Goal: Task Accomplishment & Management: Complete application form

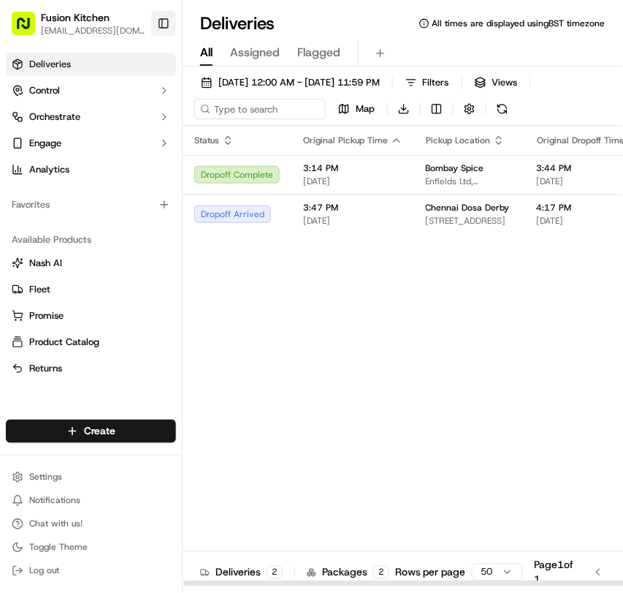
click at [161, 29] on button "Toggle Sidebar" at bounding box center [163, 23] width 25 height 25
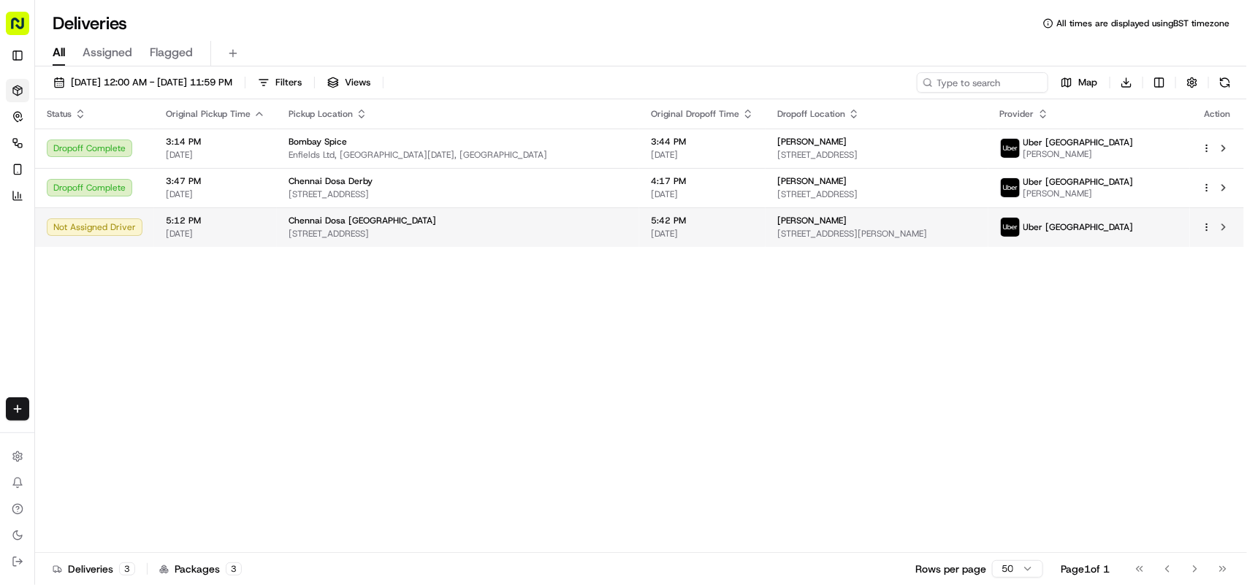
click at [414, 238] on span "[STREET_ADDRESS]" at bounding box center [458, 234] width 339 height 12
click at [443, 234] on span "[STREET_ADDRESS]" at bounding box center [458, 234] width 339 height 12
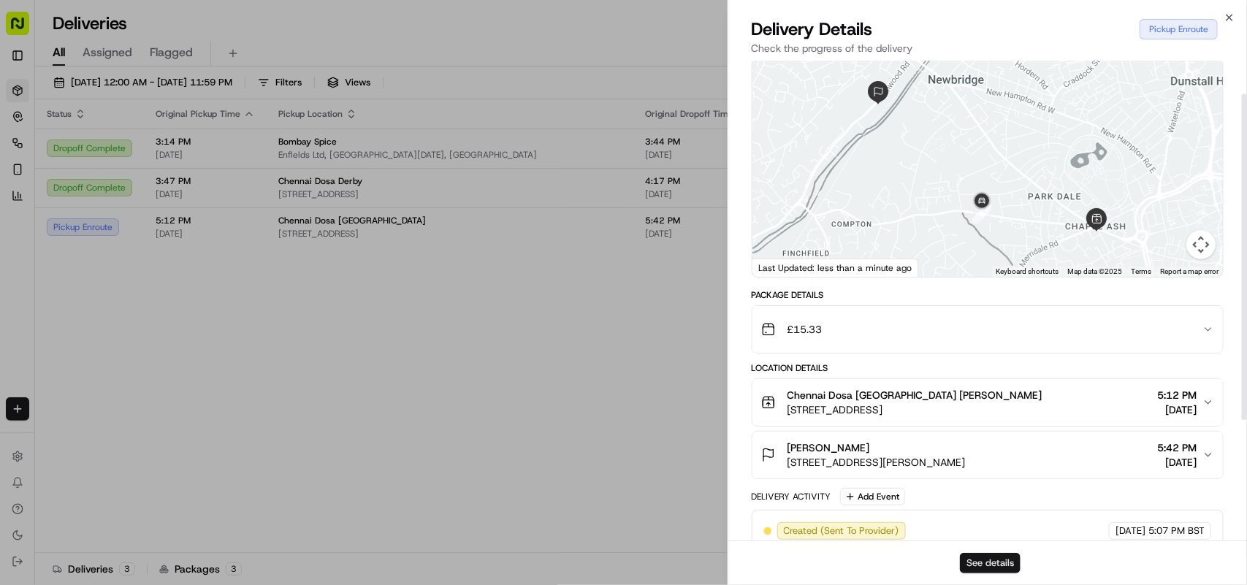
scroll to position [91, 0]
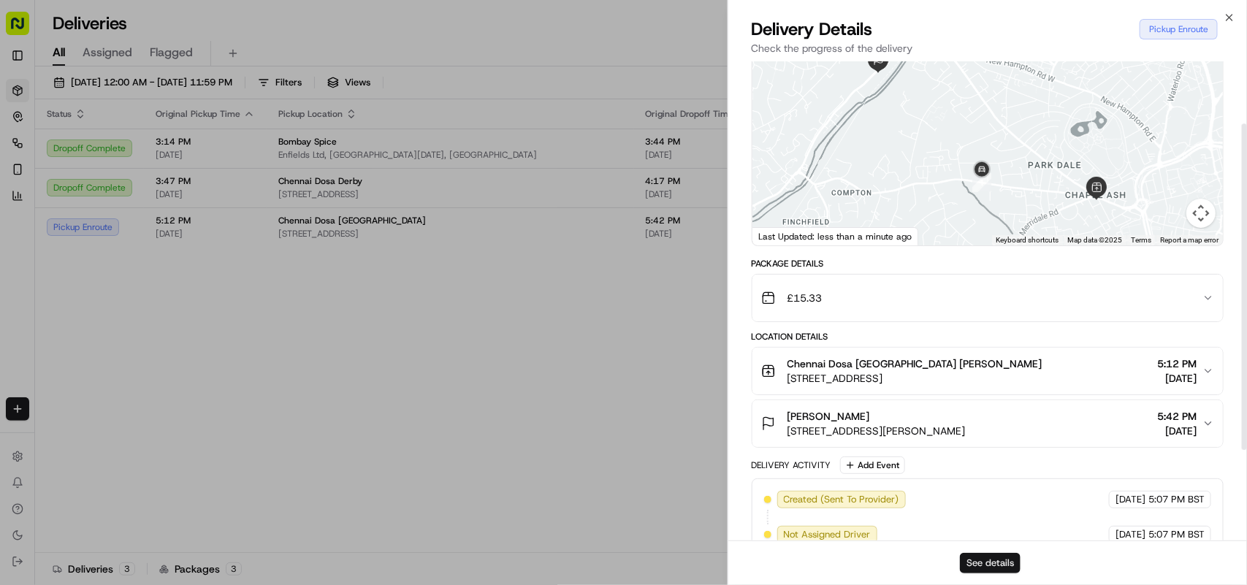
click at [623, 560] on button "See details" at bounding box center [990, 563] width 61 height 20
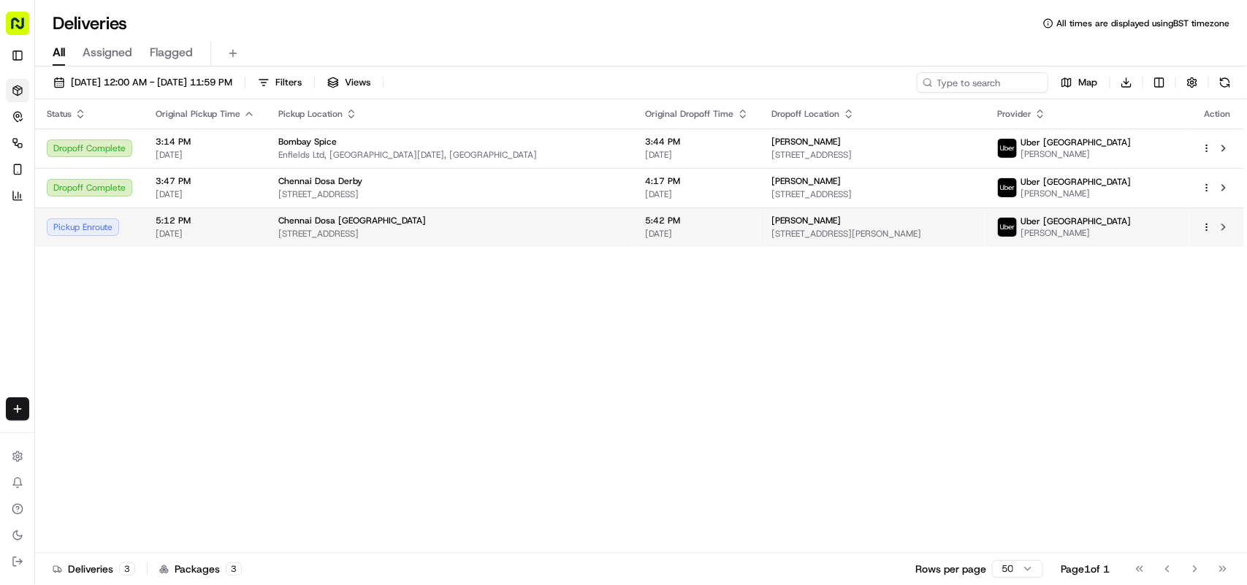
click at [417, 223] on div "Chennai Dosa [GEOGRAPHIC_DATA]" at bounding box center [450, 221] width 344 height 12
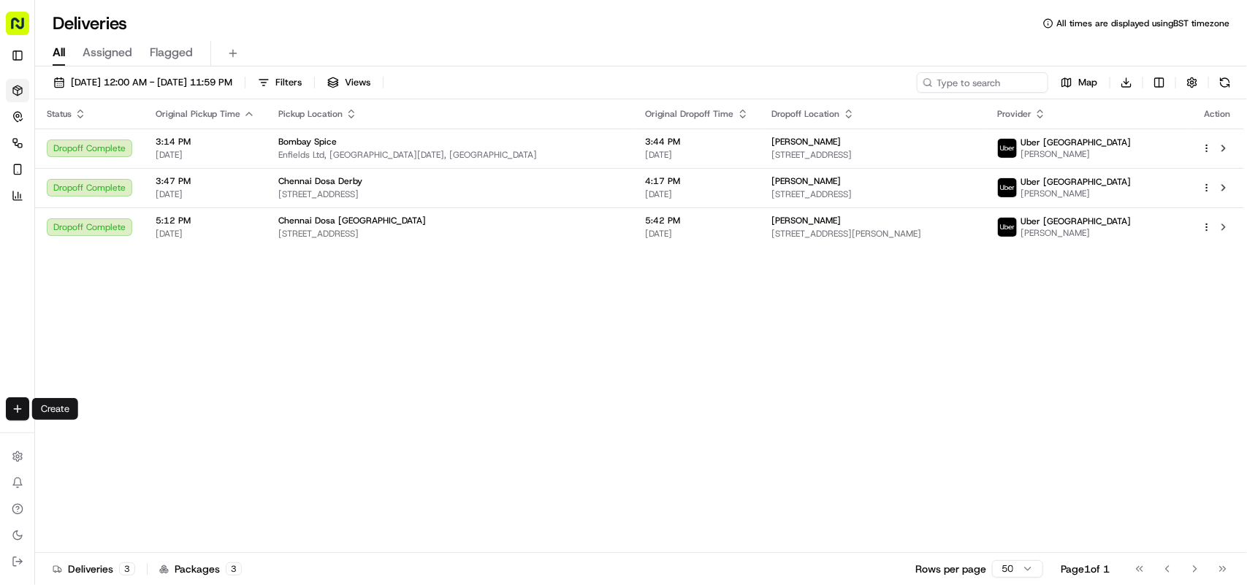
click at [16, 411] on html "Fusion Kitchen hari@fusionpos.uk Toggle Sidebar Deliveries Control Orchestrate …" at bounding box center [623, 292] width 1247 height 585
click at [101, 430] on link "Delivery" at bounding box center [114, 437] width 156 height 26
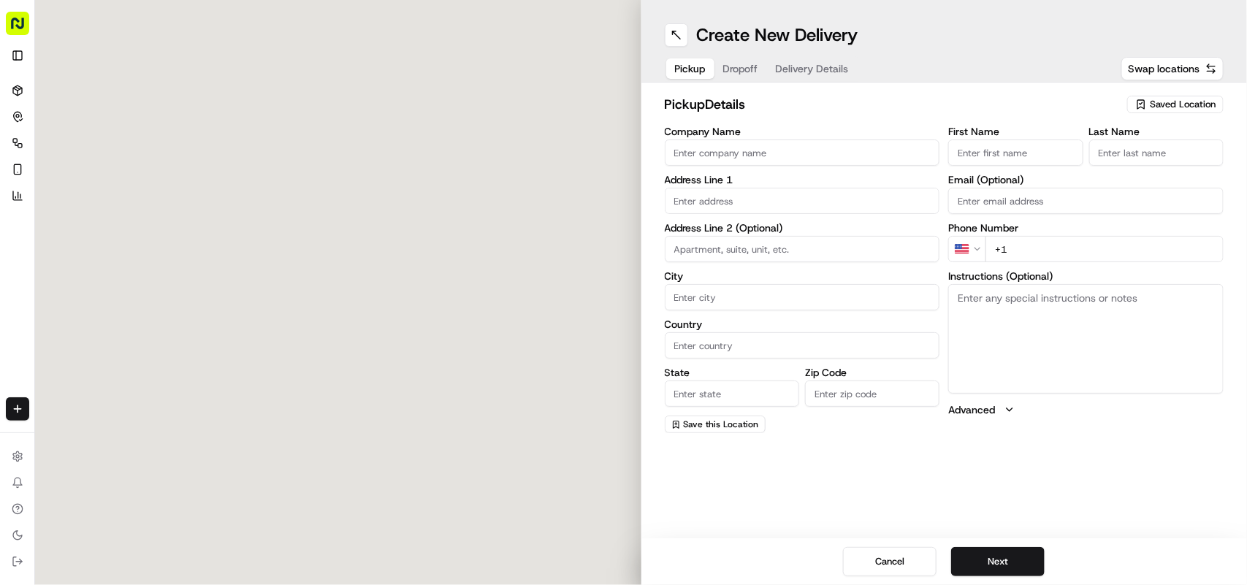
click at [623, 165] on input "Company Name" at bounding box center [802, 153] width 275 height 26
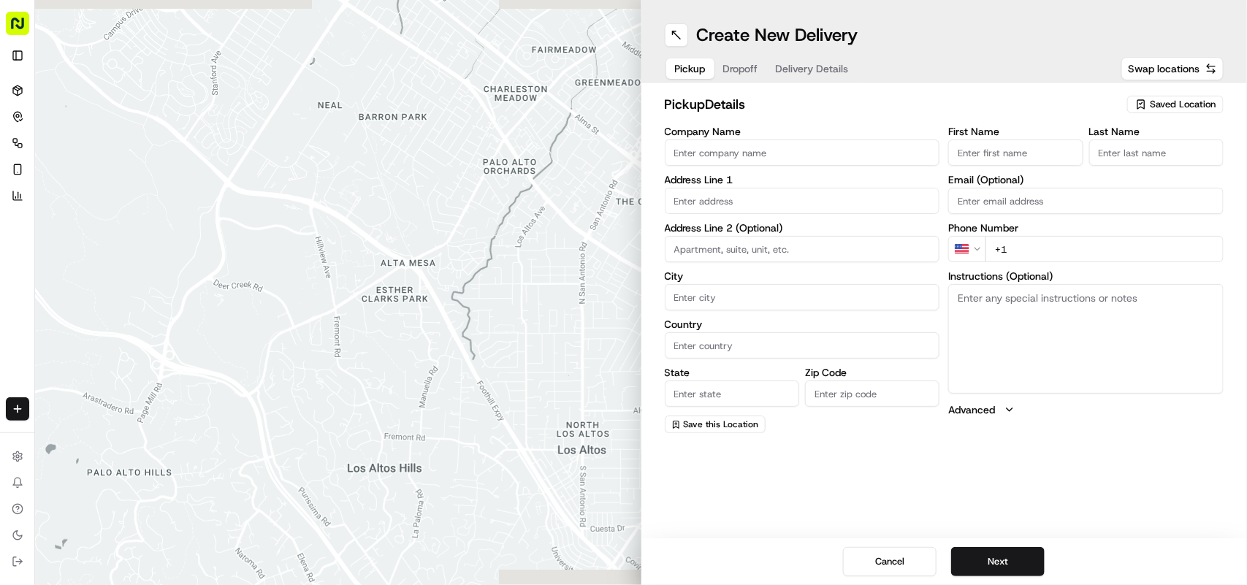
paste input "Chennai Dosa [GEOGRAPHIC_DATA]"
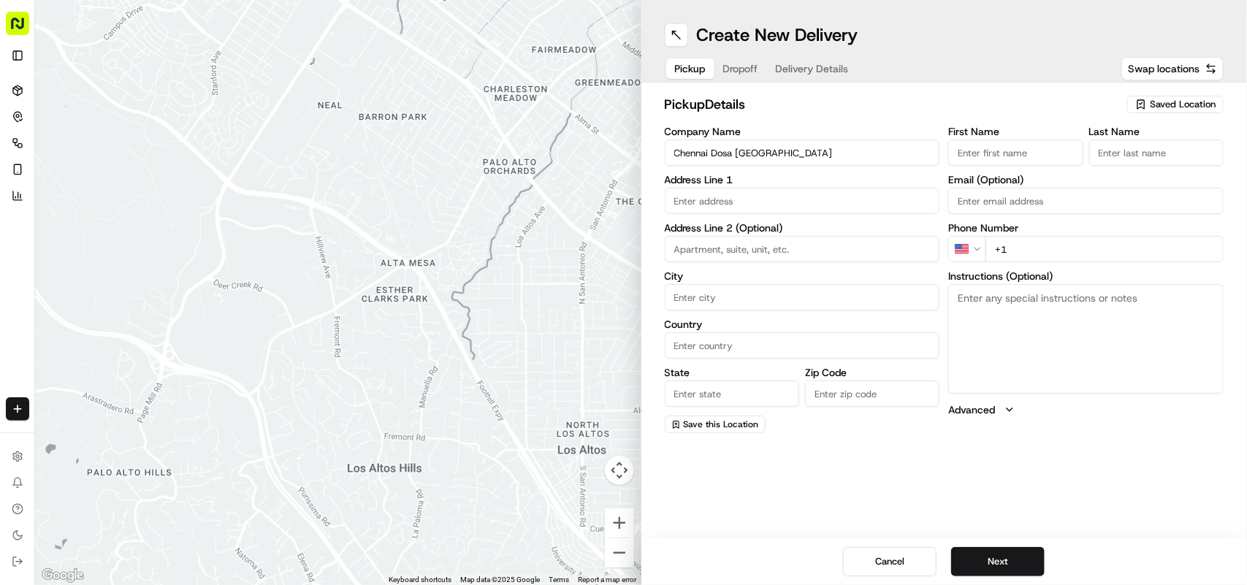
type input "Chennai Dosa [GEOGRAPHIC_DATA]"
click at [623, 240] on input "+1" at bounding box center [1105, 249] width 238 height 26
paste input "44 1902 423222"
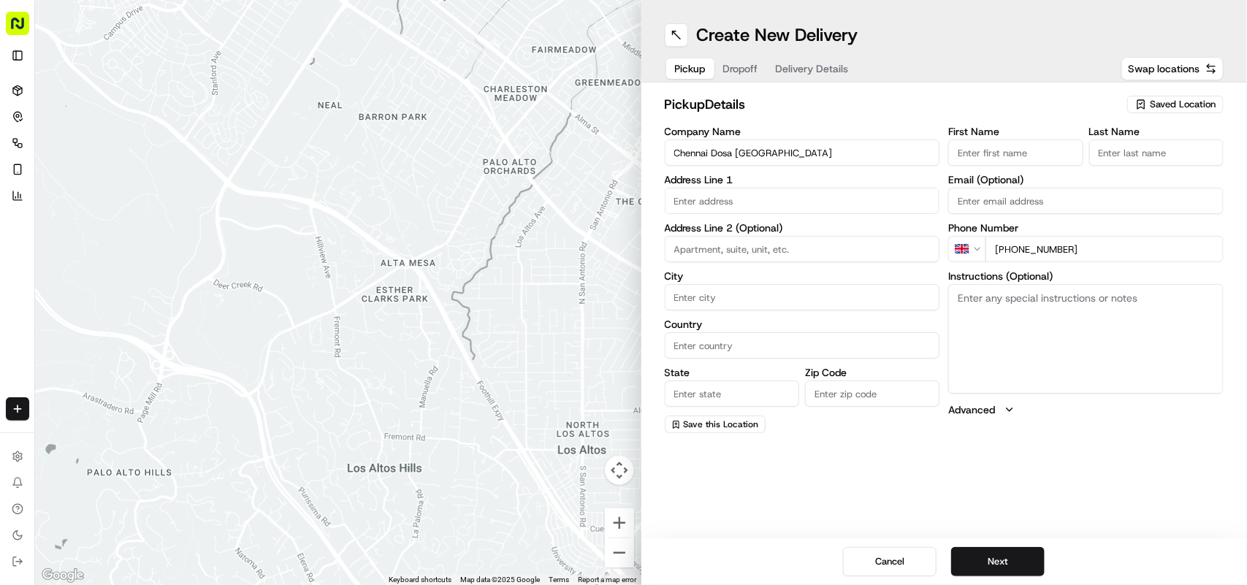
type input "[PHONE_NUMBER]"
click at [623, 341] on textarea "Instructions (Optional)" at bounding box center [1086, 339] width 275 height 110
paste textarea "Mohammed Sadiq. 33 Chapel Ash, Wolverhampton, West Midlands, WV3 0UF"
click at [623, 294] on textarea "Mohammed Sadiq. 33 Chapel Ash, Wolverhampton, West Midlands, WV3 0UF" at bounding box center [1086, 339] width 275 height 110
drag, startPoint x: 987, startPoint y: 294, endPoint x: 1030, endPoint y: 297, distance: 43.9
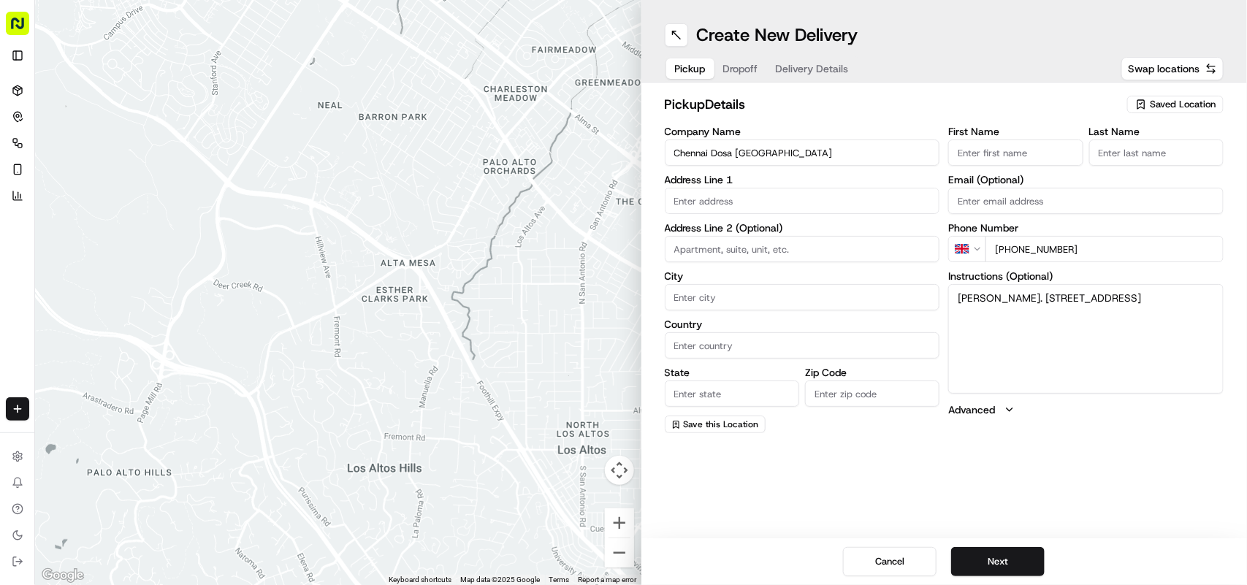
click at [623, 297] on textarea "Mohammed Sadiq. 33 Chapel Ash, Wolverhampton, West Midlands, WV3 0UF" at bounding box center [1086, 339] width 275 height 110
type textarea ". 33 Chapel Ash, Wolverhampton, West Midlands, WV3 0UF"
drag, startPoint x: 1046, startPoint y: 126, endPoint x: 1038, endPoint y: 153, distance: 28.9
click at [623, 128] on label "First Name" at bounding box center [1016, 131] width 134 height 10
click at [623, 140] on input "First Name" at bounding box center [1016, 153] width 134 height 26
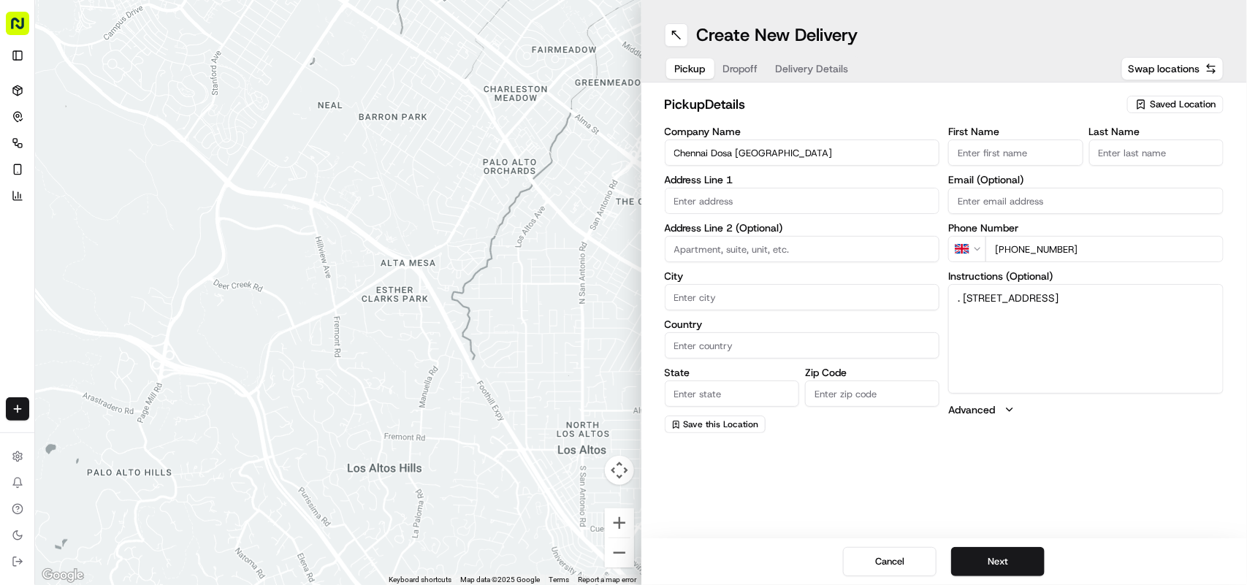
click at [623, 154] on input "First Name" at bounding box center [1016, 153] width 134 height 26
paste input "[PERSON_NAME]"
type input "[PERSON_NAME]"
click at [623, 151] on input "Last Name" at bounding box center [1157, 153] width 134 height 26
paste input "[PERSON_NAME]"
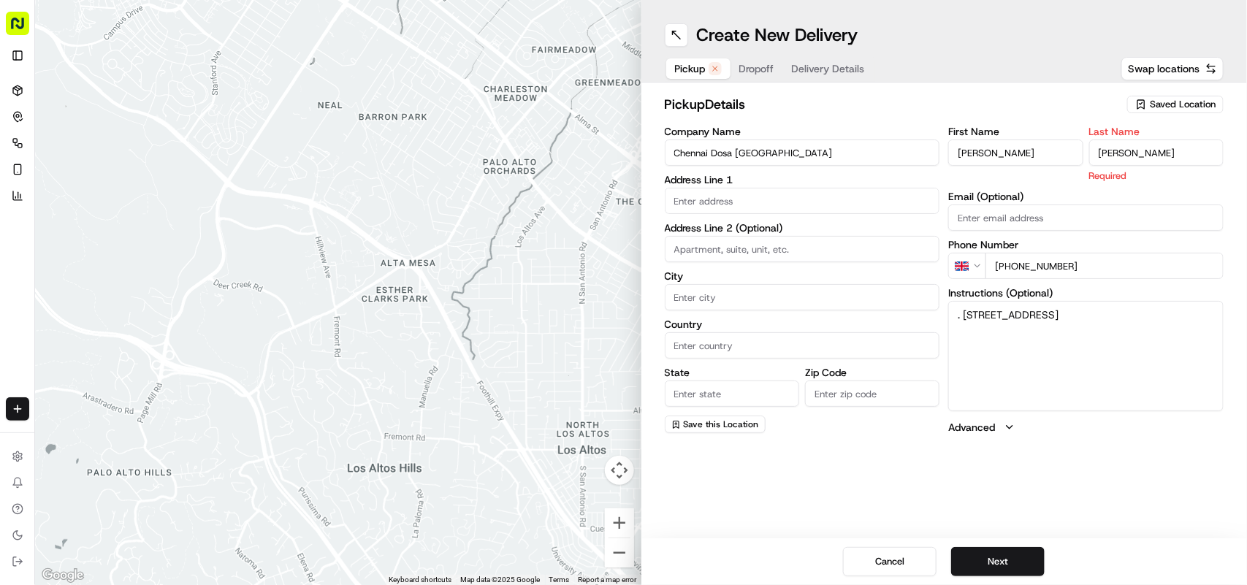
click at [623, 156] on input "[PERSON_NAME]" at bounding box center [1157, 153] width 134 height 26
type input "Sadiq"
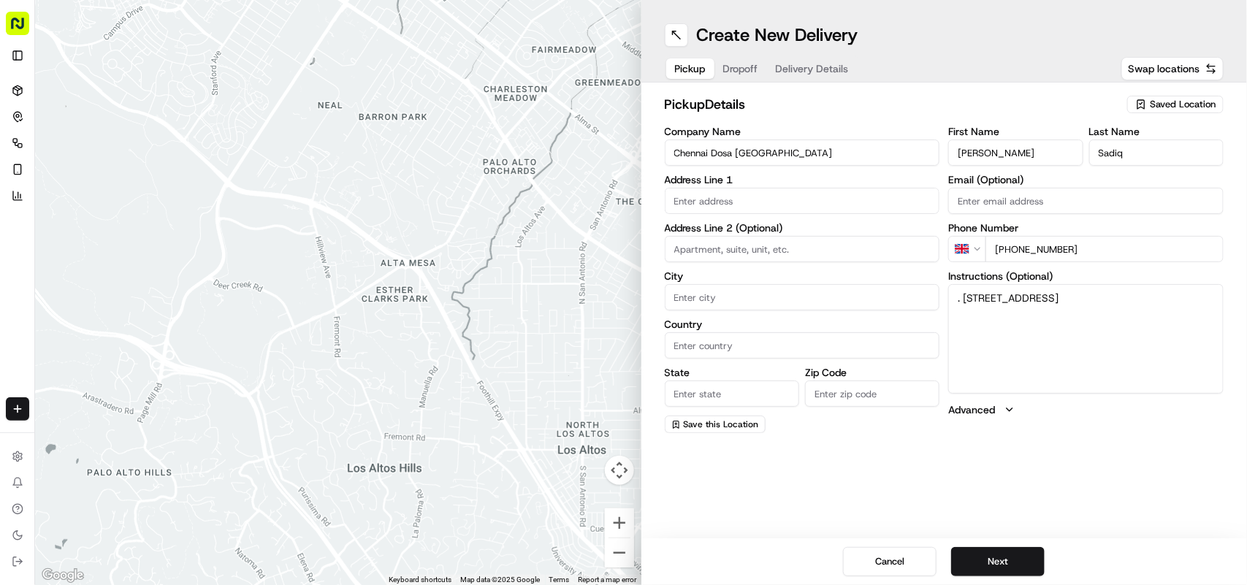
click at [623, 137] on div "First Name Mohammed Sadiq" at bounding box center [1016, 145] width 134 height 39
drag, startPoint x: 1036, startPoint y: 137, endPoint x: 1016, endPoint y: 156, distance: 26.9
click at [623, 137] on div "First Name Mohammed Sadiq" at bounding box center [1016, 145] width 134 height 39
click at [623, 156] on input "[PERSON_NAME]" at bounding box center [1016, 153] width 134 height 26
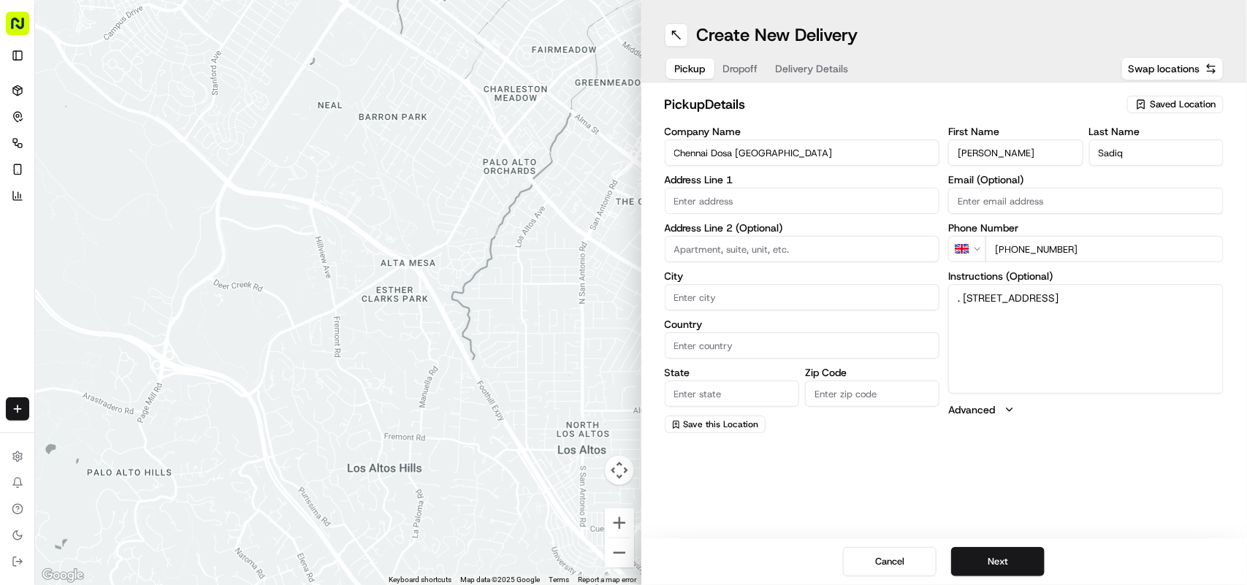
type input "Mohammed"
click at [623, 300] on textarea ". 33 Chapel Ash, Wolverhampton, West Midlands, WV3 0UF" at bounding box center [1086, 339] width 275 height 110
drag, startPoint x: 963, startPoint y: 300, endPoint x: 1042, endPoint y: 316, distance: 80.5
click at [623, 316] on textarea ". 33 Chapel Ash, Wolverhampton, West Midlands, WV3 0UF" at bounding box center [1086, 339] width 275 height 110
click at [623, 183] on label "Address Line 1" at bounding box center [802, 180] width 275 height 10
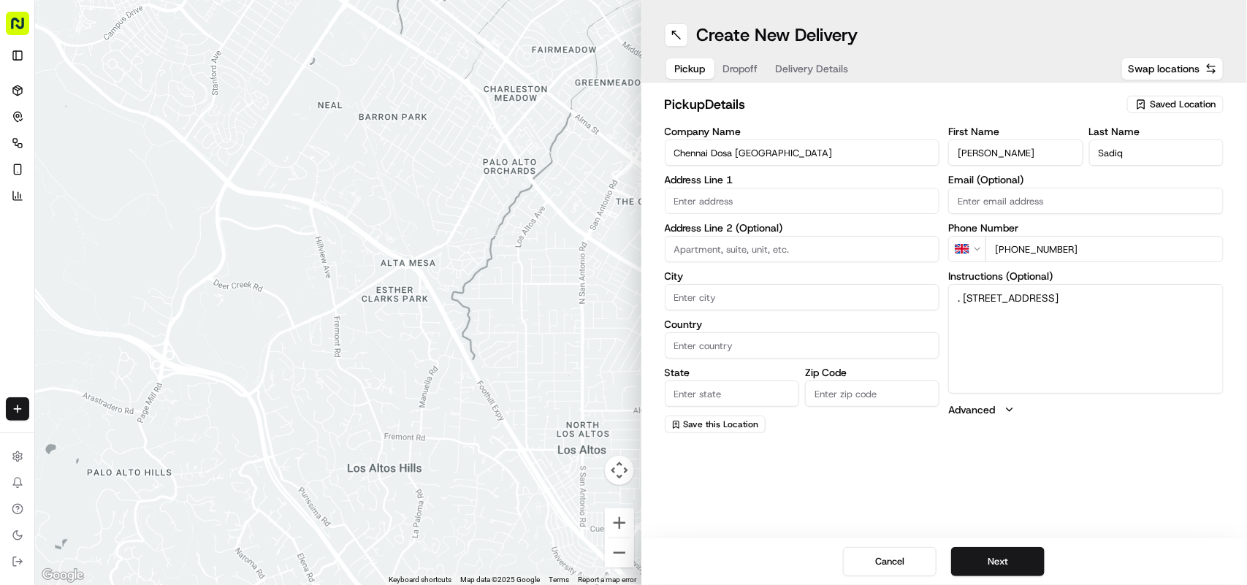
click at [623, 212] on input "text" at bounding box center [802, 201] width 275 height 26
paste input "33 Chapel Ash, Wolverhampton, West Midlands, WV3 0UF"
click at [623, 227] on div "33 Chapel Ash, Wolverhampton, West Midlands WV3 0UF, UK" at bounding box center [803, 232] width 268 height 22
type input "[STREET_ADDRESS]"
type input "Wolverhampton"
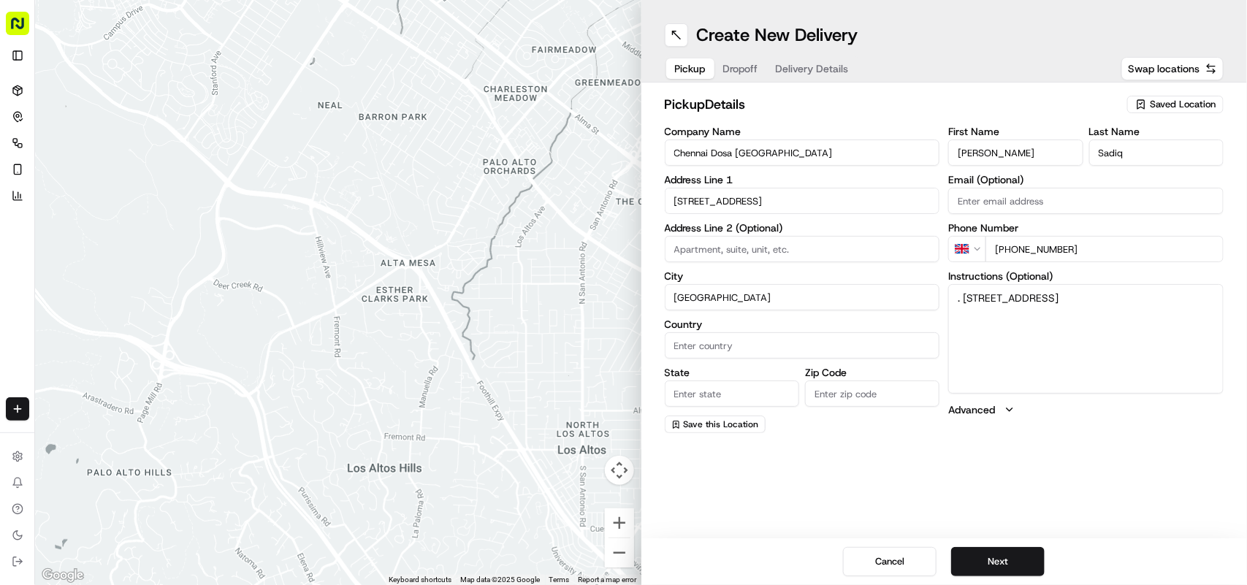
type input "[GEOGRAPHIC_DATA]"
type input "WV3 0UF"
type input "33 Chapel Ash"
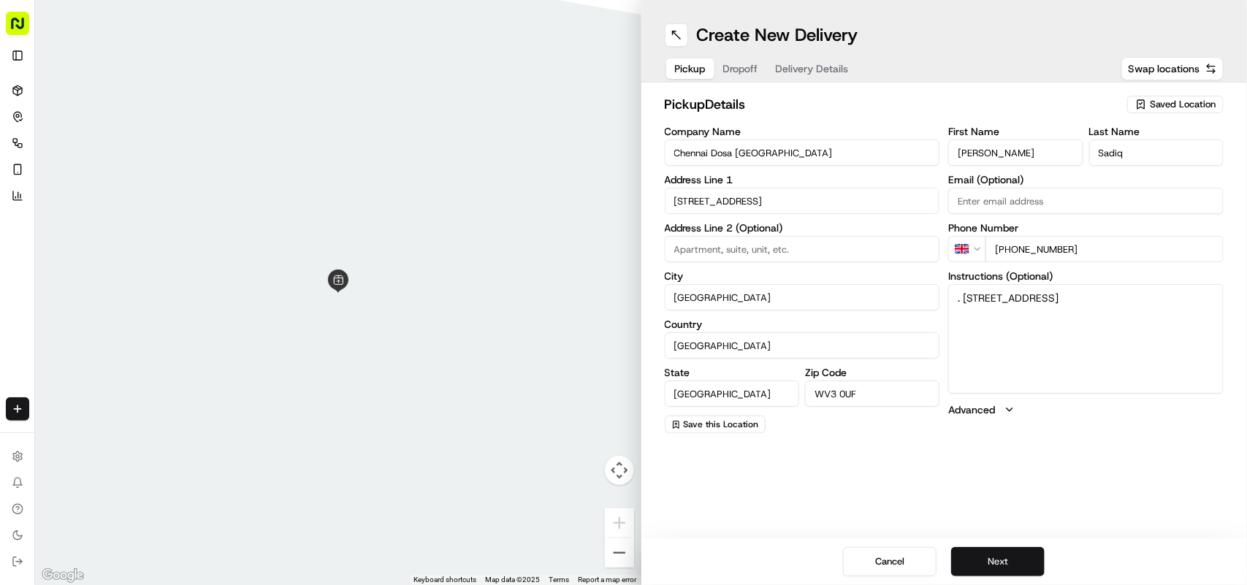
click at [623, 561] on button "Next" at bounding box center [998, 561] width 94 height 29
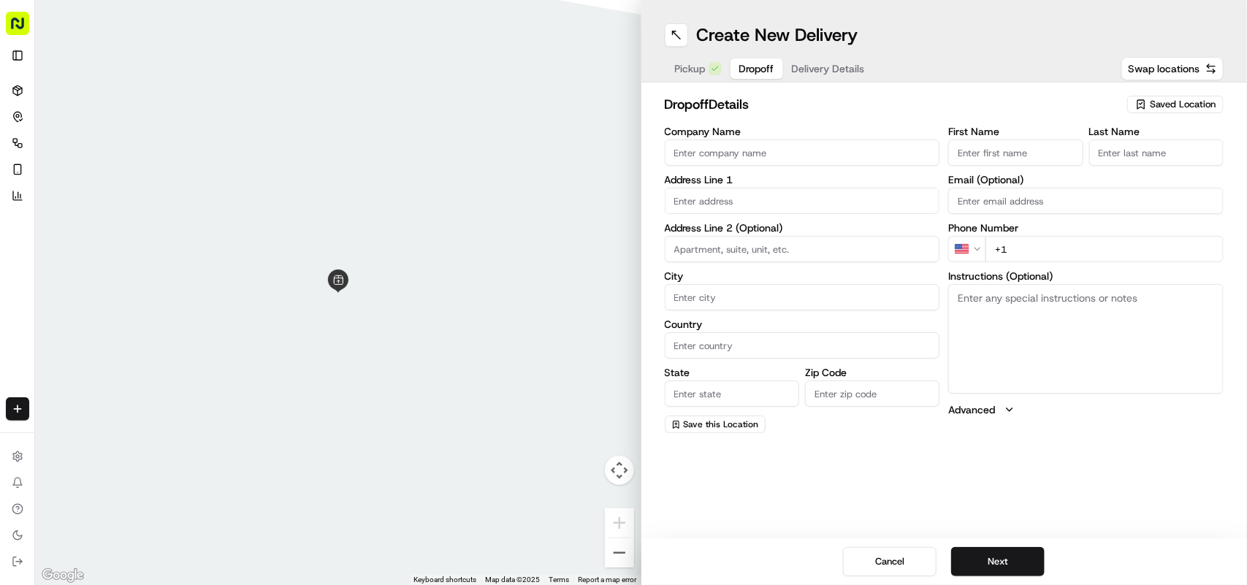
click at [623, 329] on textarea "Instructions (Optional)" at bounding box center [1086, 339] width 275 height 110
paste textarea "Sudipta Banerjee | 07834601724 15, Woodthorne Road, Wolverhampton, WV6 8TU"
click at [623, 289] on textarea "Sudipta Banerjee | 07834601724 15, Woodthorne Road, Wolverhampton, WV6 8TU" at bounding box center [1086, 339] width 275 height 110
drag, startPoint x: 974, startPoint y: 289, endPoint x: 1003, endPoint y: 303, distance: 32.7
click at [623, 303] on textarea "Sudipta Banerjee | 07834601724 15, Woodthorne Road, Wolverhampton, WV6 8TU" at bounding box center [1086, 339] width 275 height 110
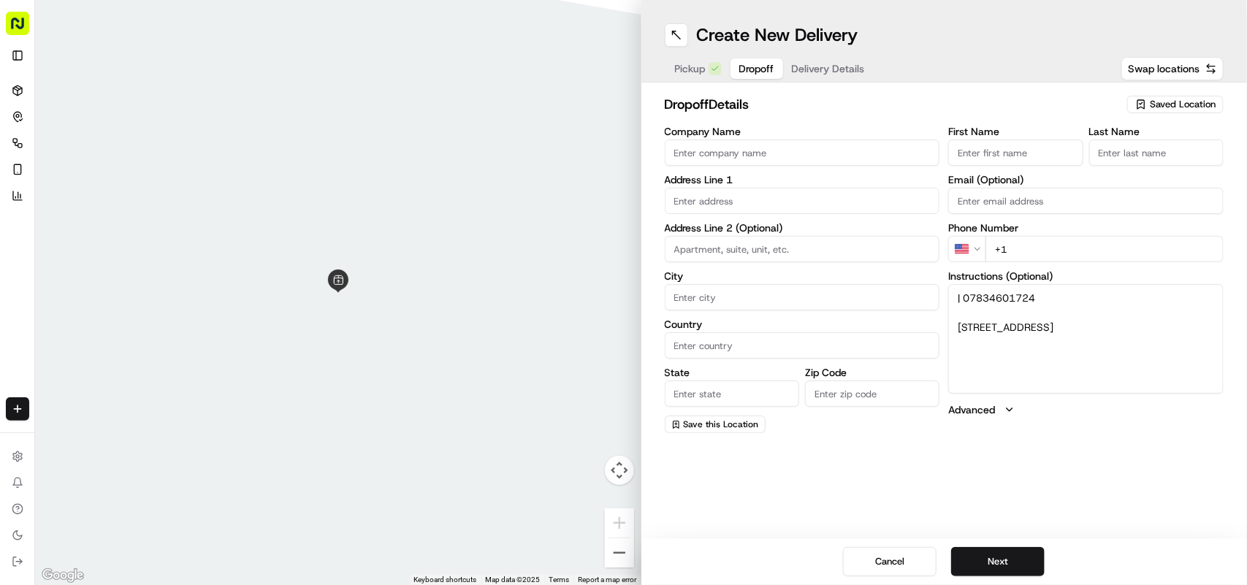
type textarea "| 07834601724 15, Woodthorne Road, Wolverhampton, WV6 8TU"
click at [623, 132] on label "First Name" at bounding box center [1016, 131] width 134 height 10
click at [623, 140] on input "First Name" at bounding box center [1016, 153] width 134 height 26
paste input "[PERSON_NAME]"
type input "[PERSON_NAME]"
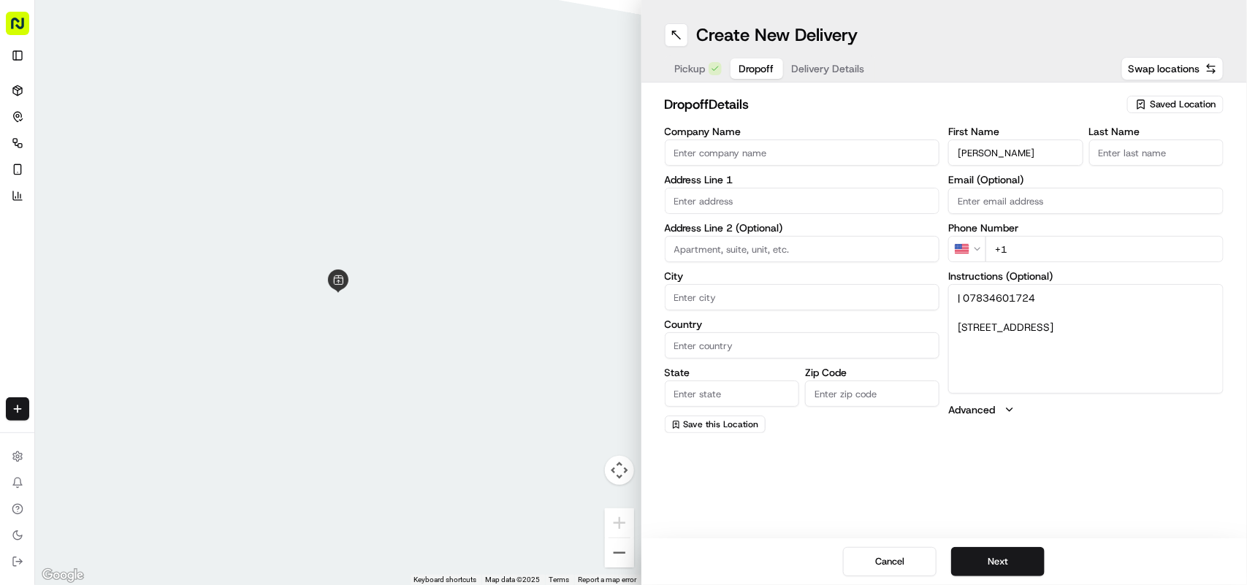
click at [623, 148] on input "Last Name" at bounding box center [1157, 153] width 134 height 26
paste input "[PERSON_NAME]"
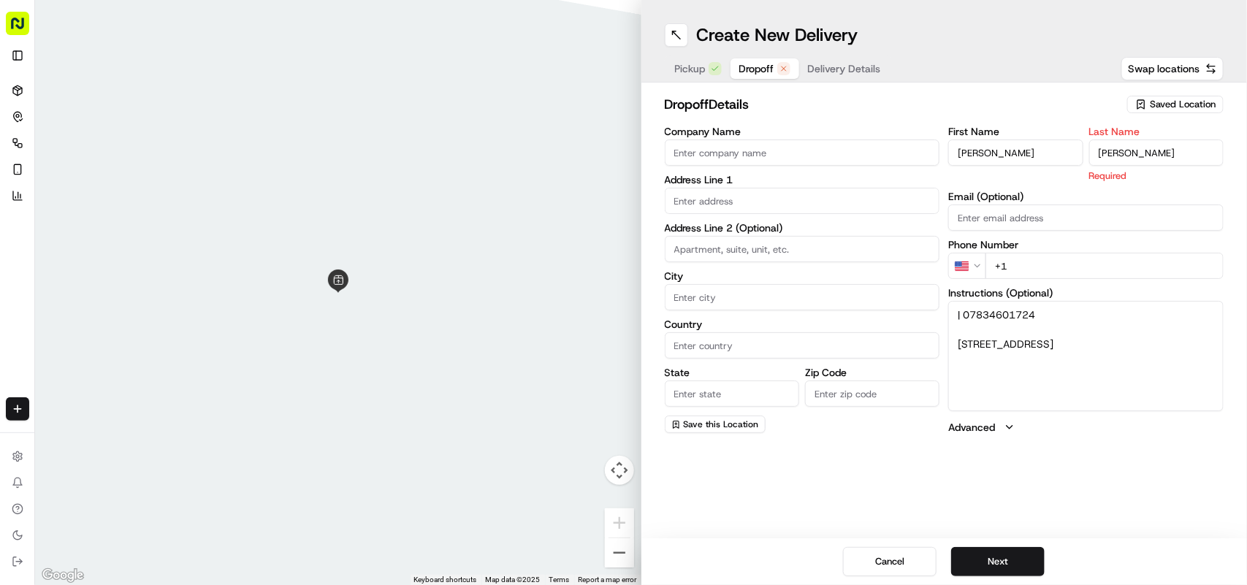
click at [623, 159] on input "[PERSON_NAME]" at bounding box center [1157, 153] width 134 height 26
type input "Banerjee"
click at [623, 151] on input "[PERSON_NAME]" at bounding box center [1016, 153] width 134 height 26
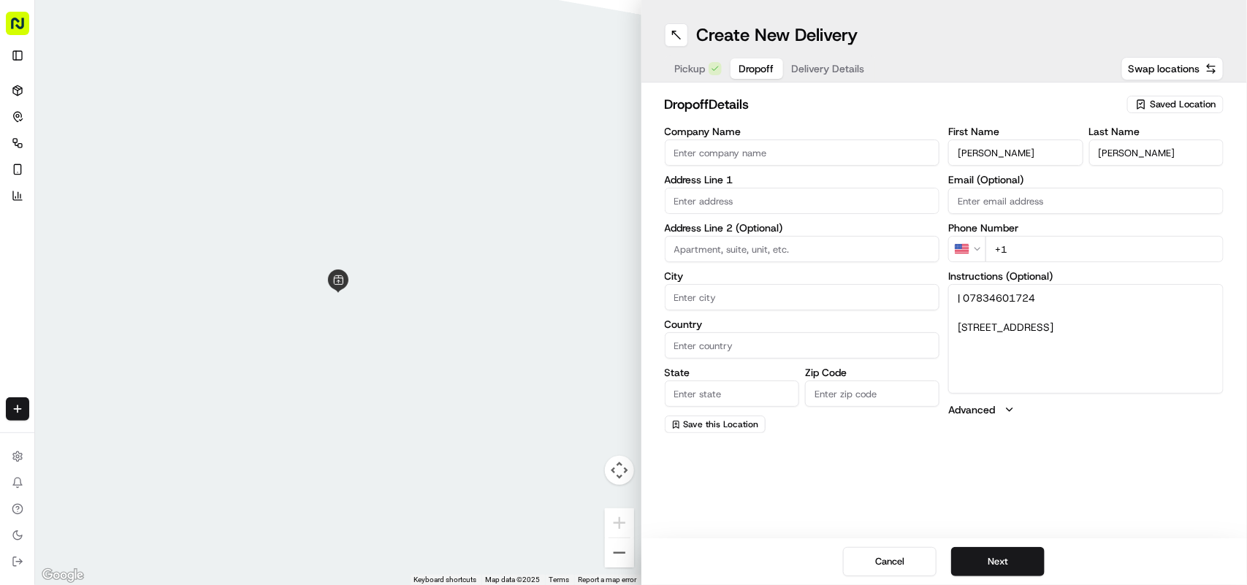
click at [623, 151] on input "Sudipta" at bounding box center [1016, 153] width 134 height 26
type input "Sudipta"
click at [623, 292] on textarea "| 07834601724 15, Woodthorne Road, Wolverhampton, WV6 8TU" at bounding box center [1086, 339] width 275 height 110
click at [623, 242] on html "Fusion Kitchen hari@fusionpos.uk Toggle Sidebar Deliveries Control Orchestrate …" at bounding box center [623, 292] width 1247 height 585
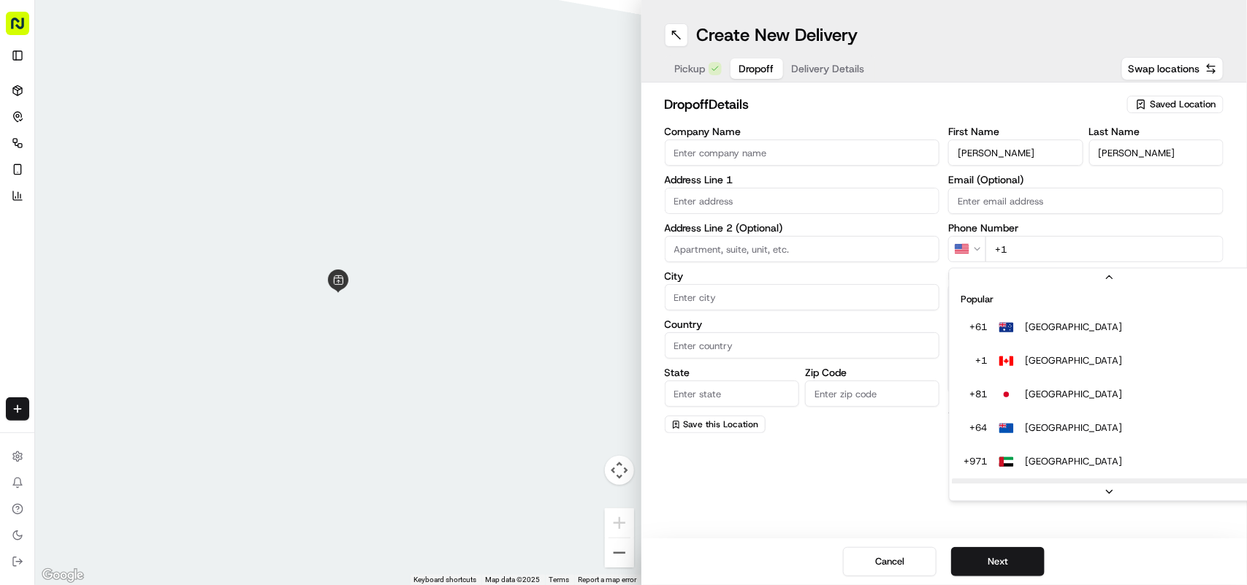
scroll to position [63, 0]
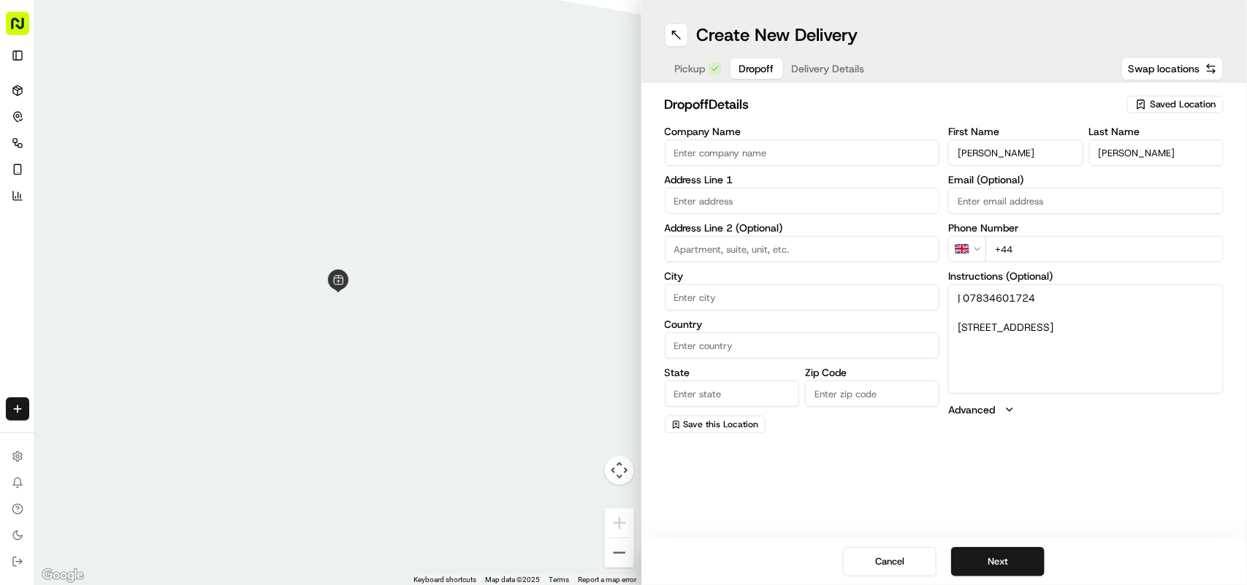
click at [623, 247] on input "+44" at bounding box center [1105, 249] width 238 height 26
paste input "07834 601724"
type input "+44 07834 601724"
click at [623, 323] on textarea "| 07834601724 15, Woodthorne Road, Wolverhampton, WV6 8TU" at bounding box center [1086, 339] width 275 height 110
drag, startPoint x: 965, startPoint y: 323, endPoint x: 1152, endPoint y: 352, distance: 189.3
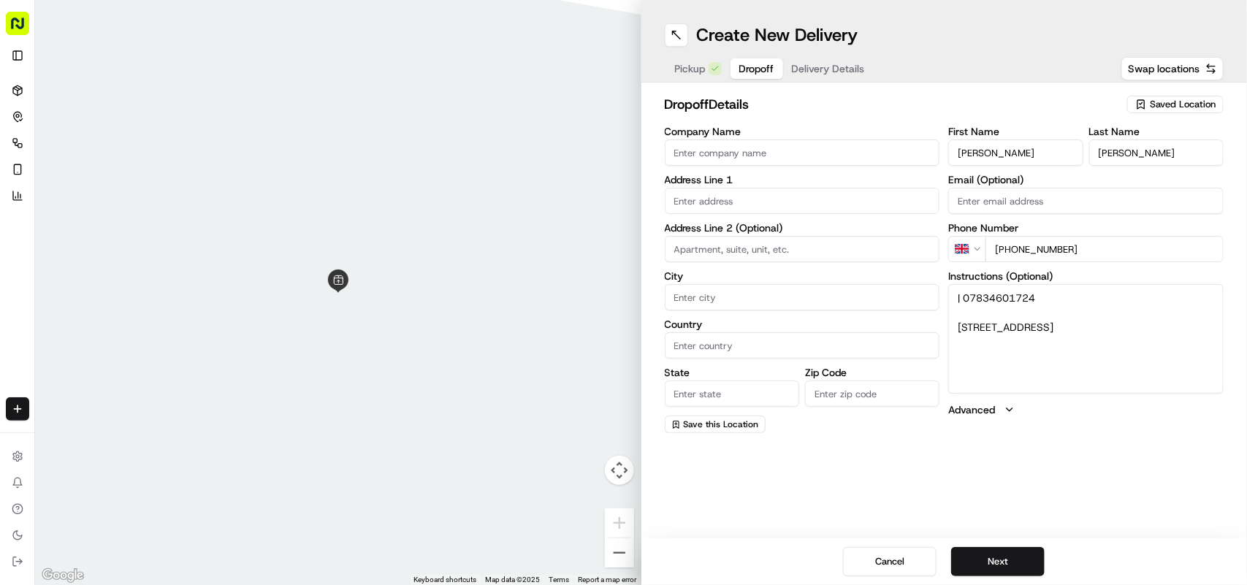
click at [623, 352] on textarea "| 07834601724 15, Woodthorne Road, Wolverhampton, WV6 8TU" at bounding box center [1086, 339] width 275 height 110
click at [623, 203] on input "text" at bounding box center [802, 201] width 275 height 26
paste input "15, Woodthorne Road, Wolverhampton, WV6 8TU"
click at [623, 235] on div "15 Woodthorne Road, Wolverhampton WV6 8TU, UK" at bounding box center [803, 232] width 268 height 22
type input "[STREET_ADDRESS]"
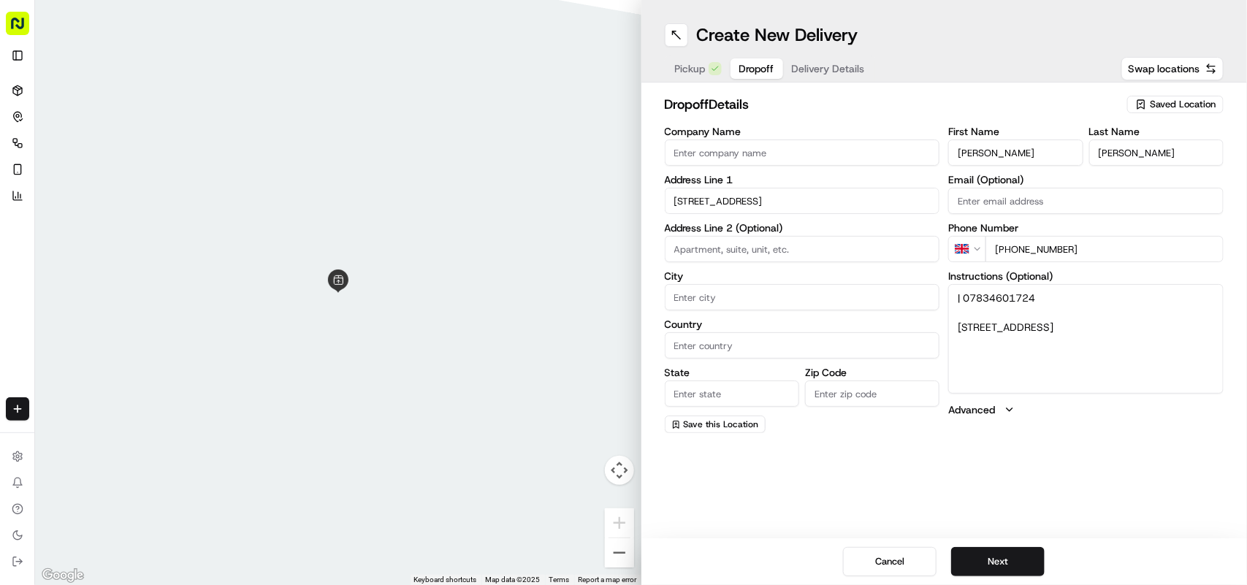
type input "Wolverhampton"
type input "[GEOGRAPHIC_DATA]"
type input "WV6 8TU"
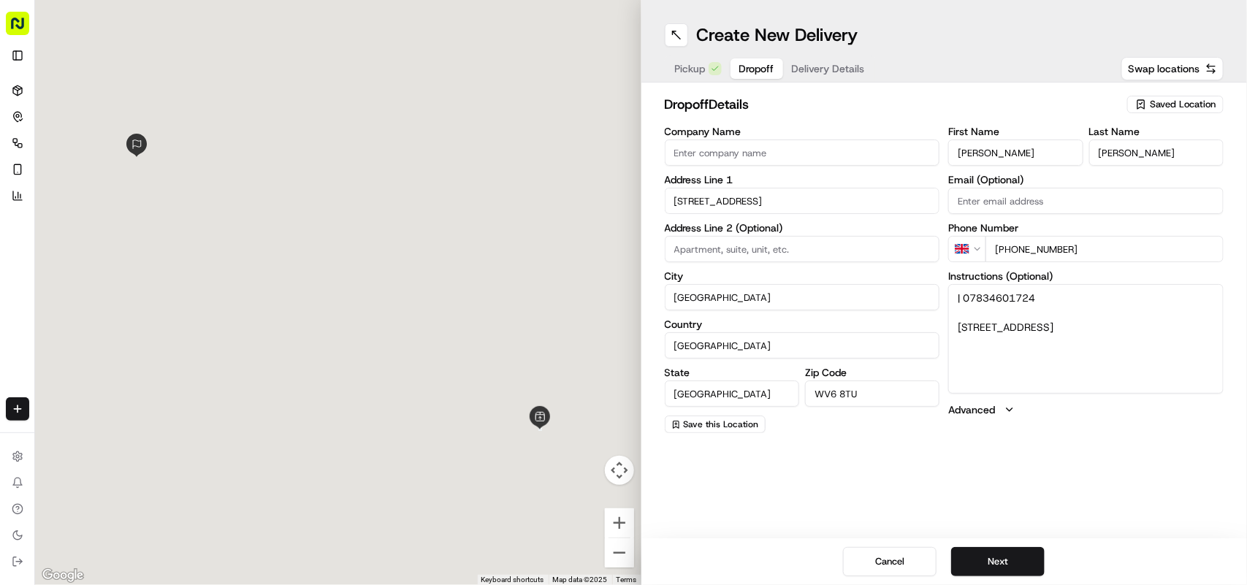
type input "15 Woodthorne Road"
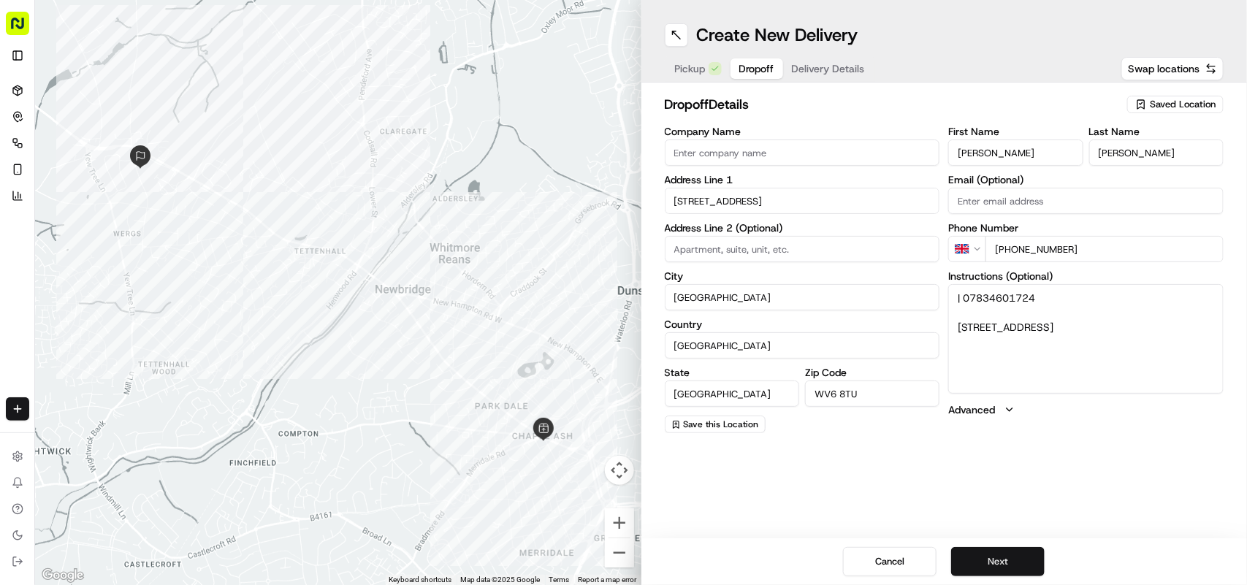
click at [623, 548] on button "Next" at bounding box center [998, 561] width 94 height 29
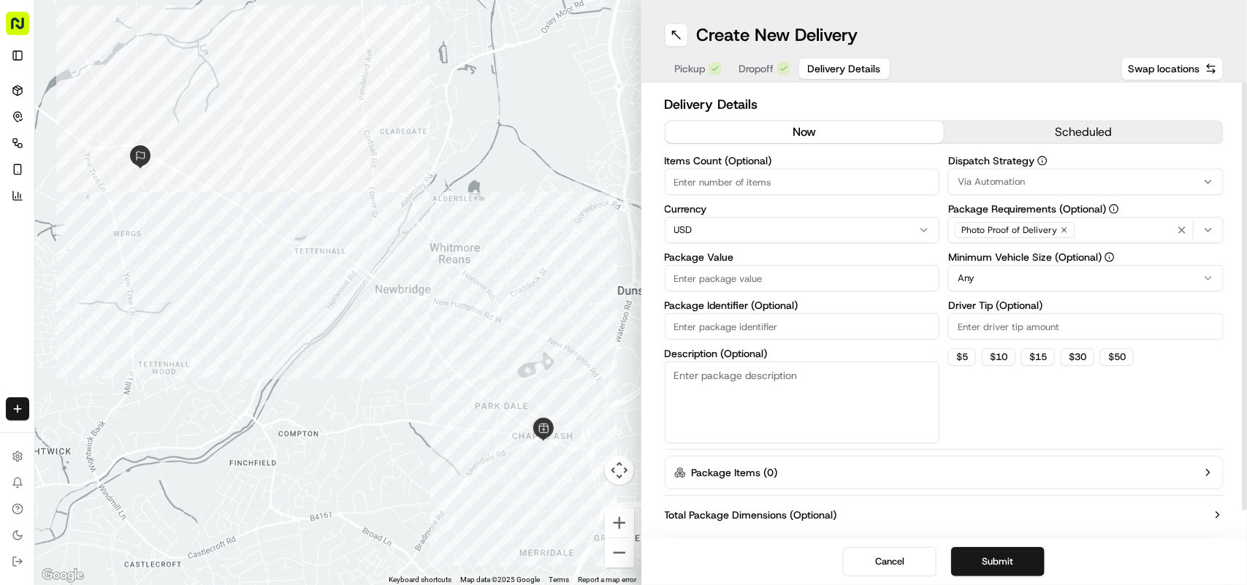
click at [623, 208] on label "Currency" at bounding box center [802, 209] width 275 height 10
click at [623, 227] on html "Fusion Kitchen hari@fusionpos.uk Toggle Sidebar Deliveries Control Orchestrate …" at bounding box center [623, 292] width 1247 height 585
click at [623, 274] on input "Package Value" at bounding box center [802, 278] width 275 height 26
paste input "30.88"
type input "30.88"
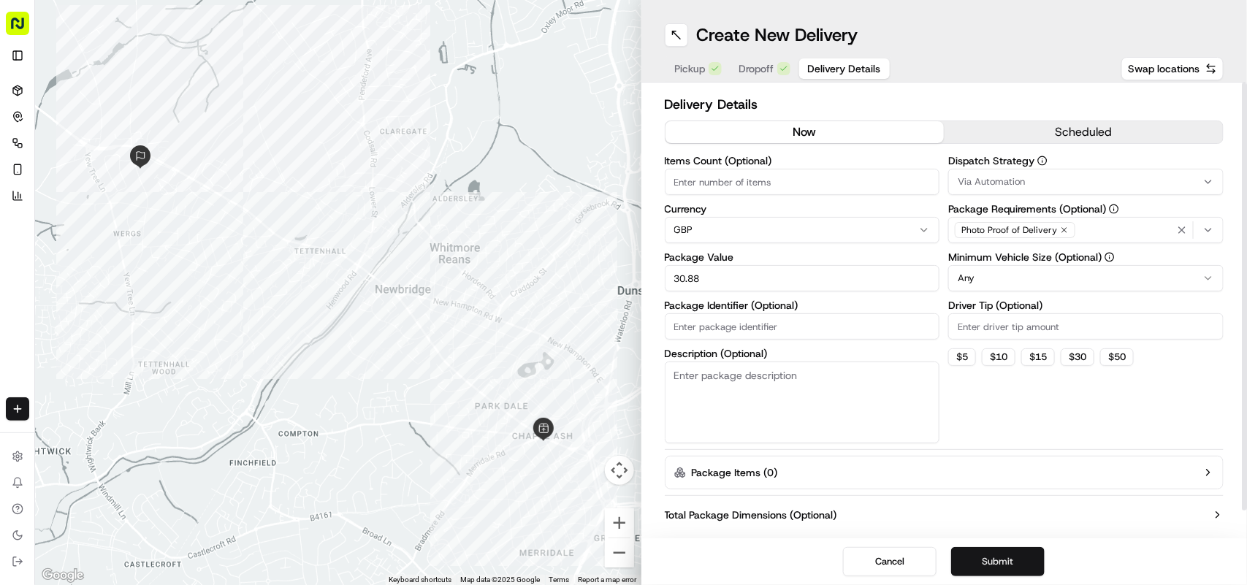
click at [623, 570] on button "Submit" at bounding box center [998, 561] width 94 height 29
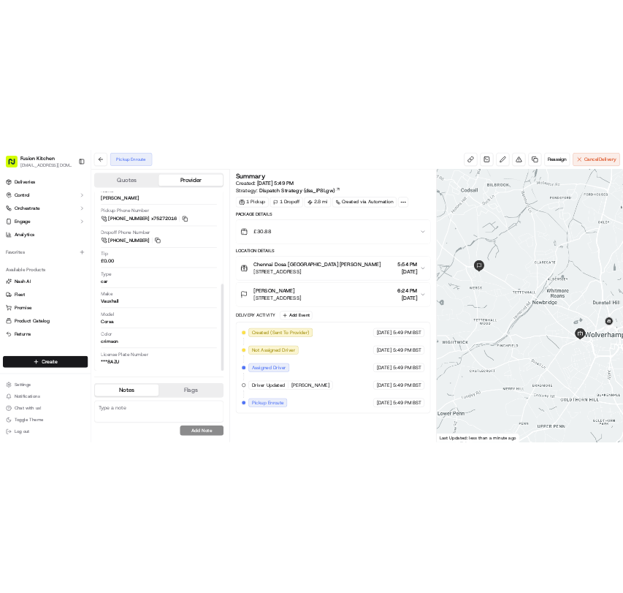
scroll to position [380, 0]
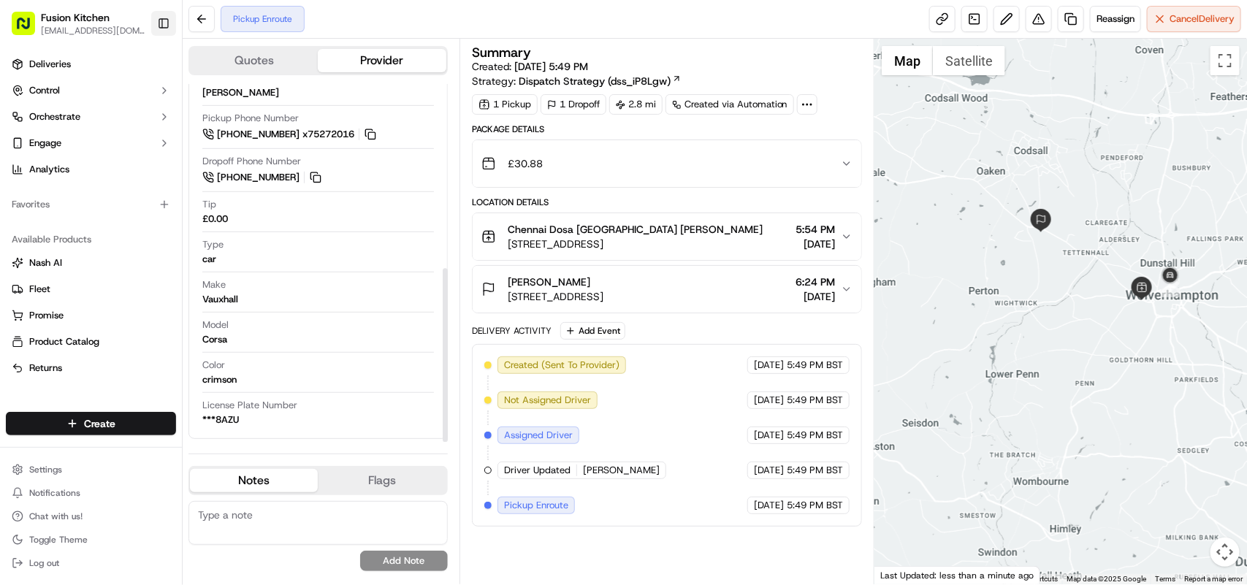
drag, startPoint x: 56, startPoint y: 70, endPoint x: 174, endPoint y: 20, distance: 127.7
click at [56, 70] on span "Deliveries" at bounding box center [50, 64] width 42 height 13
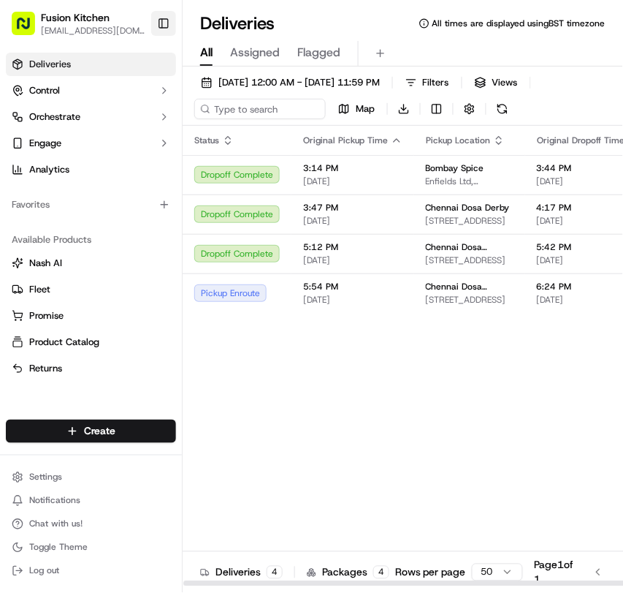
click at [157, 23] on button "Toggle Sidebar" at bounding box center [163, 23] width 25 height 25
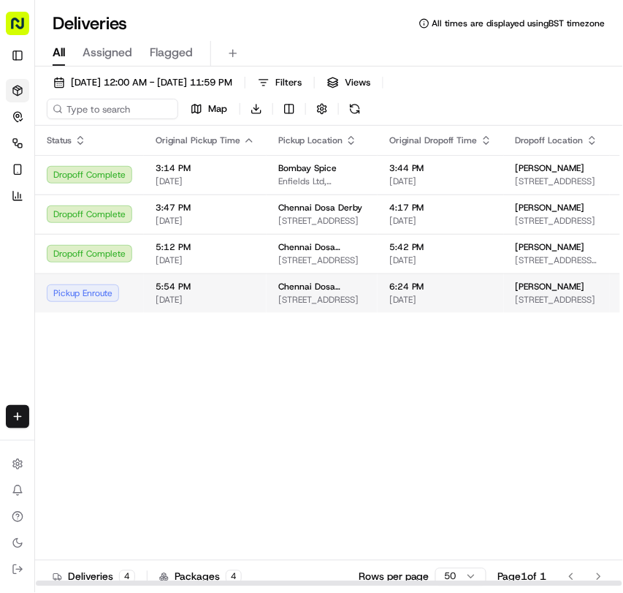
click at [303, 304] on span "[STREET_ADDRESS]" at bounding box center [322, 300] width 88 height 12
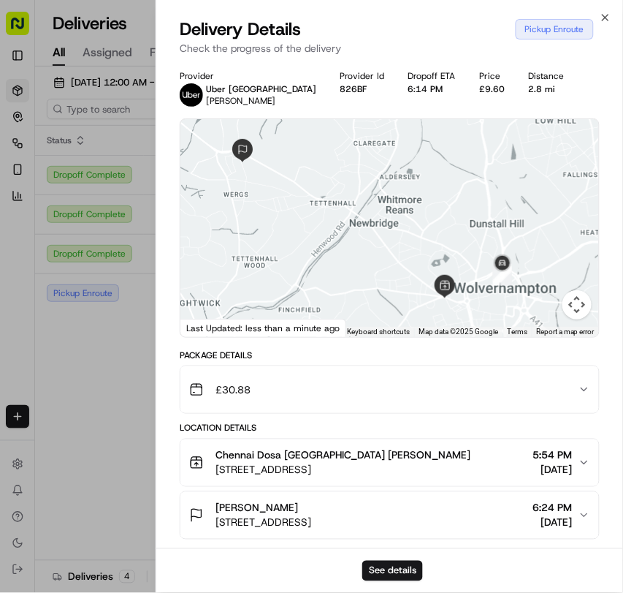
drag, startPoint x: 490, startPoint y: 284, endPoint x: 471, endPoint y: 286, distance: 19.1
click at [471, 286] on div at bounding box center [389, 228] width 419 height 218
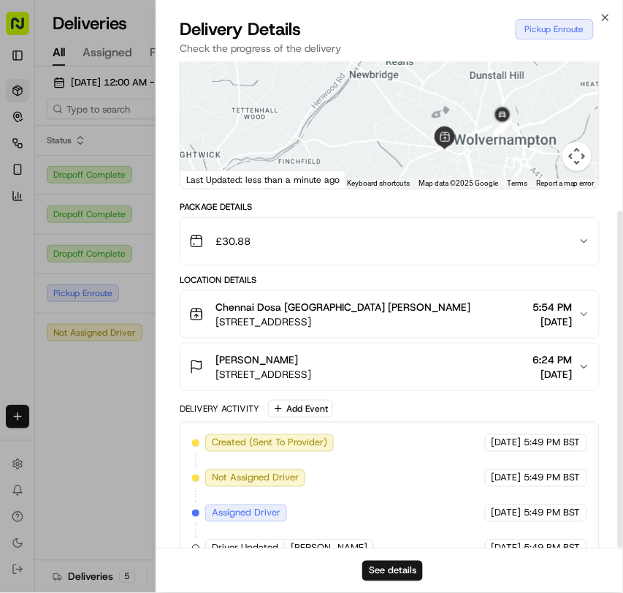
scroll to position [216, 0]
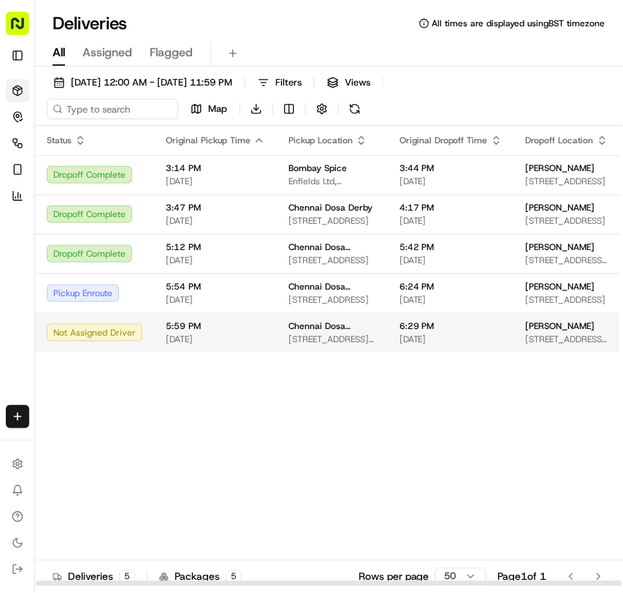
click at [332, 332] on span "Chennai Dosa Surbiton" at bounding box center [333, 326] width 88 height 12
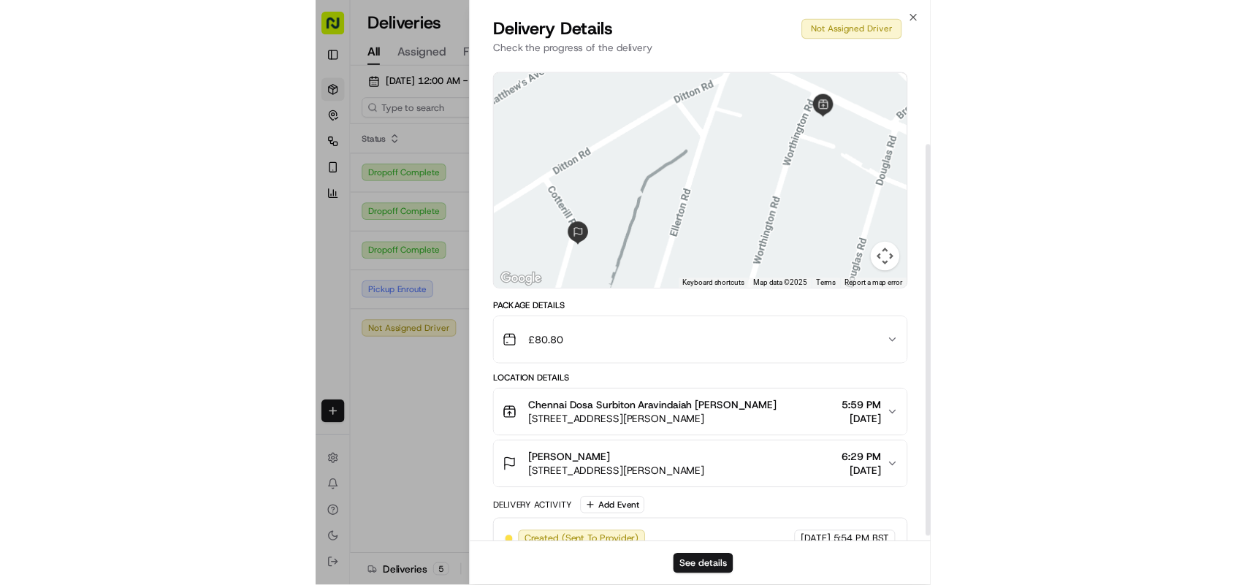
scroll to position [110, 0]
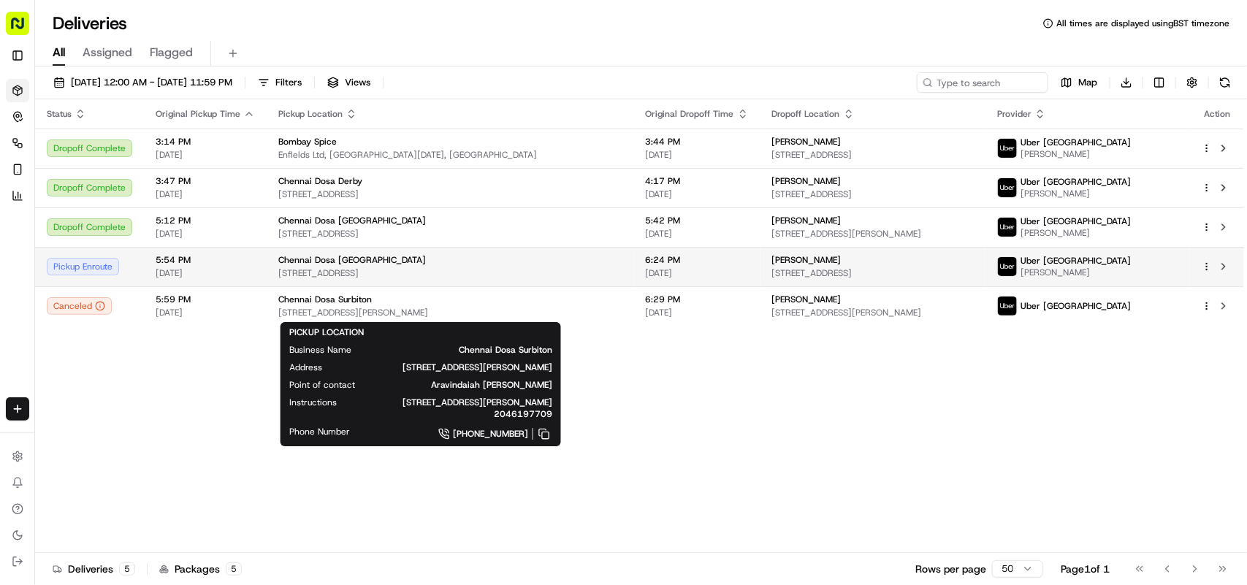
click at [455, 259] on div "Chennai Dosa [GEOGRAPHIC_DATA]" at bounding box center [450, 260] width 344 height 12
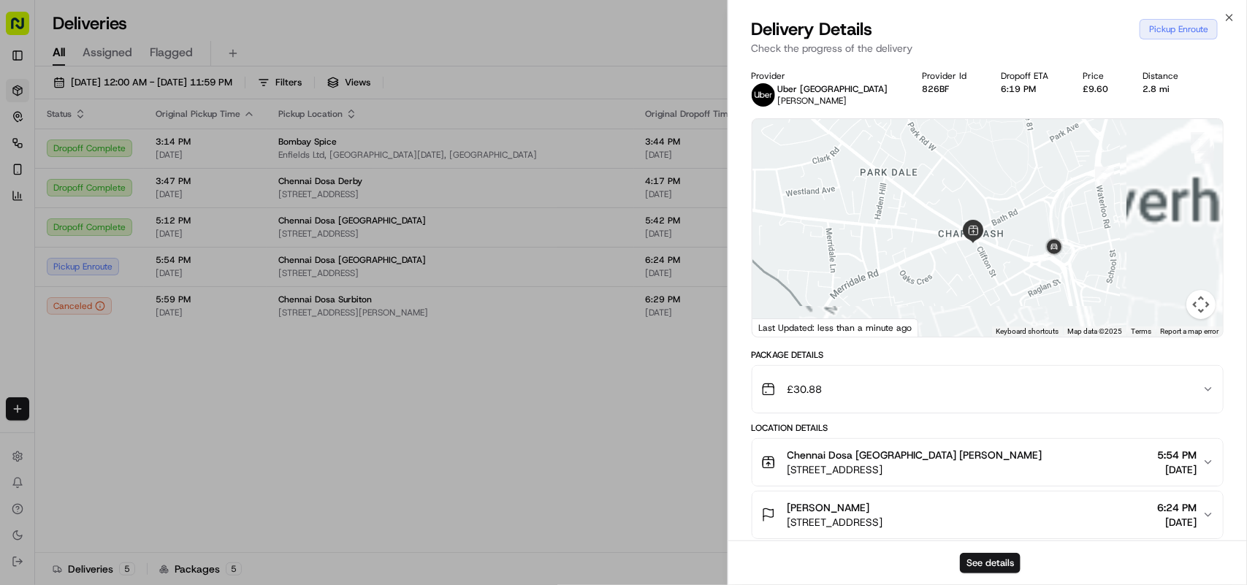
drag, startPoint x: 1155, startPoint y: 316, endPoint x: 1009, endPoint y: 249, distance: 160.9
click at [1009, 249] on div at bounding box center [988, 228] width 471 height 218
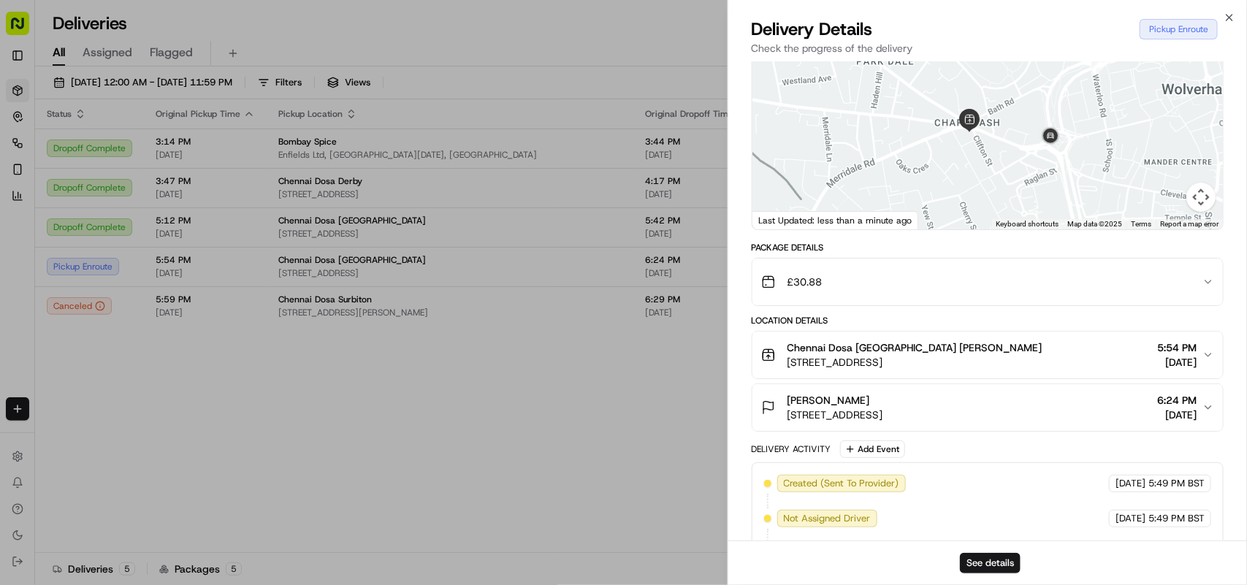
scroll to position [0, 0]
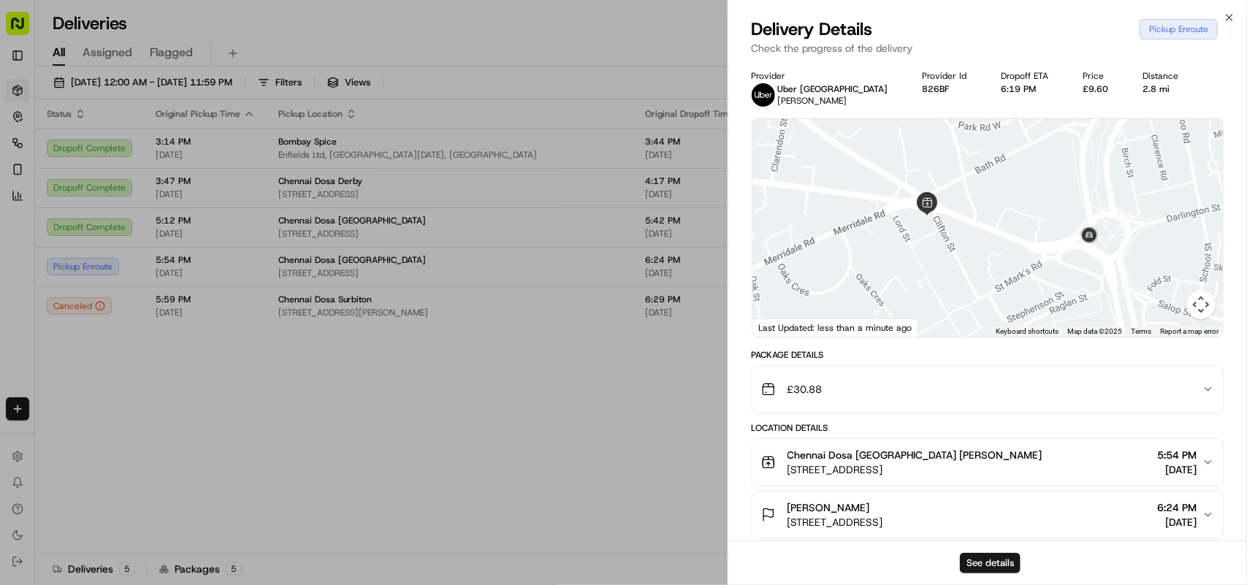
drag, startPoint x: 1027, startPoint y: 230, endPoint x: 923, endPoint y: 237, distance: 104.8
click at [923, 237] on div at bounding box center [988, 228] width 471 height 218
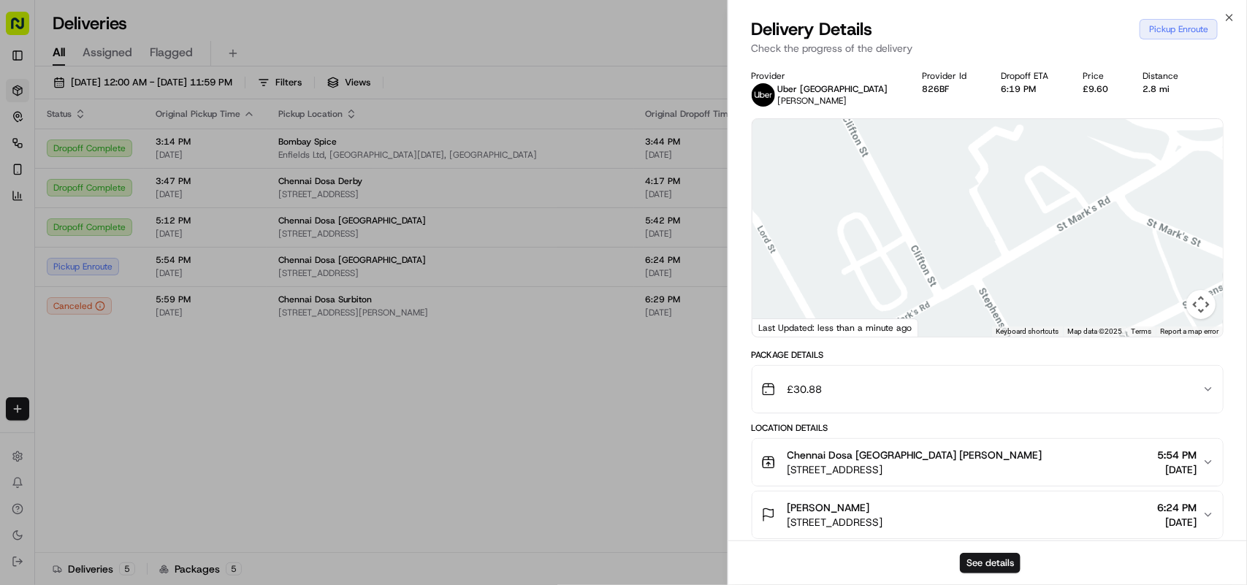
drag, startPoint x: 1006, startPoint y: 289, endPoint x: 1008, endPoint y: 311, distance: 22.1
click at [1008, 319] on div at bounding box center [988, 228] width 471 height 218
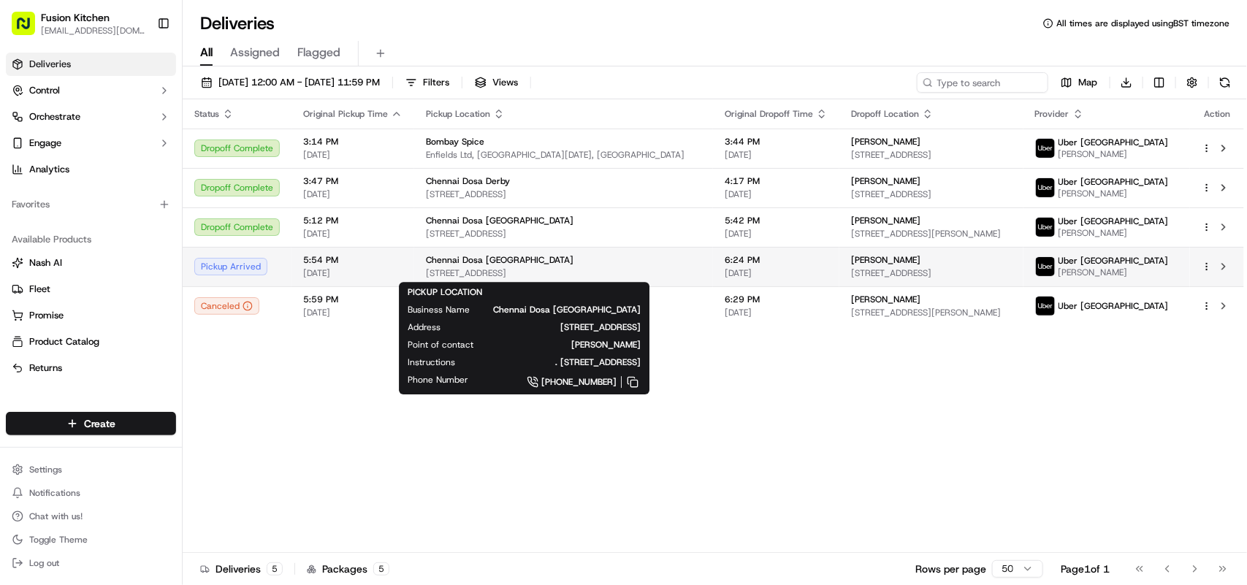
click at [499, 261] on span "Chennai Dosa [GEOGRAPHIC_DATA]" at bounding box center [500, 260] width 148 height 12
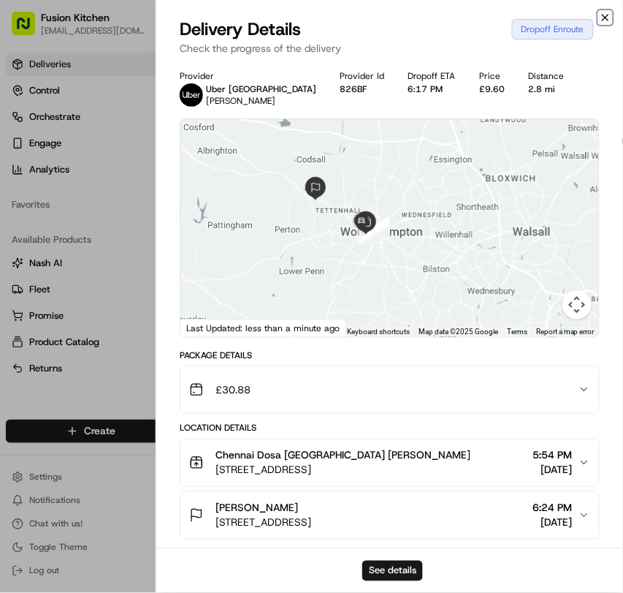
click at [605, 19] on icon "button" at bounding box center [606, 18] width 12 height 12
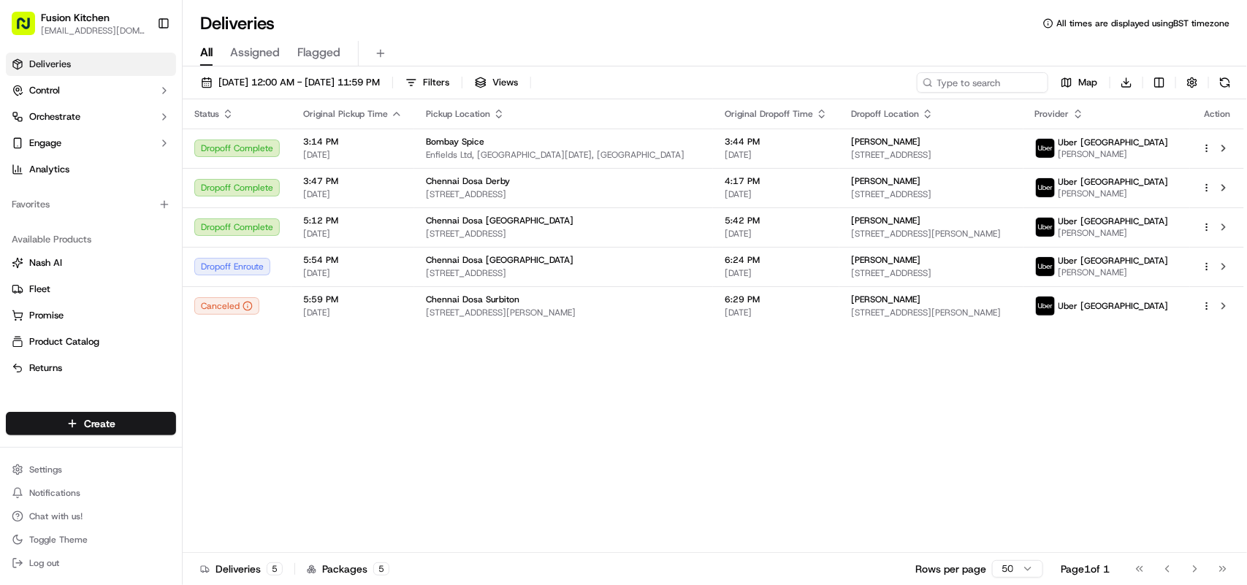
click at [380, 391] on div "Status Original Pickup Time Pickup Location Original Dropoff Time Dropoff Locat…" at bounding box center [714, 326] width 1062 height 454
click at [110, 418] on html "Fusion Kitchen hari@fusionpos.uk Toggle Sidebar Deliveries Control Orchestrate …" at bounding box center [623, 292] width 1247 height 585
click at [245, 443] on link "Delivery" at bounding box center [264, 451] width 163 height 26
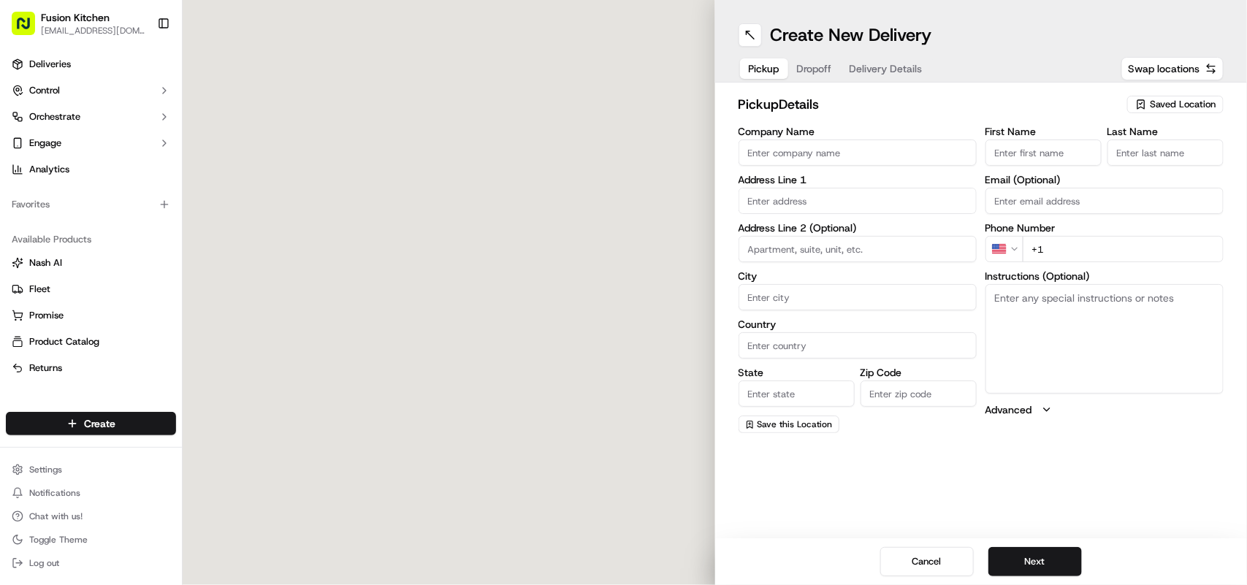
click at [866, 153] on input "Company Name" at bounding box center [858, 153] width 238 height 26
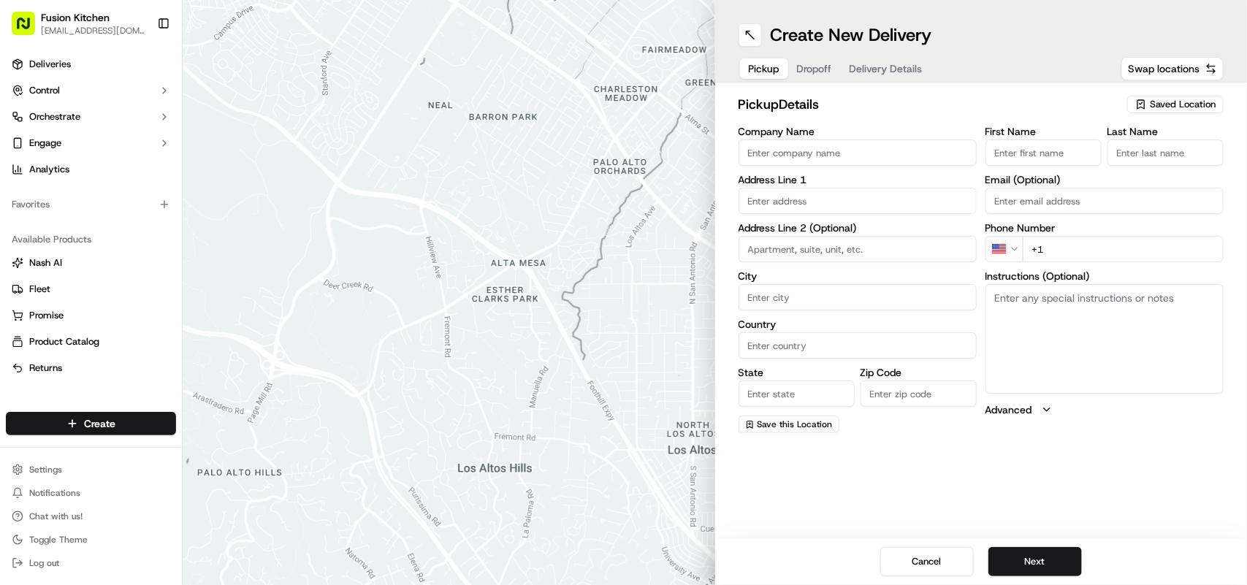
paste input "Chennai Dosa [GEOGRAPHIC_DATA]"
type input "Chennai Dosa [GEOGRAPHIC_DATA]"
click at [1057, 256] on input "+1" at bounding box center [1123, 249] width 201 height 26
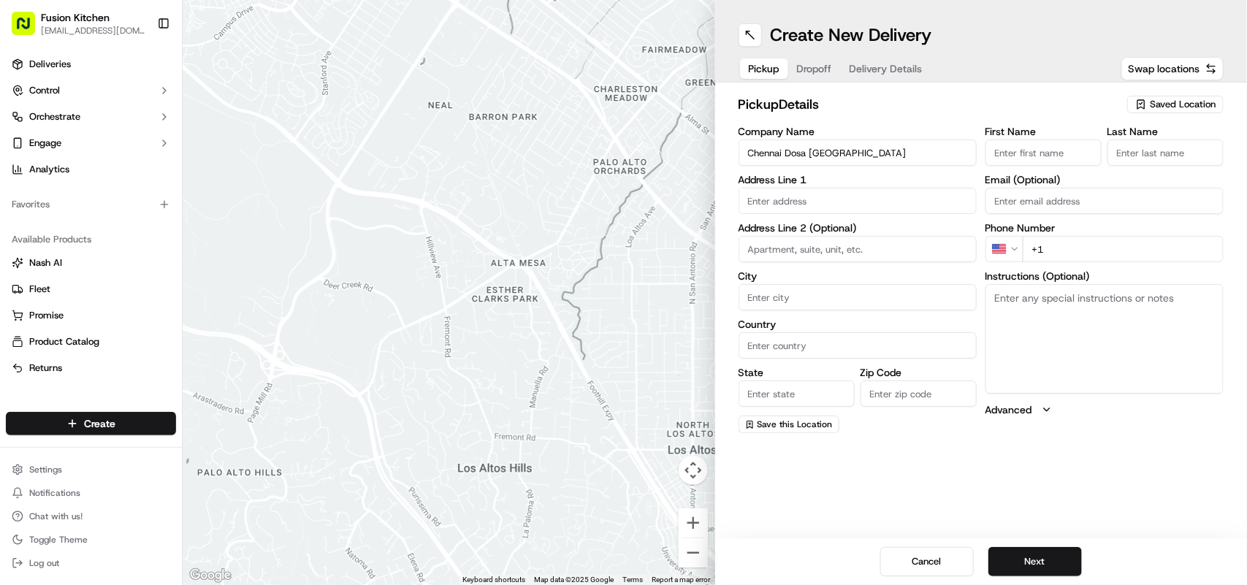
paste input "44 1473 288599"
type input "+44 1473 288599"
click at [1065, 326] on textarea "Instructions (Optional)" at bounding box center [1105, 339] width 238 height 110
paste textarea "Ganesan Selvakumar. 24 St Helens St, Ipswich, United Kingdom, IP4 1HJ"
click at [1003, 289] on textarea "Ganesan Selvakumar. 24 St Helens St, Ipswich, United Kingdom, IP4 1HJ" at bounding box center [1105, 339] width 238 height 110
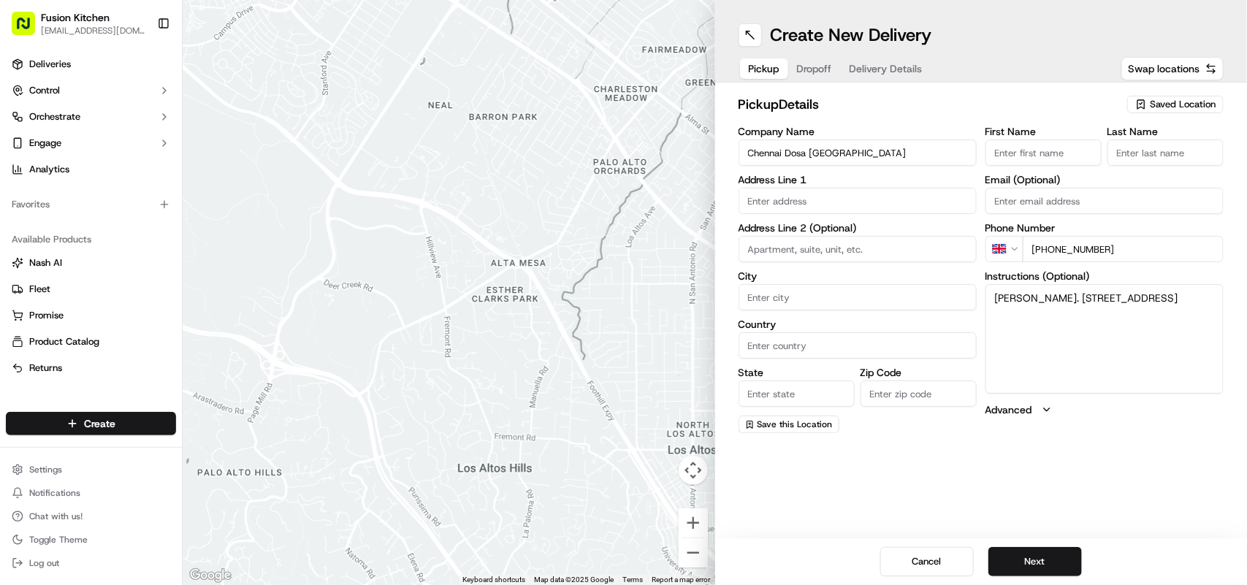
drag, startPoint x: 1003, startPoint y: 289, endPoint x: 1090, endPoint y: 303, distance: 88.2
click at [1090, 303] on textarea "Ganesan Selvakumar. 24 St Helens St, Ipswich, United Kingdom, IP4 1HJ" at bounding box center [1105, 339] width 238 height 110
type textarea ". 24 St Helens St, Ipswich, United Kingdom, IP4 1HJ"
click at [1052, 158] on input "First Name" at bounding box center [1044, 153] width 116 height 26
paste input "Ganesan Selvakumar"
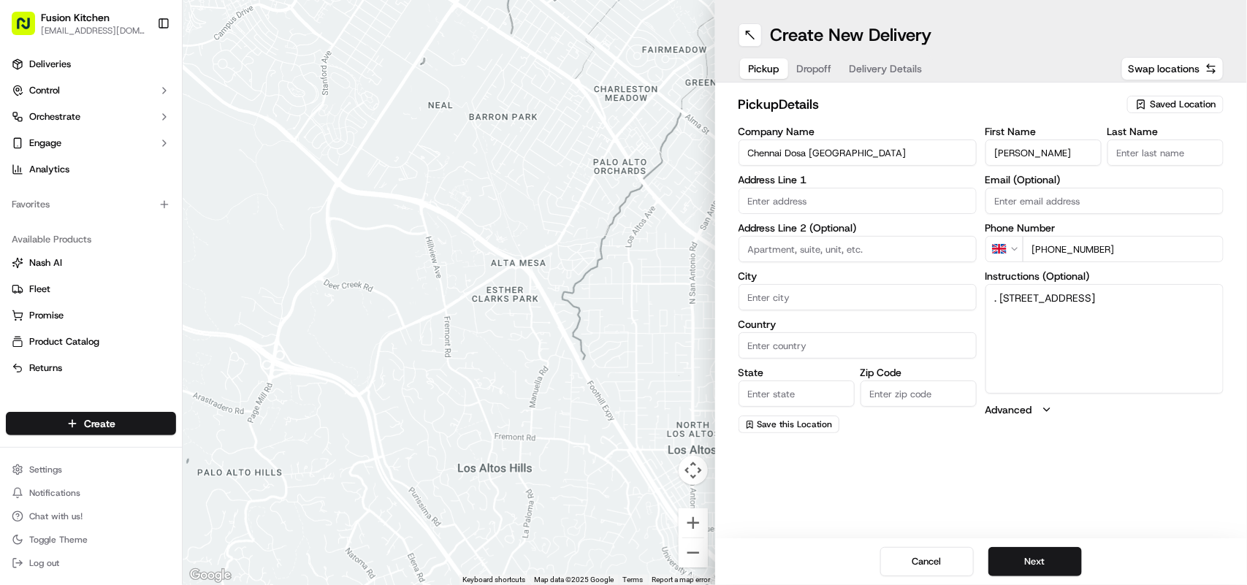
type input "Ganesan Selvakumar"
click at [1221, 161] on input "Last Name" at bounding box center [1166, 153] width 116 height 26
paste input "Ganesan Selvakumar"
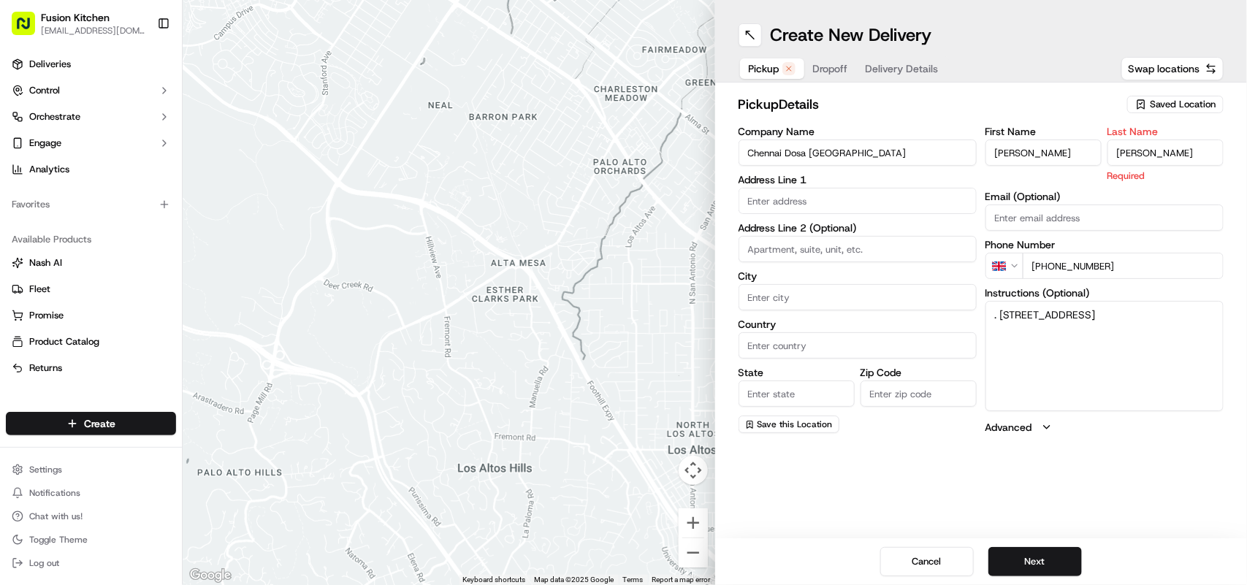
click at [1141, 154] on input "Ganesan Selvakumar" at bounding box center [1166, 153] width 116 height 26
type input "Selvakumar"
click at [1060, 154] on input "Ganesan Selvakumar" at bounding box center [1044, 153] width 116 height 26
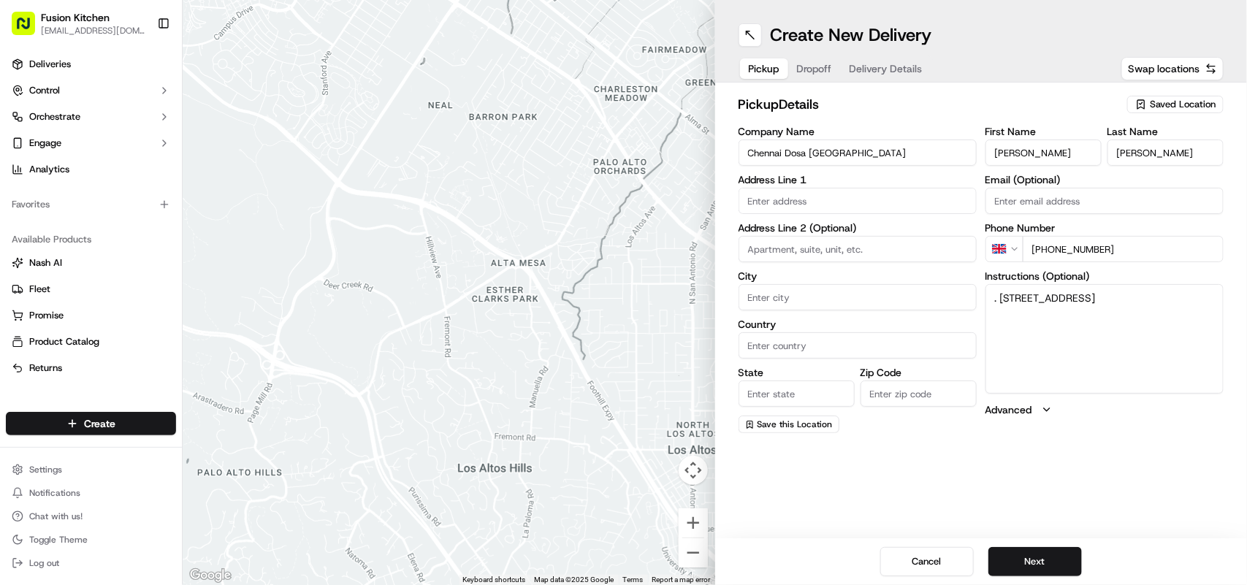
click at [1060, 154] on input "Ganesan Selvakumar" at bounding box center [1044, 153] width 116 height 26
type input "Ganesan"
click at [1012, 280] on label "Instructions (Optional)" at bounding box center [1105, 276] width 238 height 10
click at [1012, 284] on textarea ". 24 St Helens St, Ipswich, United Kingdom, IP4 1HJ" at bounding box center [1105, 339] width 238 height 110
click at [1012, 280] on label "Instructions (Optional)" at bounding box center [1105, 276] width 238 height 10
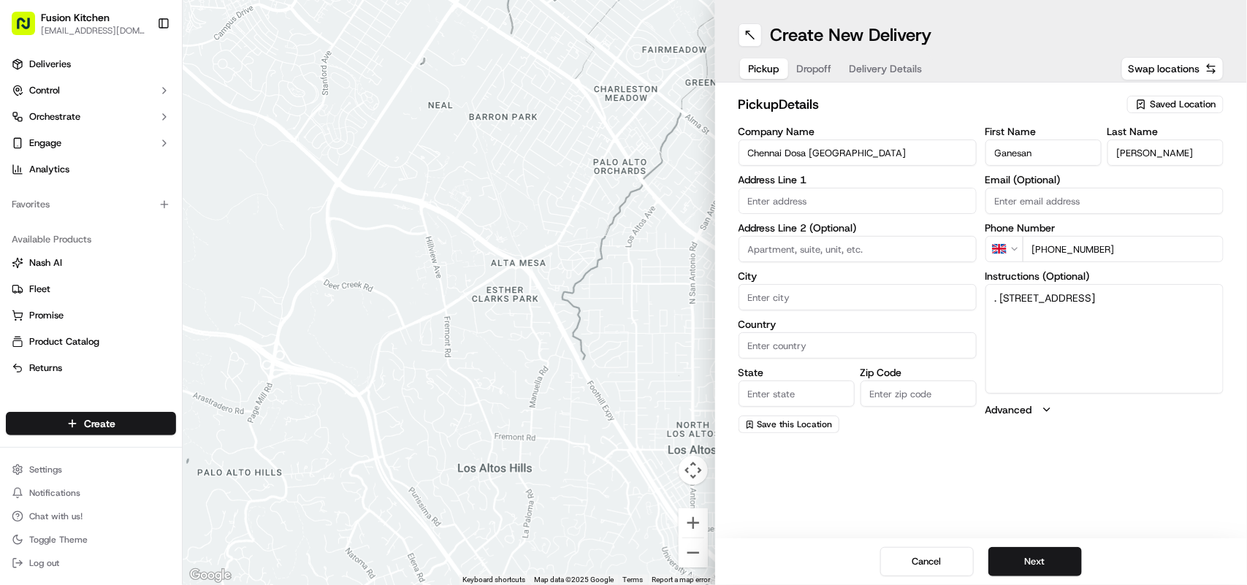
click at [1012, 284] on textarea ". 24 St Helens St, Ipswich, United Kingdom, IP4 1HJ" at bounding box center [1105, 339] width 238 height 110
click at [1008, 289] on textarea ". 24 St Helens St, Ipswich, United Kingdom, IP4 1HJ" at bounding box center [1105, 339] width 238 height 110
drag, startPoint x: 1008, startPoint y: 289, endPoint x: 1057, endPoint y: 345, distance: 74.6
click at [1057, 345] on textarea ". 24 St Helens St, Ipswich, United Kingdom, IP4 1HJ" at bounding box center [1105, 339] width 238 height 110
click at [860, 133] on label "Company Name" at bounding box center [858, 131] width 238 height 10
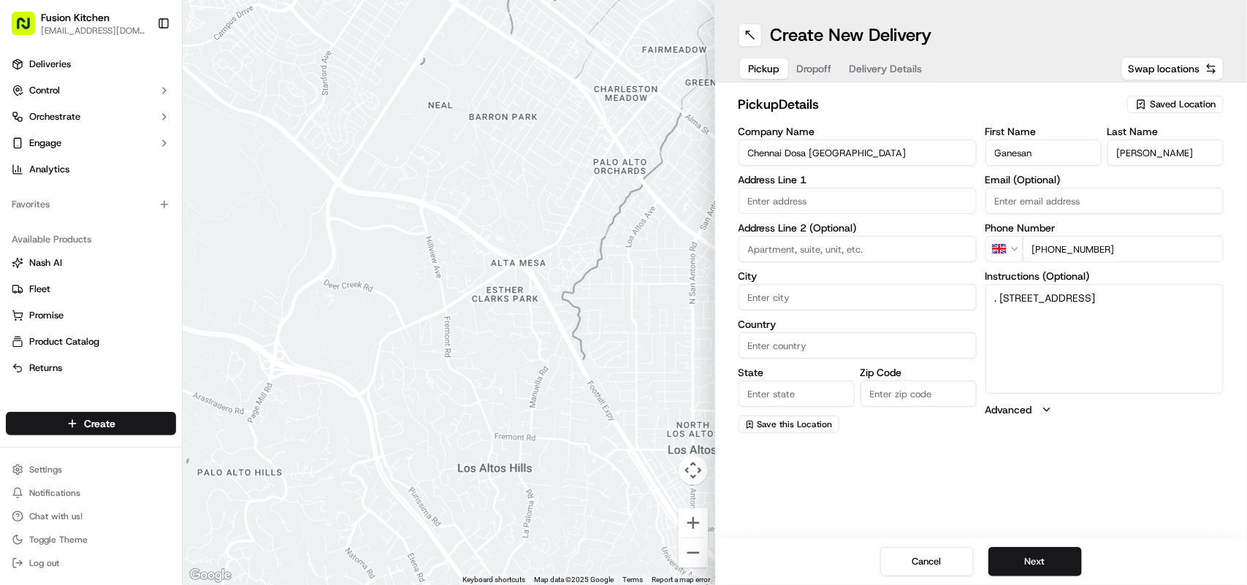
click at [860, 140] on input "Chennai Dosa [GEOGRAPHIC_DATA]" at bounding box center [858, 153] width 238 height 26
click at [860, 210] on input "text" at bounding box center [858, 201] width 238 height 26
paste input "24 St Helens St, Ipswich, United Kingdom, IP4 1HJ"
click at [867, 246] on div "24 Saint Helen's Street, Ipswich, UK" at bounding box center [858, 232] width 238 height 29
click at [867, 229] on div "24 Saint Helen's Street, Ipswich, UK" at bounding box center [857, 232] width 231 height 22
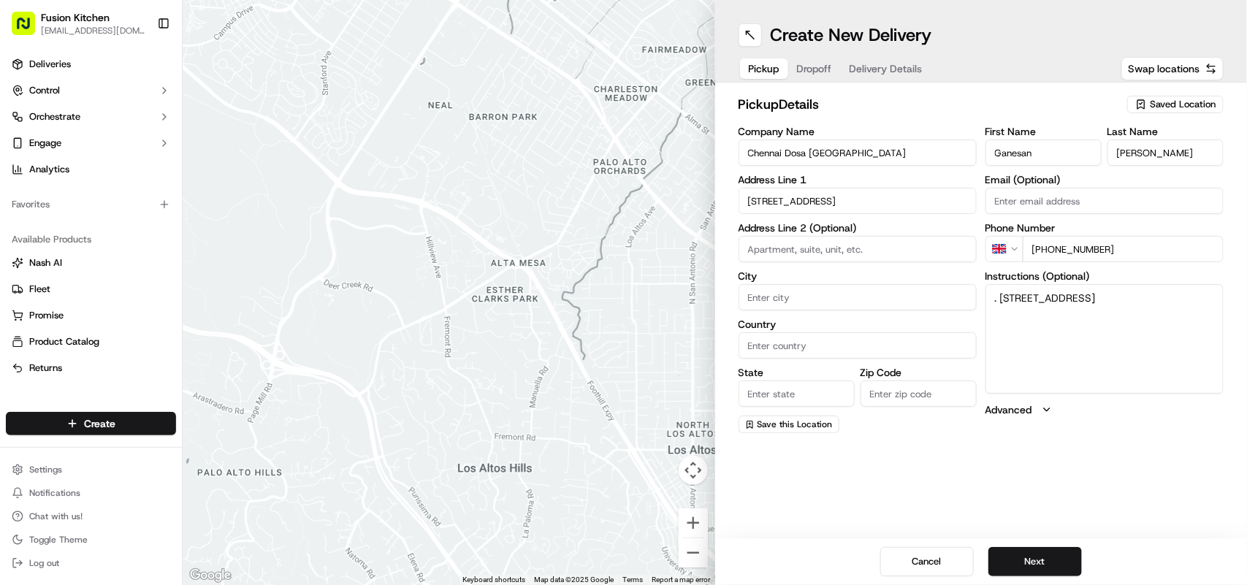
type input "[STREET_ADDRESS]"
type input "Ipswich"
type input "United Kingdom"
type input "England"
type input "IP4 1HJ"
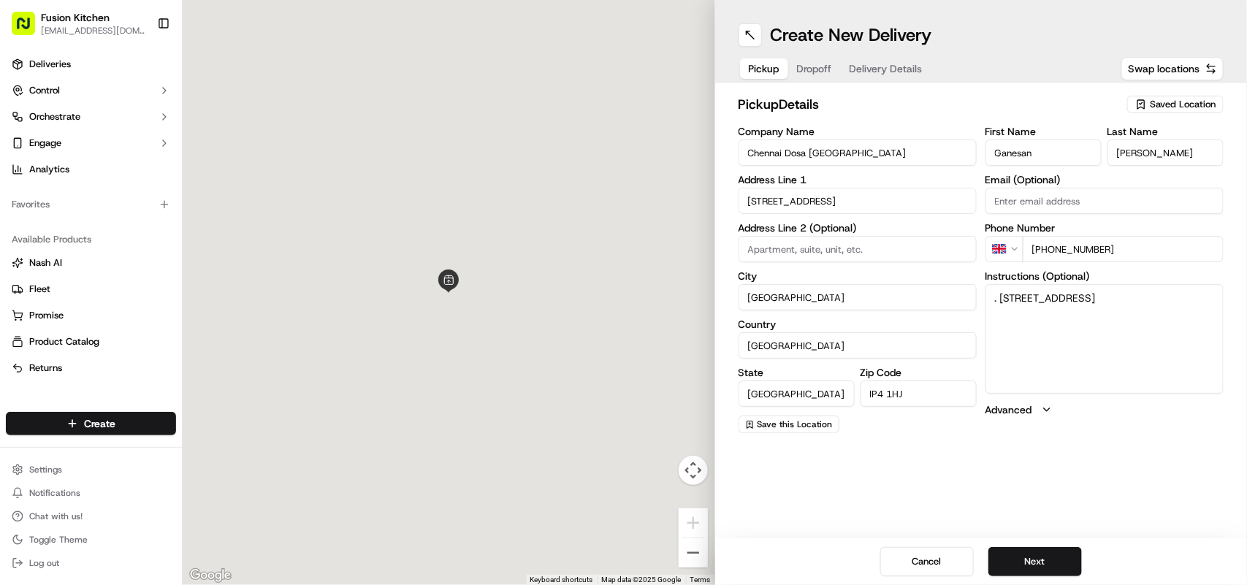
type input "24 Saint Helen's Street"
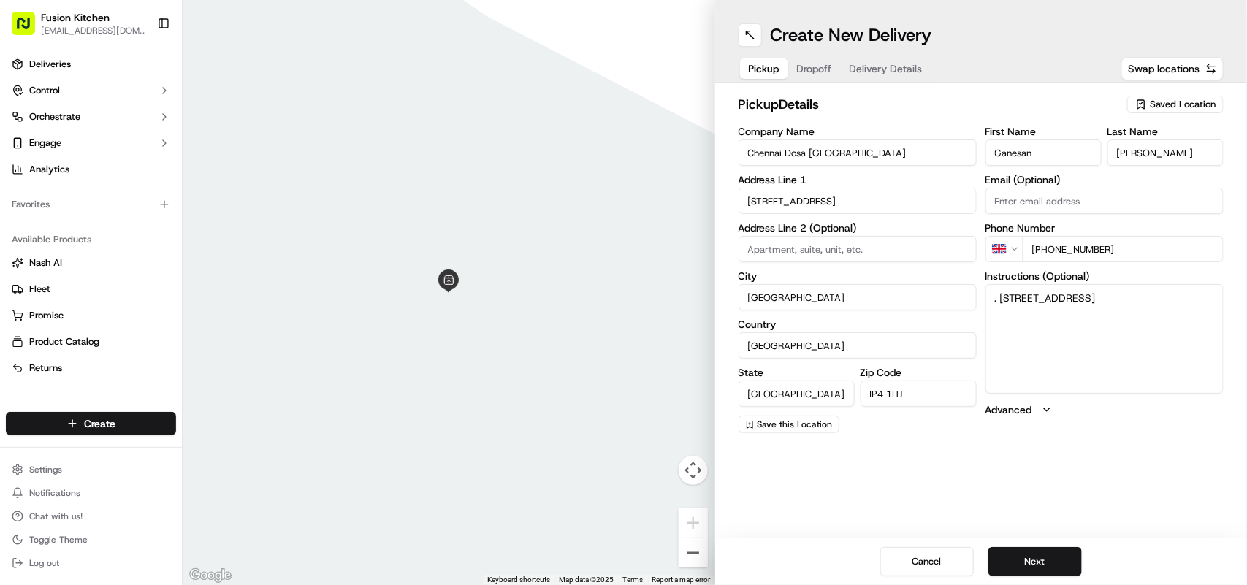
click at [1056, 545] on div "Cancel Next" at bounding box center [981, 562] width 533 height 47
click at [1051, 560] on button "Next" at bounding box center [1036, 561] width 94 height 29
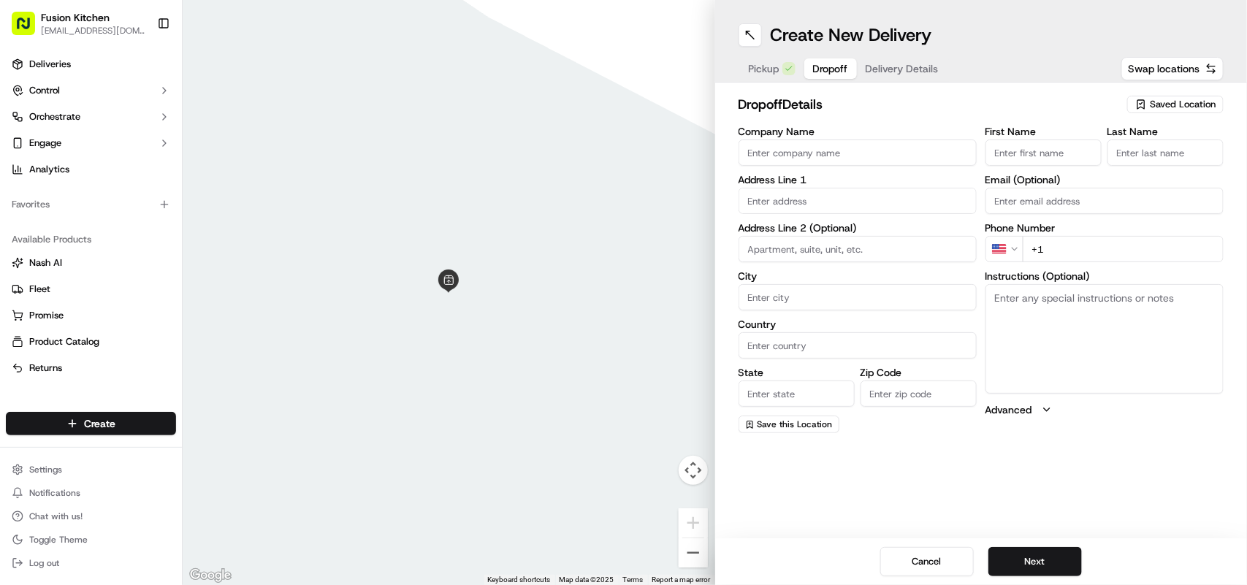
click at [1124, 359] on textarea "Instructions (Optional)" at bounding box center [1105, 339] width 238 height 110
paste textarea "Jamal Hassan | 07769861980 237, Britannia Road, Ipswich, IP4 5HF"
type textarea "Jamal Hassan | 07769861980 237, Britannia Road, Ipswich, IP4 5HF"
click at [878, 68] on button "Delivery Details" at bounding box center [902, 68] width 91 height 20
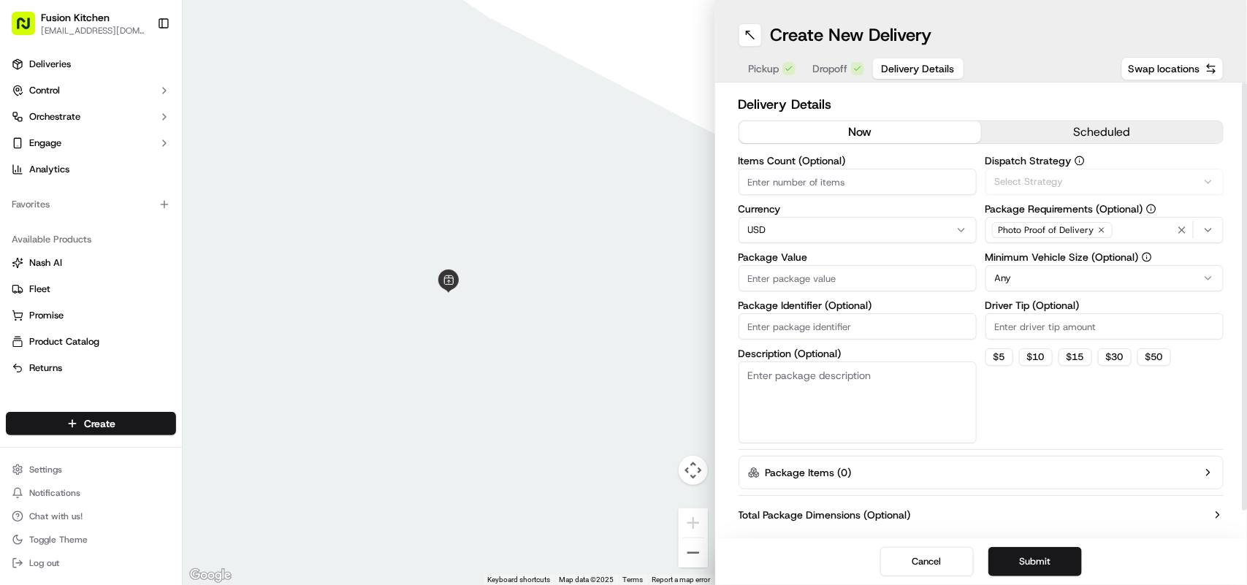
click at [820, 231] on html "Fusion Kitchen hari@fusionpos.uk Toggle Sidebar Deliveries Control Orchestrate …" at bounding box center [623, 292] width 1247 height 585
click at [791, 239] on html "Fusion Kitchen hari@fusionpos.uk Toggle Sidebar Deliveries Control Orchestrate …" at bounding box center [623, 292] width 1247 height 585
click at [780, 268] on input "Package Value" at bounding box center [858, 278] width 238 height 26
paste input "23.07"
type input "23.07"
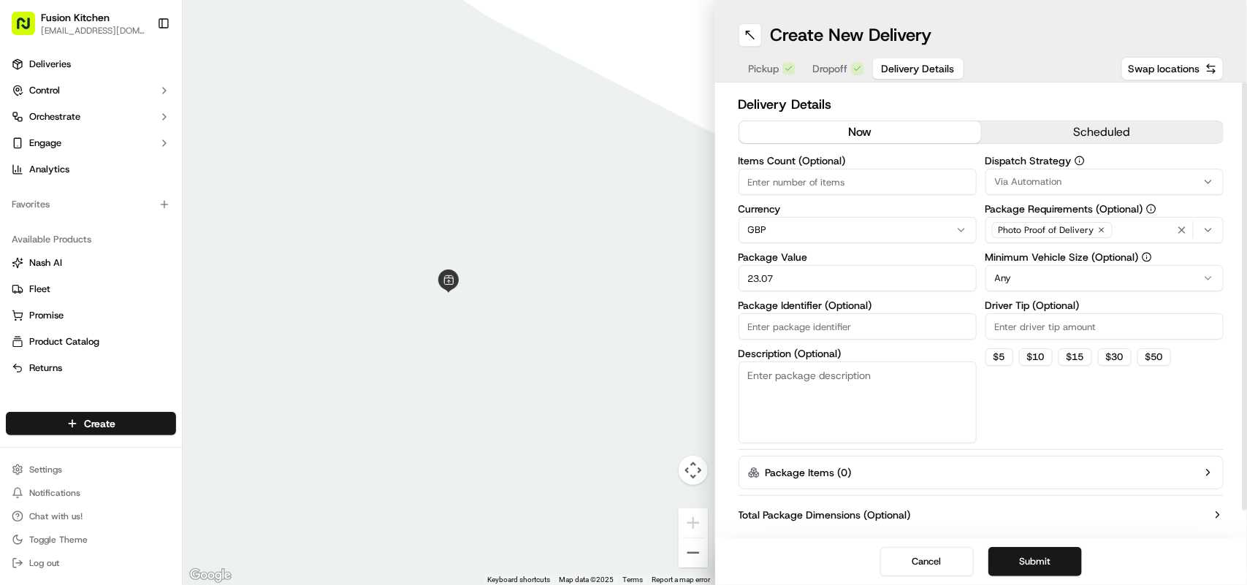
click at [834, 66] on span "Dropoff" at bounding box center [830, 68] width 35 height 15
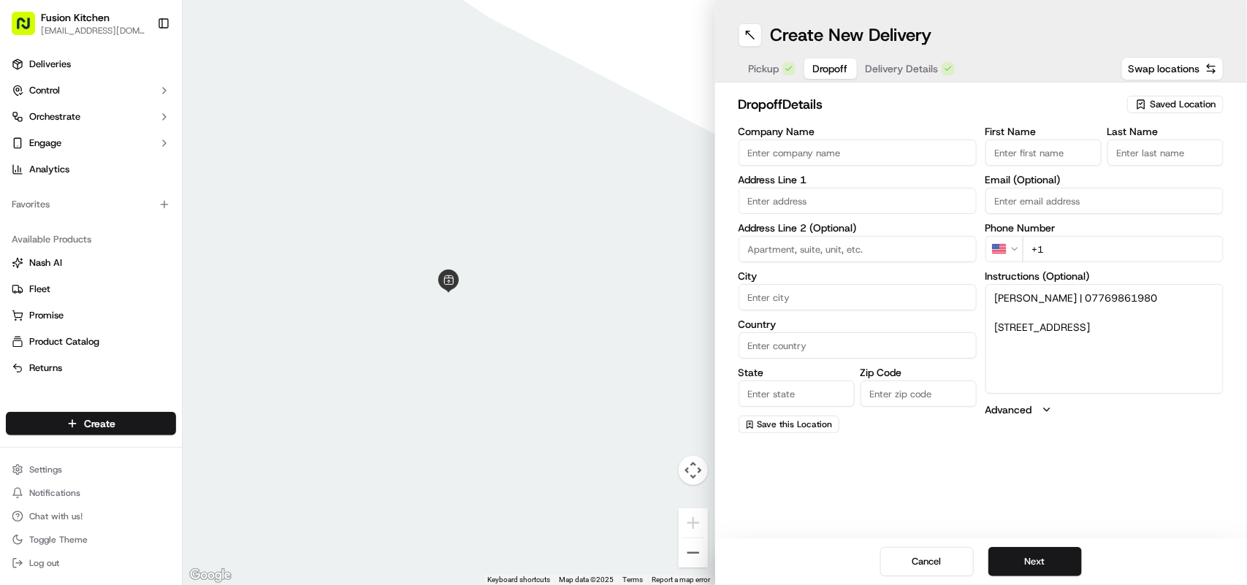
click at [1017, 294] on textarea "Jamal Hassan | 07769861980 237, Britannia Road, Ipswich, IP4 5HF" at bounding box center [1105, 339] width 238 height 110
drag, startPoint x: 1017, startPoint y: 294, endPoint x: 1028, endPoint y: 296, distance: 11.1
click at [1028, 296] on textarea "Jamal Hassan | 07769861980 237, Britannia Road, Ipswich, IP4 5HF" at bounding box center [1105, 339] width 238 height 110
click at [966, 113] on h2 "dropoff Details" at bounding box center [929, 104] width 381 height 20
click at [1034, 161] on input "First Name" at bounding box center [1044, 153] width 116 height 26
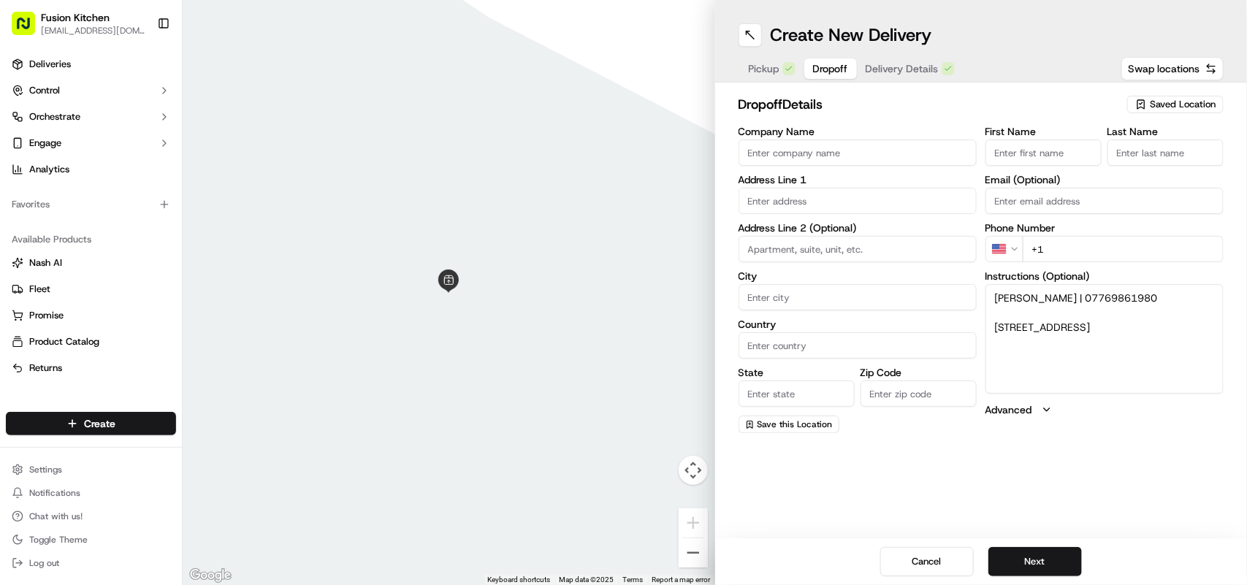
paste input "[PERSON_NAME]"
type input "[PERSON_NAME]"
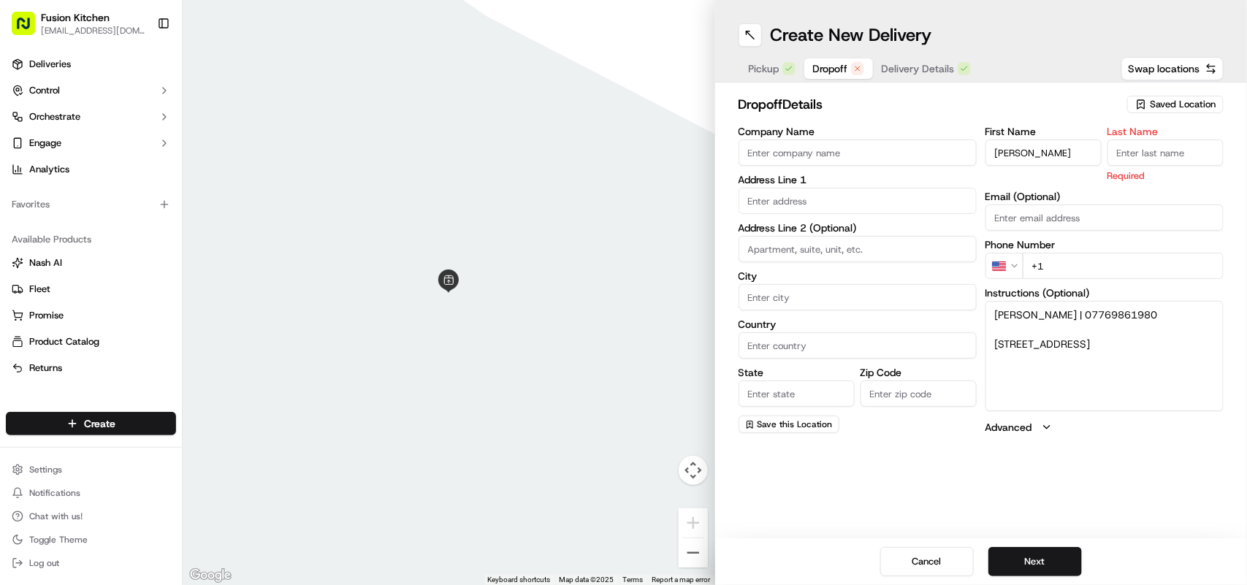
paste input "[PERSON_NAME]"
click at [1191, 162] on input "Last Name" at bounding box center [1166, 153] width 116 height 26
click at [1135, 152] on input "[PERSON_NAME]" at bounding box center [1166, 153] width 116 height 26
click at [1133, 152] on input "[PERSON_NAME]" at bounding box center [1166, 153] width 116 height 26
type input "Hassan"
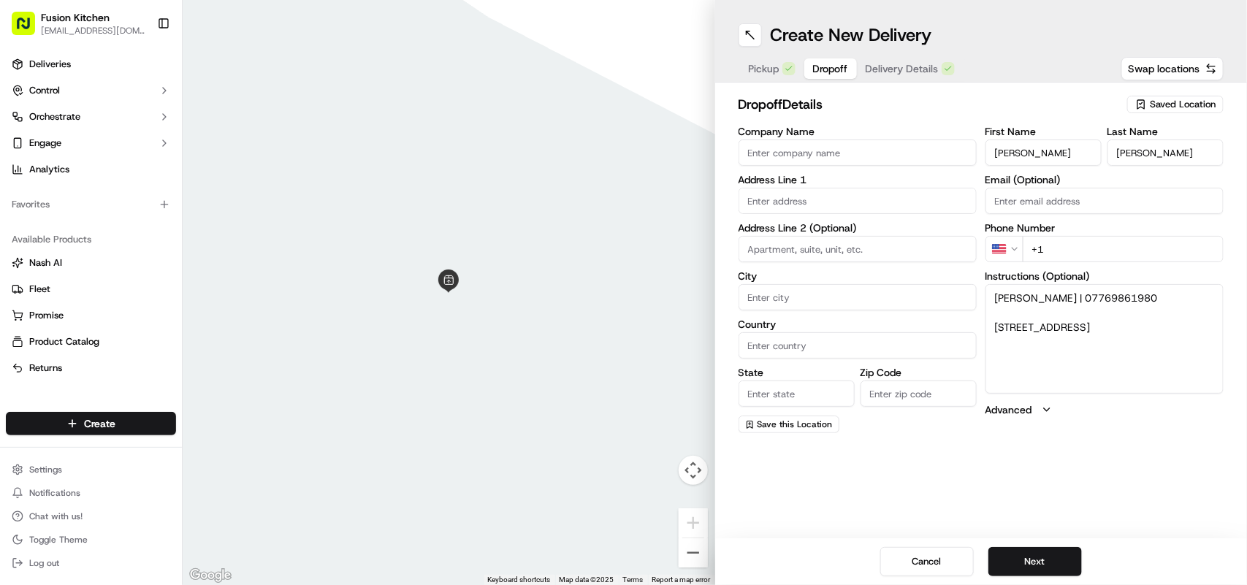
click at [1029, 161] on input "[PERSON_NAME]" at bounding box center [1044, 153] width 116 height 26
type input "Jamal"
click at [1086, 293] on textarea "Jamal Hassan | 07769861980 237, Britannia Road, Ipswich, IP4 5HF" at bounding box center [1105, 339] width 238 height 110
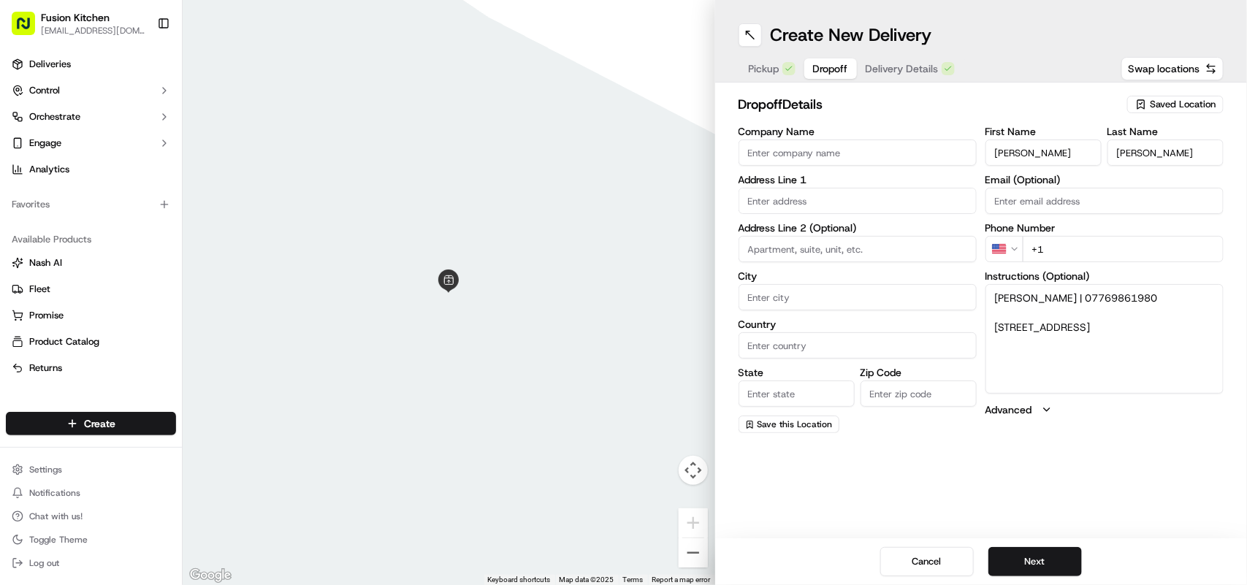
click at [996, 256] on html "Fusion Kitchen hari@fusionpos.uk Toggle Sidebar Deliveries Control Orchestrate …" at bounding box center [623, 292] width 1247 height 585
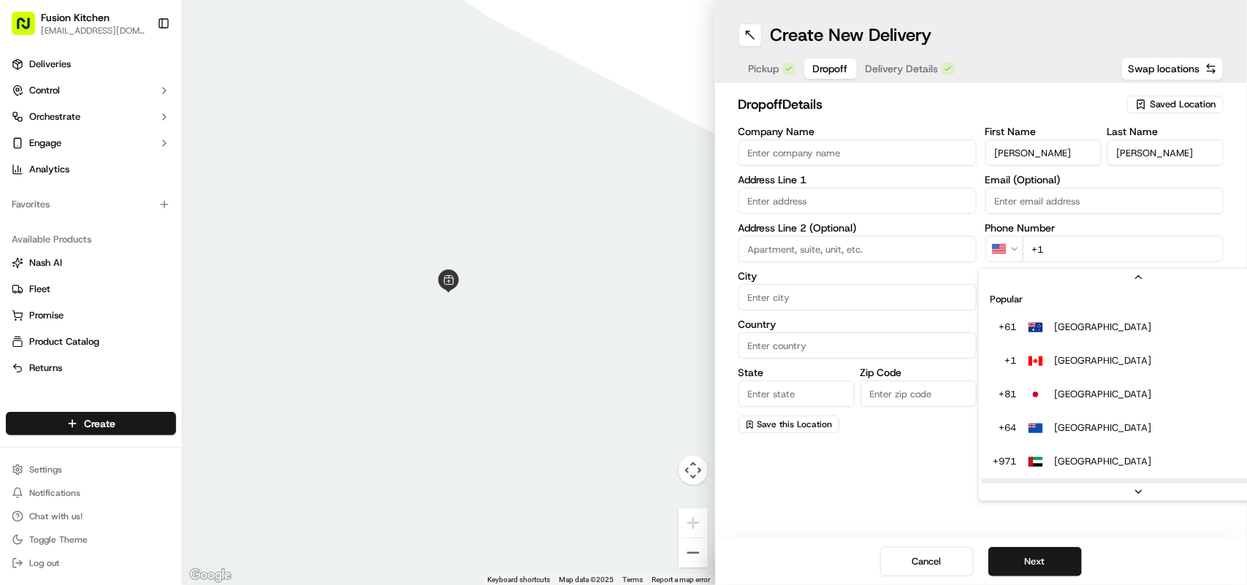
scroll to position [45, 0]
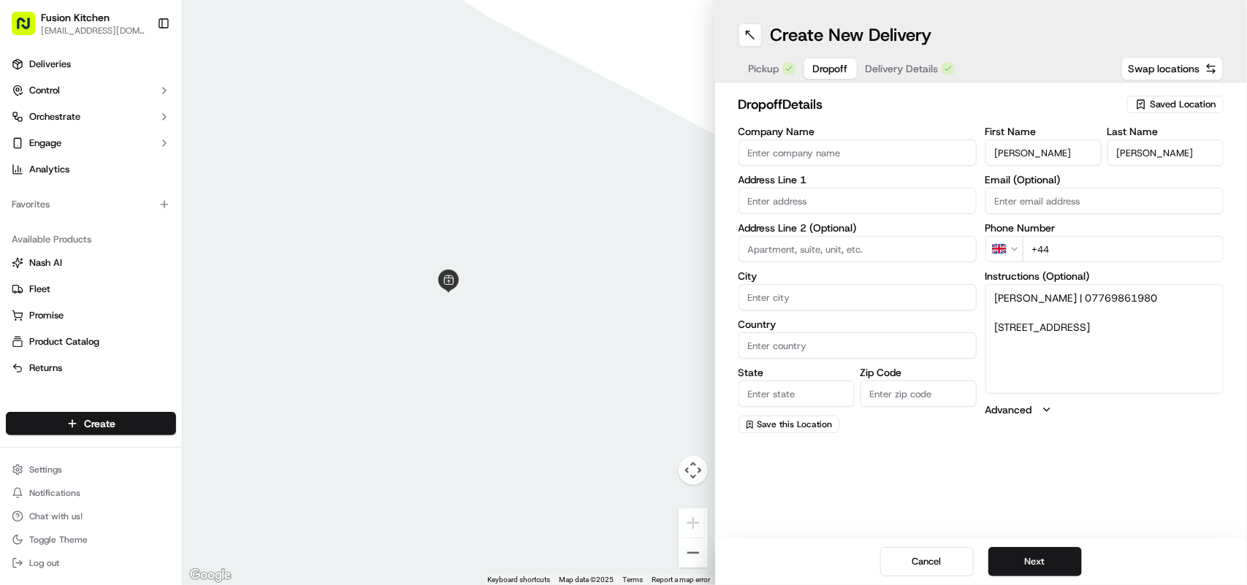
click at [1087, 238] on input "+44" at bounding box center [1123, 249] width 201 height 26
paste input "07769 861980"
type input "+44 07769 861980"
click at [1001, 318] on textarea "Jamal Hassan | 07769861980 237, Britannia Road, Ipswich, IP4 5HF" at bounding box center [1105, 339] width 238 height 110
drag, startPoint x: 1001, startPoint y: 318, endPoint x: 1096, endPoint y: 349, distance: 99.8
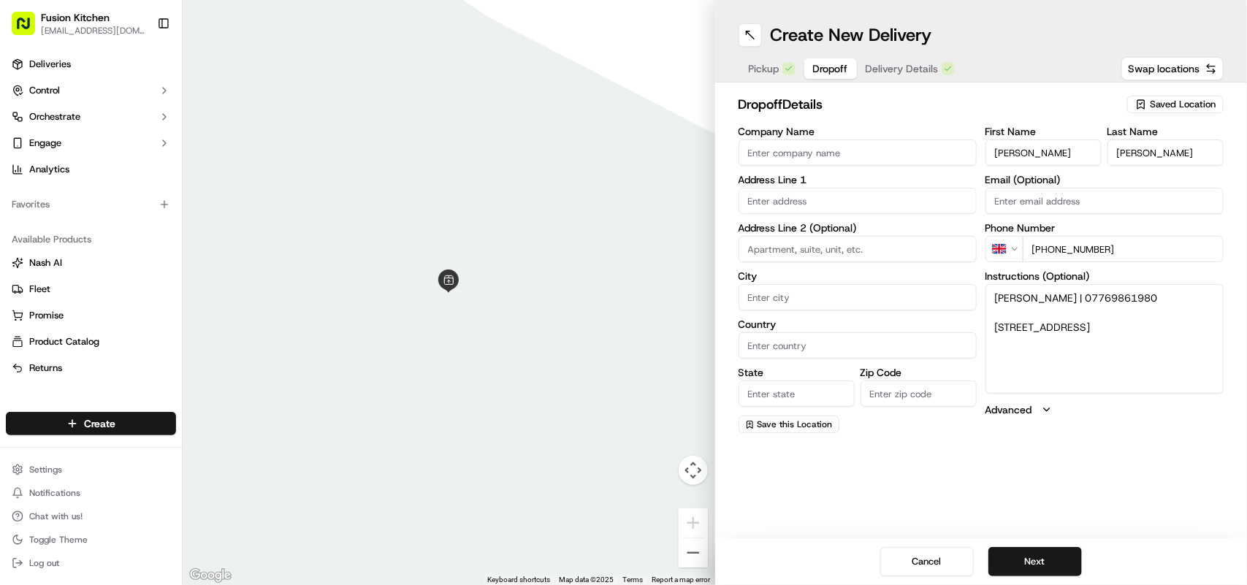
click at [1096, 349] on textarea "Jamal Hassan | 07769861980 237, Britannia Road, Ipswich, IP4 5HF" at bounding box center [1105, 339] width 238 height 110
click at [883, 201] on input "text" at bounding box center [858, 201] width 238 height 26
paste input "237, Britannia Road, Ipswich, IP4 5HF"
click at [811, 236] on div "237 Britannia Road, Ipswich IP4 5HF, UK" at bounding box center [857, 232] width 231 height 22
type input "[STREET_ADDRESS]"
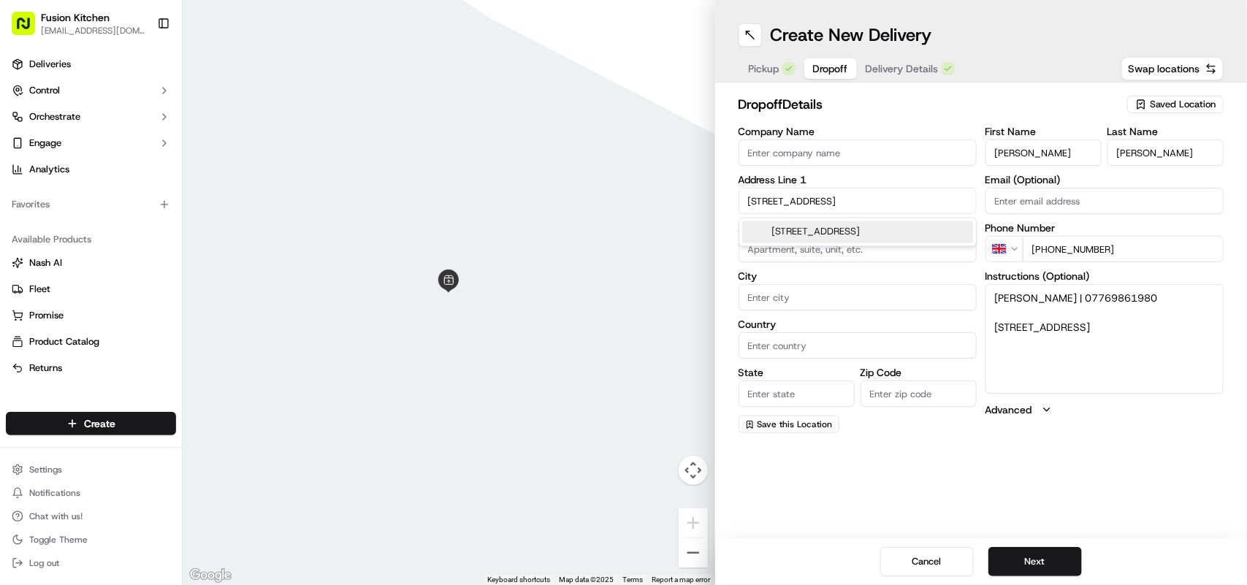
type input "Ipswich"
type input "United Kingdom"
type input "England"
type input "IP4 5HF"
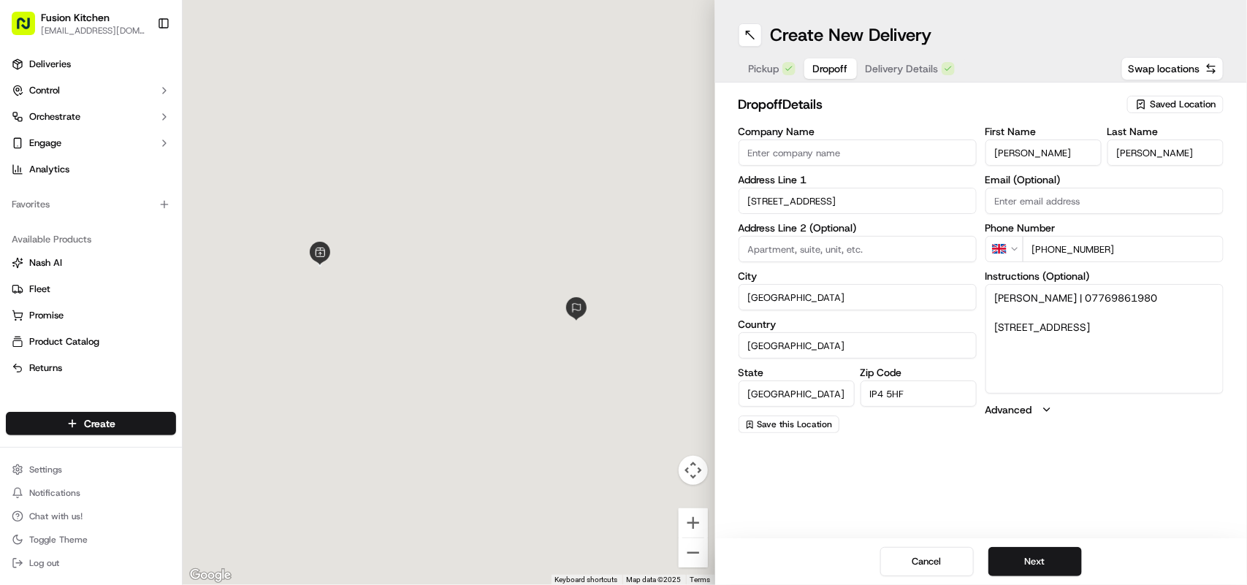
type input "237 Britannia Road"
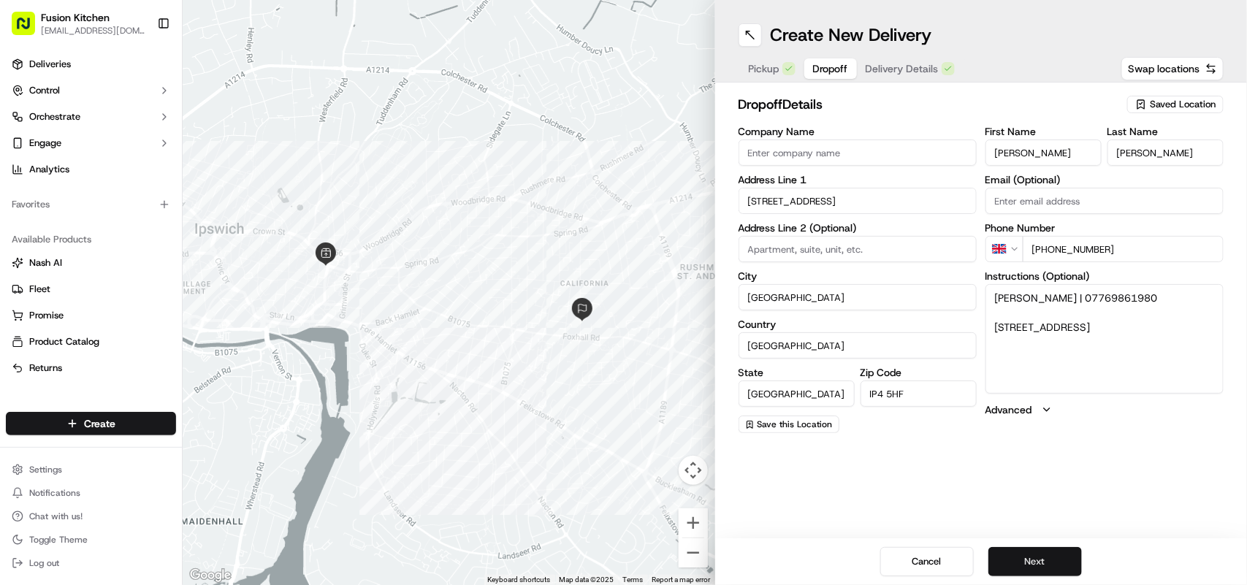
click at [1041, 558] on button "Next" at bounding box center [1036, 561] width 94 height 29
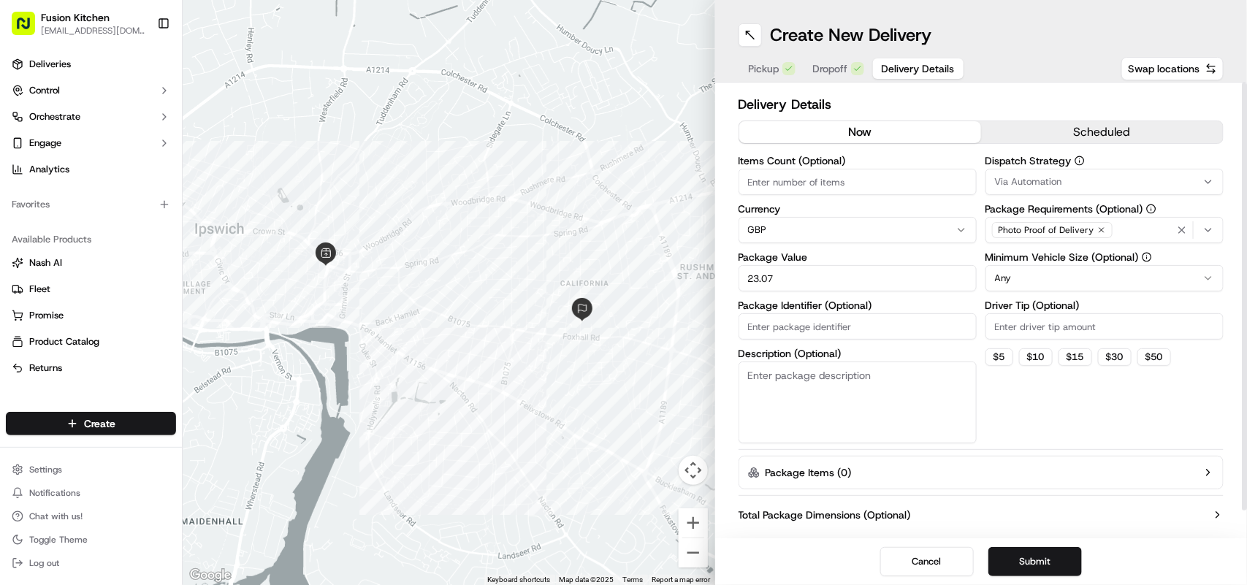
click at [1019, 560] on button "Submit" at bounding box center [1036, 561] width 94 height 29
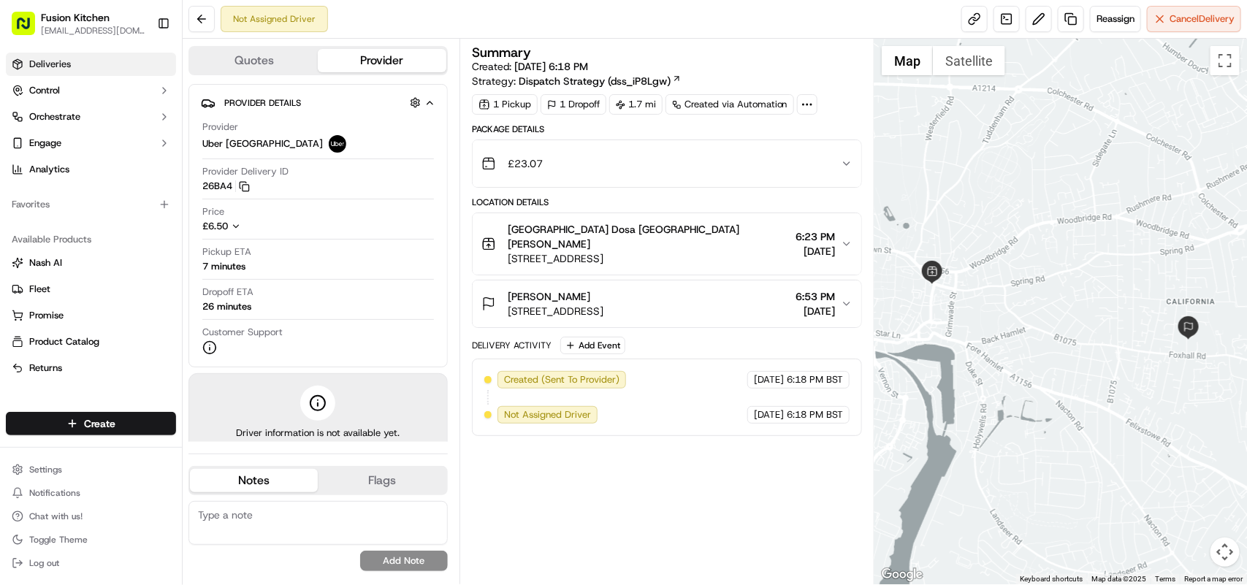
click at [44, 53] on link "Deliveries" at bounding box center [91, 64] width 170 height 23
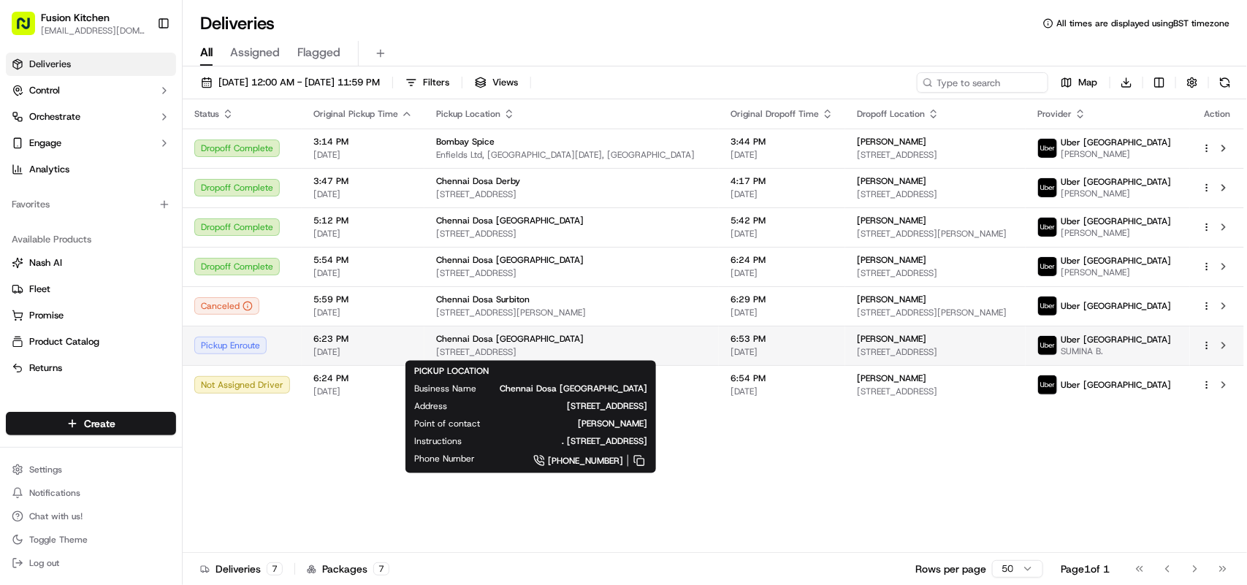
click at [521, 347] on span "24 St. Helen's St, Ipswich IP4 1HJ, UK" at bounding box center [571, 352] width 271 height 12
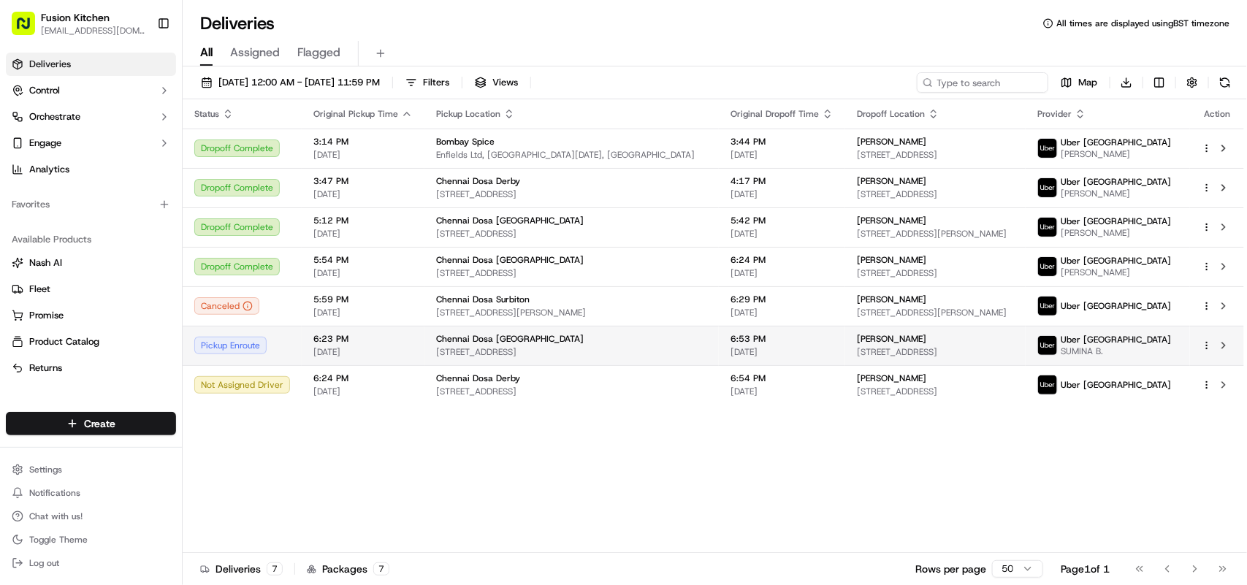
click at [514, 351] on span "[STREET_ADDRESS]" at bounding box center [571, 352] width 271 height 12
click at [533, 337] on div "Chennai Dosa [GEOGRAPHIC_DATA]" at bounding box center [571, 339] width 271 height 12
click at [491, 338] on span "Chennai Dosa [GEOGRAPHIC_DATA]" at bounding box center [510, 339] width 148 height 12
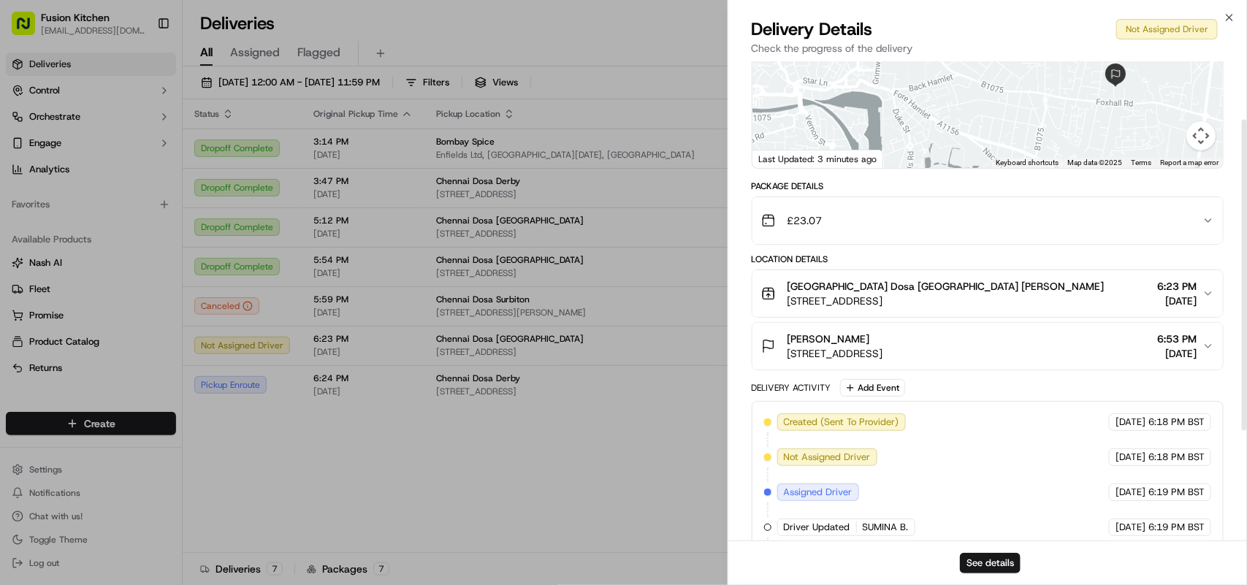
scroll to position [259, 0]
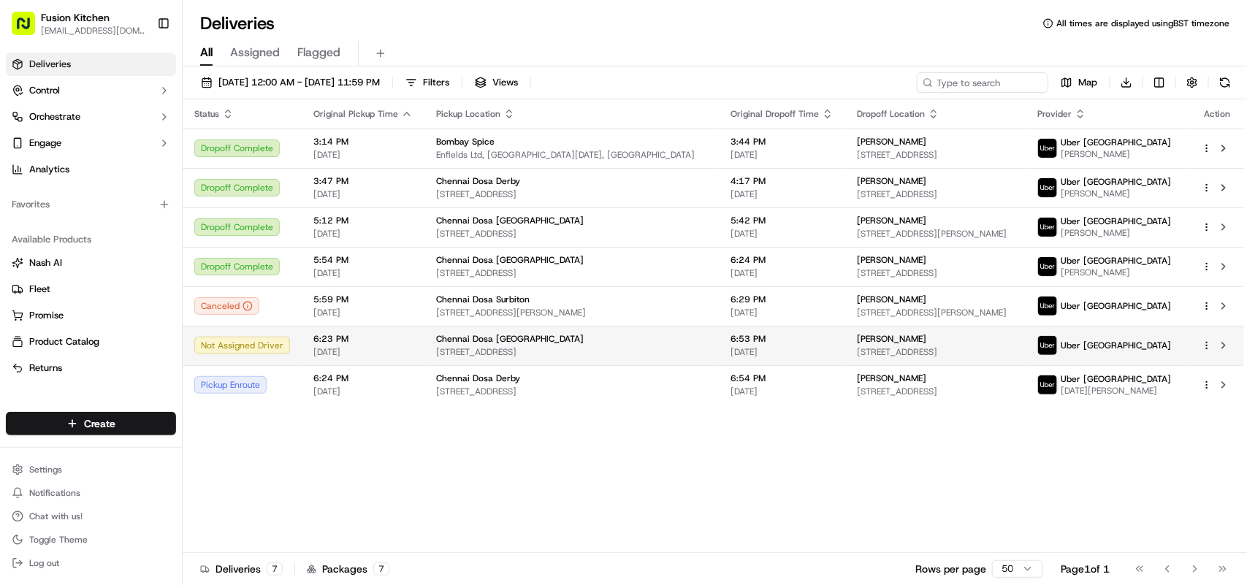
click at [479, 340] on span "Chennai Dosa [GEOGRAPHIC_DATA]" at bounding box center [510, 339] width 148 height 12
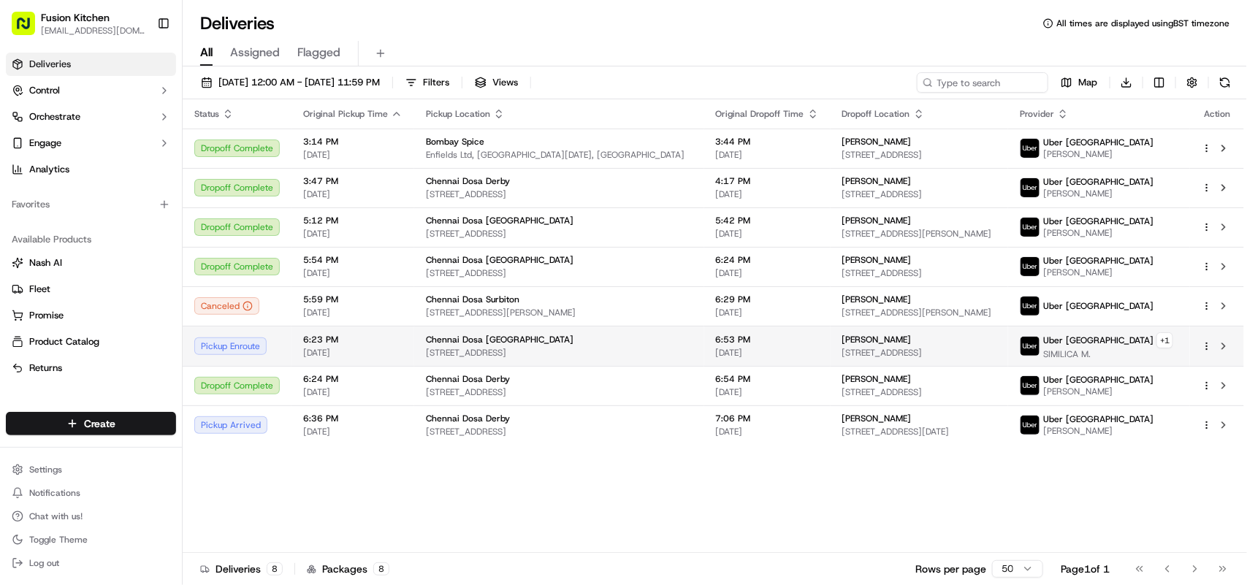
click at [495, 340] on span "Chennai Dosa [GEOGRAPHIC_DATA]" at bounding box center [500, 340] width 148 height 12
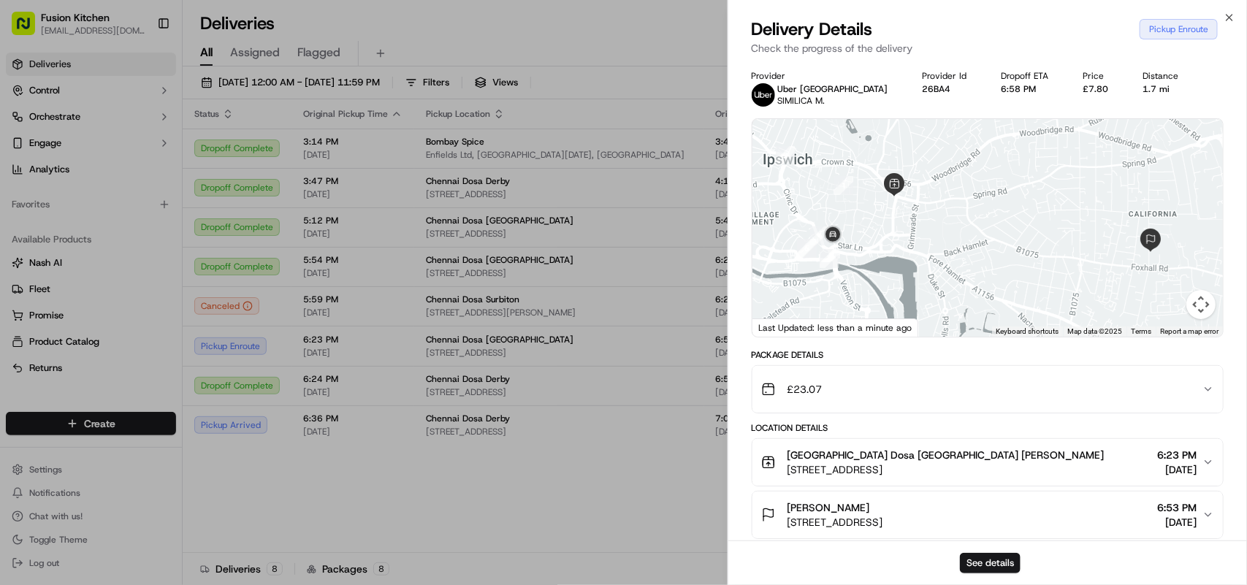
drag, startPoint x: 875, startPoint y: 265, endPoint x: 917, endPoint y: 259, distance: 42.8
click at [917, 259] on div at bounding box center [988, 228] width 471 height 218
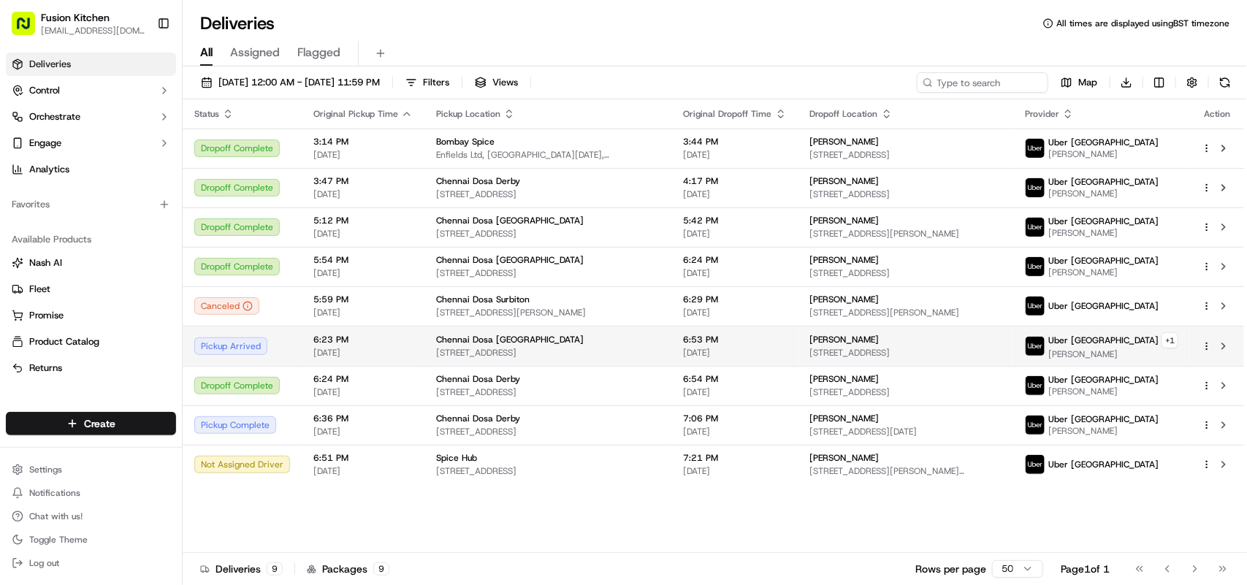
click at [501, 330] on td "Chennai Dosa [GEOGRAPHIC_DATA] [STREET_ADDRESS]" at bounding box center [549, 346] width 248 height 40
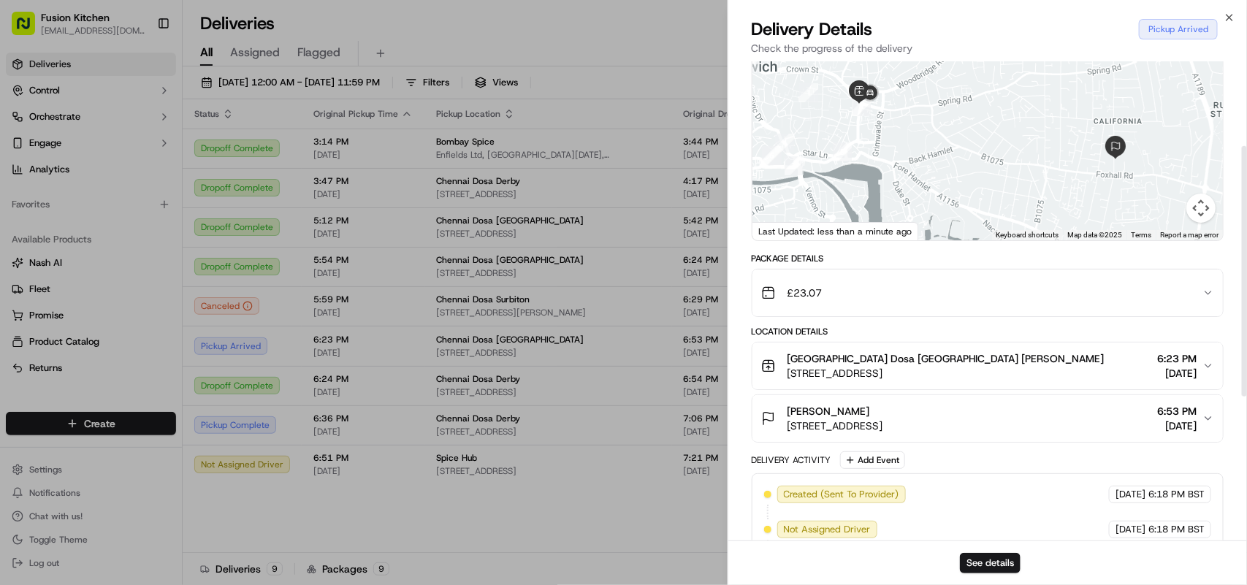
scroll to position [0, 0]
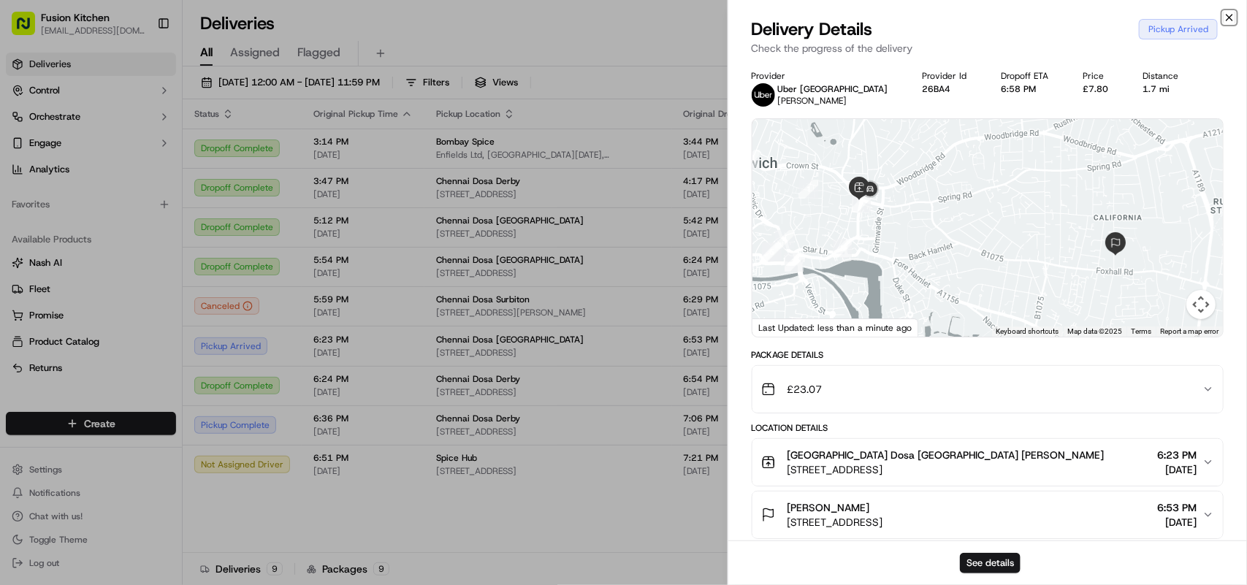
click at [1228, 20] on icon "button" at bounding box center [1230, 18] width 12 height 12
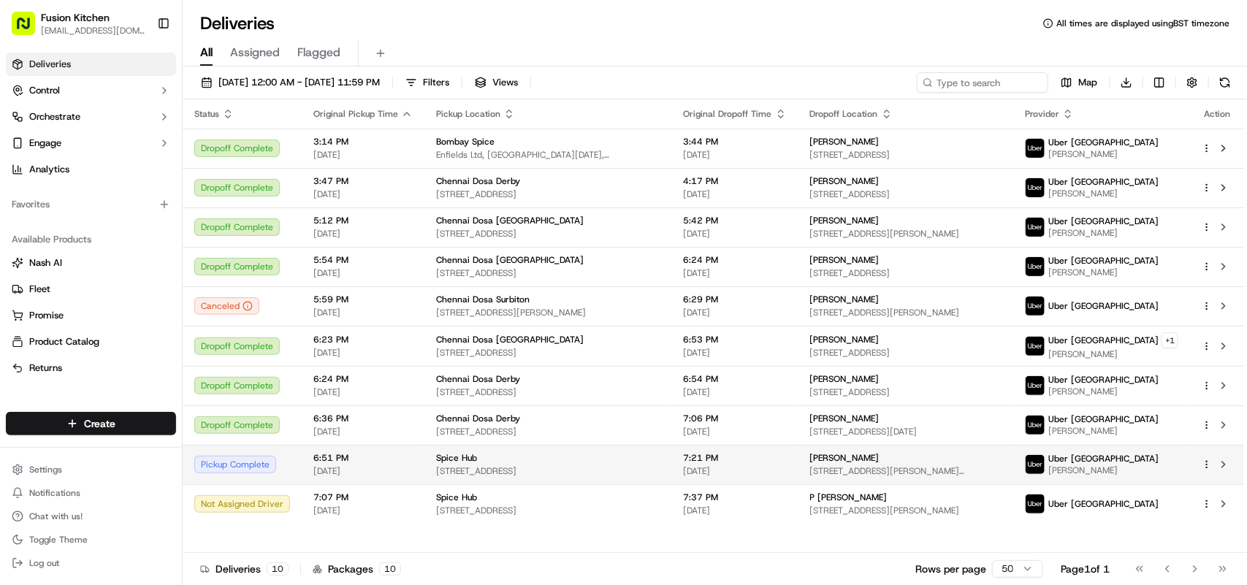
click at [522, 468] on span "[STREET_ADDRESS]" at bounding box center [548, 471] width 224 height 12
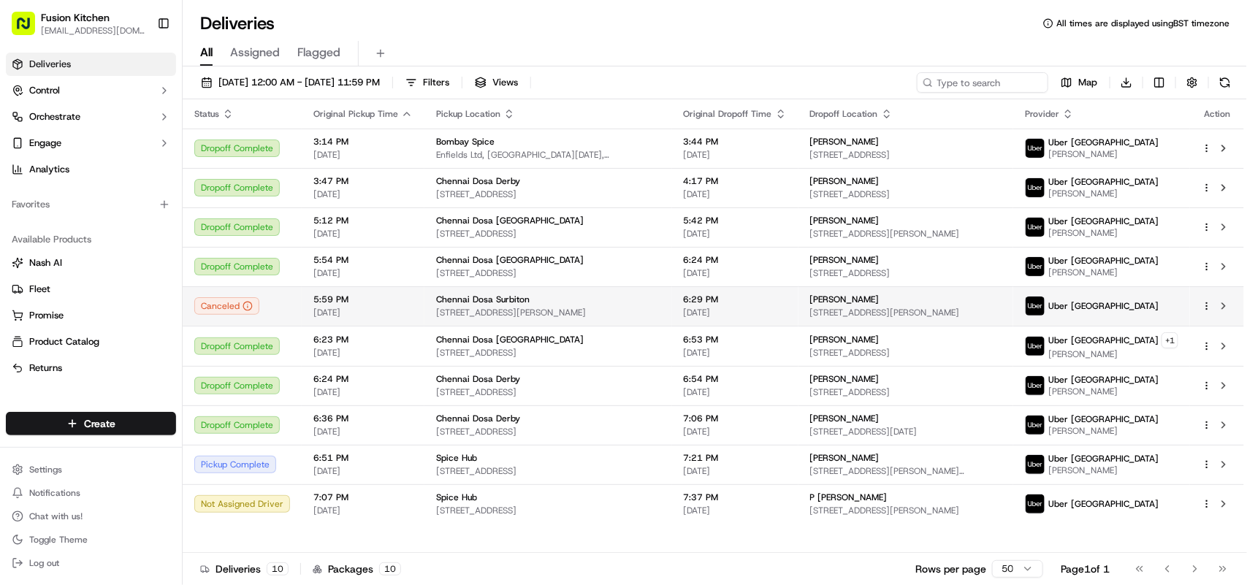
click at [492, 325] on td "Chennai Dosa Surbiton [STREET_ADDRESS][PERSON_NAME]" at bounding box center [549, 305] width 248 height 39
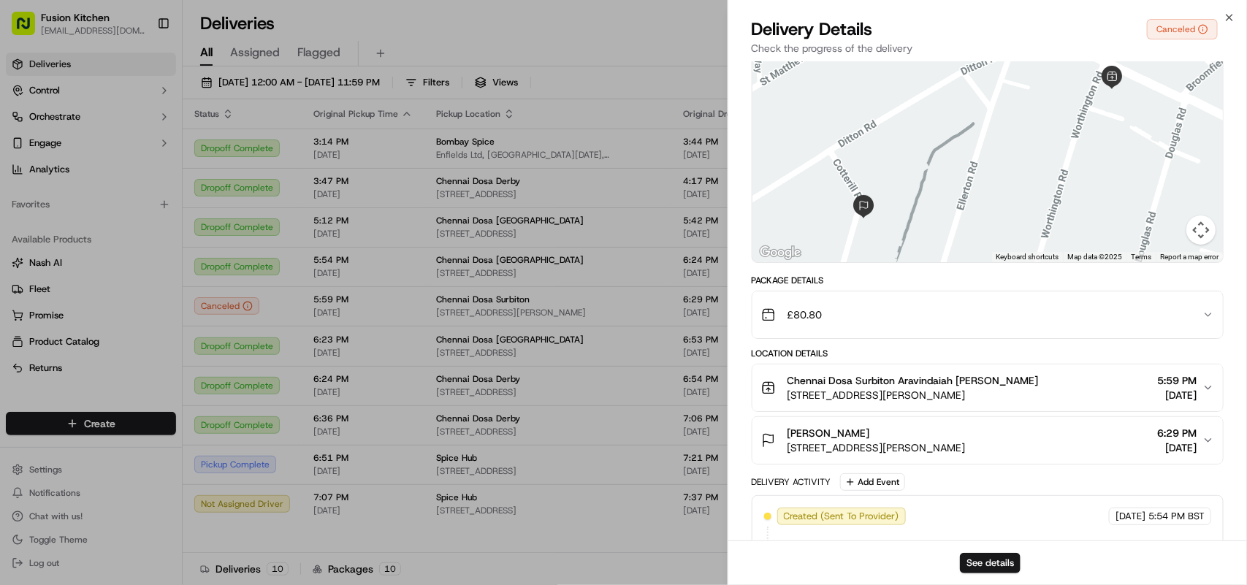
scroll to position [152, 0]
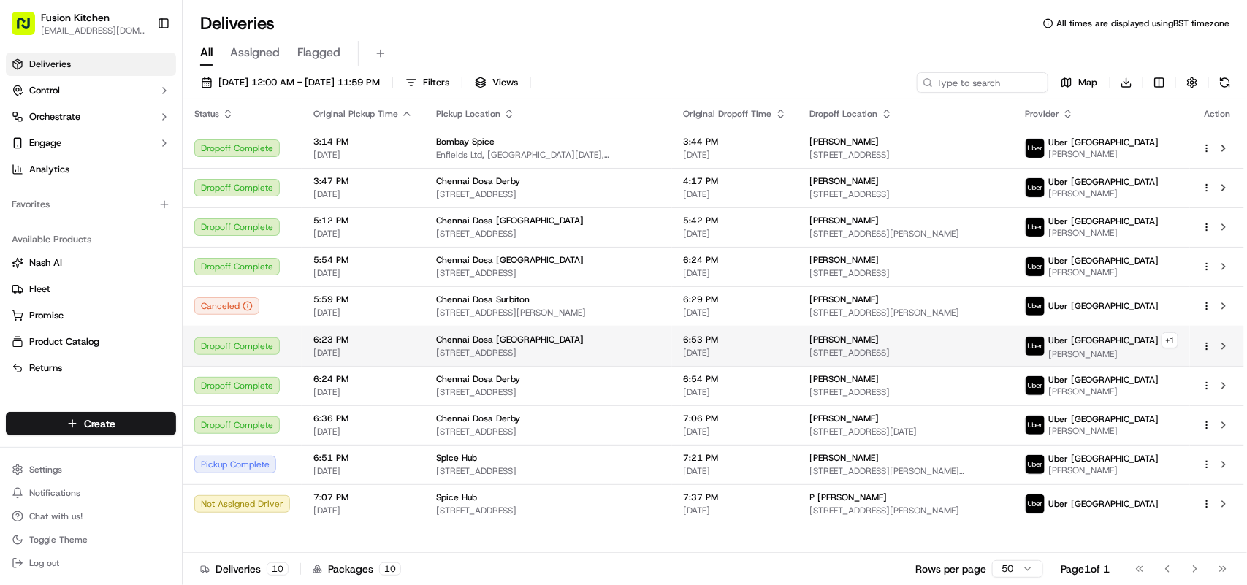
click at [517, 347] on span "[STREET_ADDRESS]" at bounding box center [548, 353] width 224 height 12
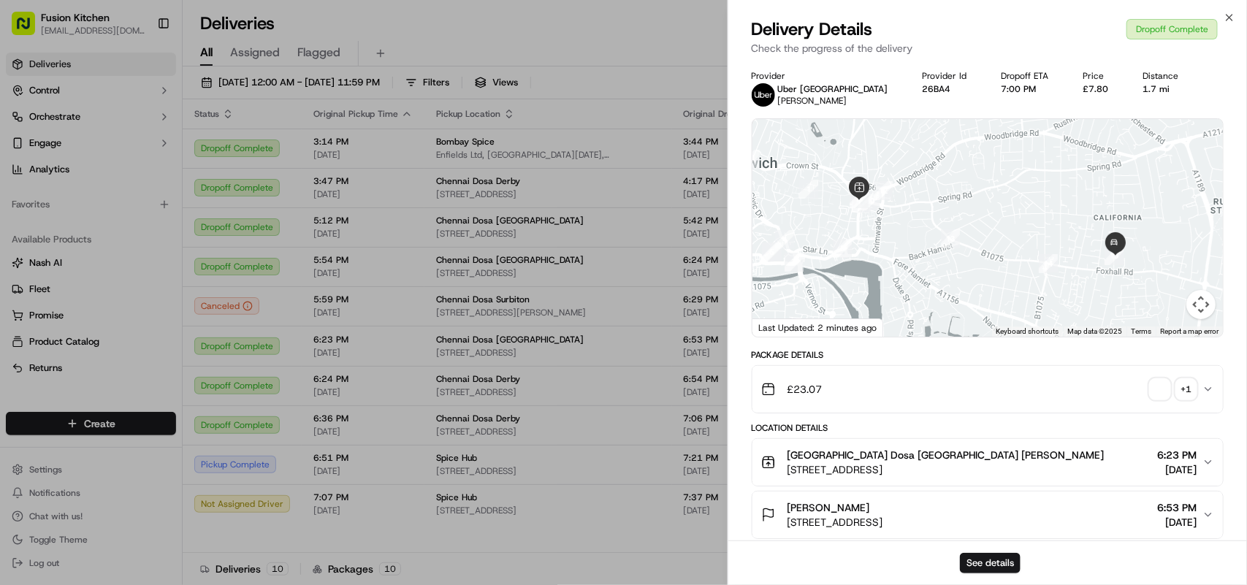
click at [1152, 397] on span "button" at bounding box center [1160, 389] width 20 height 20
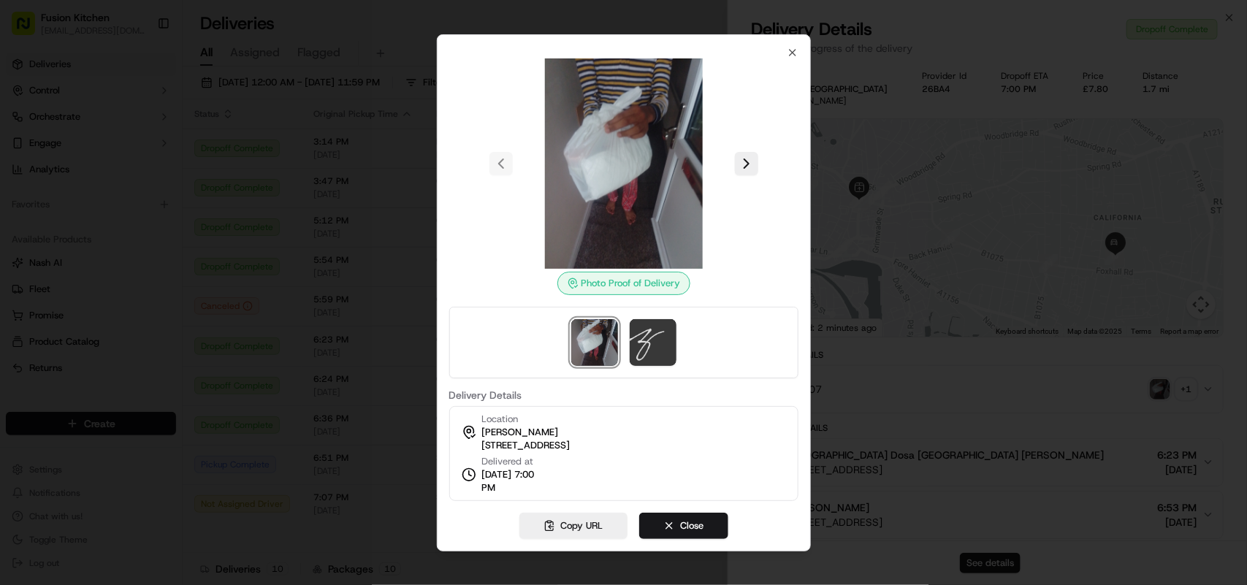
click at [939, 406] on div at bounding box center [623, 292] width 1247 height 585
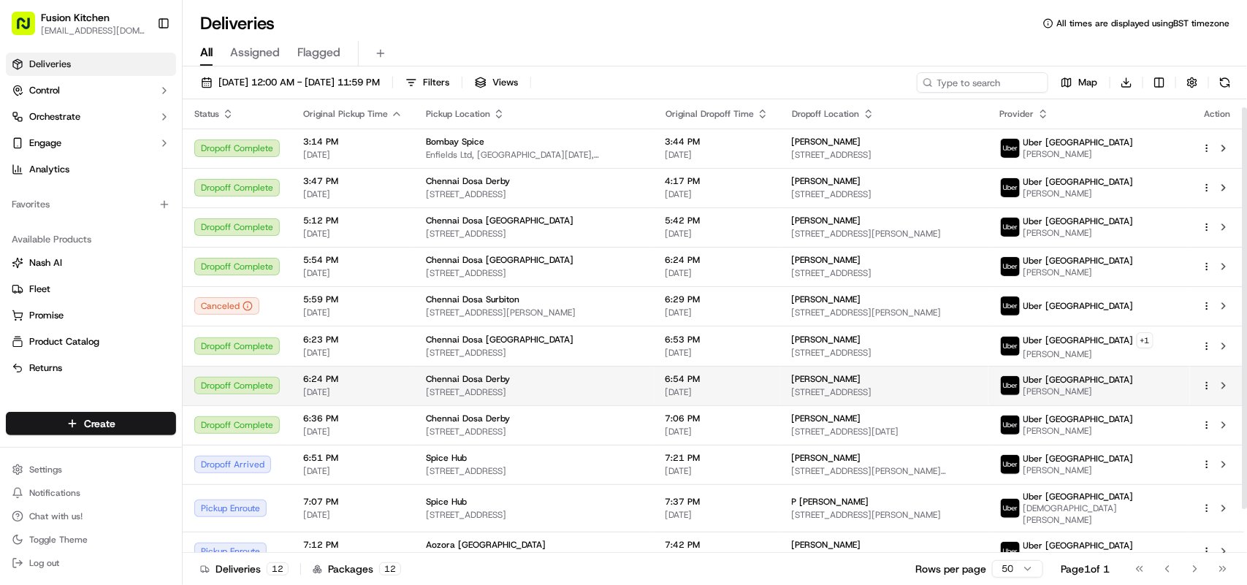
scroll to position [58, 0]
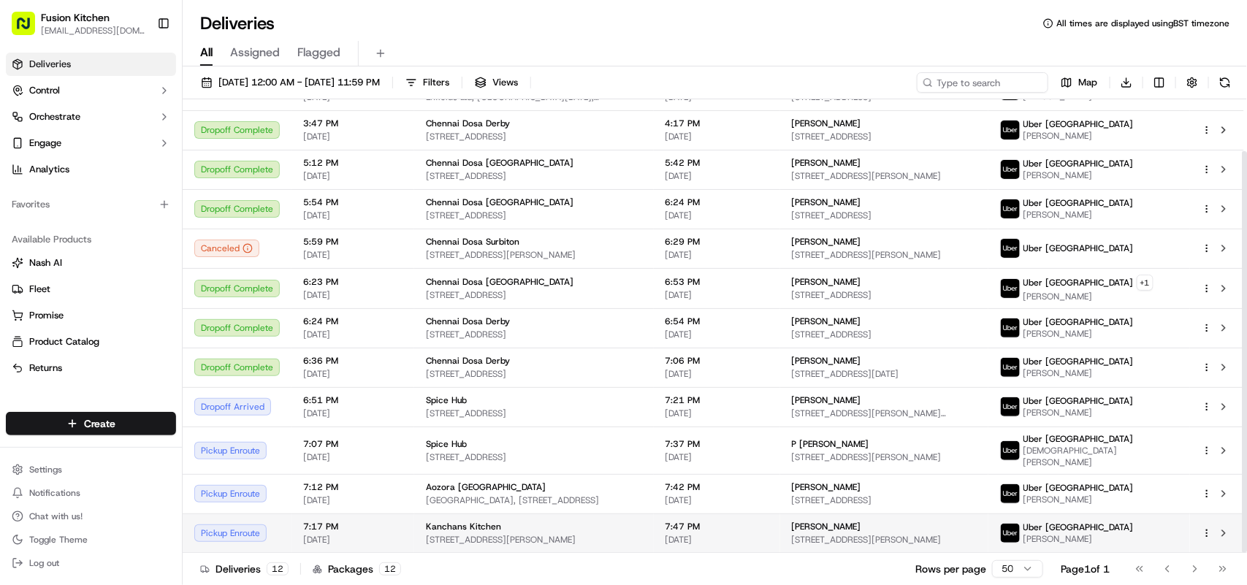
click at [453, 523] on span "Kanchans Kitchen" at bounding box center [463, 527] width 75 height 12
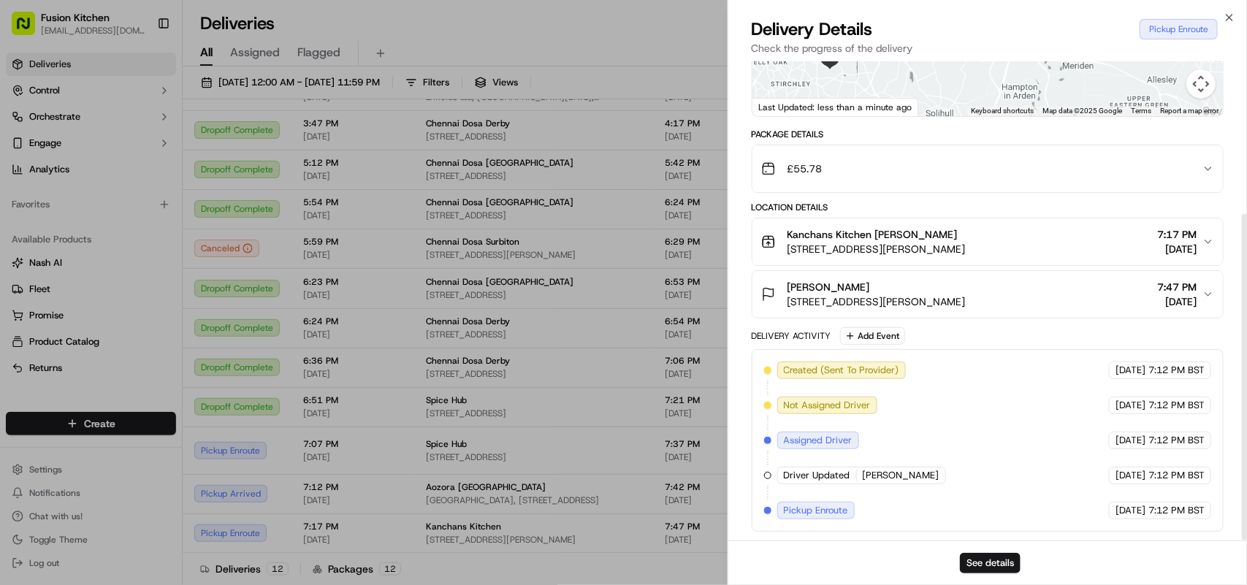
scroll to position [0, 0]
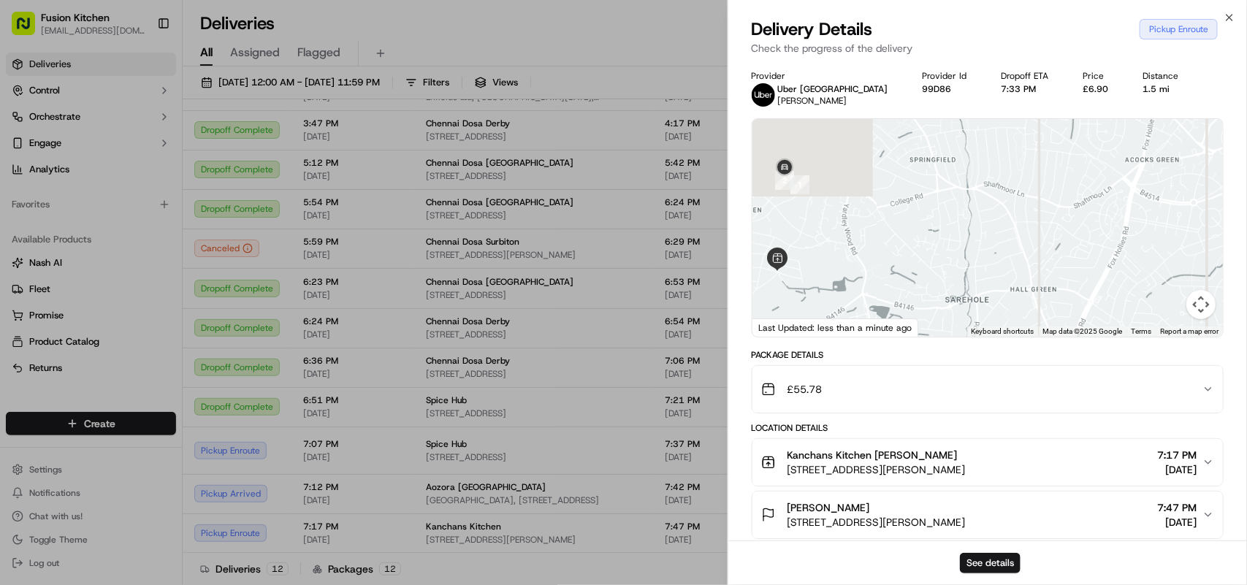
drag, startPoint x: 835, startPoint y: 294, endPoint x: 976, endPoint y: 220, distance: 159.2
click at [976, 220] on div at bounding box center [988, 228] width 471 height 218
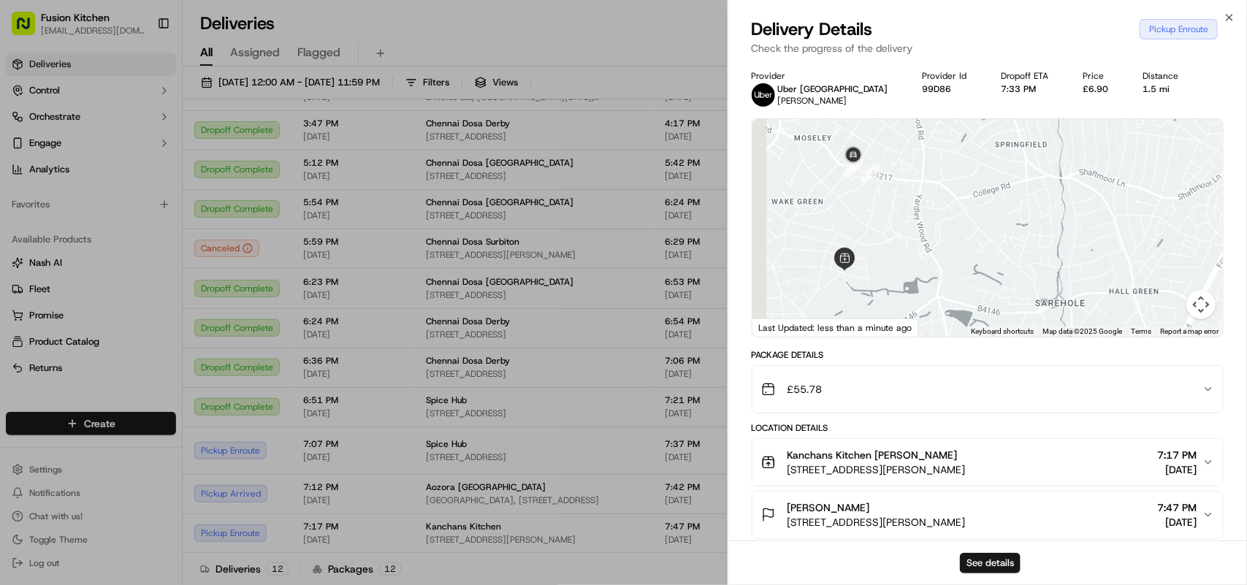
drag, startPoint x: 837, startPoint y: 243, endPoint x: 966, endPoint y: 251, distance: 129.6
click at [966, 251] on div at bounding box center [988, 228] width 471 height 218
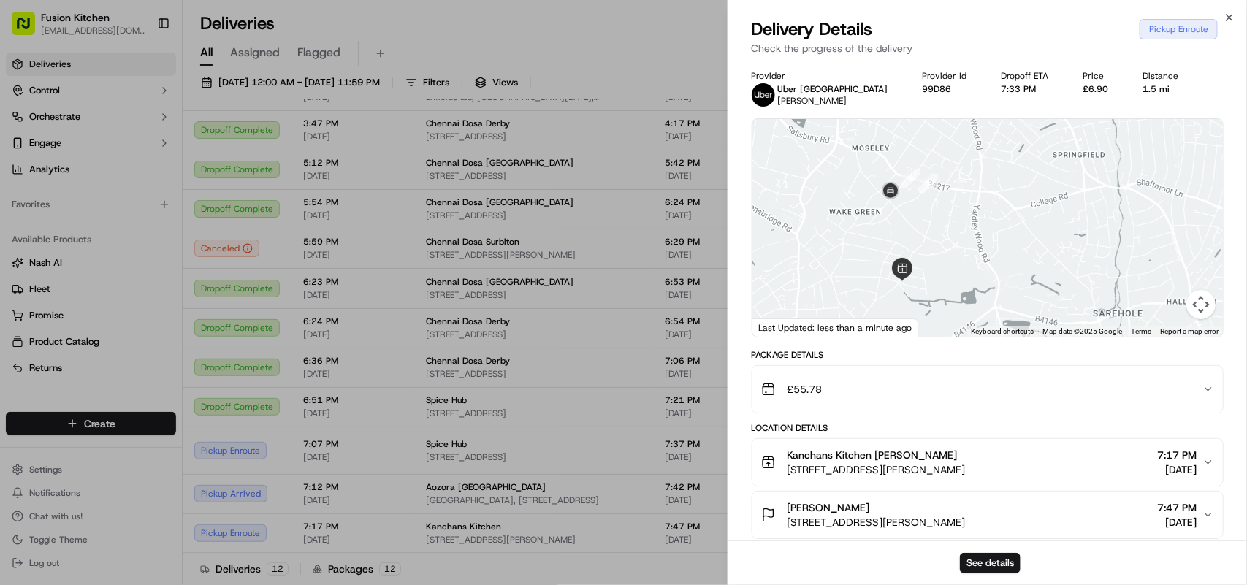
drag, startPoint x: 892, startPoint y: 228, endPoint x: 840, endPoint y: 228, distance: 51.2
click at [840, 228] on div at bounding box center [988, 228] width 471 height 218
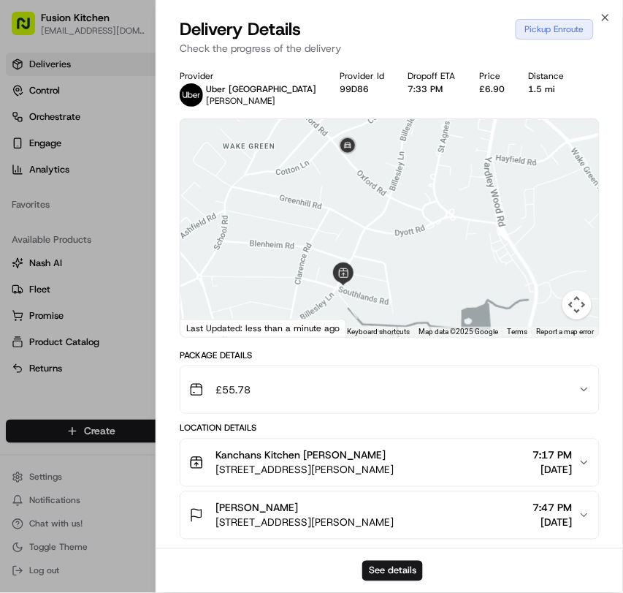
drag, startPoint x: 293, startPoint y: 267, endPoint x: 525, endPoint y: 235, distance: 233.9
click at [525, 235] on div at bounding box center [389, 228] width 419 height 218
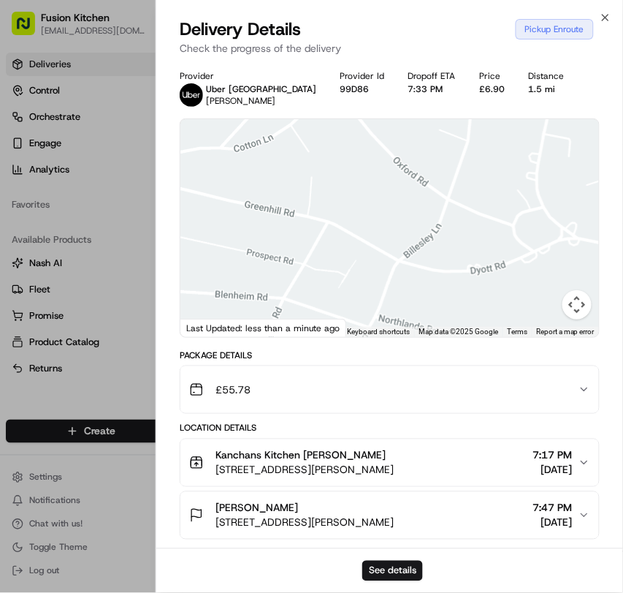
drag, startPoint x: 403, startPoint y: 216, endPoint x: 473, endPoint y: 360, distance: 160.1
click at [473, 360] on div "Provider Uber UK SAIRA A. Provider Id 99D86 Dropoff ETA 7:33 PM Price £6.90 Dis…" at bounding box center [390, 411] width 420 height 683
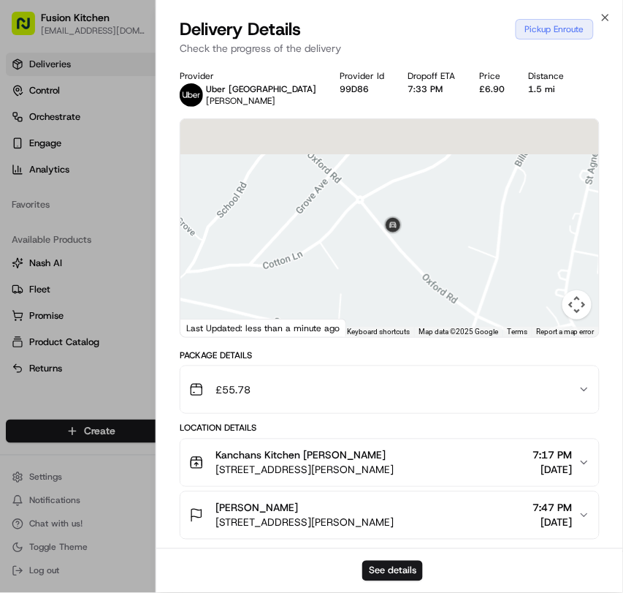
click at [444, 301] on div at bounding box center [389, 228] width 419 height 218
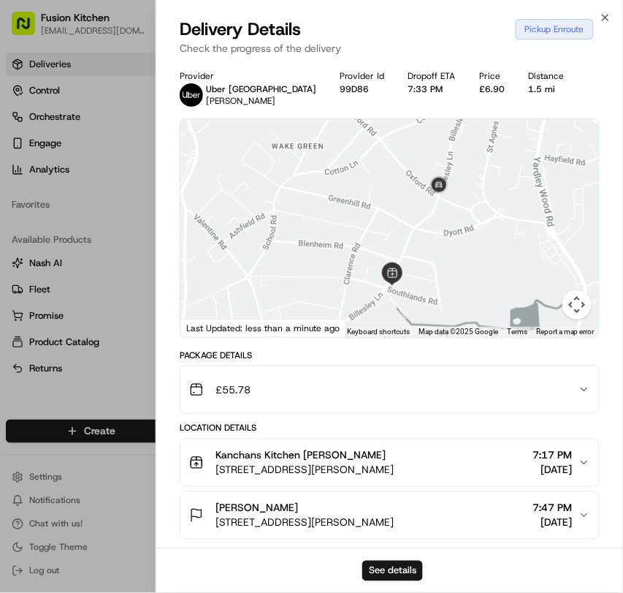
drag, startPoint x: 446, startPoint y: 237, endPoint x: 413, endPoint y: 213, distance: 41.8
click at [413, 213] on div at bounding box center [389, 228] width 419 height 218
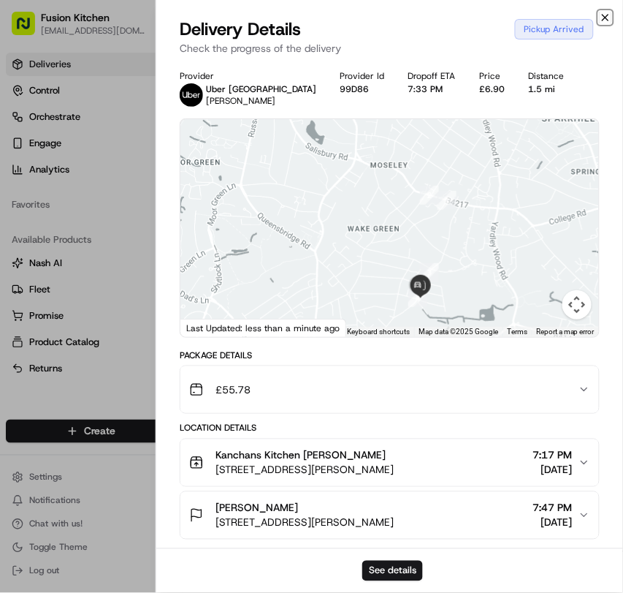
click at [607, 19] on icon "button" at bounding box center [606, 18] width 6 height 6
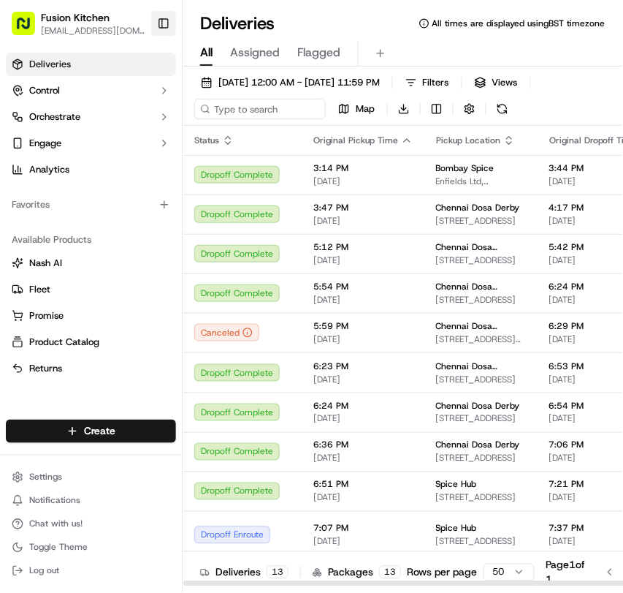
click at [156, 26] on button "Toggle Sidebar" at bounding box center [163, 23] width 25 height 25
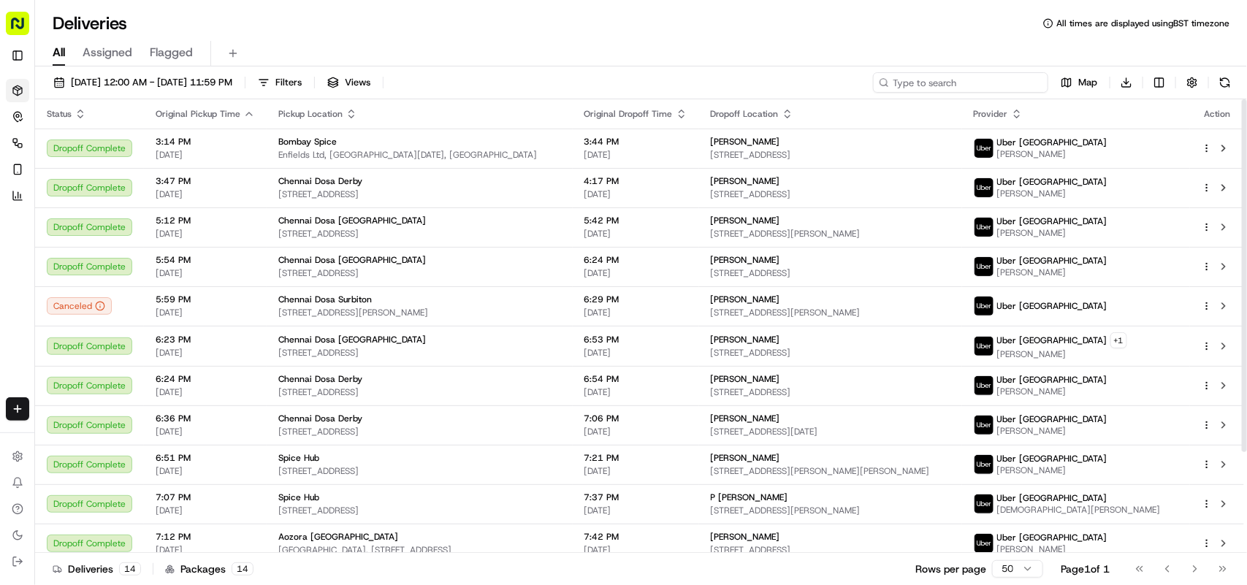
click at [970, 80] on input at bounding box center [960, 82] width 175 height 20
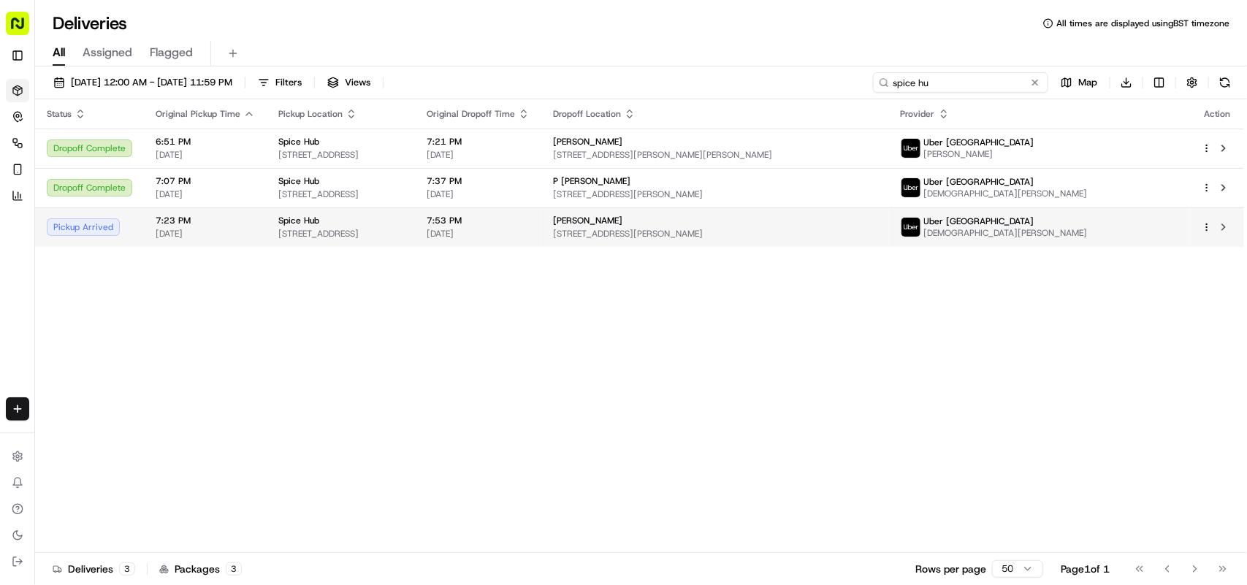
type input "spice hu"
click at [403, 236] on span "[STREET_ADDRESS]" at bounding box center [340, 234] width 125 height 12
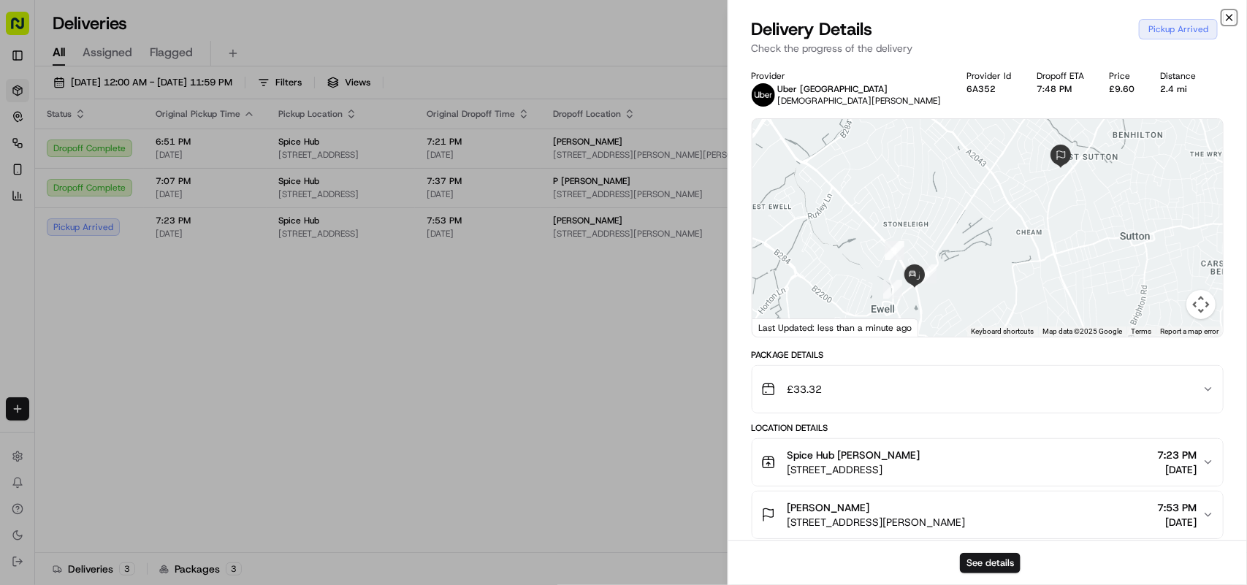
click at [1225, 19] on icon "button" at bounding box center [1230, 18] width 12 height 12
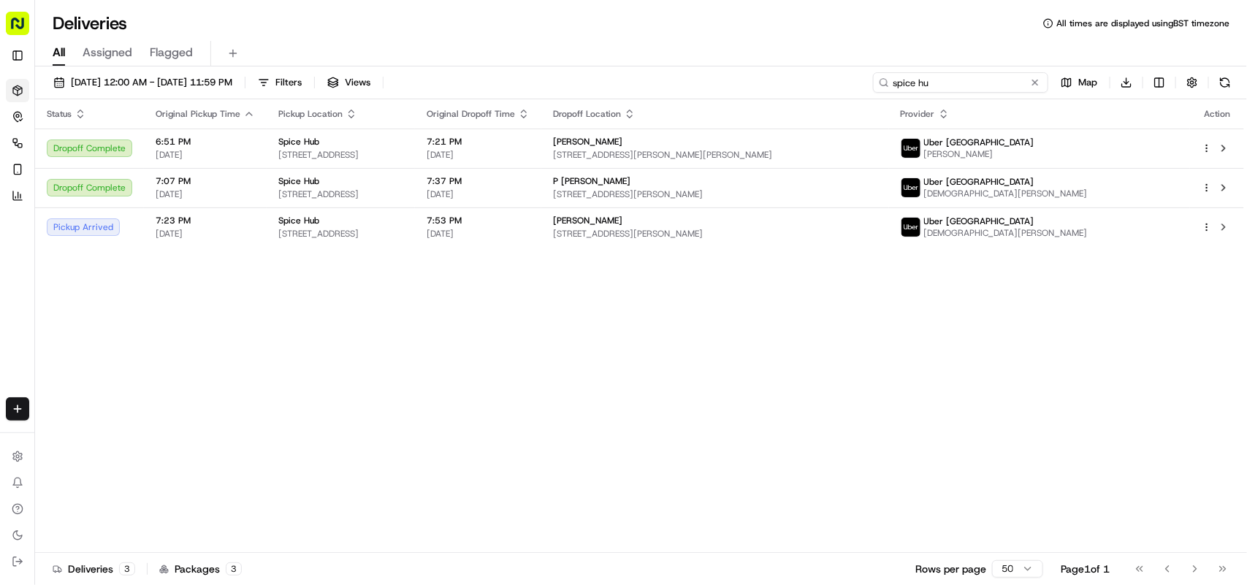
click at [943, 84] on input "spice hu" at bounding box center [960, 82] width 175 height 20
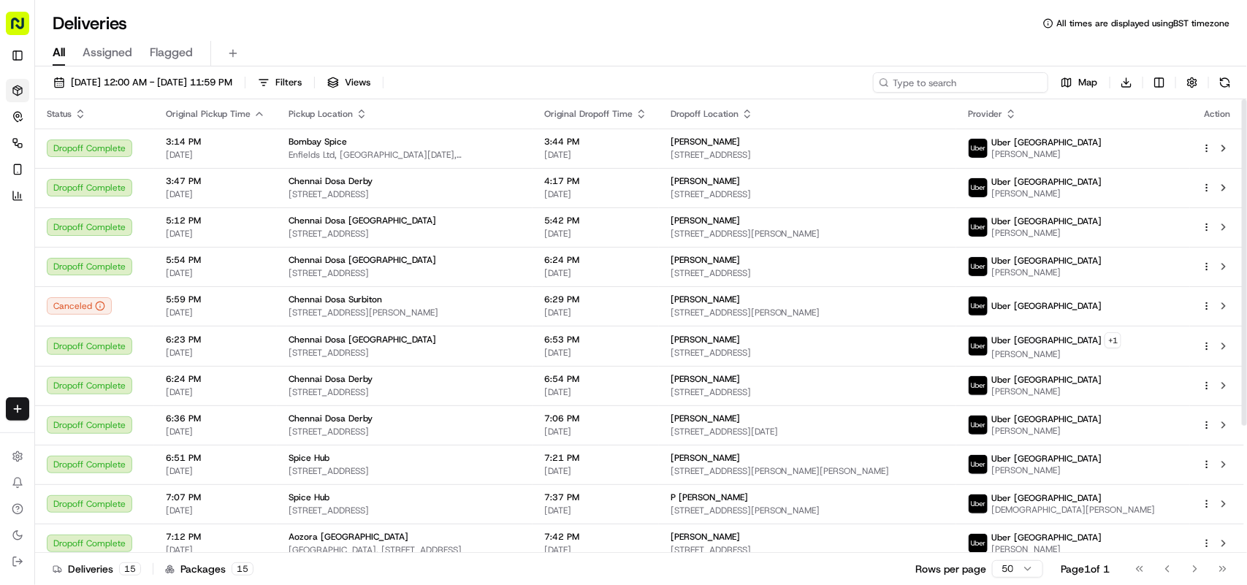
click at [936, 77] on input at bounding box center [960, 82] width 175 height 20
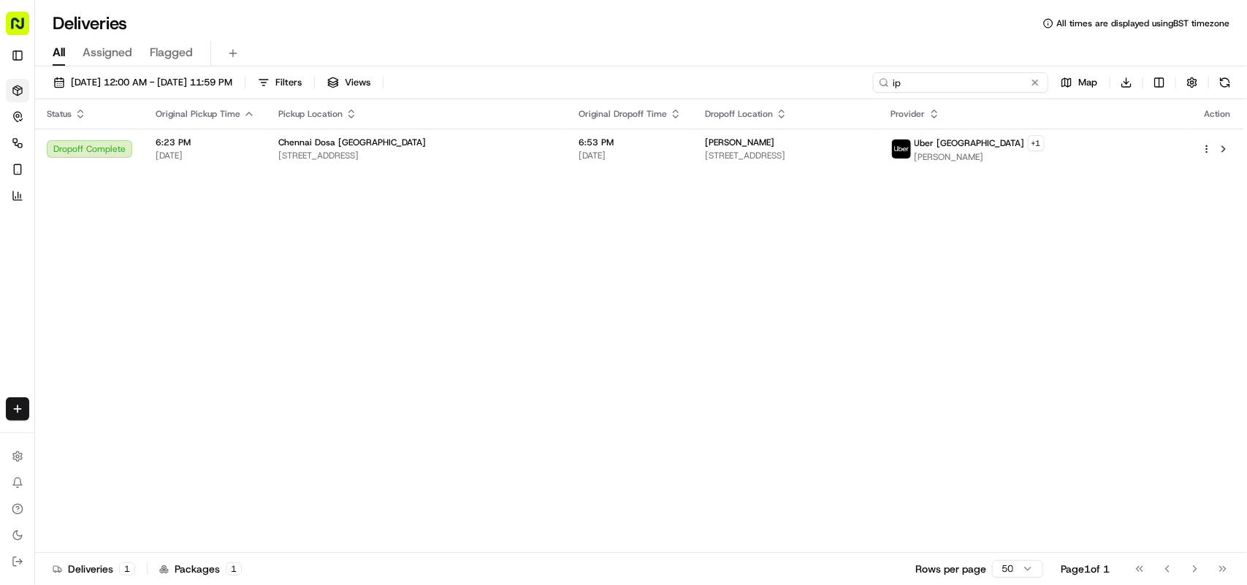
type input "i"
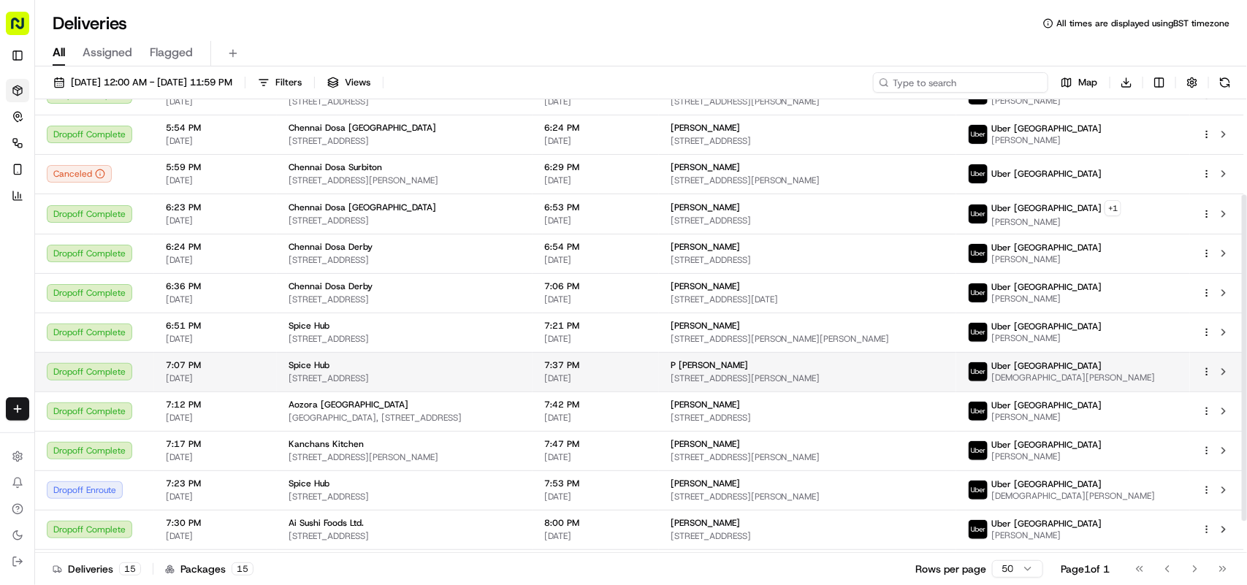
scroll to position [176, 0]
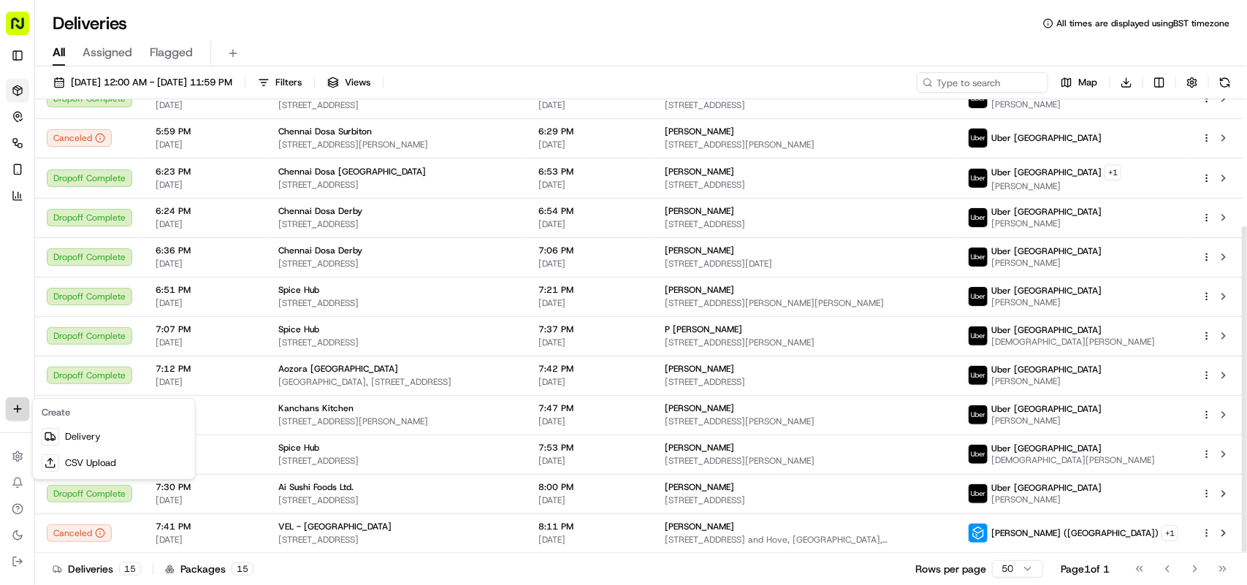
click at [23, 414] on html "Fusion Kitchen [EMAIL_ADDRESS][DOMAIN_NAME] Toggle Sidebar Deliveries Control O…" at bounding box center [623, 292] width 1247 height 585
click at [472, 284] on html "Fusion Kitchen [EMAIL_ADDRESS][DOMAIN_NAME] Toggle Sidebar Deliveries Control O…" at bounding box center [623, 292] width 1247 height 585
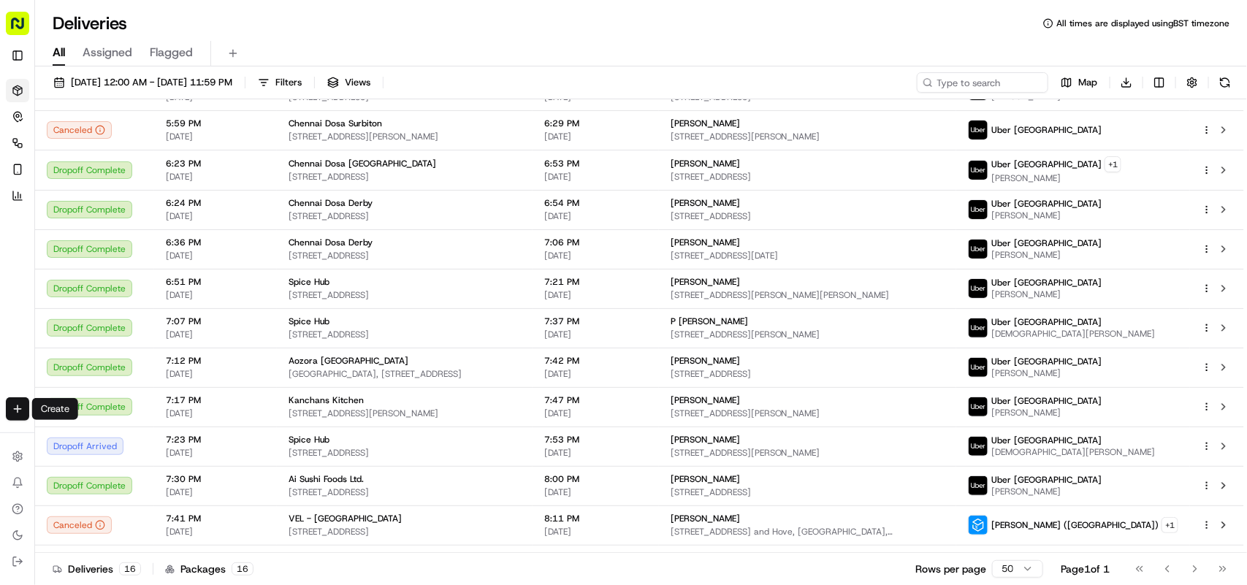
click at [16, 408] on html "Fusion Kitchen [EMAIL_ADDRESS][DOMAIN_NAME] Toggle Sidebar Deliveries Control O…" at bounding box center [623, 292] width 1247 height 585
click at [107, 427] on link "Delivery" at bounding box center [114, 437] width 156 height 26
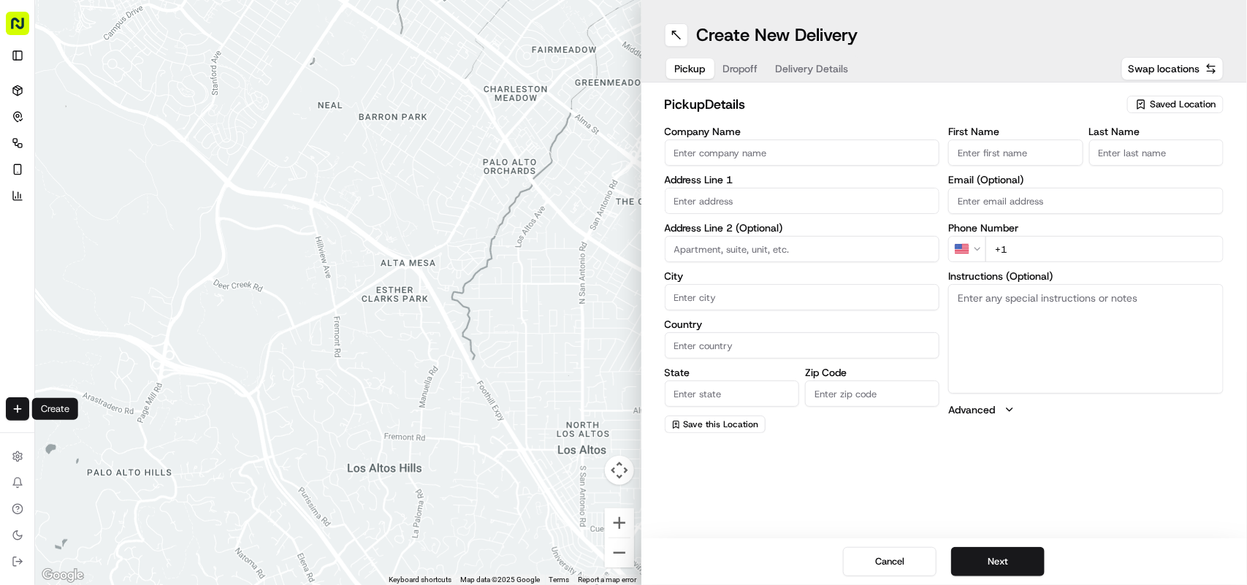
click at [797, 143] on input "Company Name" at bounding box center [802, 153] width 275 height 26
paste input "Chennai Dosa [GEOGRAPHIC_DATA]"
type input "Chennai Dosa [GEOGRAPHIC_DATA]"
click at [1047, 223] on label "Phone Number" at bounding box center [1086, 228] width 275 height 10
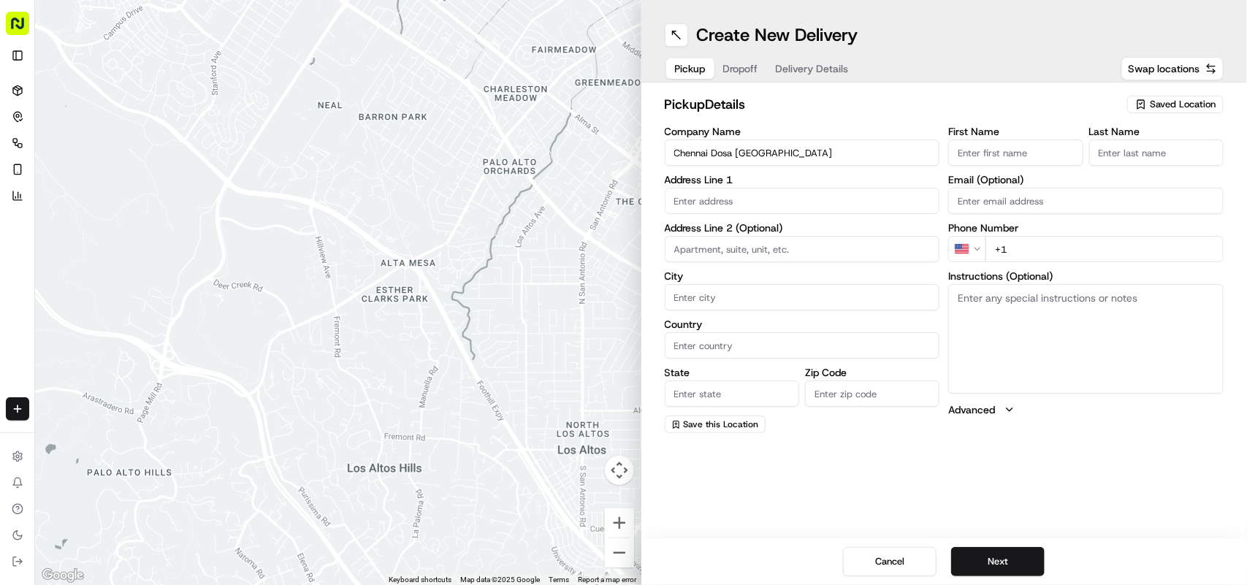
click at [1044, 246] on input "+1" at bounding box center [1105, 249] width 238 height 26
paste input "44 1473 288599"
type input "+44 1473 288599"
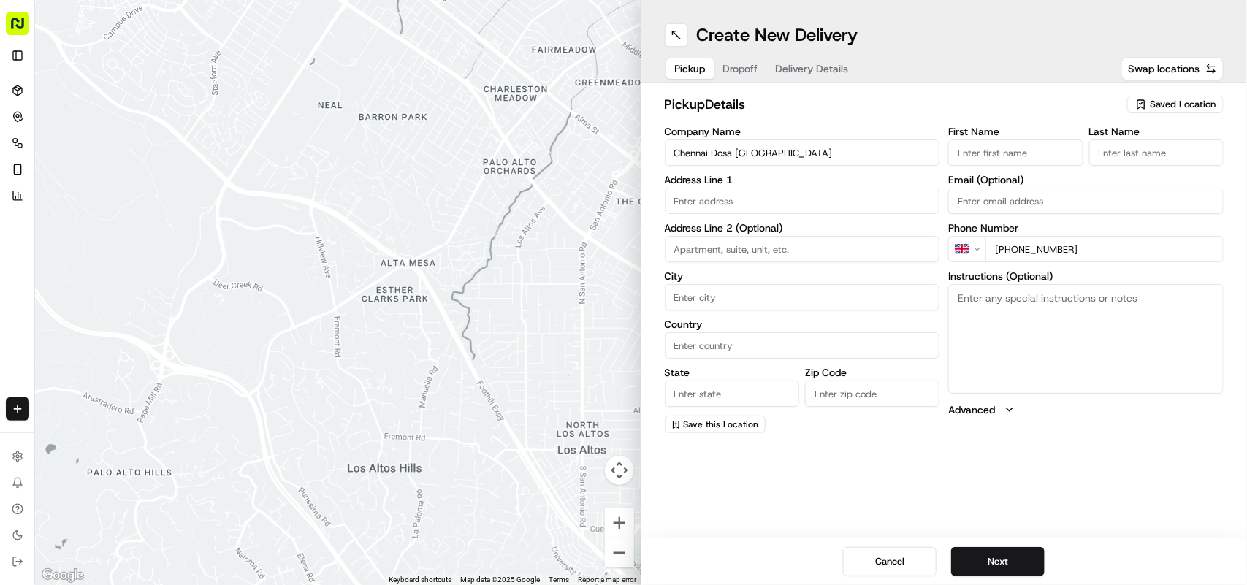
click at [962, 287] on textarea "Instructions (Optional)" at bounding box center [1086, 339] width 275 height 110
paste textarea "Ganesan Selvakumar. 24 St Helens St, Ipswich, United Kingdom, IP4 1HJ"
click at [965, 300] on textarea "Ganesan Selvakumar. 24 St Helens St, Ipswich, United Kingdom, IP4 1HJ" at bounding box center [1086, 339] width 275 height 110
drag, startPoint x: 965, startPoint y: 300, endPoint x: 1035, endPoint y: 293, distance: 70.5
click at [1035, 293] on textarea "Ganesan Selvakumar. 24 St Helens St, Ipswich, United Kingdom, IP4 1HJ" at bounding box center [1086, 339] width 275 height 110
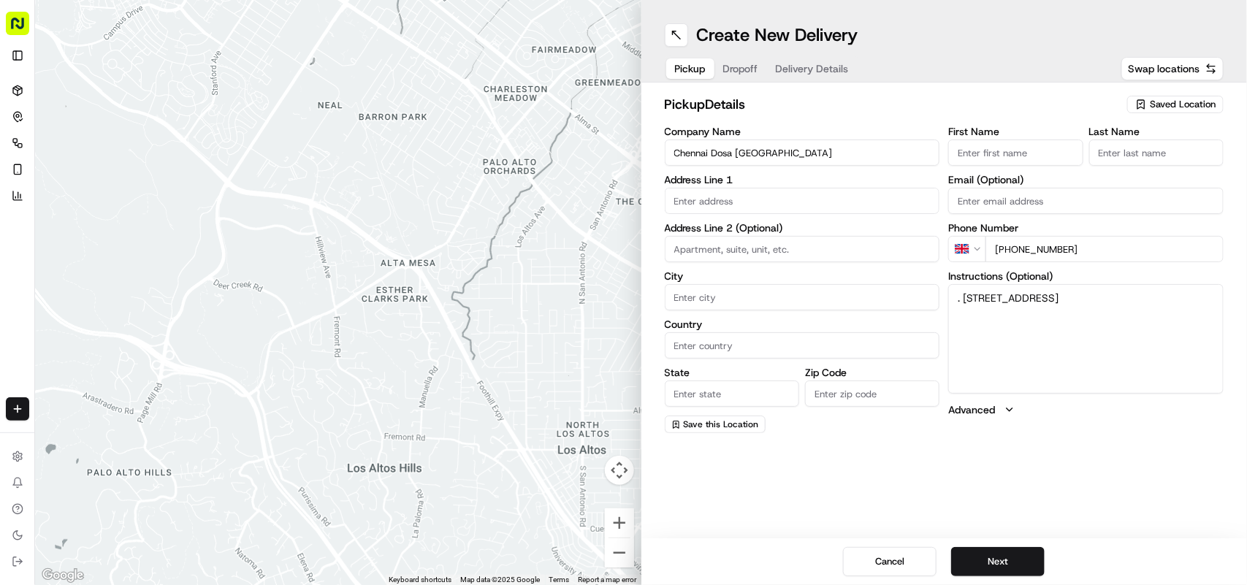
type textarea ". 24 St Helens St, Ipswich, United Kingdom, IP4 1HJ"
click at [1017, 137] on div "First Name" at bounding box center [1016, 145] width 134 height 39
click at [1027, 156] on input "First Name" at bounding box center [1016, 153] width 134 height 26
paste input "Ganesan Selvakumar"
type input "Ganesan Selvakumar"
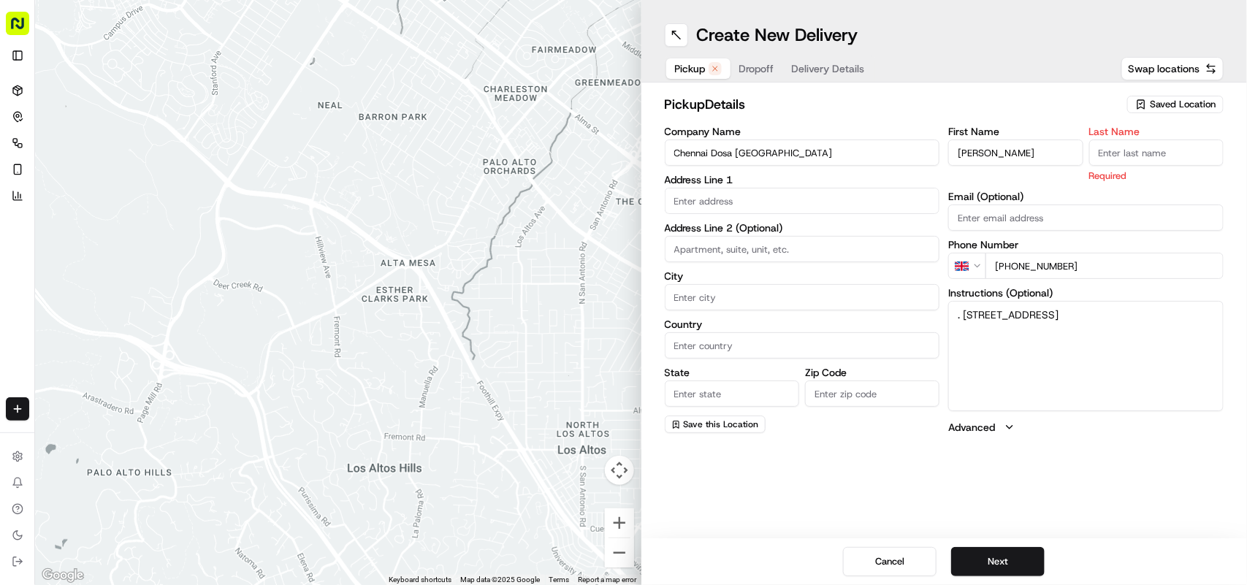
click at [1182, 151] on input "Last Name" at bounding box center [1157, 153] width 134 height 26
paste input "Ganesan Selvakumar"
click at [1133, 146] on input "Ganesan Selvakumar" at bounding box center [1157, 153] width 134 height 26
type input "Selvakumar"
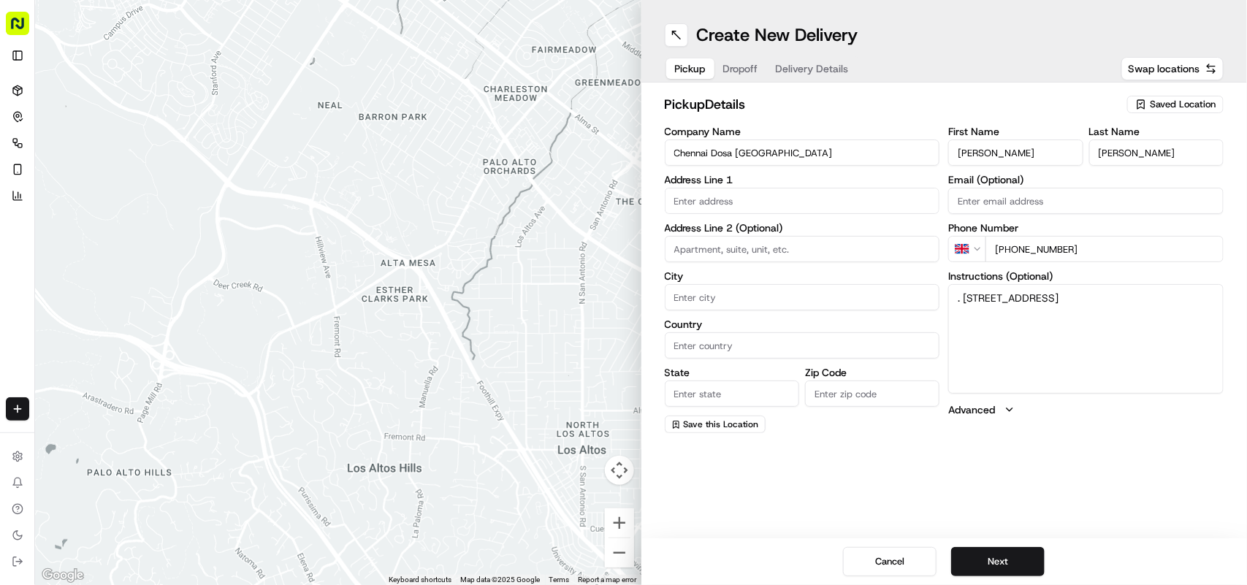
click at [1008, 140] on input "Ganesan Selvakumar" at bounding box center [1016, 153] width 134 height 26
click at [1010, 140] on input "Ganesan Selvakumar" at bounding box center [1016, 153] width 134 height 26
type input "Ganesan"
click at [980, 300] on textarea ". 24 St Helens St, Ipswich, United Kingdom, IP4 1HJ" at bounding box center [1086, 339] width 275 height 110
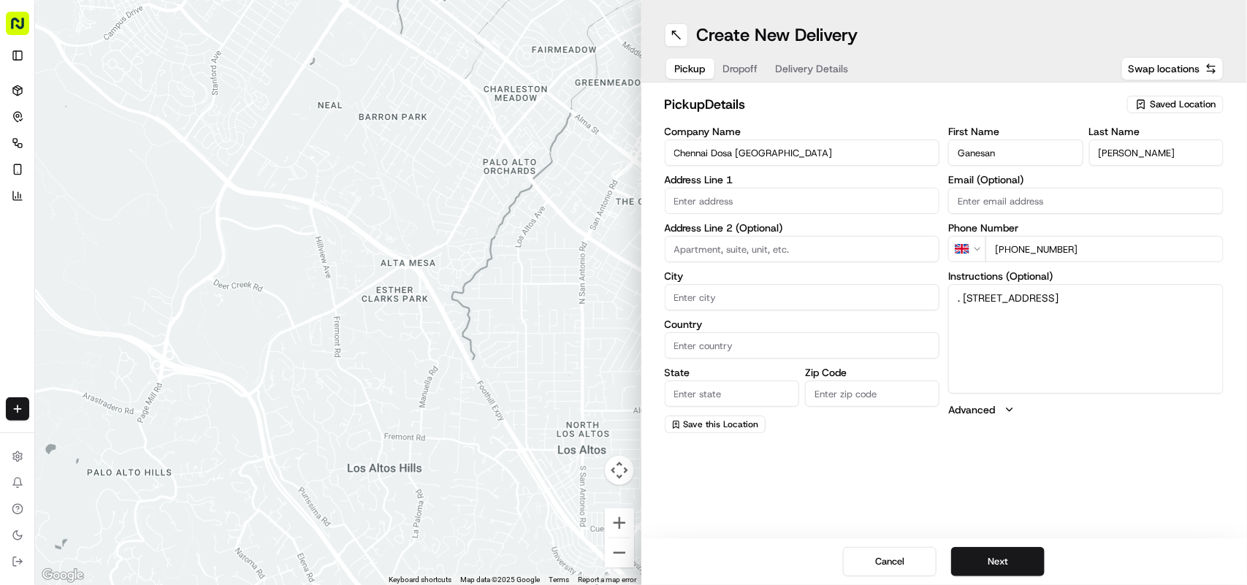
click at [976, 293] on textarea ". 24 St Helens St, Ipswich, United Kingdom, IP4 1HJ" at bounding box center [1086, 339] width 275 height 110
drag, startPoint x: 976, startPoint y: 293, endPoint x: 1204, endPoint y: 289, distance: 228.0
click at [1204, 289] on textarea ". 24 St Helens St, Ipswich, United Kingdom, IP4 1HJ" at bounding box center [1086, 339] width 275 height 110
click at [802, 210] on input "text" at bounding box center [802, 201] width 275 height 26
paste input "24 St Helens St, Ipswich, United Kingdom, IP4 1HJ"
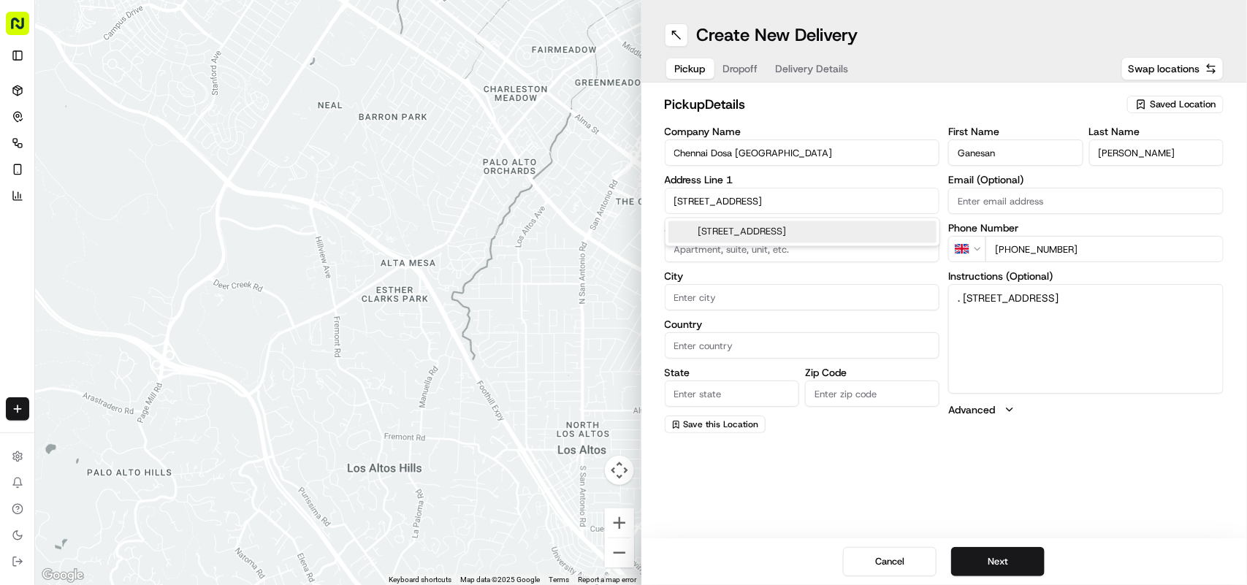
click at [750, 225] on div "24 Saint Helen's Street, Ipswich, UK" at bounding box center [803, 232] width 268 height 22
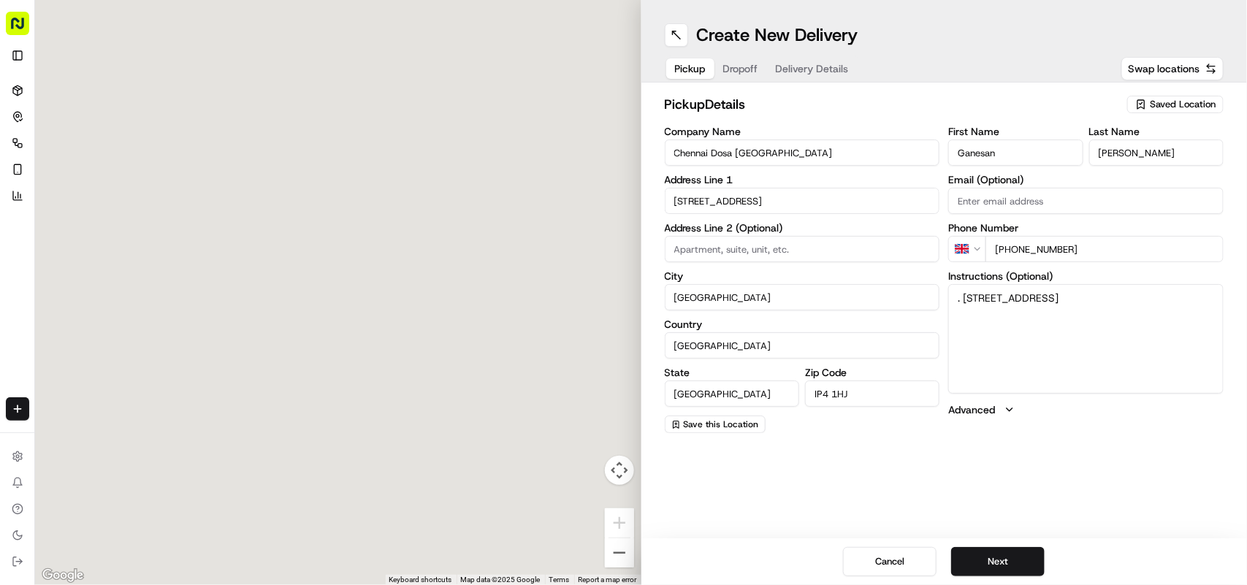
type input "[STREET_ADDRESS]"
type input "Ipswich"
type input "United Kingdom"
type input "England"
type input "IP4 1HJ"
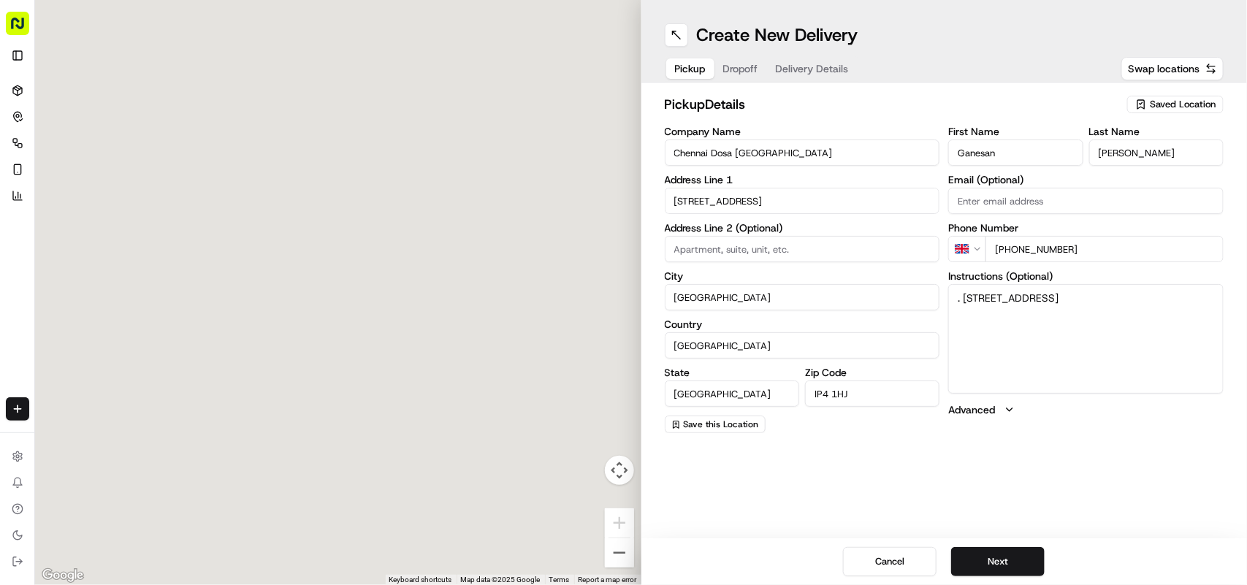
type input "24 Saint Helen's Street"
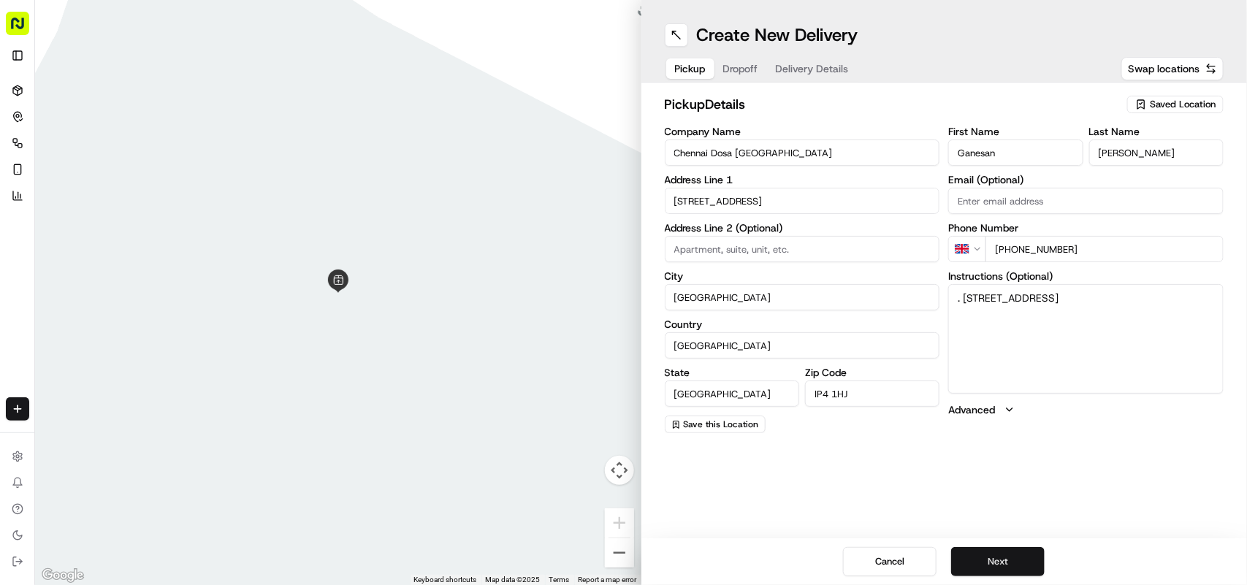
click at [995, 555] on button "Next" at bounding box center [998, 561] width 94 height 29
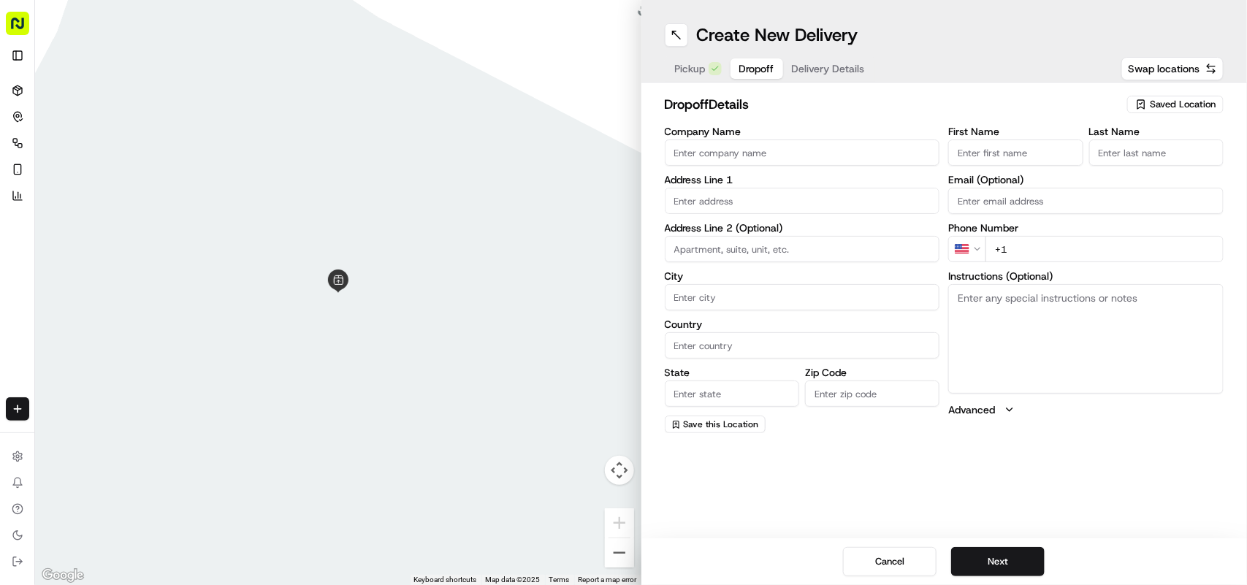
click at [1133, 389] on textarea "Instructions (Optional)" at bounding box center [1086, 339] width 275 height 110
paste textarea "Karthick Kalaiyarasu | 07404507049 70, Ribbans Park Road, Ipswich, IP3 8XS"
click at [979, 286] on textarea "Karthick Kalaiyarasu | 07404507049 70, Ribbans Park Road, Ipswich, IP3 8XS" at bounding box center [1086, 339] width 275 height 110
drag, startPoint x: 979, startPoint y: 286, endPoint x: 1014, endPoint y: 290, distance: 34.5
click at [1014, 290] on textarea "Karthick Kalaiyarasu | 07404507049 70, Ribbans Park Road, Ipswich, IP3 8XS" at bounding box center [1086, 339] width 275 height 110
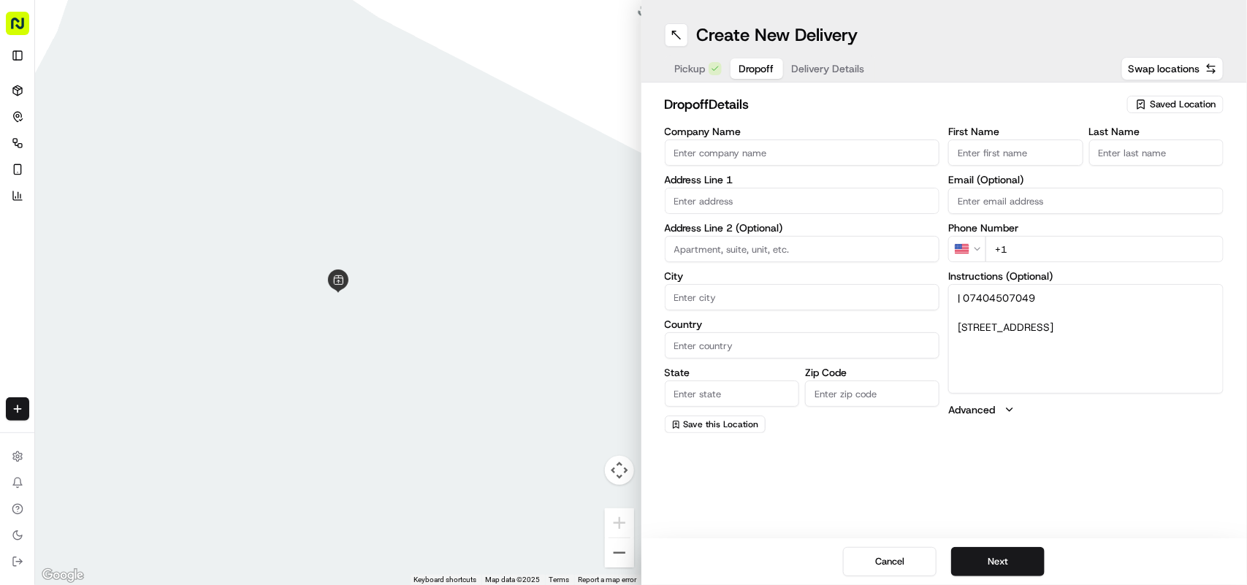
type textarea "| 07404507049 70, Ribbans Park Road, Ipswich, IP3 8XS"
click at [996, 144] on input "First Name" at bounding box center [1016, 153] width 134 height 26
paste input "[PERSON_NAME]"
type input "[PERSON_NAME]"
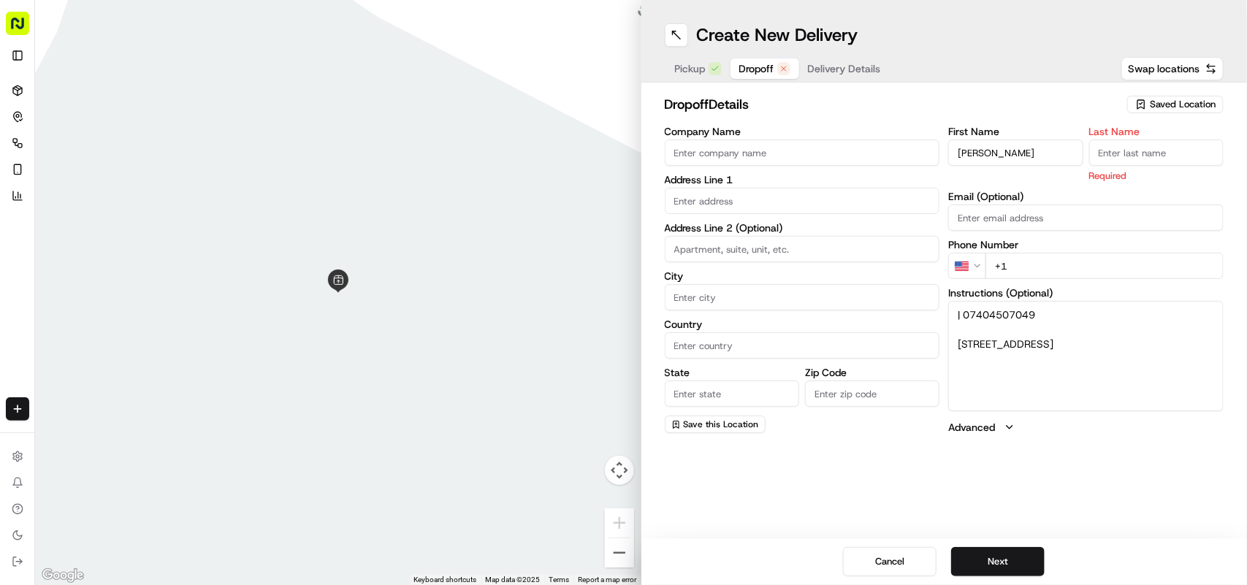
click at [1178, 159] on input "Last Name" at bounding box center [1157, 153] width 134 height 26
paste input "[PERSON_NAME]"
click at [1111, 146] on input "[PERSON_NAME]" at bounding box center [1157, 153] width 134 height 26
type input "Kalaiyarasu"
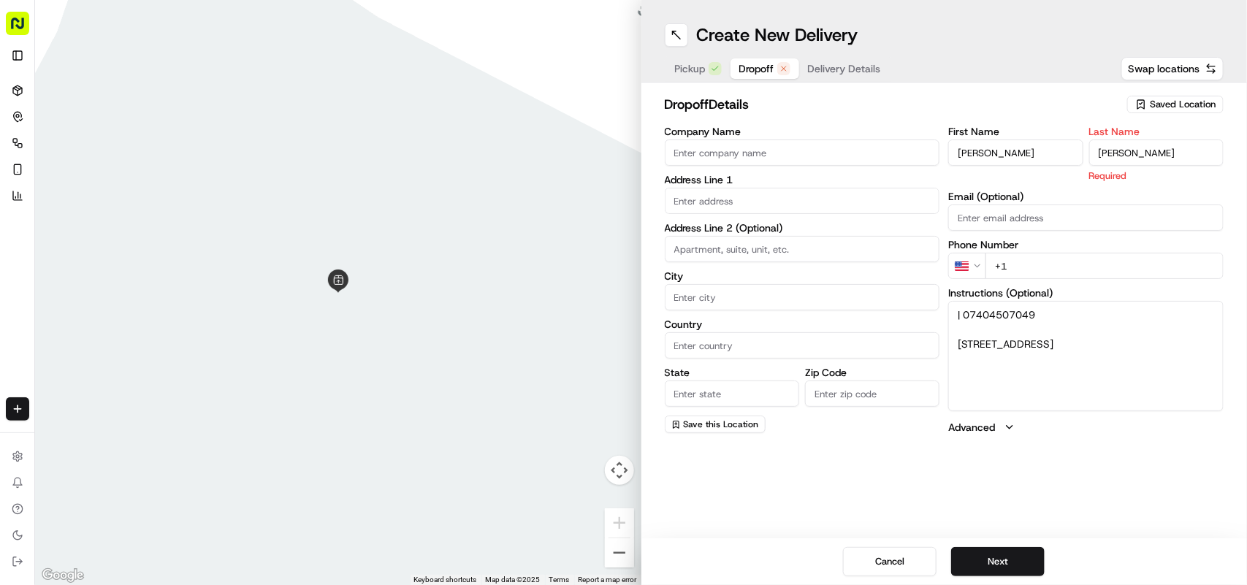
click at [1025, 164] on input "[PERSON_NAME]" at bounding box center [1016, 153] width 134 height 26
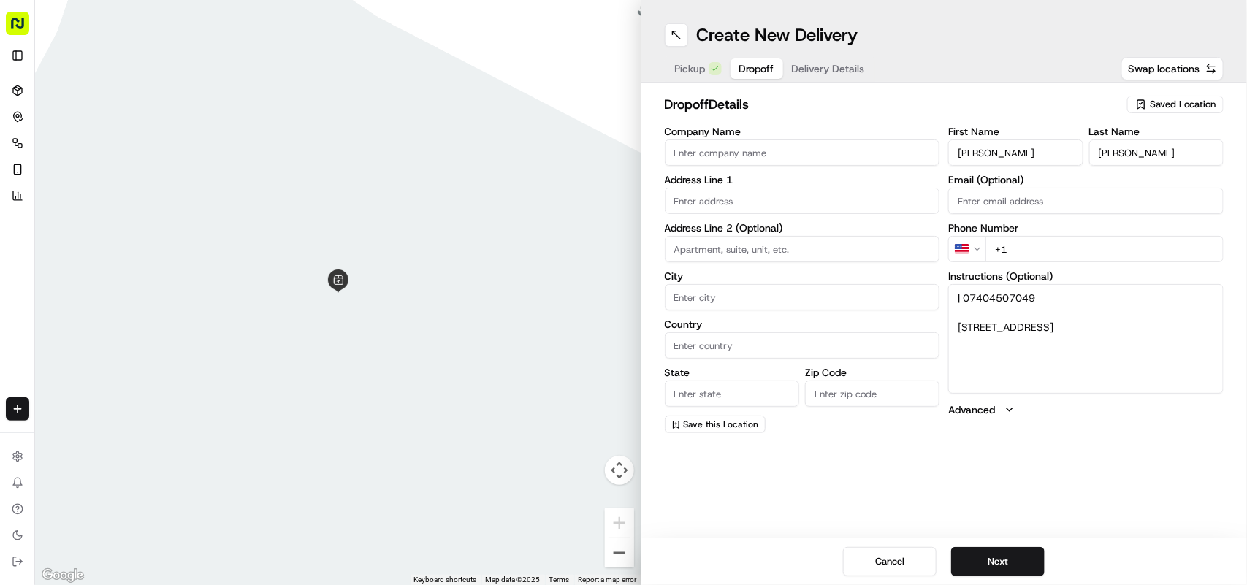
click at [1025, 163] on input "[PERSON_NAME]" at bounding box center [1016, 153] width 134 height 26
type input "Karthick"
click at [983, 297] on textarea "| 07404507049 70, Ribbans Park Road, Ipswich, IP3 8XS" at bounding box center [1086, 339] width 275 height 110
click at [973, 252] on html "Fusion Kitchen hari@fusionpos.uk Toggle Sidebar Deliveries Control Orchestrate …" at bounding box center [623, 292] width 1247 height 585
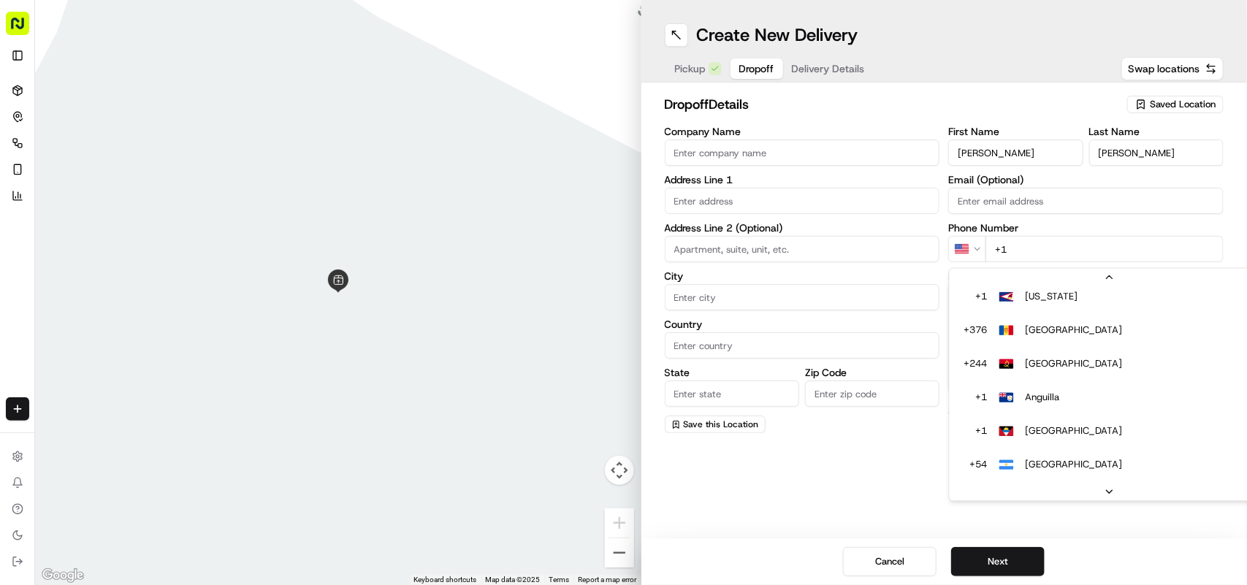
scroll to position [516, 0]
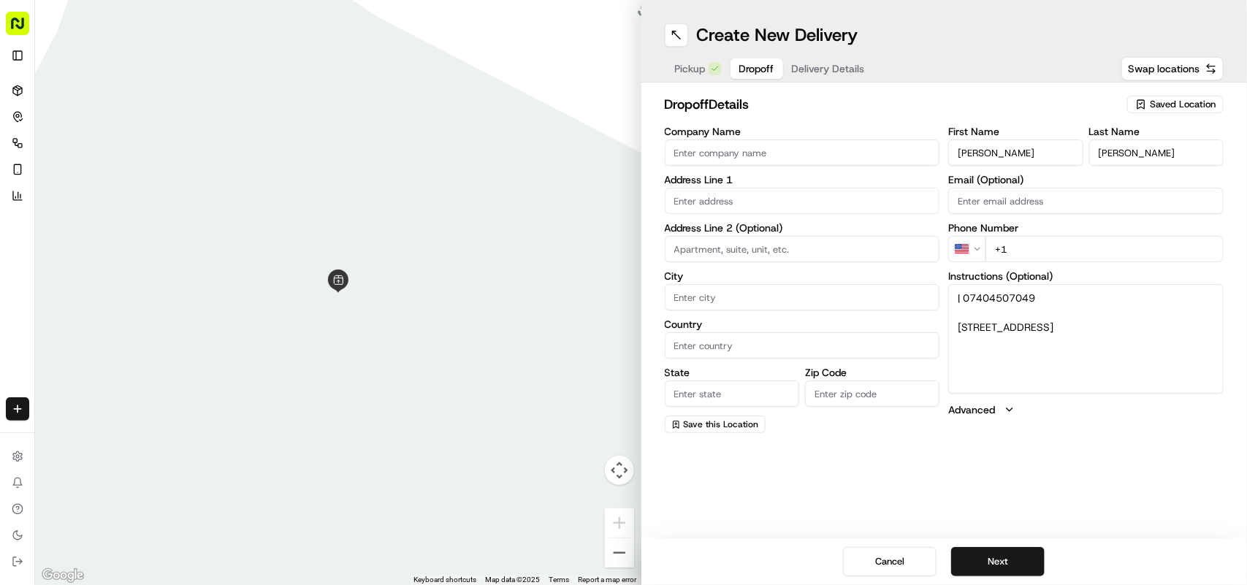
click at [959, 243] on html "Fusion Kitchen hari@fusionpos.uk Toggle Sidebar Deliveries Control Orchestrate …" at bounding box center [623, 292] width 1247 height 585
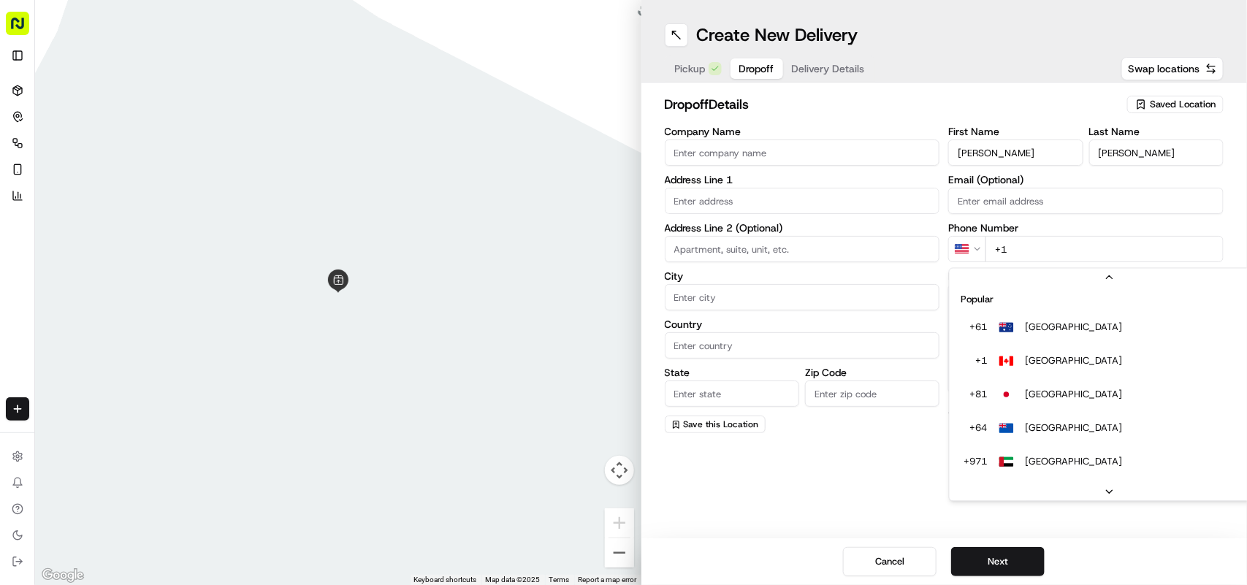
scroll to position [63, 0]
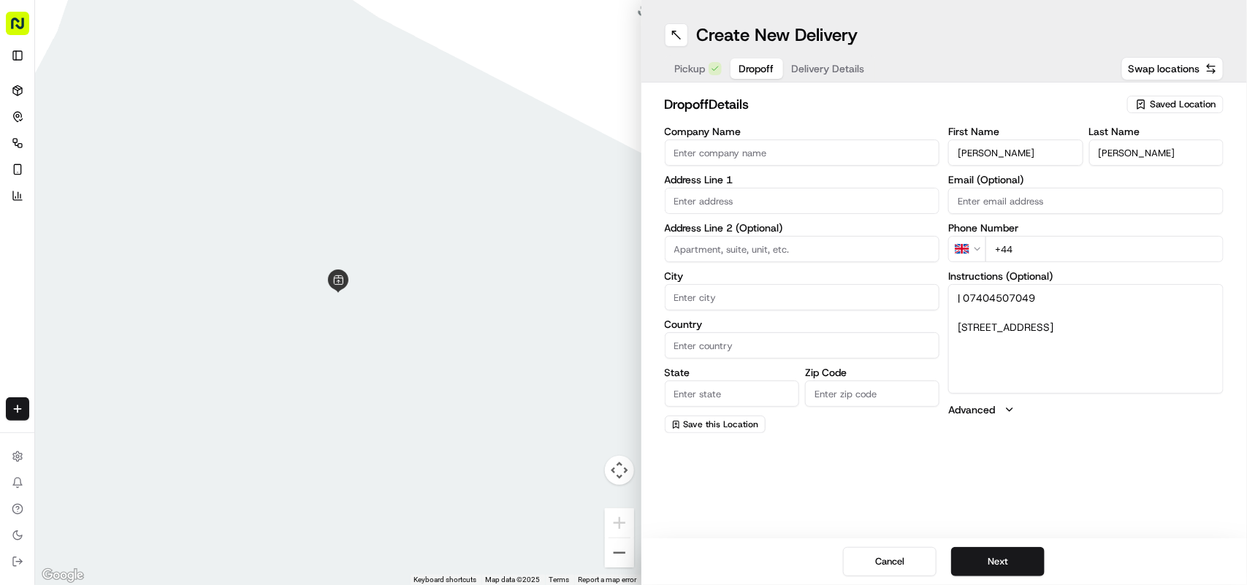
click at [1046, 245] on input "+44" at bounding box center [1105, 249] width 238 height 26
paste input "07404 507049"
type input "+44 07404 507049"
click at [962, 325] on textarea "| 07404507049 70, Ribbans Park Road, Ipswich, IP3 8XS" at bounding box center [1086, 339] width 275 height 110
click at [967, 324] on textarea "| 07404507049 70, Ribbans Park Road, Ipswich, IP3 8XS" at bounding box center [1086, 339] width 275 height 110
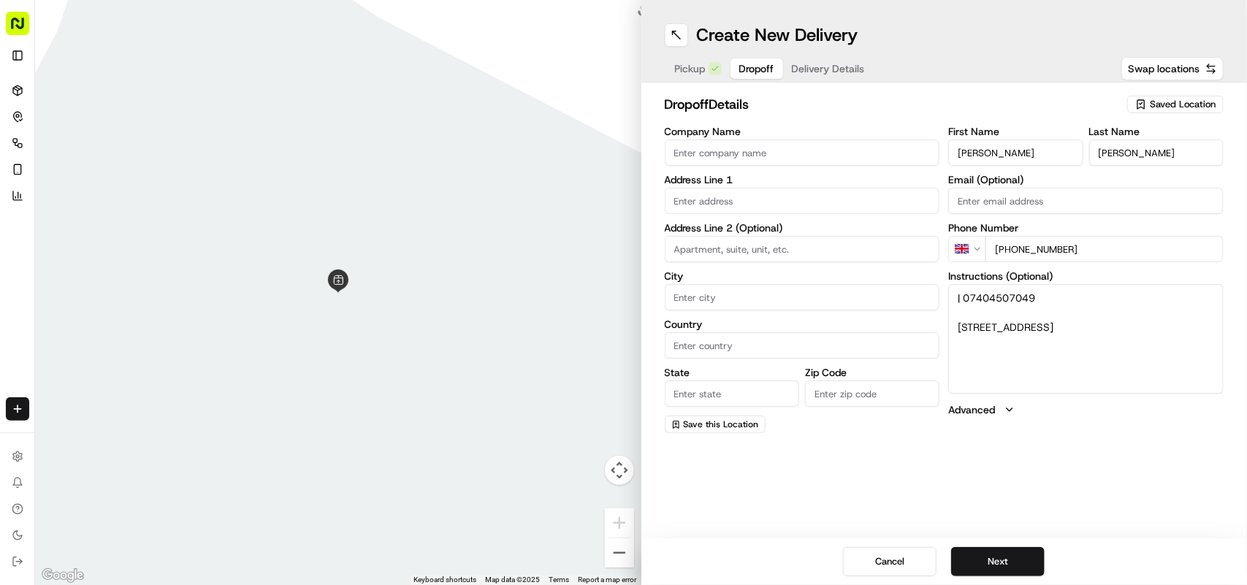
click at [1003, 323] on textarea "| 07404507049 70, Ribbans Park Road, Ipswich, IP3 8XS" at bounding box center [1086, 339] width 275 height 110
drag, startPoint x: 1003, startPoint y: 323, endPoint x: 1032, endPoint y: 338, distance: 33.0
click at [1032, 338] on textarea "| 07404507049 70, Ribbans Park Road, Ipswich, IP3 8XS" at bounding box center [1086, 339] width 275 height 110
click at [771, 212] on input "text" at bounding box center [802, 201] width 275 height 26
paste input "Ribbans Park Road, Ipswich, IP3 8XS"
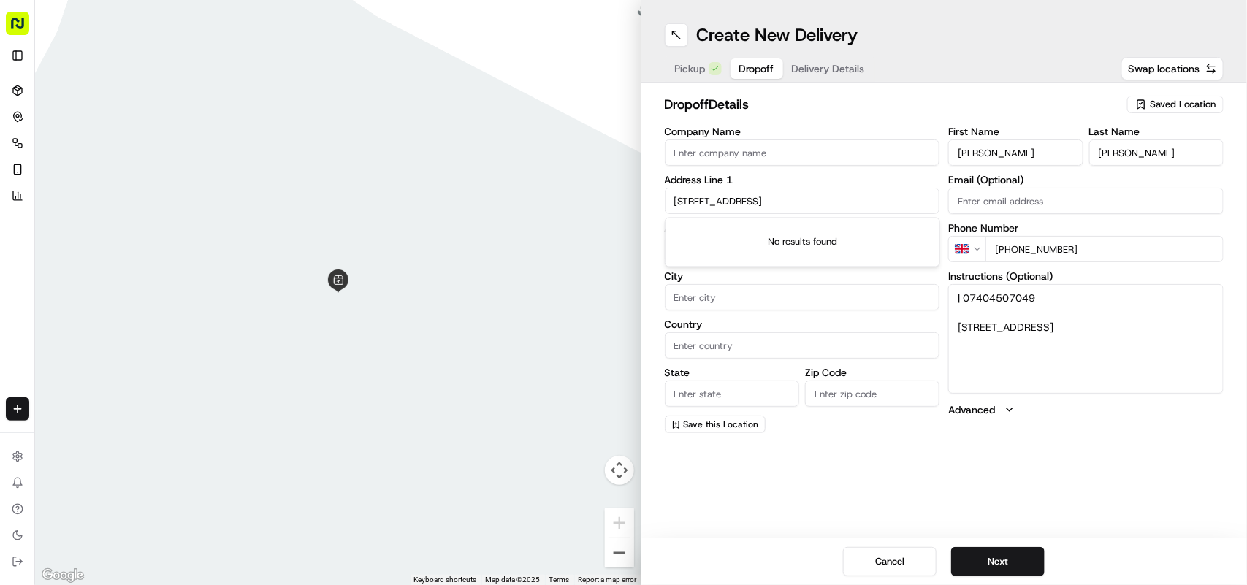
type input "Ribbans Park Road, Ipswich, IP3 8XS"
click at [1006, 354] on textarea "| 07404507049 70, Ribbans Park Road, Ipswich, IP3 8XS" at bounding box center [1086, 339] width 275 height 110
click at [962, 326] on textarea "| 07404507049 70, Ribbans Park Road, Ipswich, IP3 8XS" at bounding box center [1086, 339] width 275 height 110
type textarea "| 07404507049 , Ribbans Park Road, Ipswich, IP3 8XS"
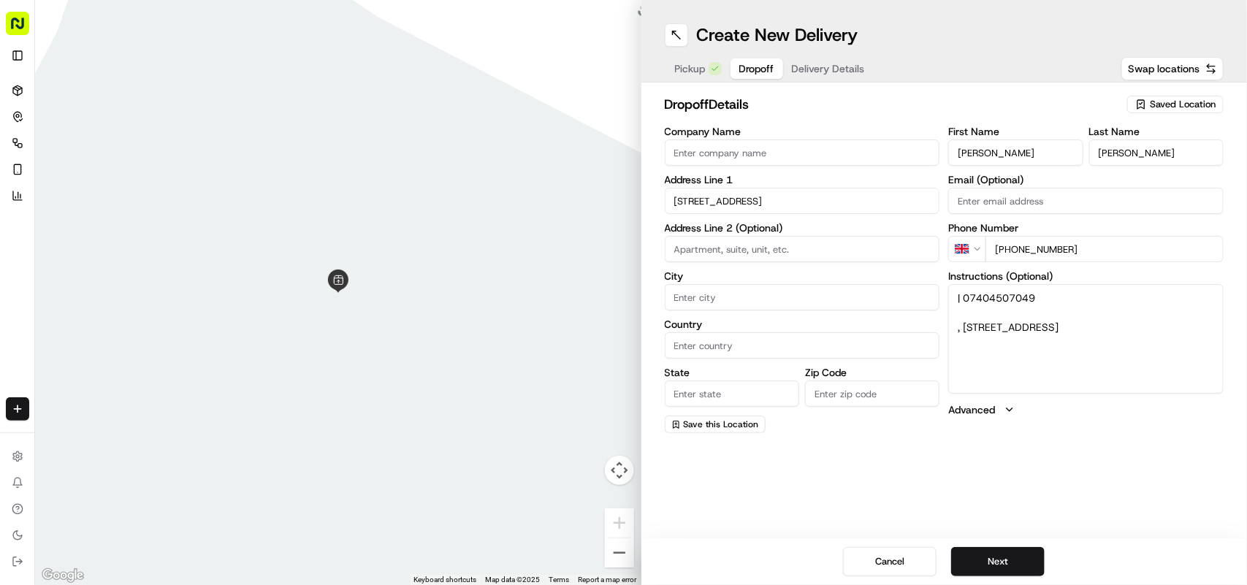
click at [784, 258] on input at bounding box center [802, 249] width 275 height 26
paste input "70"
type input "70"
click at [973, 341] on textarea "| 07404507049 , Ribbans Park Road, Ipswich, IP3 8XS" at bounding box center [1086, 339] width 275 height 110
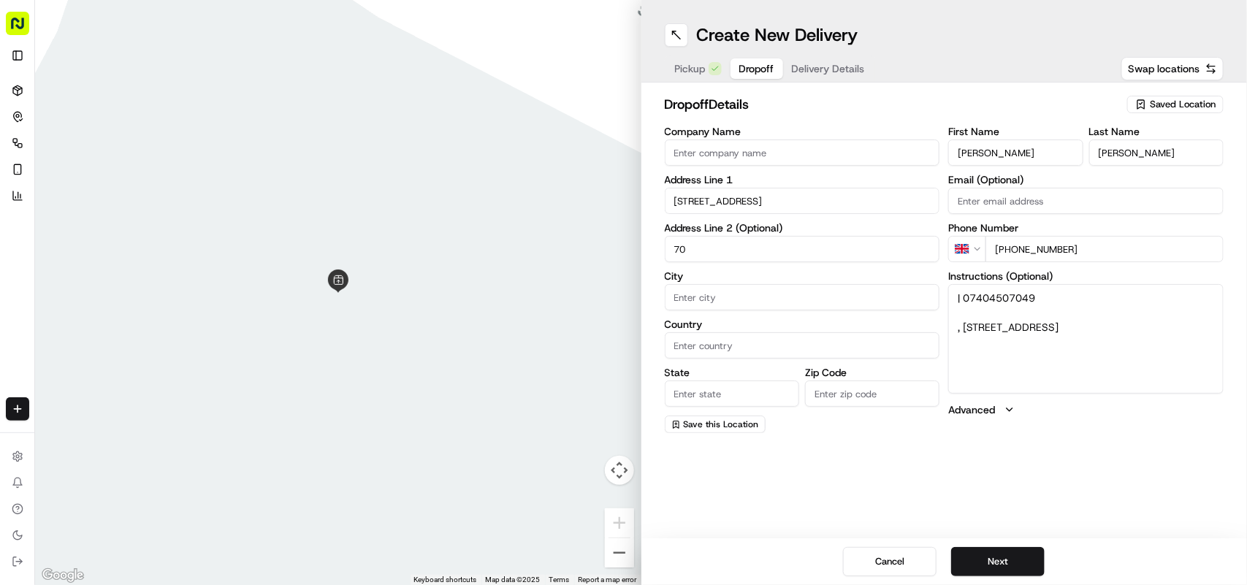
type textarea "| 07404507049 , Ribbans Park Road, , IP3 8XS"
click at [727, 294] on input "City" at bounding box center [802, 297] width 275 height 26
paste input "Ipswich"
type input "Ipswich"
click at [685, 77] on button "Pickup" at bounding box center [698, 68] width 64 height 20
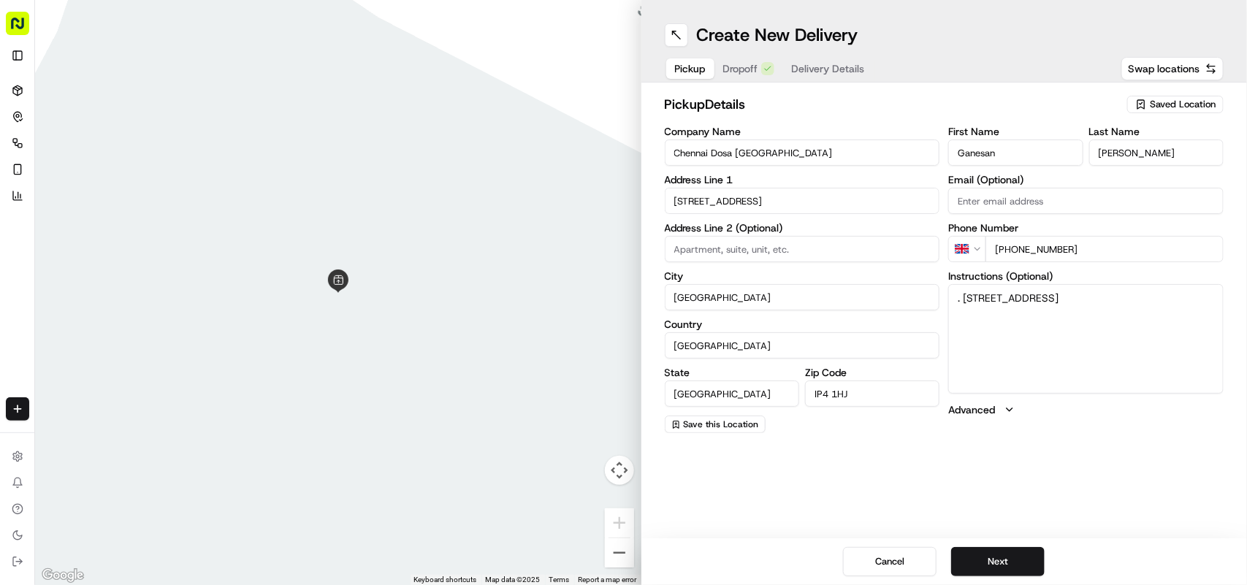
click at [702, 346] on input "United Kingdom" at bounding box center [802, 345] width 275 height 26
drag, startPoint x: 740, startPoint y: 62, endPoint x: 740, endPoint y: 71, distance: 8.8
click at [740, 64] on span "Dropoff" at bounding box center [740, 68] width 35 height 15
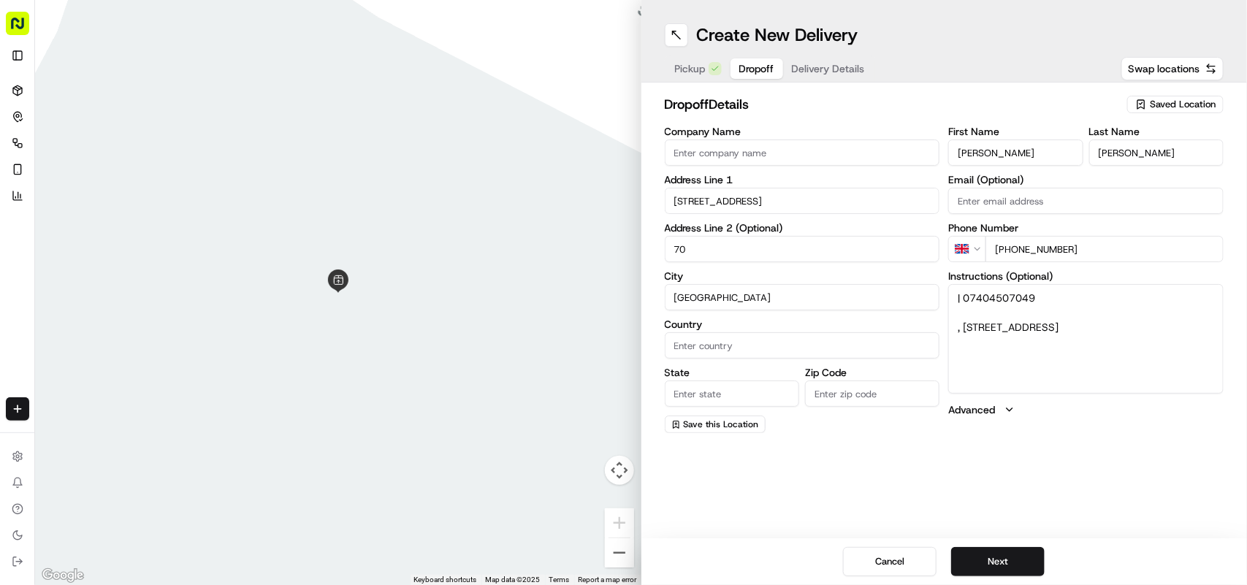
click at [727, 368] on label "State" at bounding box center [732, 373] width 134 height 10
click at [727, 381] on input "State" at bounding box center [732, 394] width 134 height 26
click at [724, 353] on input "Country" at bounding box center [802, 345] width 275 height 26
paste input "United Kingdom"
type input "United Kingdom"
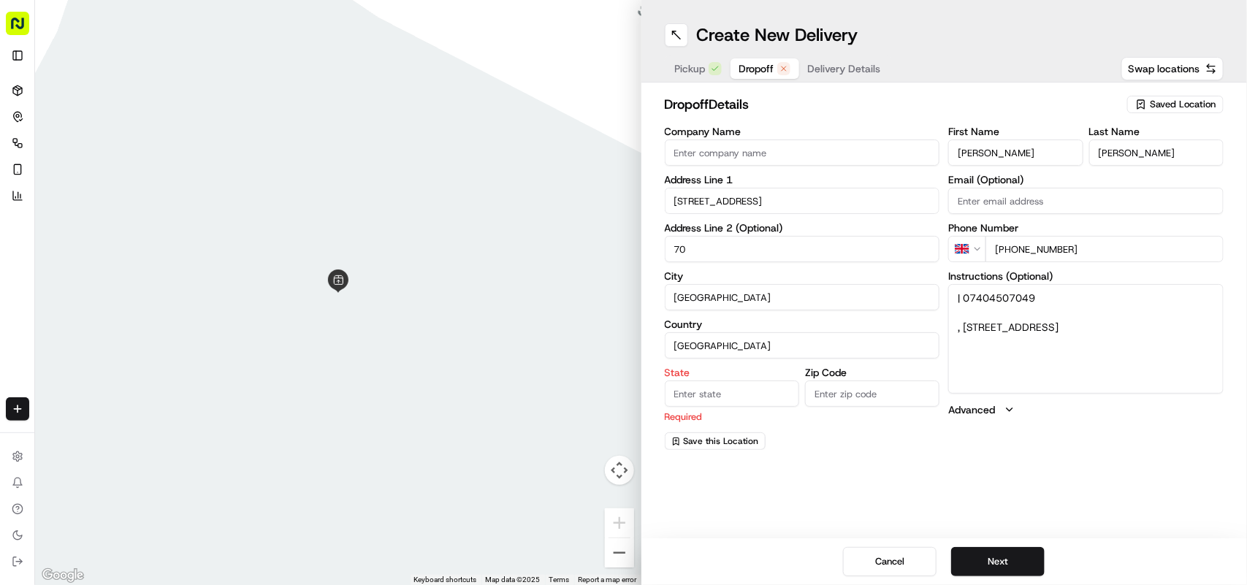
click at [703, 67] on span "Pickup" at bounding box center [690, 68] width 31 height 15
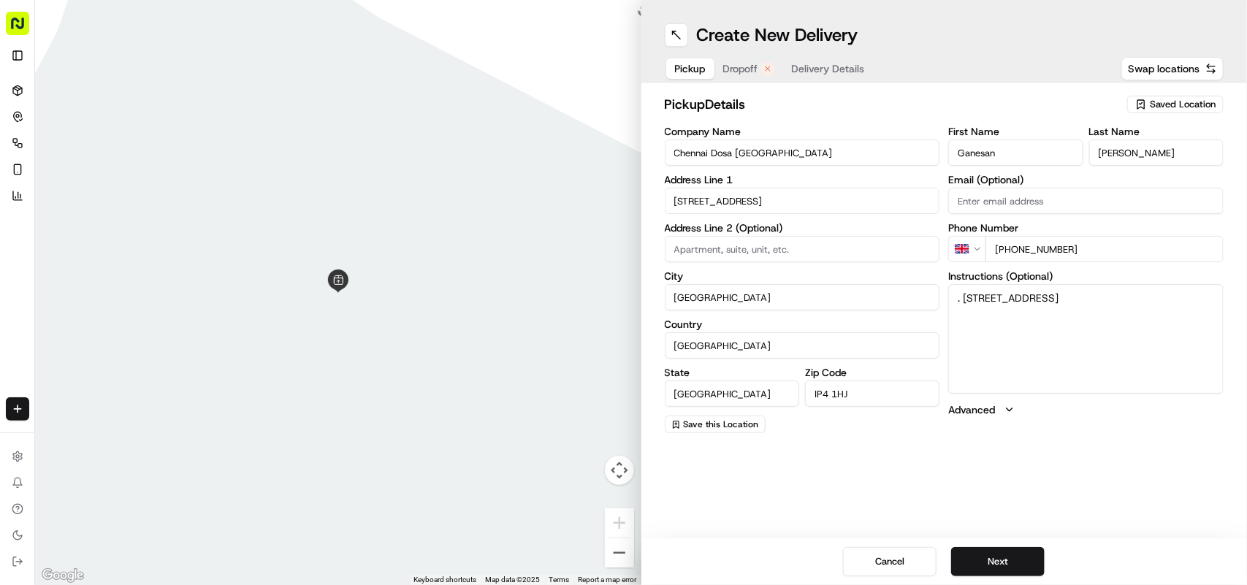
click at [645, 375] on div "pickup Details Saved Location Company Name Chennai Dosa Ipswich Address Line 1 …" at bounding box center [945, 264] width 607 height 362
click at [676, 387] on input "England" at bounding box center [732, 394] width 134 height 26
click at [735, 70] on button "Dropoff" at bounding box center [749, 68] width 69 height 20
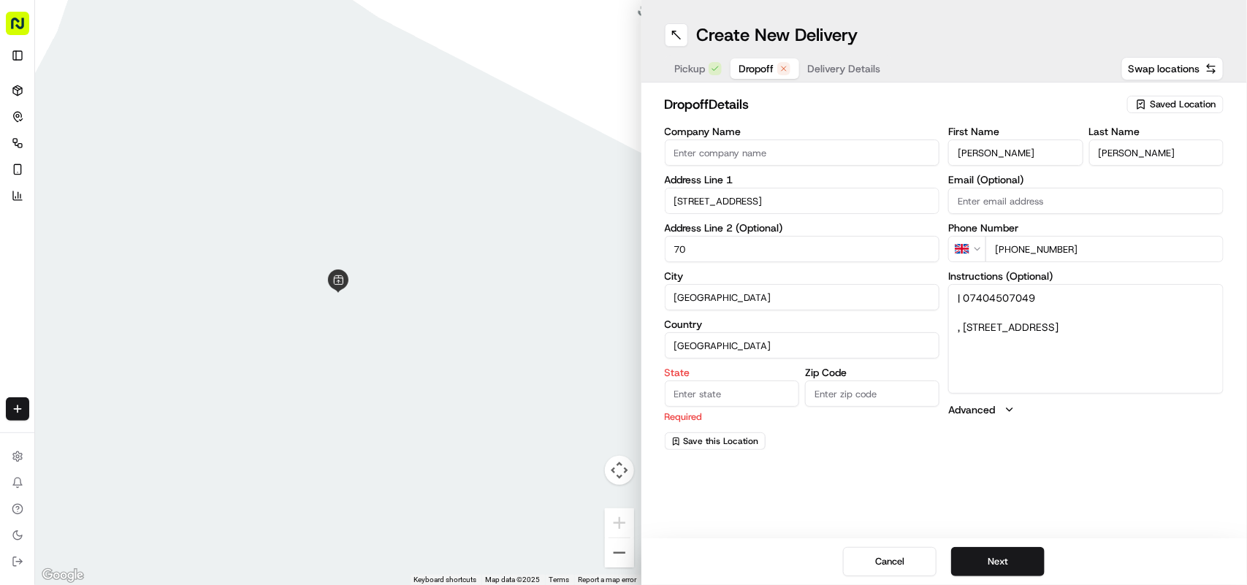
click at [699, 396] on input "State" at bounding box center [732, 394] width 134 height 26
paste input "England"
type input "England"
click at [969, 340] on textarea "| 07404507049 , Ribbans Park Road, , IP3 8XS" at bounding box center [1086, 339] width 275 height 110
drag, startPoint x: 969, startPoint y: 340, endPoint x: 997, endPoint y: 344, distance: 28.8
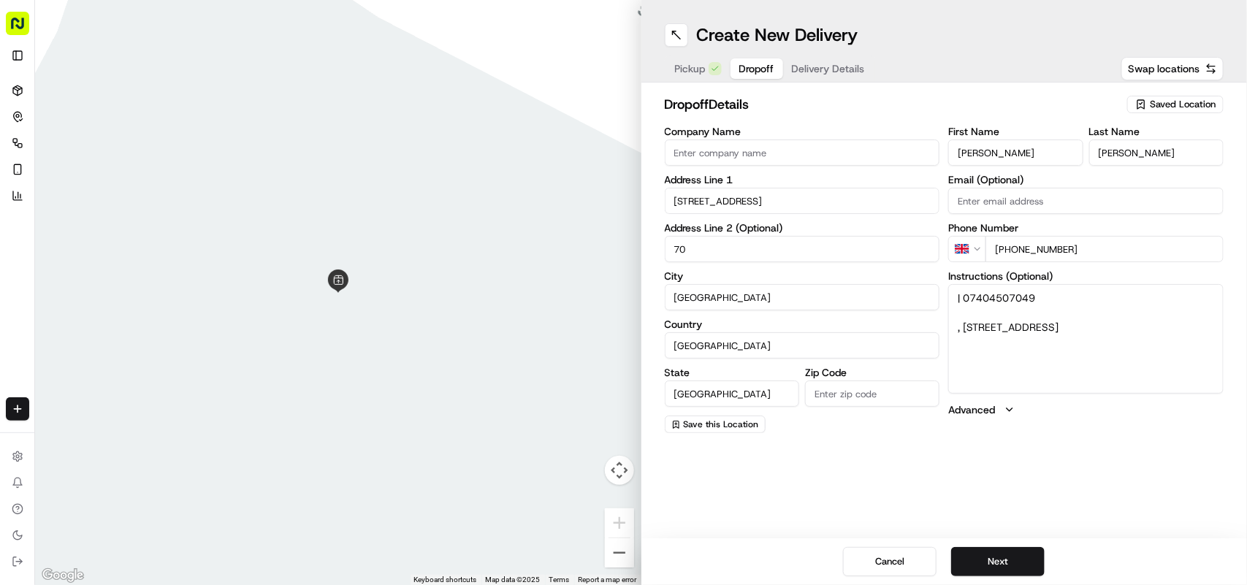
click at [997, 344] on textarea "| 07404507049 , Ribbans Park Road, , IP3 8XS" at bounding box center [1086, 339] width 275 height 110
click at [839, 389] on input "Zip Code" at bounding box center [872, 394] width 134 height 26
paste input "IP3 8XS"
type input "IP3 8XS"
click at [1042, 335] on textarea "| 07404507049 , Ribbans Park Road, , IP3 8XS" at bounding box center [1086, 339] width 275 height 110
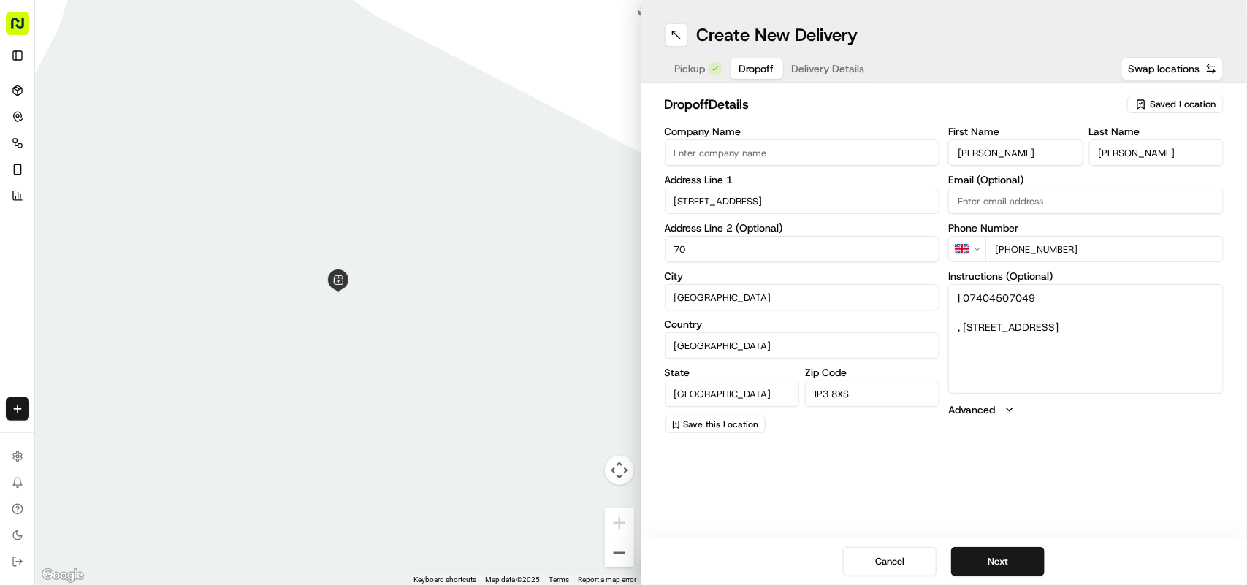
click at [786, 205] on input "Ribbans Park Road, Ipswich, IP3 8XS" at bounding box center [802, 201] width 275 height 26
drag, startPoint x: 786, startPoint y: 205, endPoint x: 871, endPoint y: 205, distance: 85.5
click at [871, 205] on input "Ribbans Park Road, Ipswich, IP3 8XS" at bounding box center [802, 201] width 275 height 26
type input "Ribbans Park Road"
click at [1058, 347] on textarea "| 07404507049 , Ribbans Park Road, , IP3 8XS" at bounding box center [1086, 339] width 275 height 110
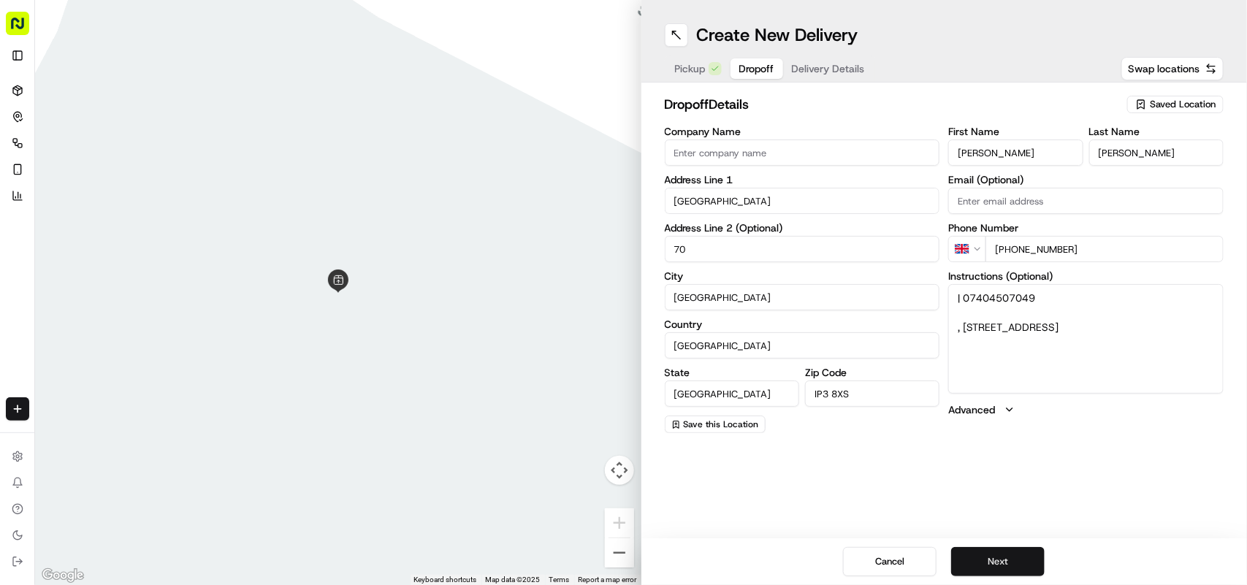
click at [1007, 557] on button "Next" at bounding box center [998, 561] width 94 height 29
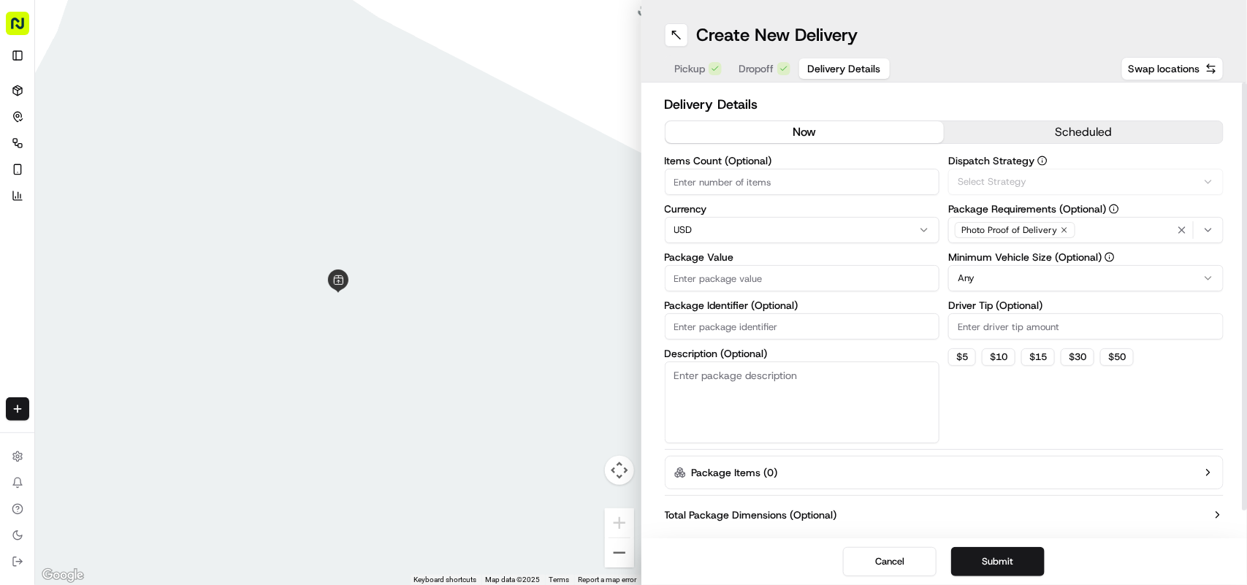
click at [731, 228] on html "Fusion Kitchen hari@fusionpos.uk Toggle Sidebar Deliveries Control Orchestrate …" at bounding box center [623, 292] width 1247 height 585
click at [766, 275] on input "Package Value" at bounding box center [802, 278] width 275 height 26
paste input "35.06"
type input "35.06"
click at [979, 563] on button "Submit" at bounding box center [998, 561] width 94 height 29
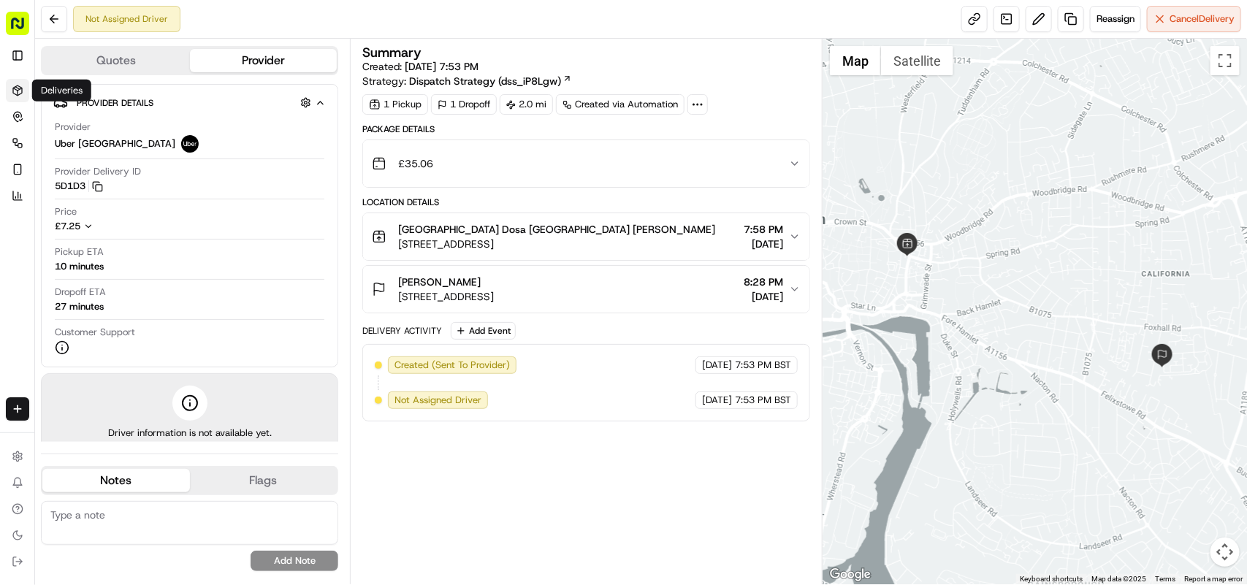
click at [20, 86] on icon at bounding box center [17, 89] width 9 height 9
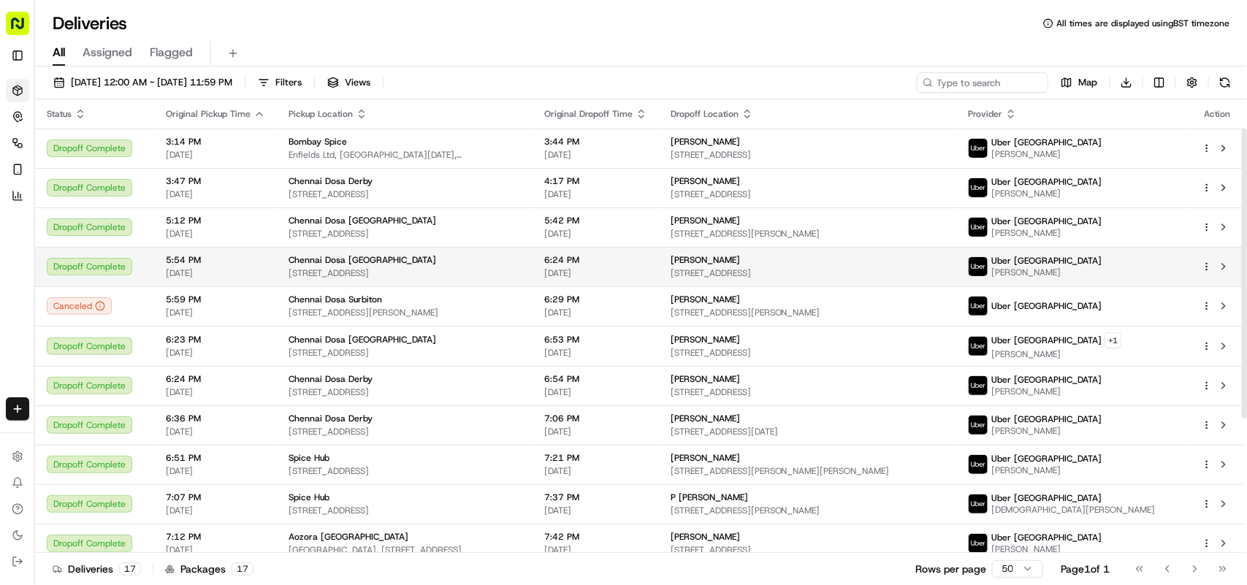
scroll to position [256, 0]
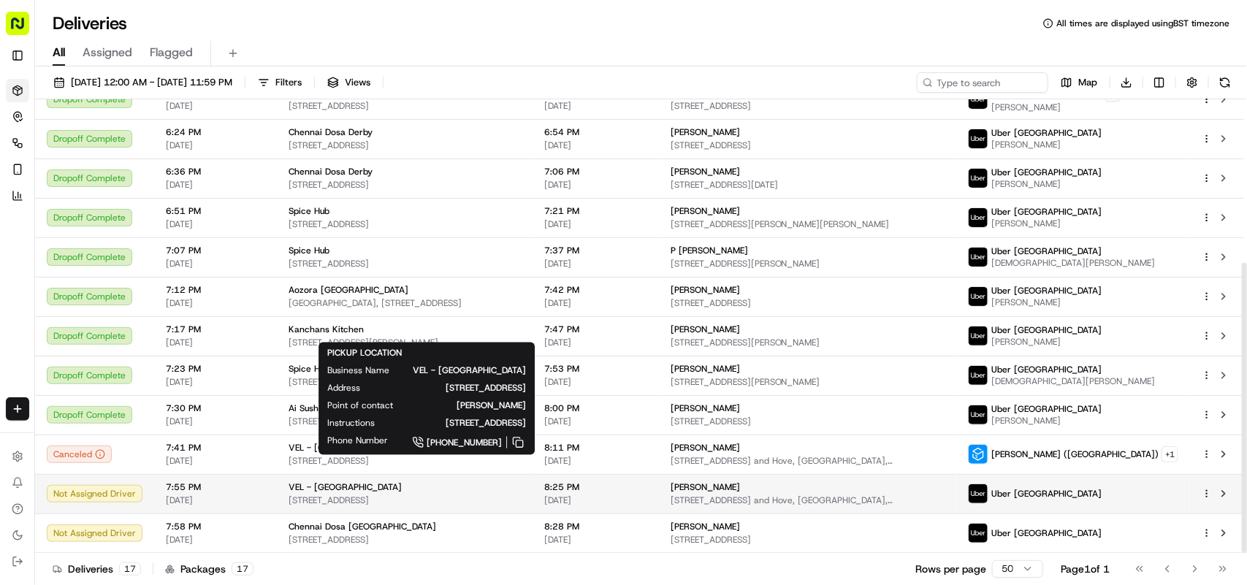
click at [446, 486] on div "VEL - [GEOGRAPHIC_DATA]" at bounding box center [405, 488] width 232 height 12
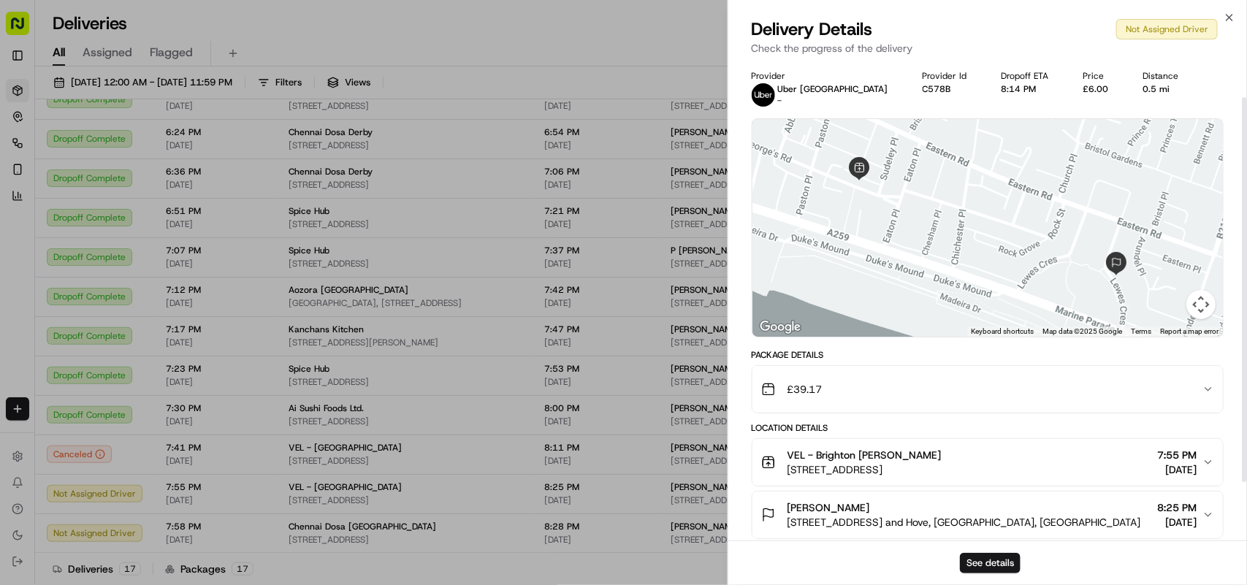
scroll to position [117, 0]
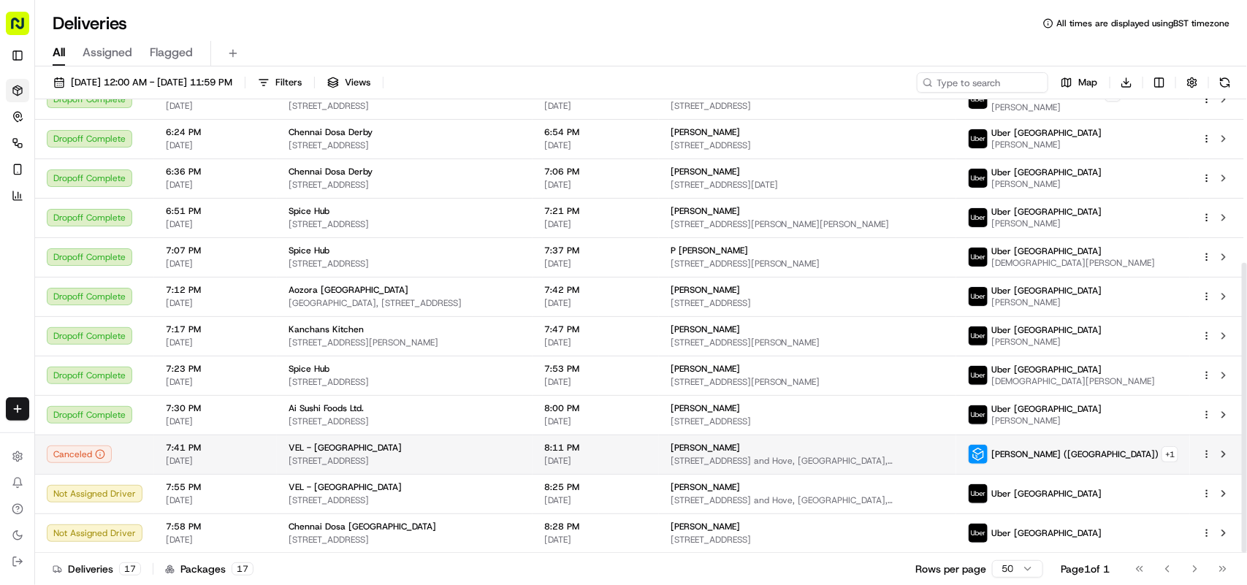
click at [341, 466] on span "[STREET_ADDRESS]" at bounding box center [405, 461] width 232 height 12
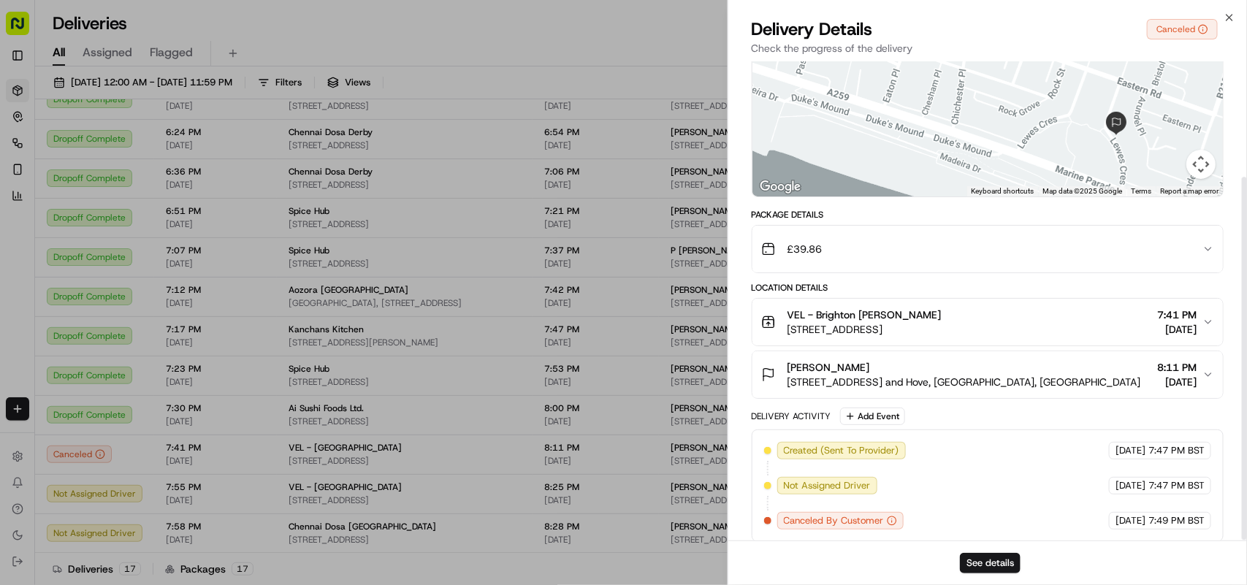
scroll to position [0, 0]
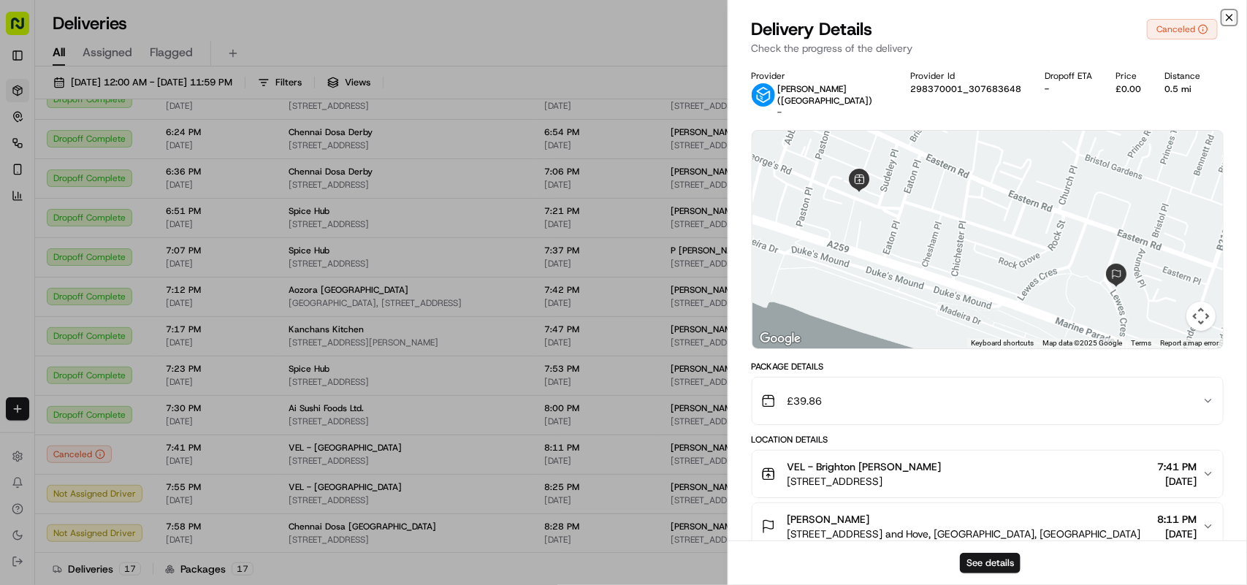
click at [1230, 16] on icon "button" at bounding box center [1230, 18] width 12 height 12
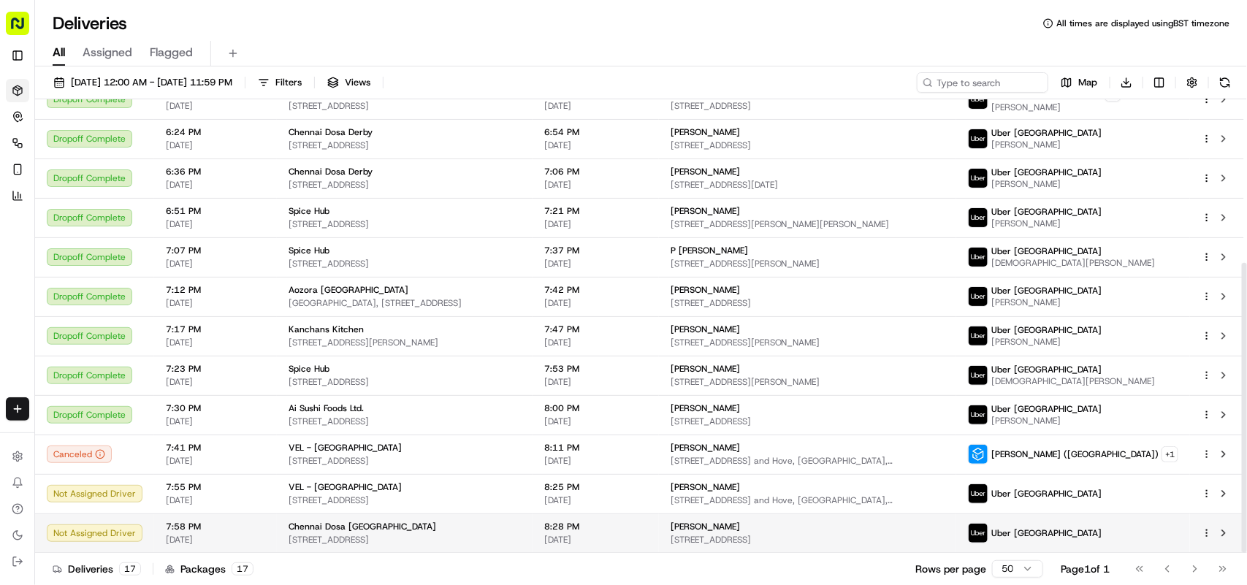
click at [374, 542] on span "[STREET_ADDRESS]" at bounding box center [405, 540] width 232 height 12
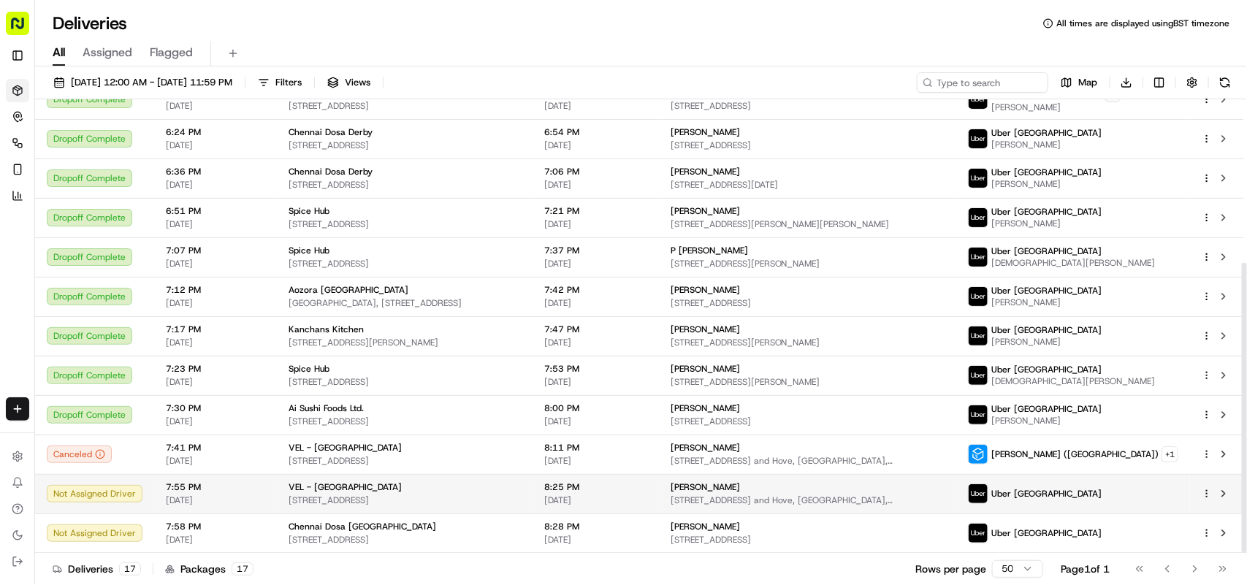
click at [400, 476] on td "VEL - Brighton [STREET_ADDRESS]" at bounding box center [405, 493] width 256 height 39
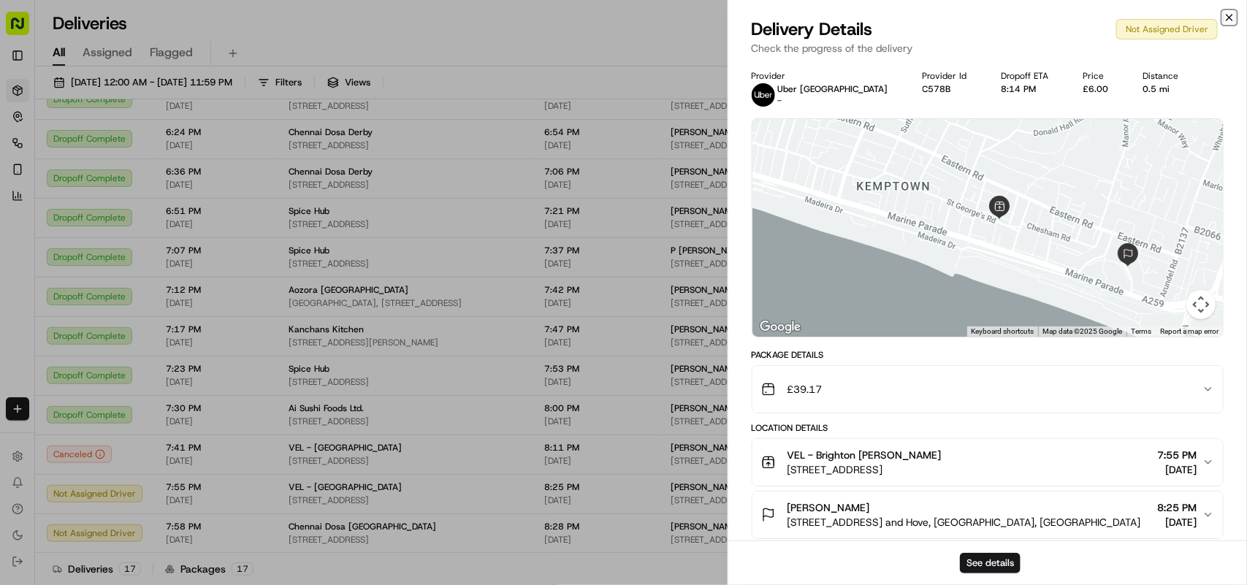
click at [1232, 18] on icon "button" at bounding box center [1230, 18] width 12 height 12
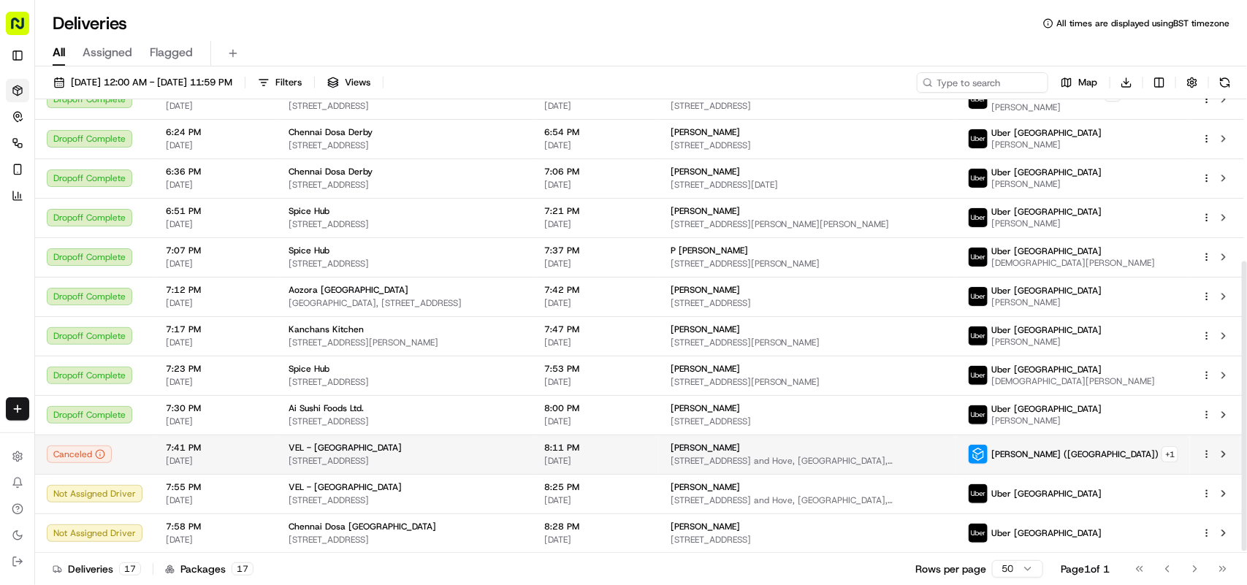
scroll to position [256, 0]
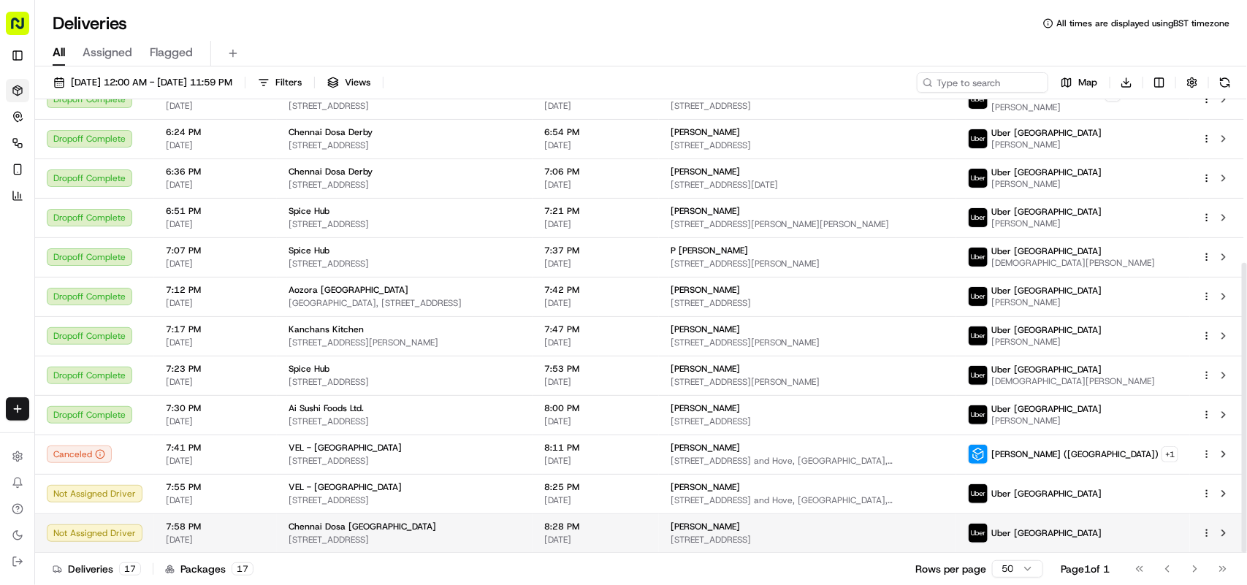
drag, startPoint x: 783, startPoint y: 539, endPoint x: 965, endPoint y: 542, distance: 182.7
click at [945, 542] on span "[STREET_ADDRESS]" at bounding box center [808, 540] width 274 height 12
copy span "[STREET_ADDRESS]"
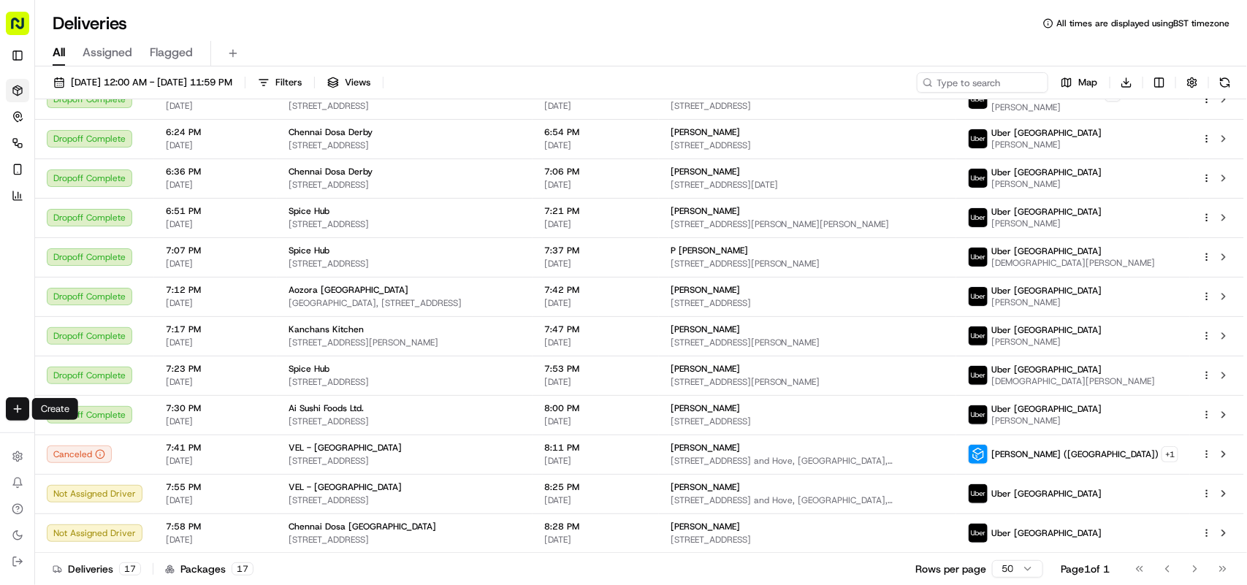
click at [27, 408] on html "Fusion Kitchen [EMAIL_ADDRESS][DOMAIN_NAME] Toggle Sidebar Deliveries Control O…" at bounding box center [623, 292] width 1247 height 585
click at [102, 433] on link "Delivery" at bounding box center [114, 437] width 156 height 26
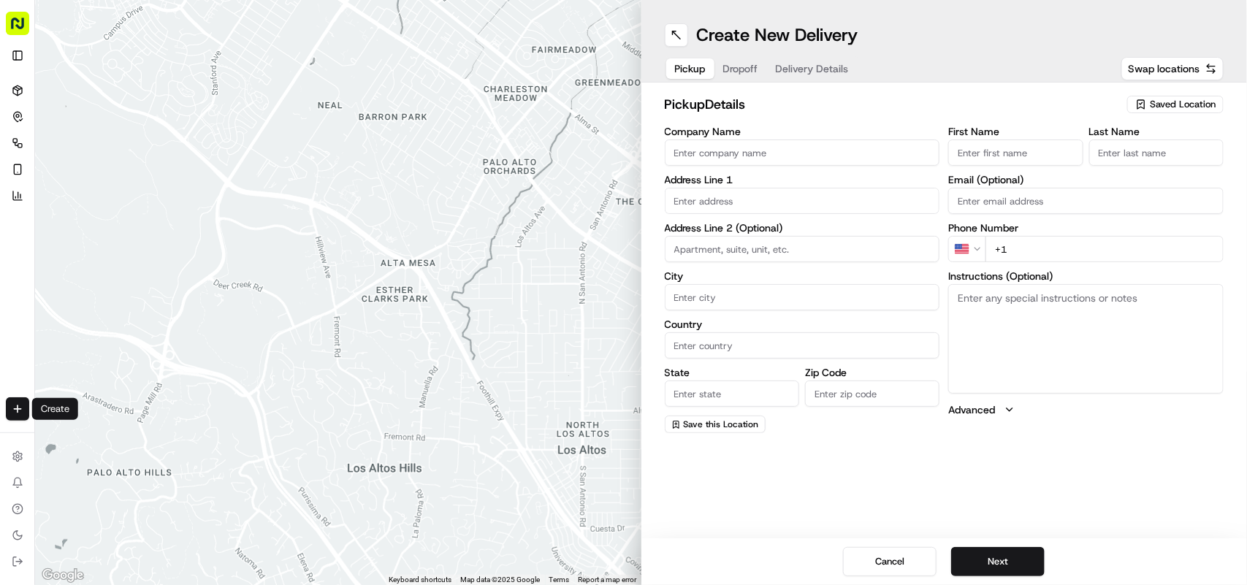
click at [1054, 325] on textarea "Instructions (Optional)" at bounding box center [1086, 339] width 275 height 110
paste textarea "[STREET_ADDRESS]"
click at [968, 300] on textarea "[STREET_ADDRESS]" at bounding box center [1086, 339] width 275 height 110
drag, startPoint x: 968, startPoint y: 300, endPoint x: 1158, endPoint y: 294, distance: 190.1
click at [1158, 294] on textarea "[STREET_ADDRESS]" at bounding box center [1086, 339] width 275 height 110
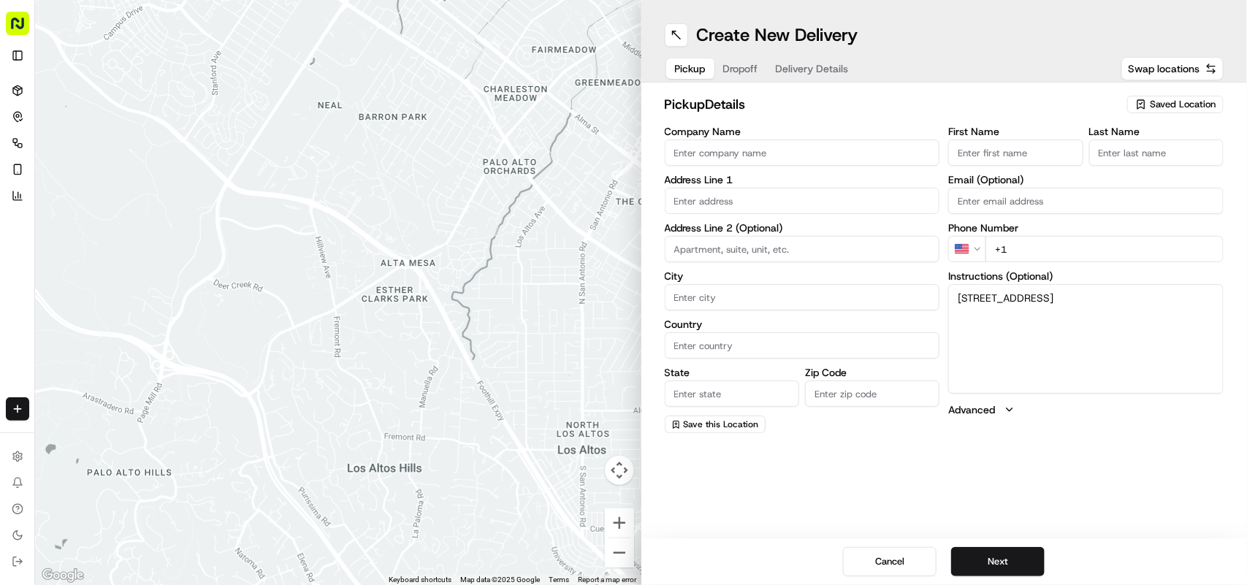
type textarea "[STREET_ADDRESS]"
click at [815, 183] on label "Address Line 1" at bounding box center [802, 180] width 275 height 10
click at [811, 191] on input "text" at bounding box center [802, 201] width 275 height 26
paste input "[STREET_ADDRESS]"
click at [845, 229] on div "70 Ribbans Park Road, Ipswich IP3 8XQ, UK" at bounding box center [803, 232] width 268 height 22
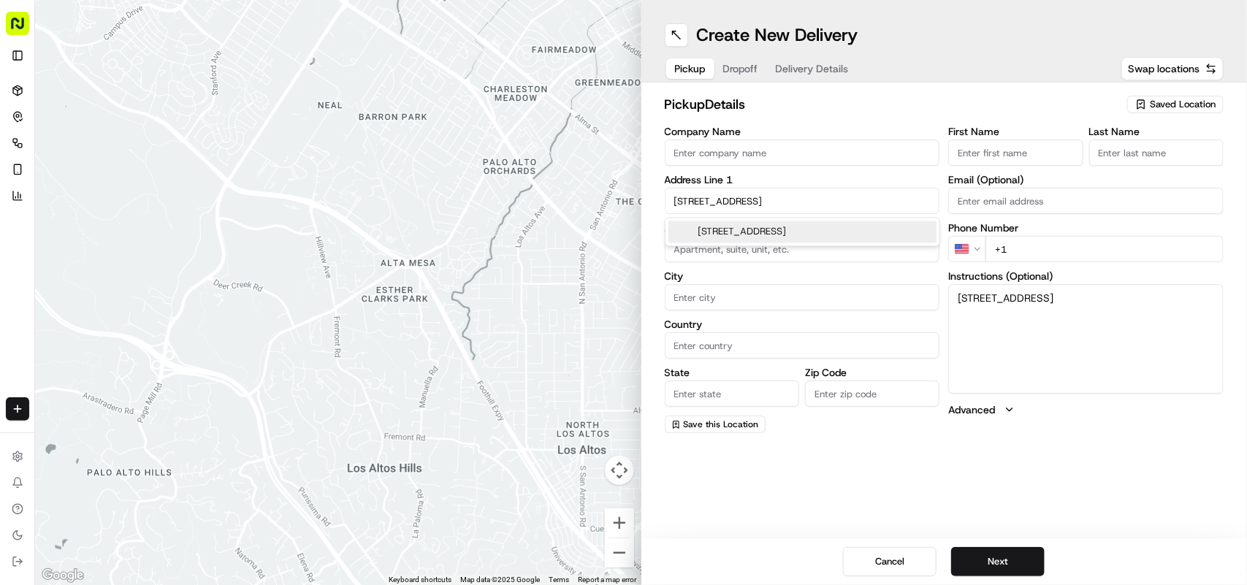
type input "70 Ribbans Park Rd, Ipswich IP3 8XQ, UK"
type input "Ipswich"
type input "United Kingdom"
type input "England"
type input "IP3 8XQ"
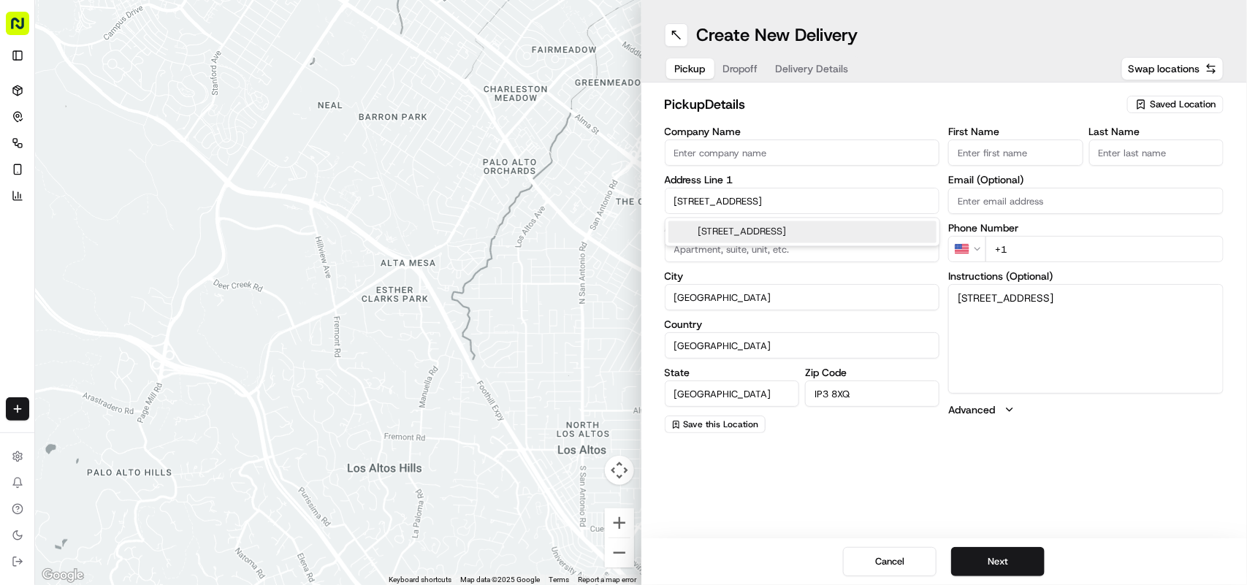
type input "70 Ribbans Park Road"
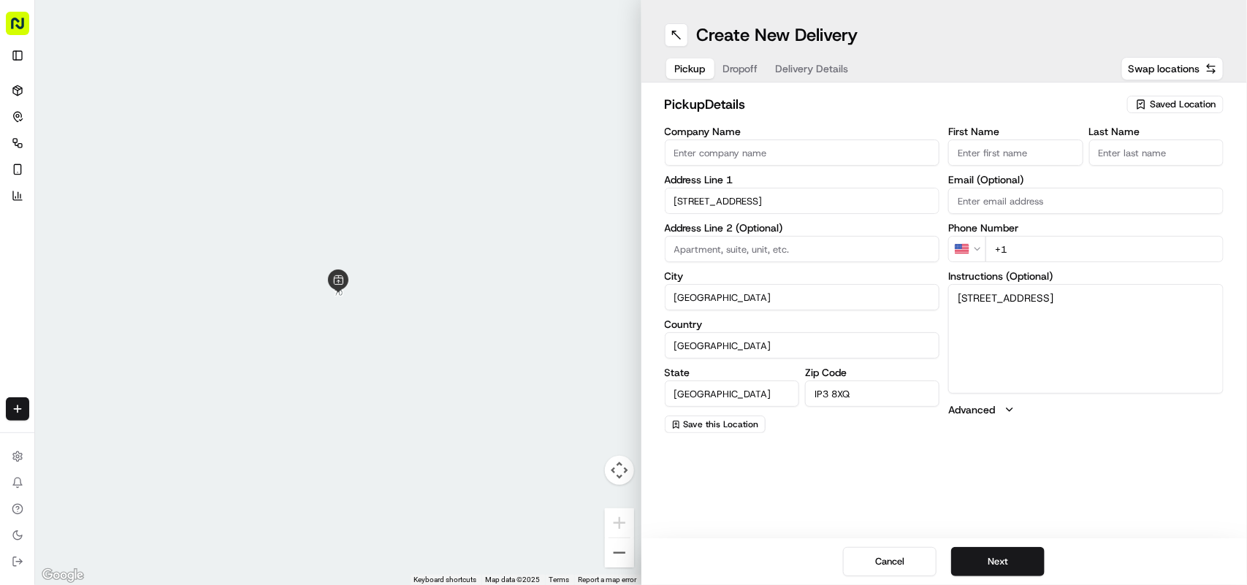
click at [1114, 296] on textarea "[STREET_ADDRESS]" at bounding box center [1086, 339] width 275 height 110
drag, startPoint x: 1114, startPoint y: 296, endPoint x: 1135, endPoint y: 297, distance: 20.5
click at [1135, 297] on textarea "[STREET_ADDRESS]" at bounding box center [1086, 339] width 275 height 110
click at [844, 396] on input "IP3 8XQ" at bounding box center [872, 394] width 134 height 26
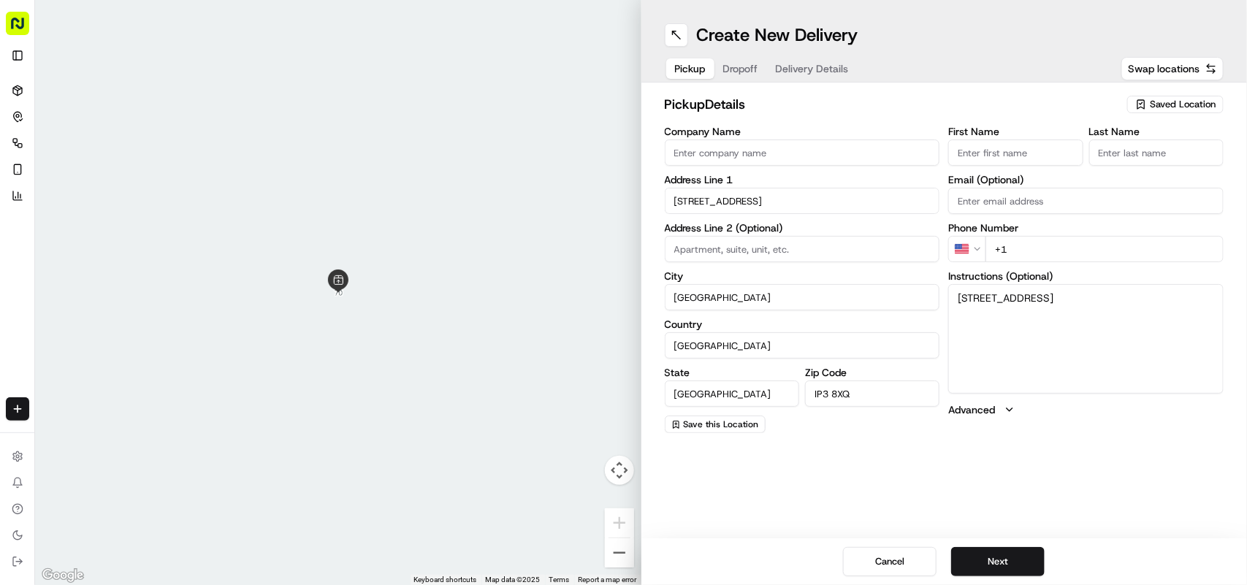
click at [844, 396] on input "IP3 8XQ" at bounding box center [872, 394] width 134 height 26
paste input "S"
type input "IP3 8XS"
click at [962, 297] on textarea "[STREET_ADDRESS]" at bounding box center [1086, 339] width 275 height 110
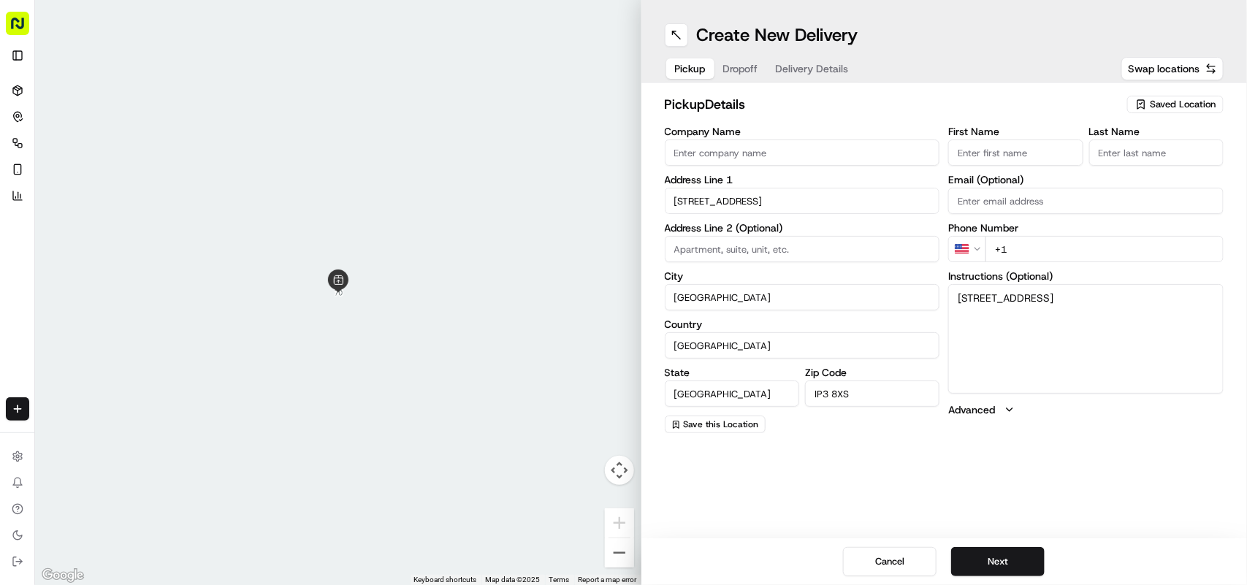
click at [687, 199] on input "70 Ribbans Park Road" at bounding box center [802, 201] width 275 height 26
type input "Ribbans Park Road"
click at [995, 360] on textarea "[STREET_ADDRESS]" at bounding box center [1086, 339] width 275 height 110
click at [731, 256] on input at bounding box center [802, 249] width 275 height 26
paste input "70"
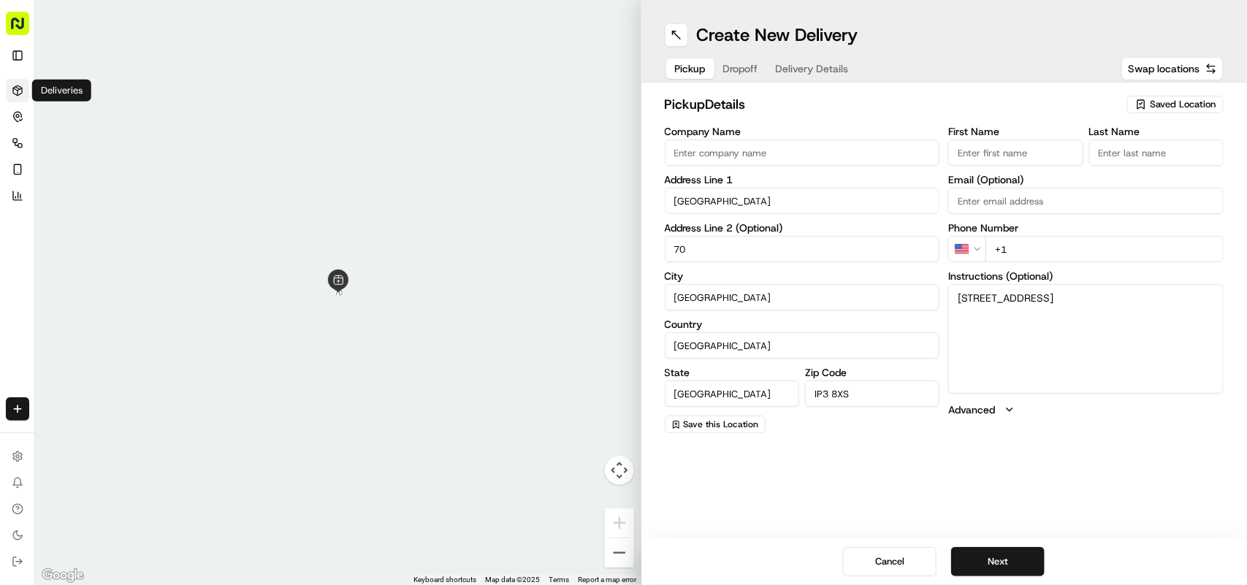
type input "70"
click at [8, 93] on link "Deliveries" at bounding box center [17, 90] width 23 height 23
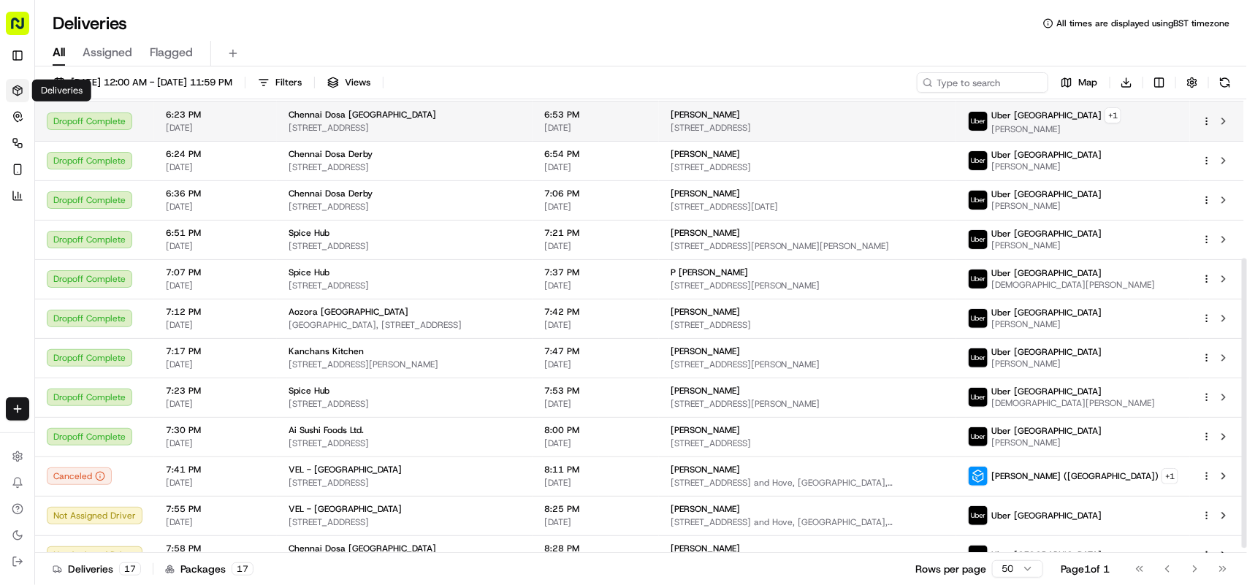
scroll to position [256, 0]
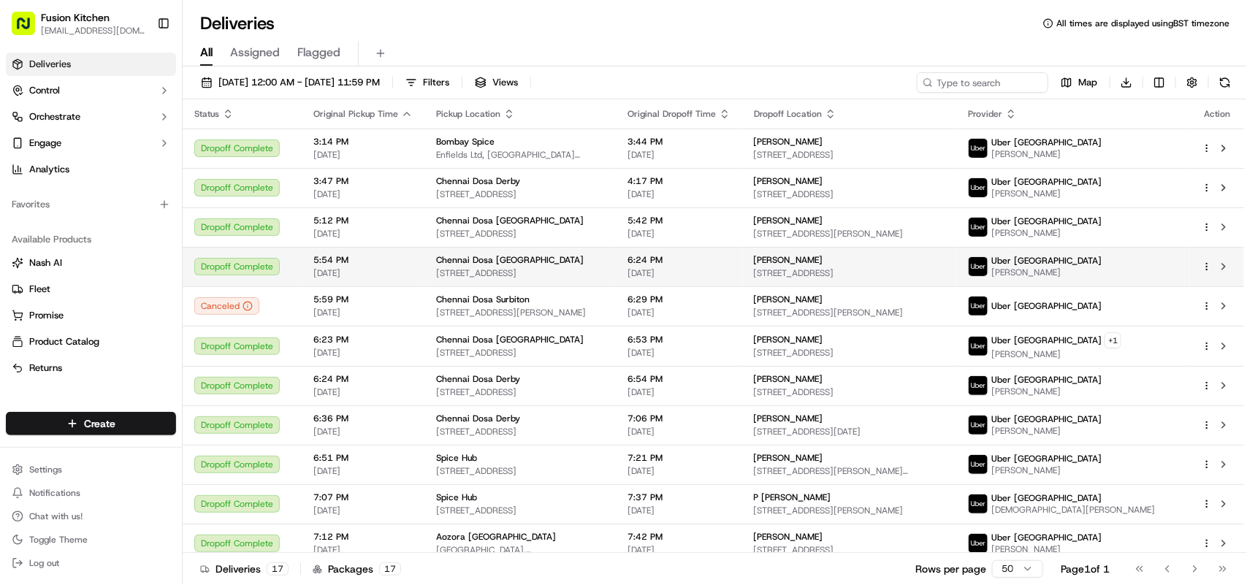
scroll to position [256, 0]
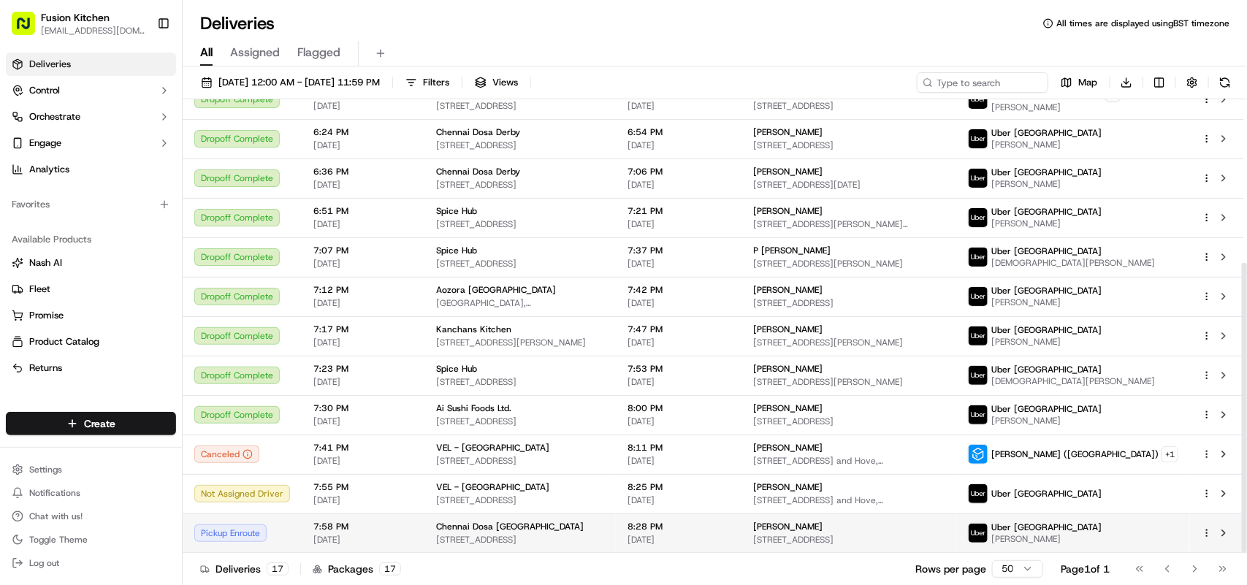
click at [520, 533] on div "Chennai Dosa [GEOGRAPHIC_DATA] [STREET_ADDRESS]" at bounding box center [520, 533] width 168 height 25
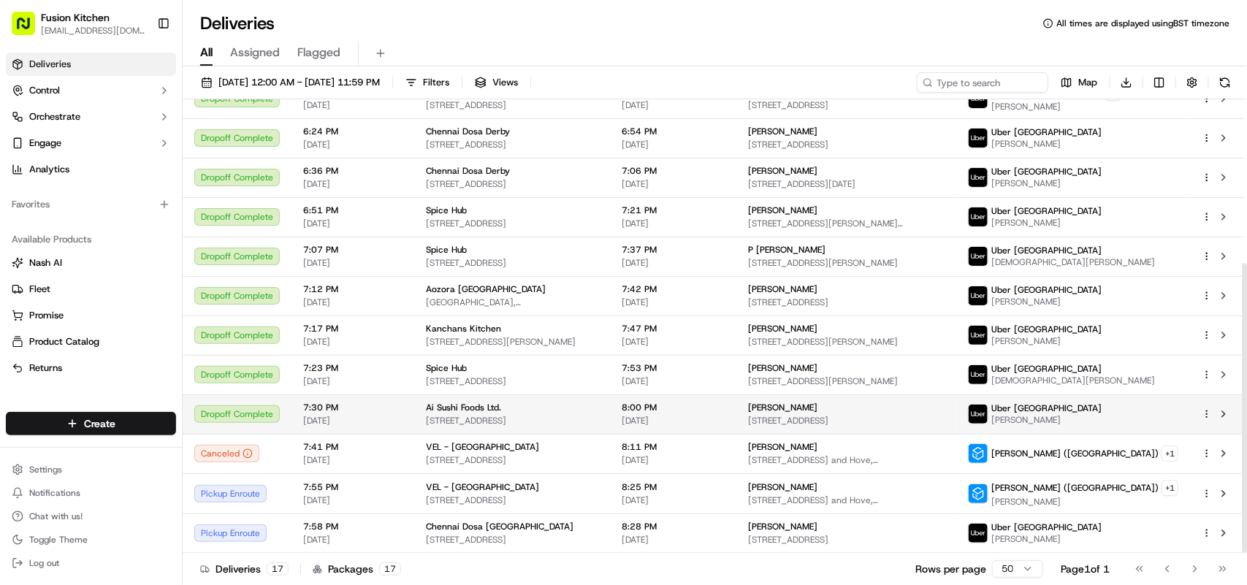
scroll to position [256, 0]
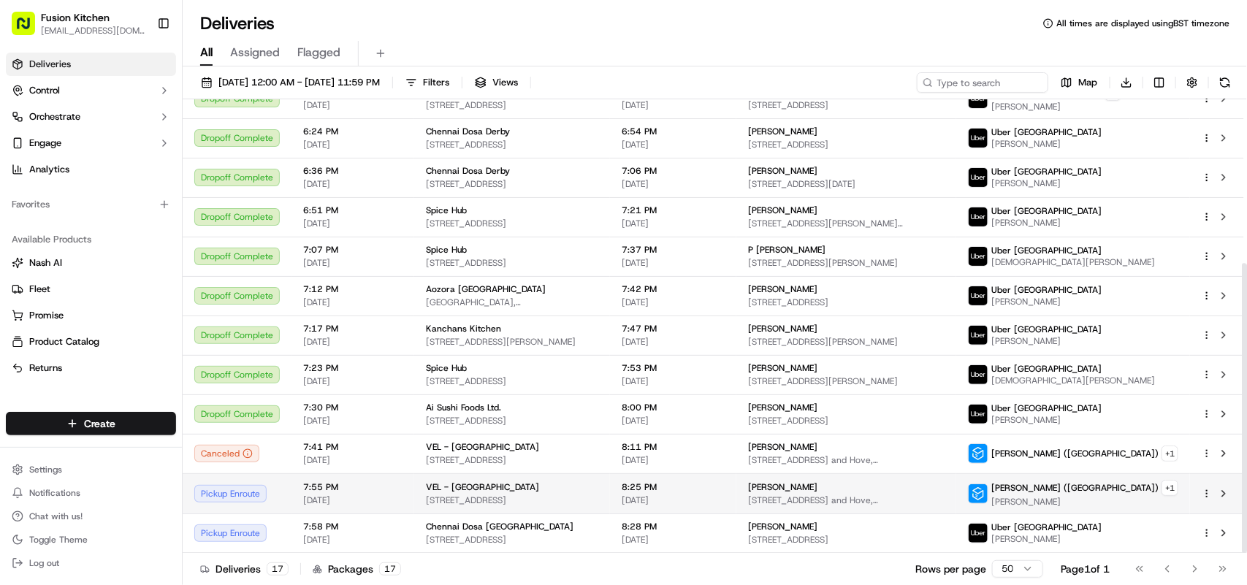
click at [505, 487] on div "VEL - [GEOGRAPHIC_DATA]" at bounding box center [512, 488] width 172 height 12
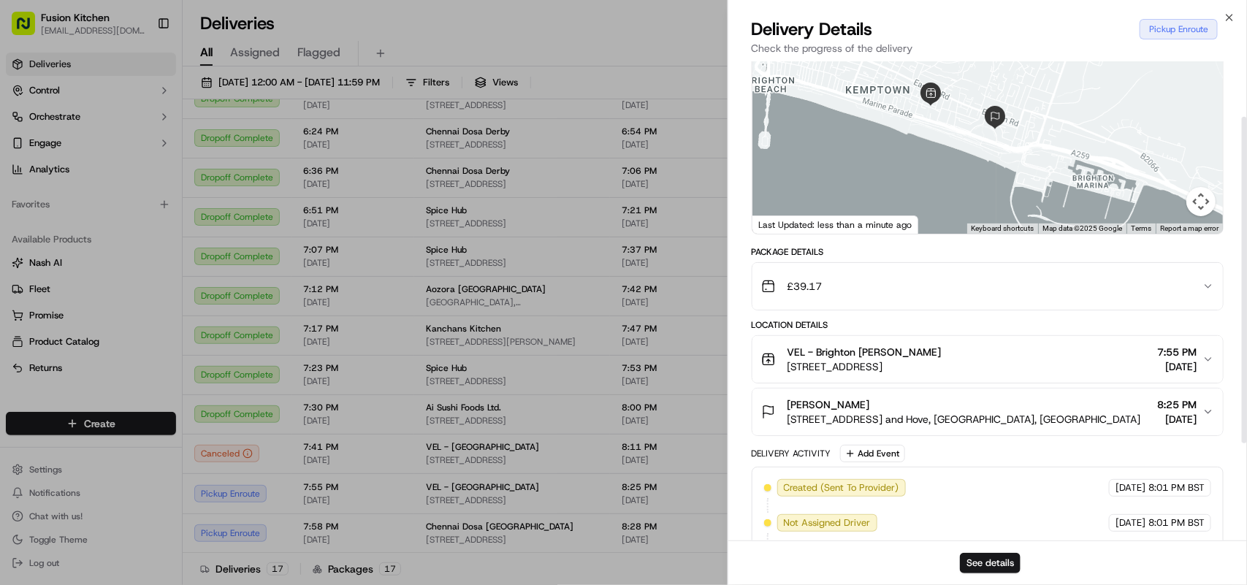
scroll to position [0, 0]
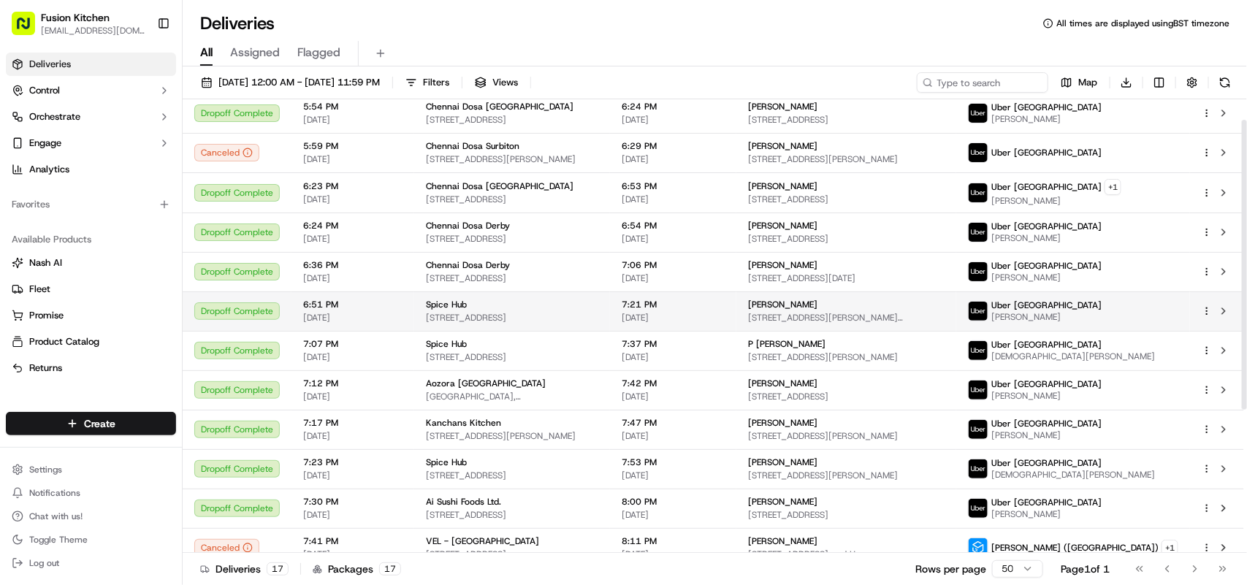
scroll to position [256, 0]
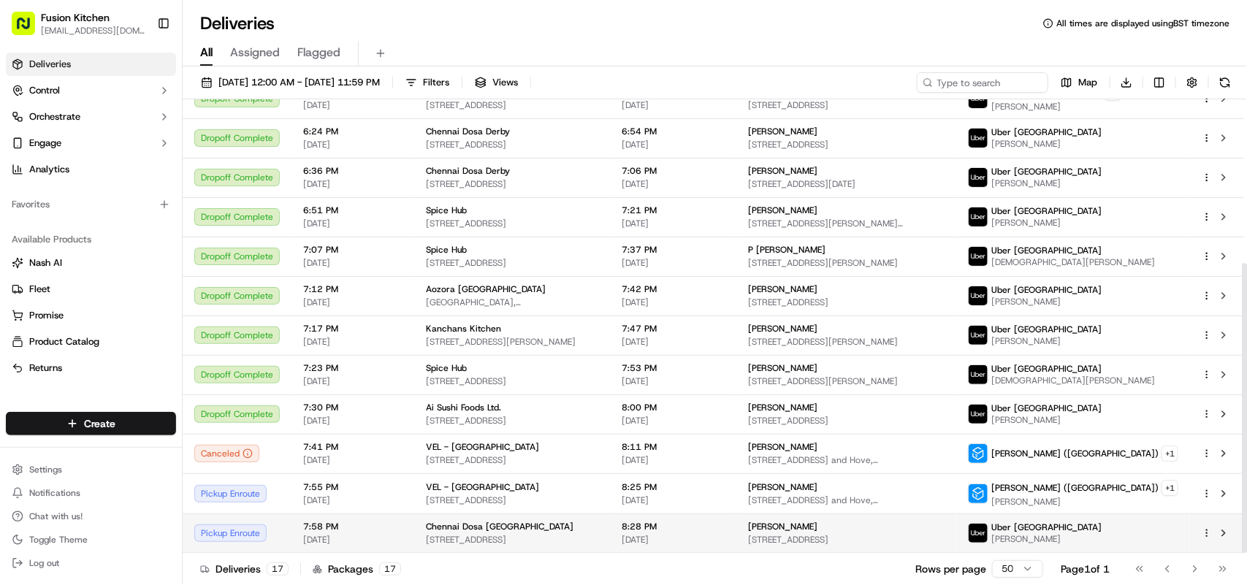
click at [494, 519] on td "Chennai Dosa [GEOGRAPHIC_DATA] [STREET_ADDRESS]" at bounding box center [512, 533] width 196 height 39
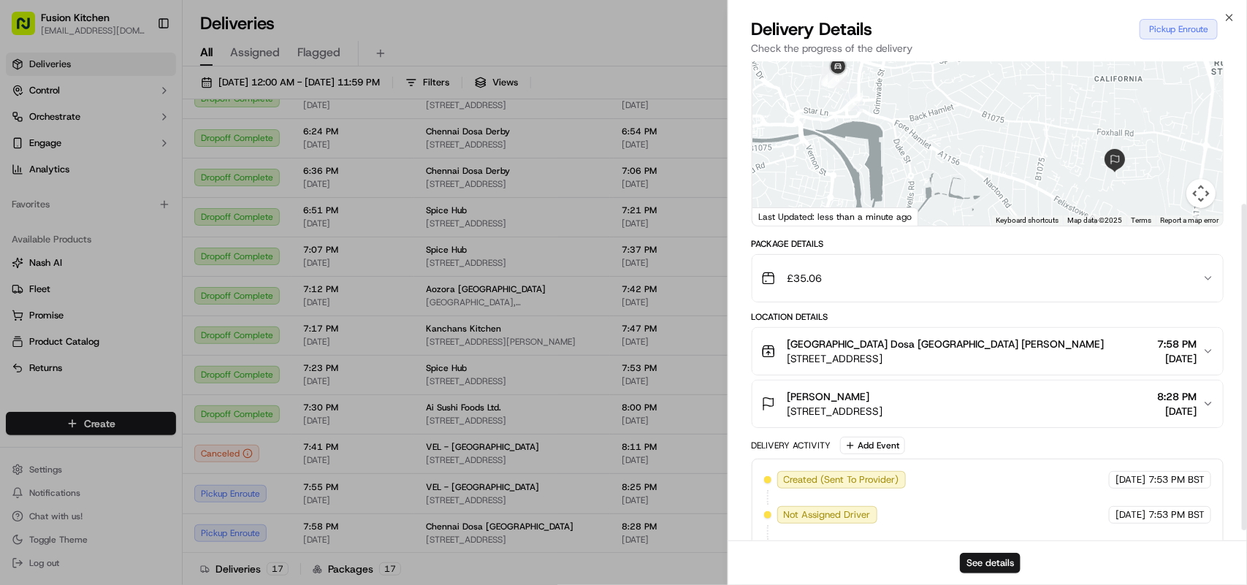
scroll to position [224, 0]
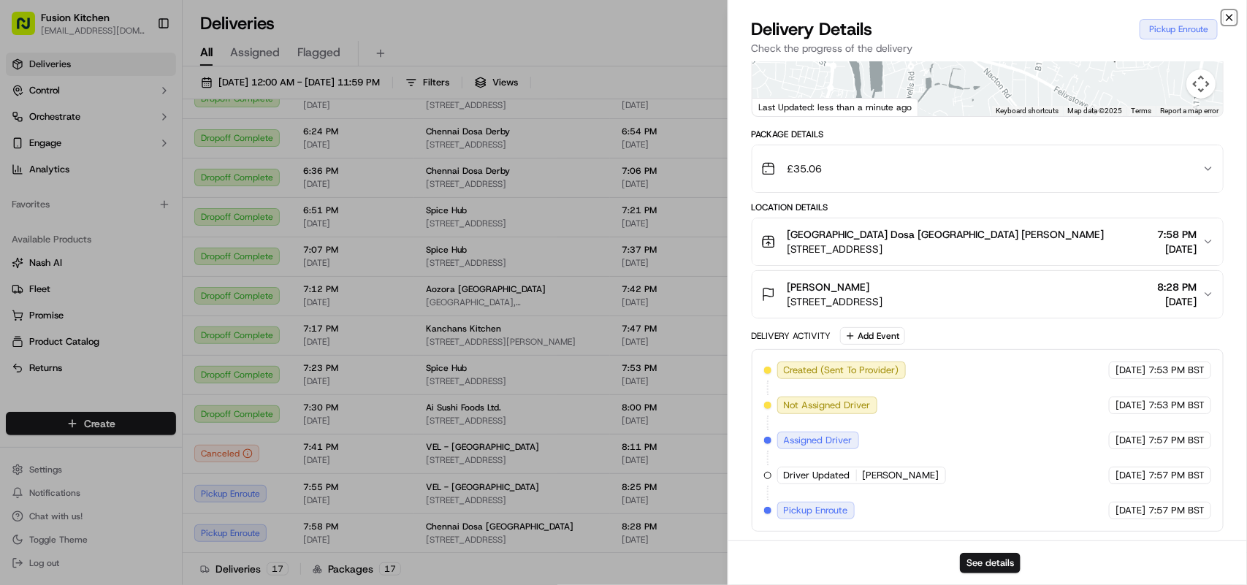
click at [1225, 15] on icon "button" at bounding box center [1230, 18] width 12 height 12
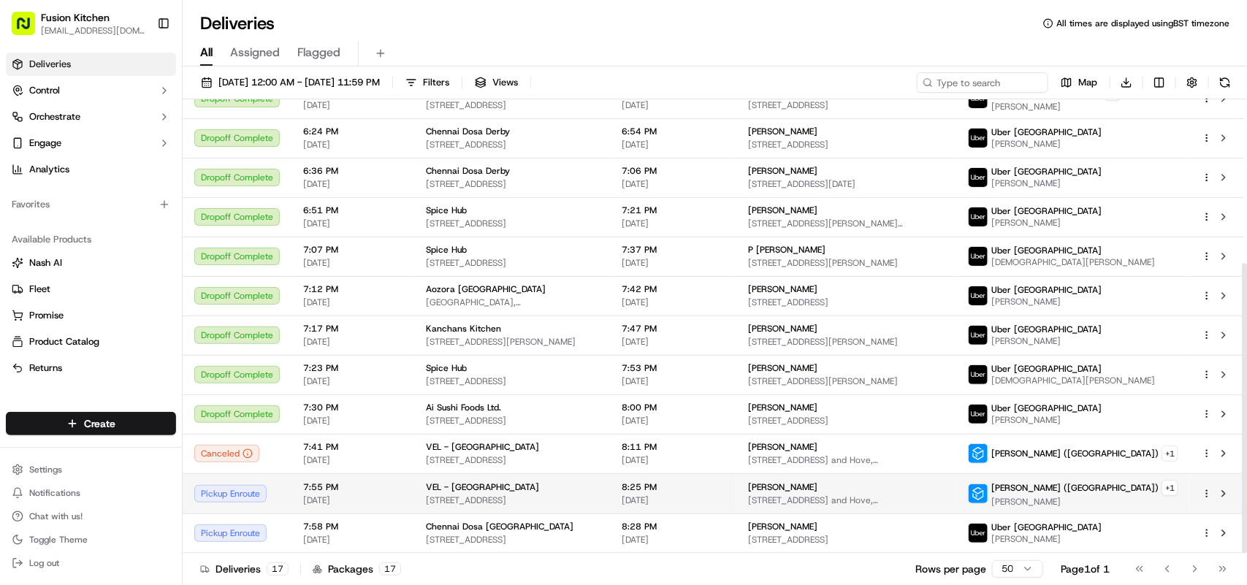
click at [505, 479] on td "VEL - Brighton [STREET_ADDRESS]" at bounding box center [512, 494] width 196 height 40
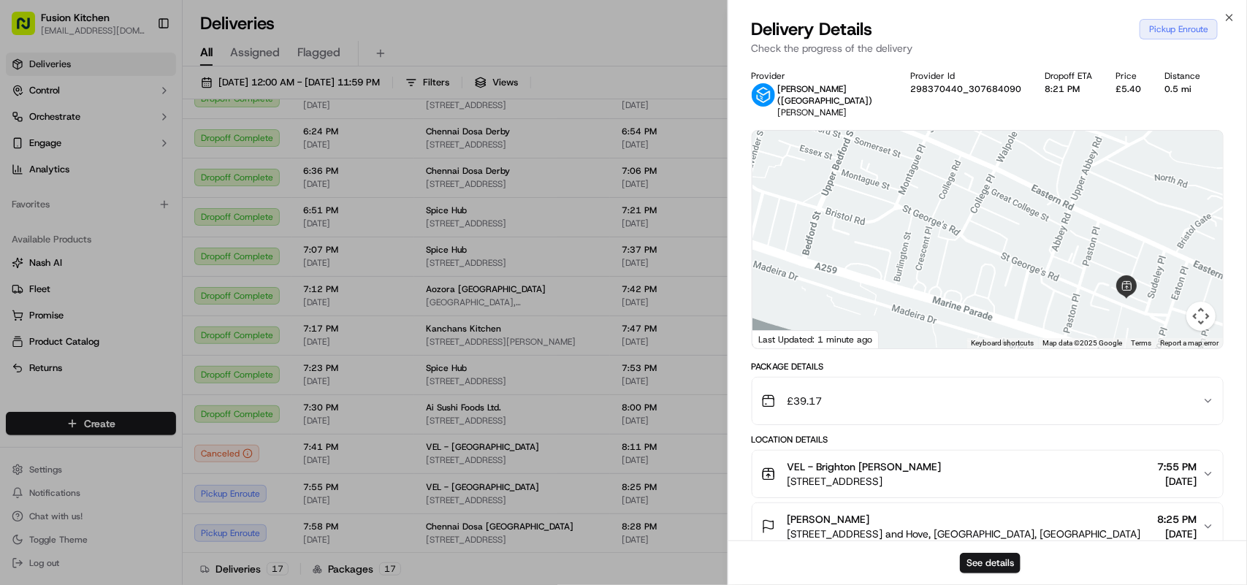
drag, startPoint x: 1043, startPoint y: 243, endPoint x: 1204, endPoint y: 334, distance: 184.5
click at [1204, 334] on div "1 Keyboard shortcuts Map Data Map data ©2025 Google Map data ©2025 Google 100 m…" at bounding box center [988, 240] width 471 height 218
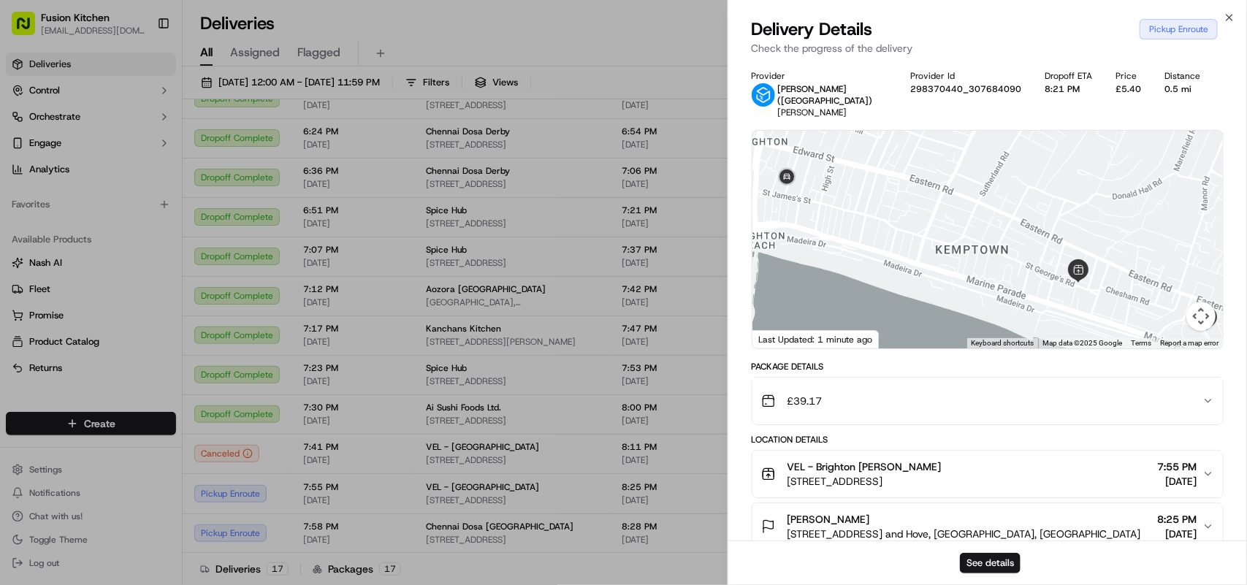
drag, startPoint x: 885, startPoint y: 261, endPoint x: 864, endPoint y: 259, distance: 21.2
click at [864, 259] on div at bounding box center [988, 240] width 471 height 218
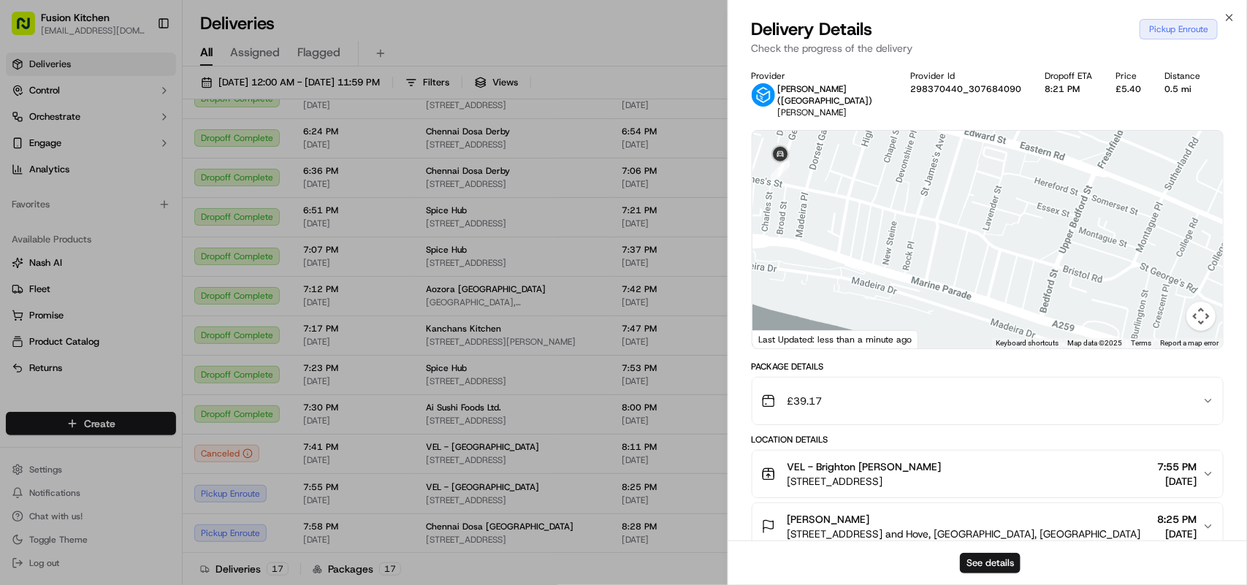
drag, startPoint x: 881, startPoint y: 256, endPoint x: 936, endPoint y: 337, distance: 97.3
click at [936, 337] on div "← Move left → Move right ↑ Move up ↓ Move down + Zoom in - Zoom out Home Jump l…" at bounding box center [988, 239] width 472 height 219
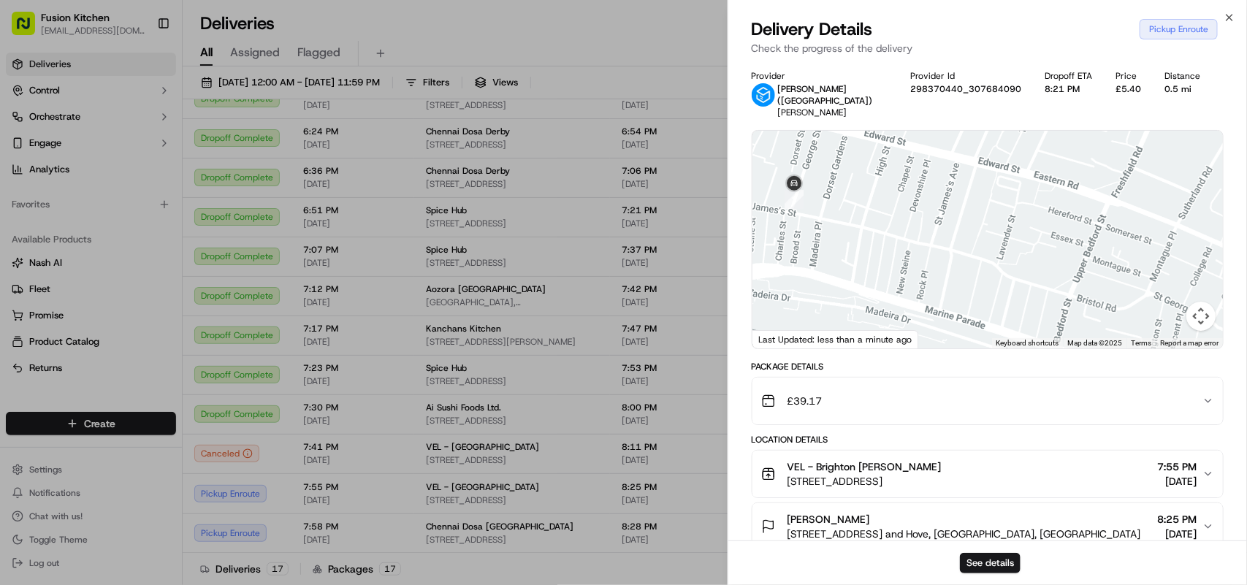
drag, startPoint x: 911, startPoint y: 263, endPoint x: 935, endPoint y: 308, distance: 51.0
click at [934, 308] on div at bounding box center [988, 240] width 471 height 218
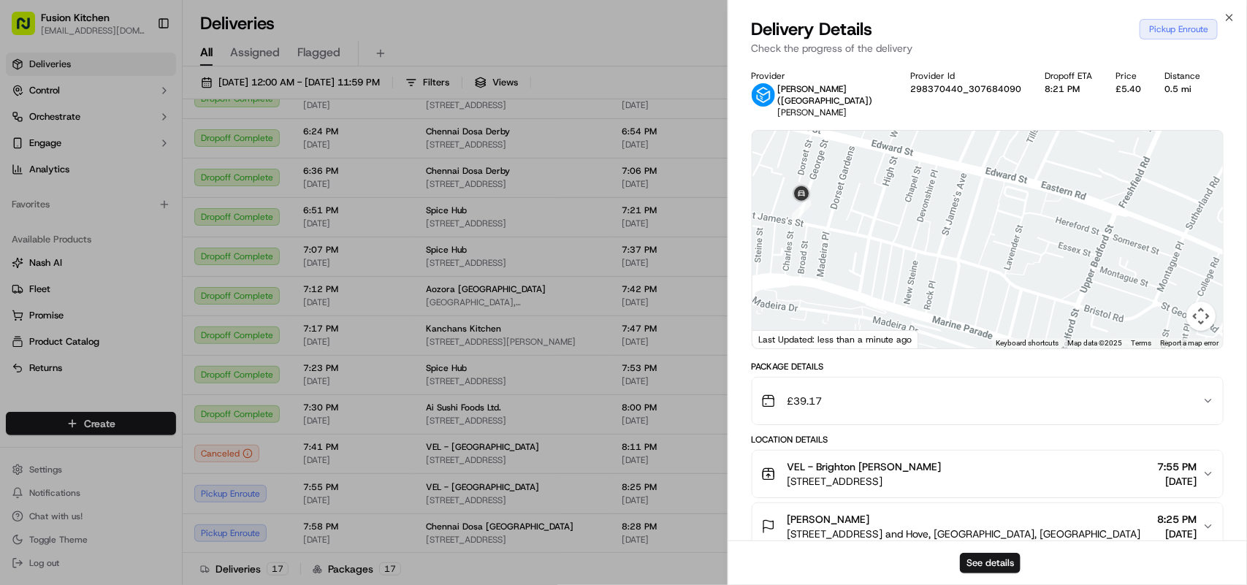
drag, startPoint x: 943, startPoint y: 258, endPoint x: 897, endPoint y: 172, distance: 97.7
click at [897, 172] on div at bounding box center [988, 240] width 471 height 218
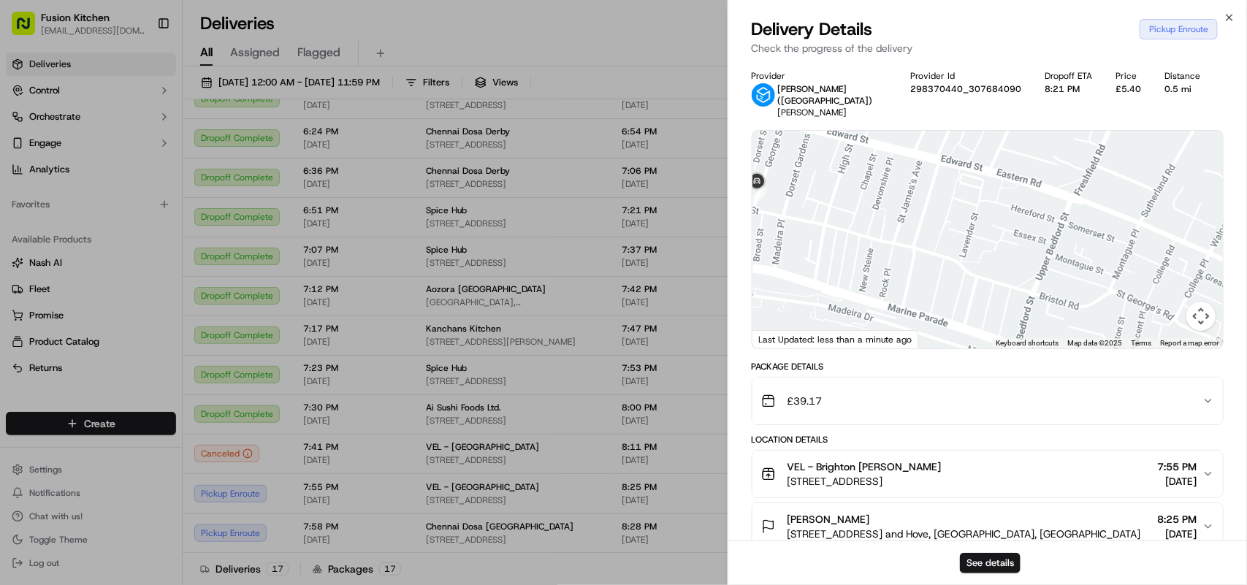
drag, startPoint x: 1021, startPoint y: 243, endPoint x: 977, endPoint y: 235, distance: 44.4
click at [977, 235] on div at bounding box center [988, 240] width 471 height 218
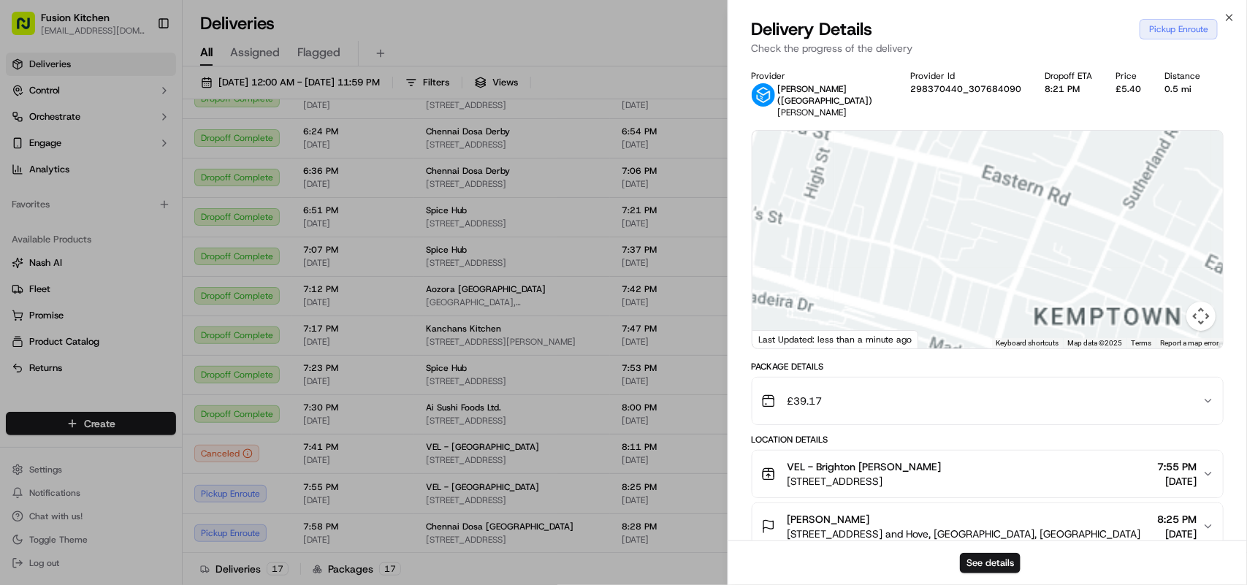
click at [1142, 252] on div at bounding box center [988, 240] width 471 height 218
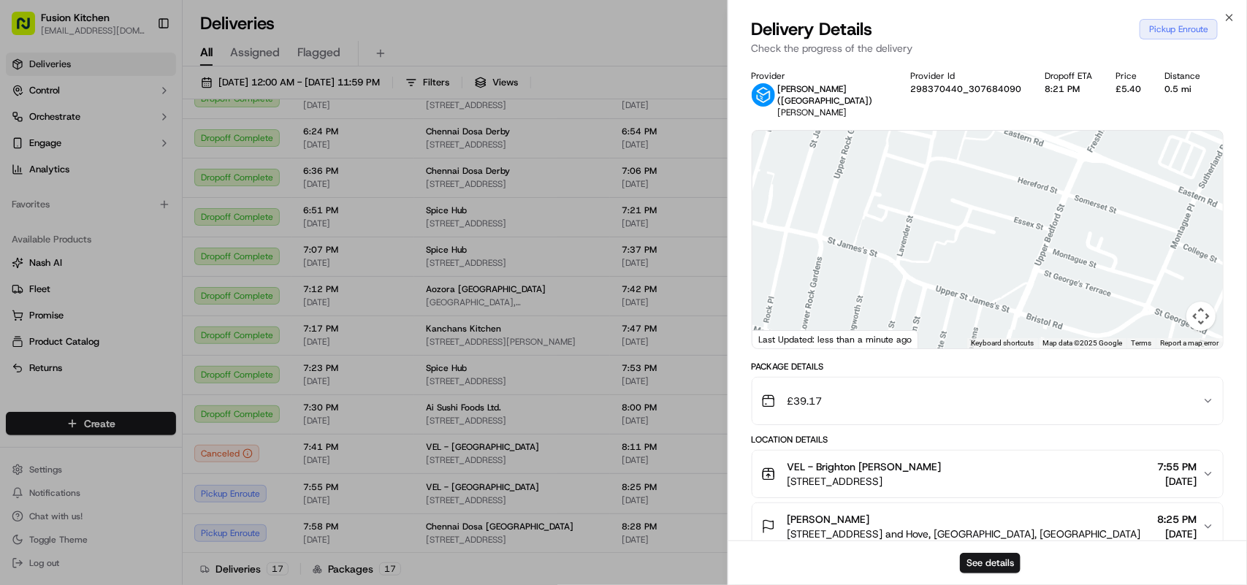
drag, startPoint x: 912, startPoint y: 213, endPoint x: 1151, endPoint y: 280, distance: 248.0
click at [1151, 280] on div at bounding box center [988, 240] width 471 height 218
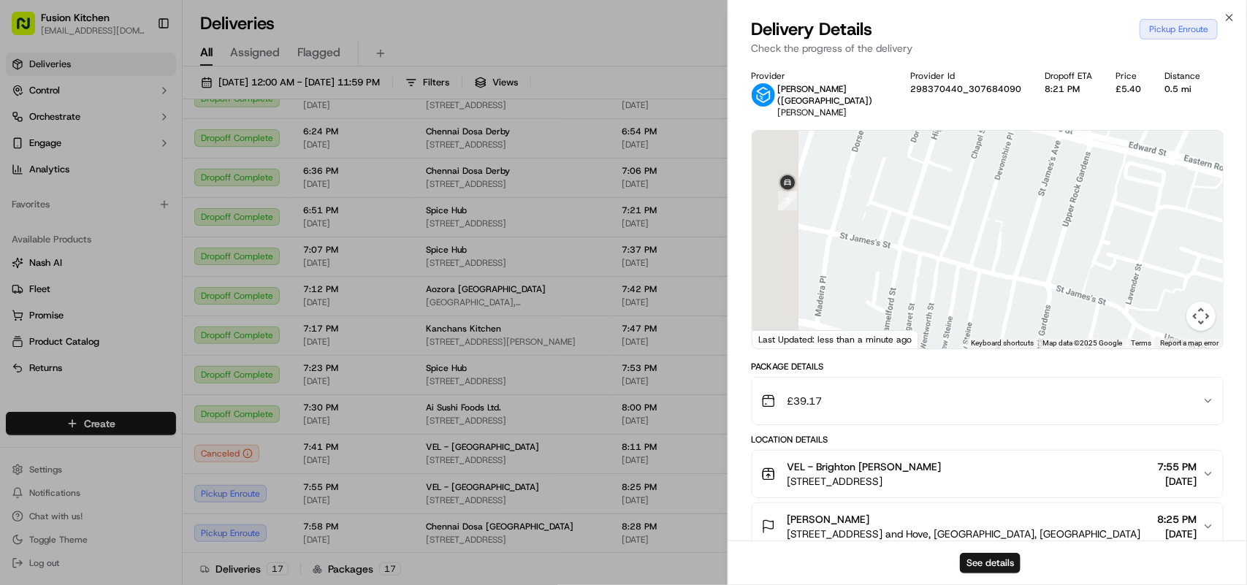
drag, startPoint x: 871, startPoint y: 201, endPoint x: 1090, endPoint y: 250, distance: 224.6
click at [1122, 254] on div at bounding box center [988, 240] width 471 height 218
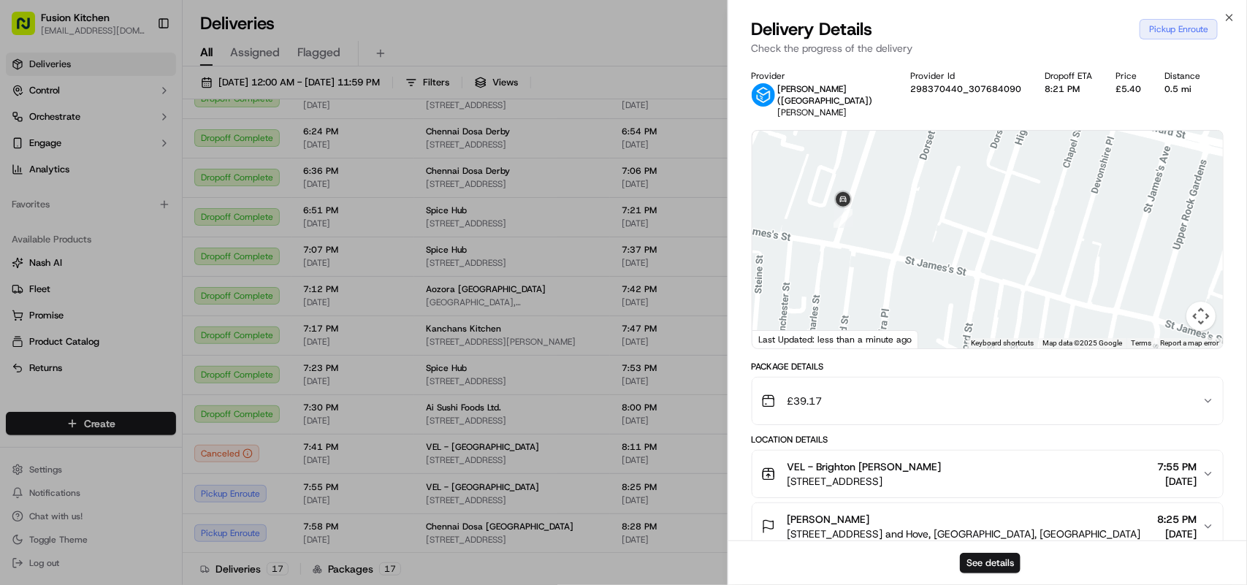
drag, startPoint x: 954, startPoint y: 210, endPoint x: 1013, endPoint y: 232, distance: 62.9
click at [1013, 232] on div at bounding box center [988, 240] width 471 height 218
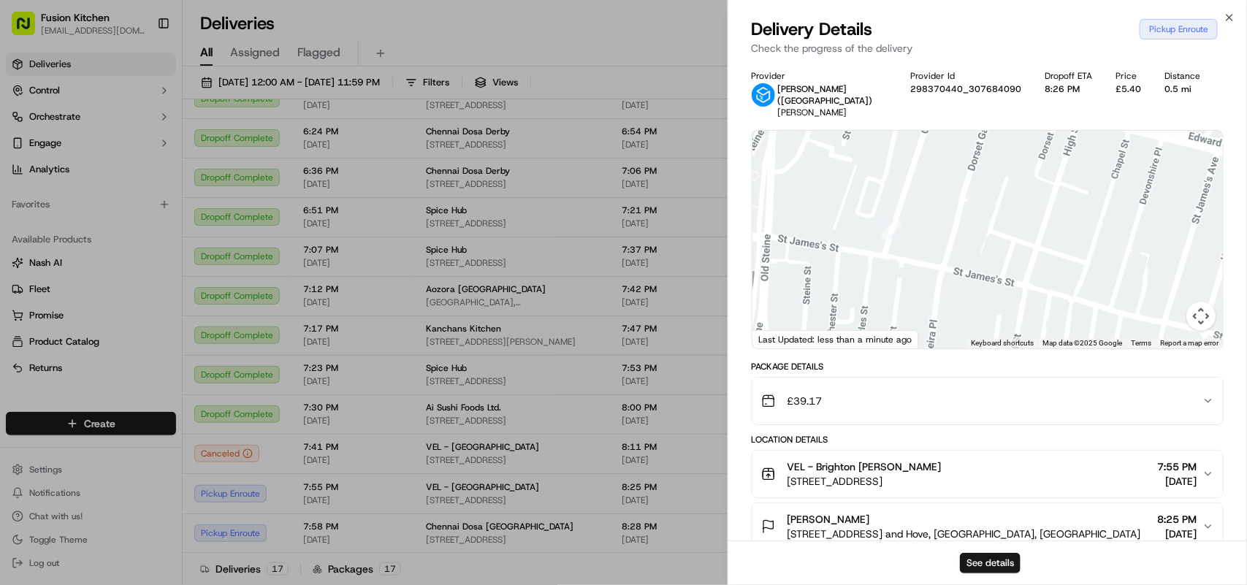
drag, startPoint x: 932, startPoint y: 223, endPoint x: 1046, endPoint y: 254, distance: 117.4
click at [1047, 254] on div at bounding box center [988, 240] width 471 height 218
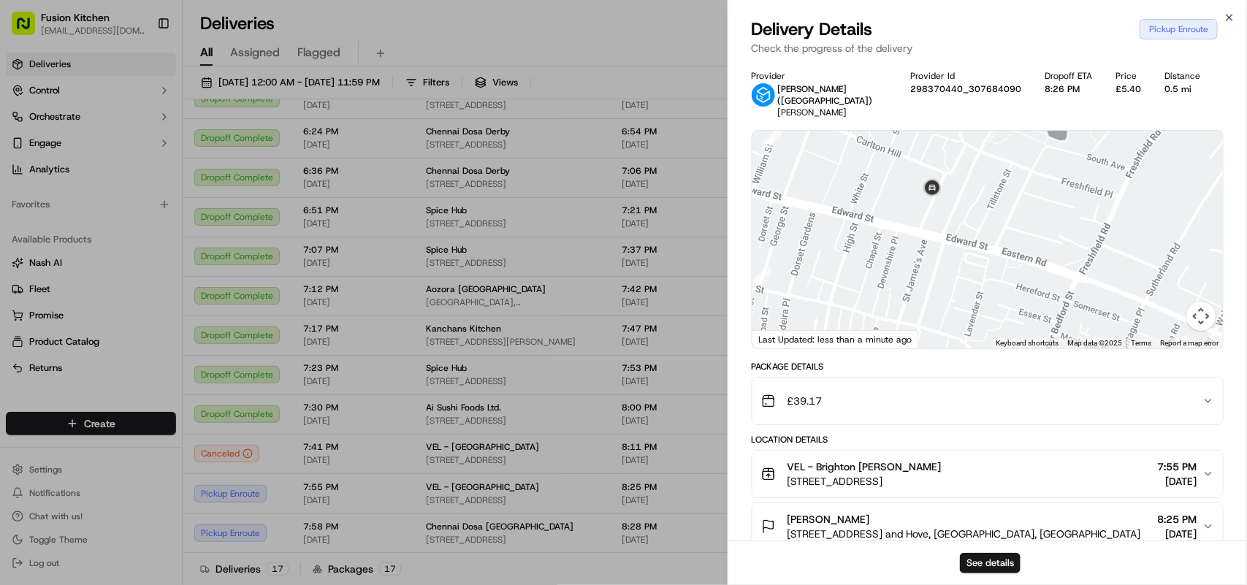
drag, startPoint x: 1052, startPoint y: 236, endPoint x: 826, endPoint y: 227, distance: 226.0
click at [811, 246] on div at bounding box center [988, 240] width 471 height 218
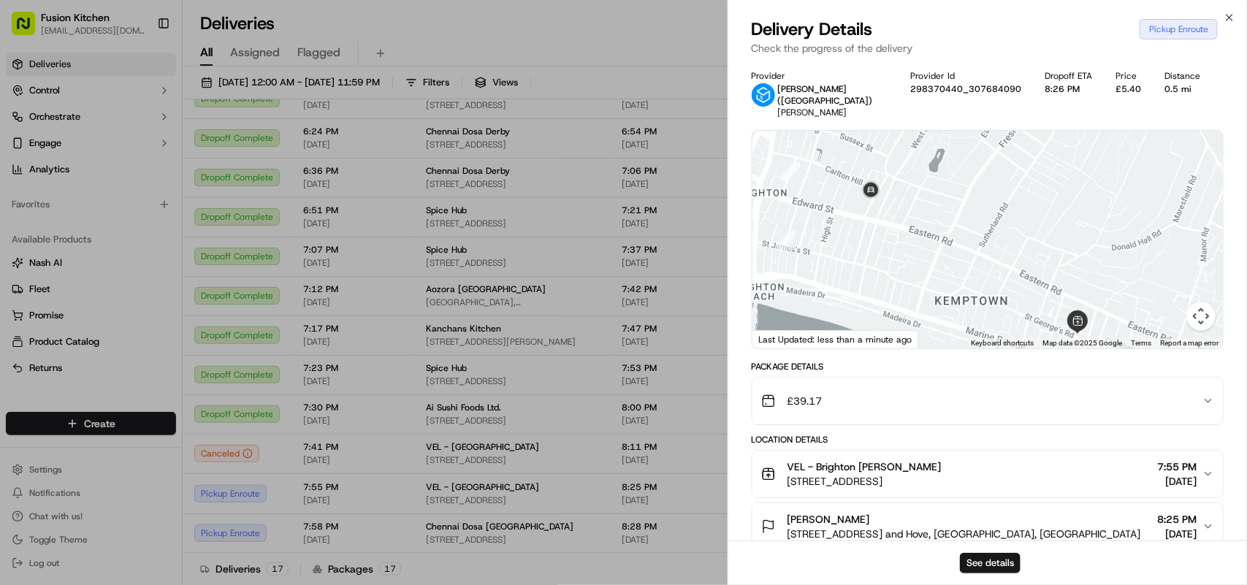
drag, startPoint x: 1027, startPoint y: 267, endPoint x: 979, endPoint y: 268, distance: 48.3
click at [979, 268] on div at bounding box center [988, 240] width 471 height 218
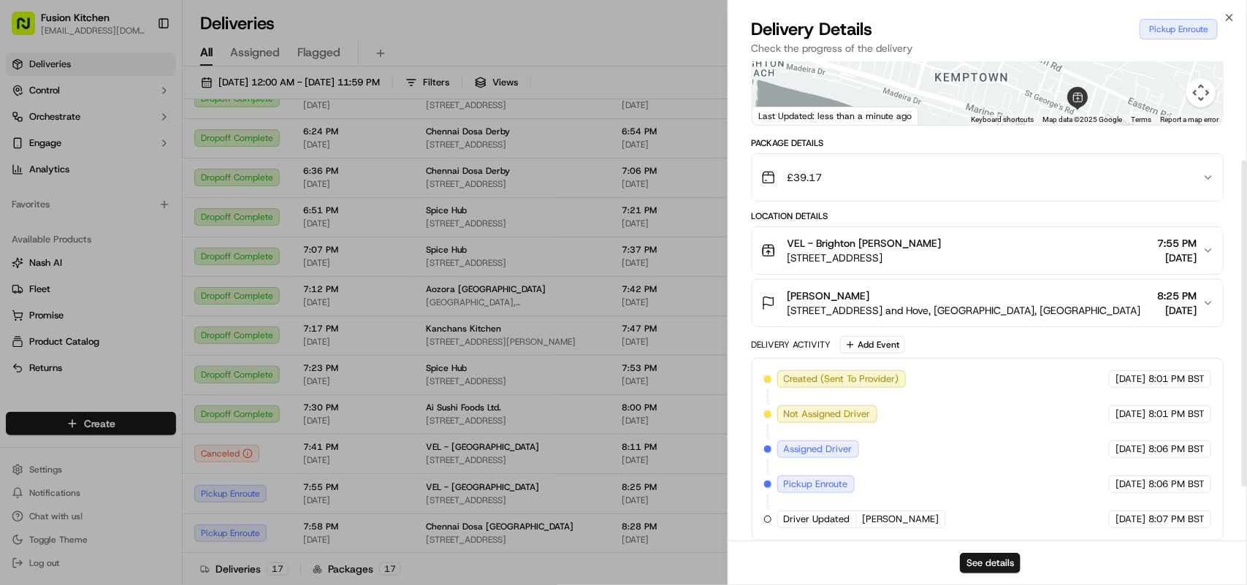
scroll to position [0, 0]
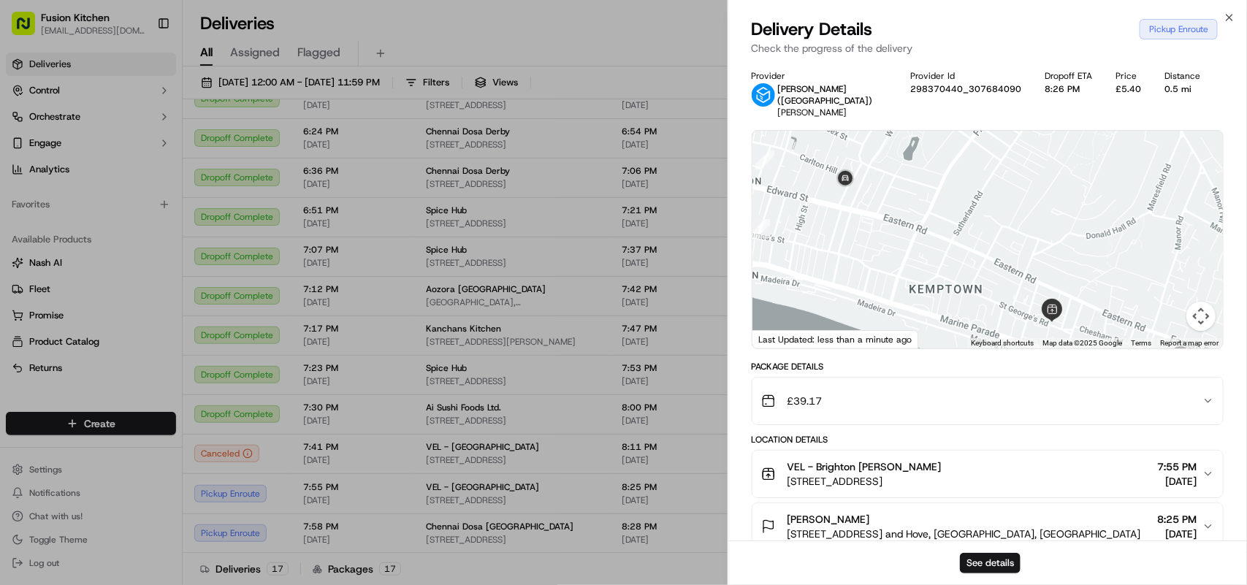
click at [950, 224] on div at bounding box center [988, 240] width 471 height 218
click at [900, 265] on div at bounding box center [988, 240] width 471 height 218
drag, startPoint x: 864, startPoint y: 161, endPoint x: 882, endPoint y: 253, distance: 93.0
click at [882, 253] on div at bounding box center [988, 240] width 471 height 218
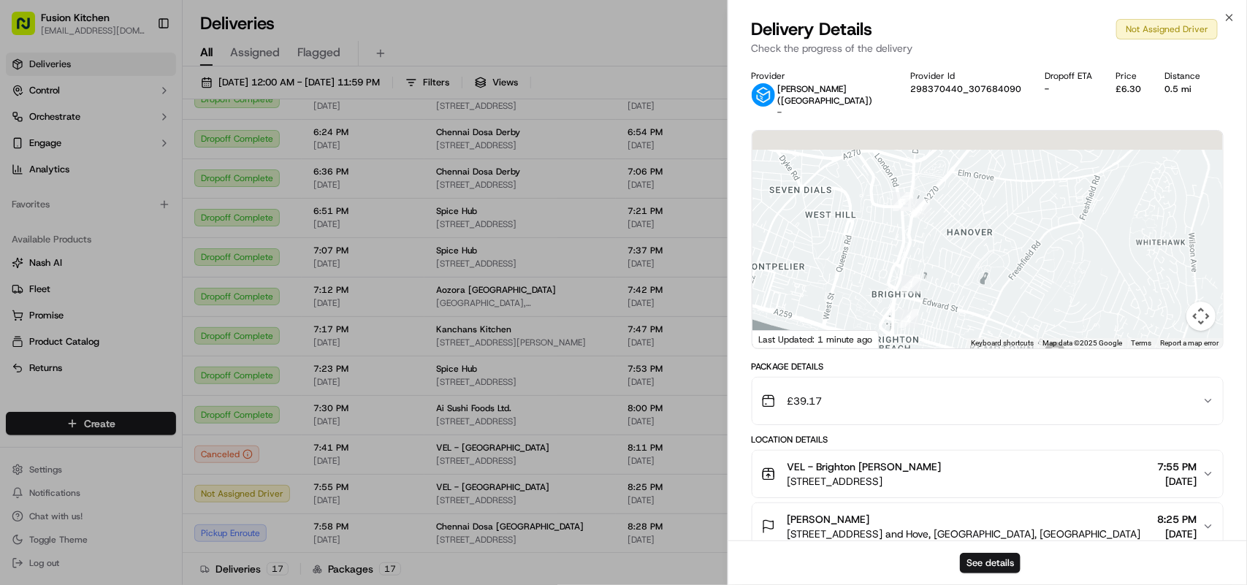
drag, startPoint x: 941, startPoint y: 235, endPoint x: 989, endPoint y: 300, distance: 80.5
click at [989, 300] on div at bounding box center [988, 240] width 471 height 218
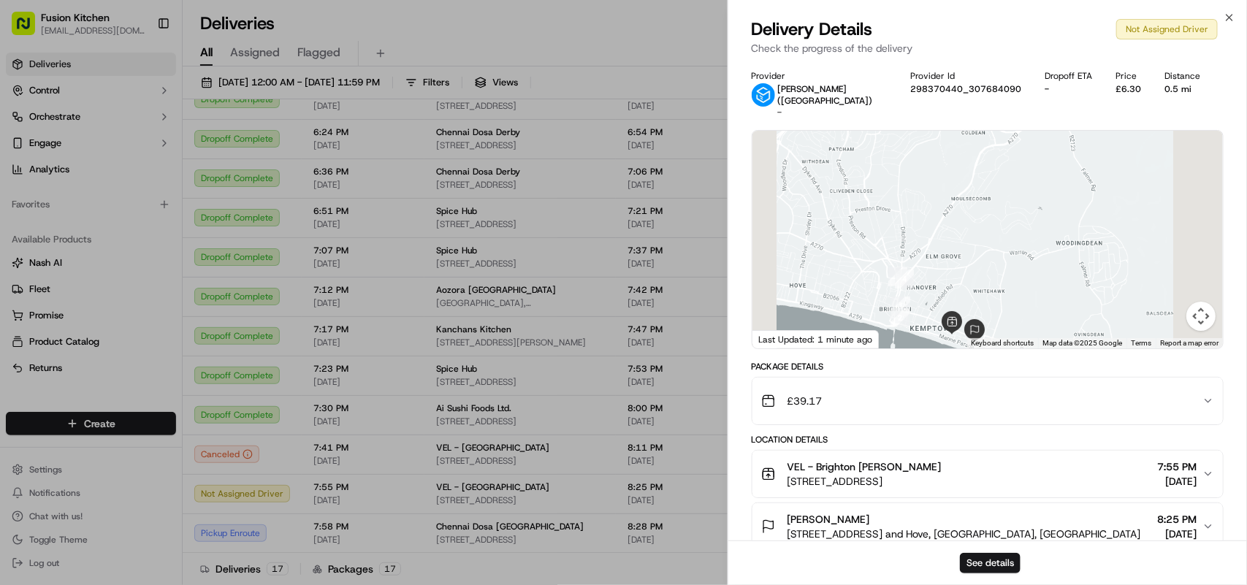
scroll to position [330, 0]
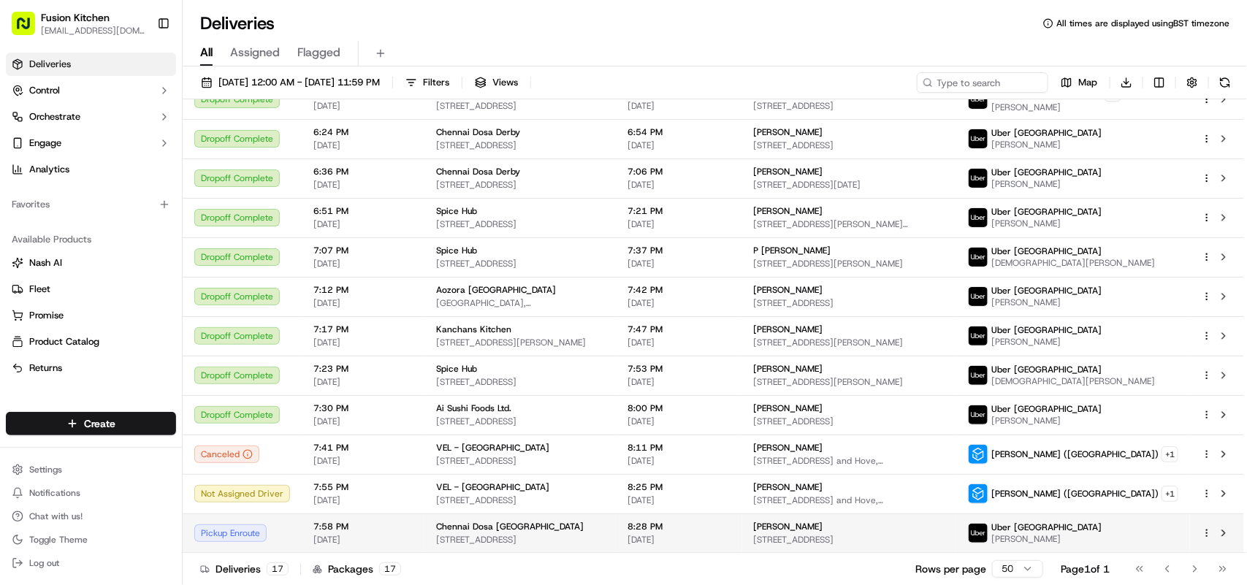
click at [560, 548] on td "Chennai Dosa Ipswich 24 St. Helen's St, Ipswich IP4 1HJ, UK" at bounding box center [520, 533] width 191 height 39
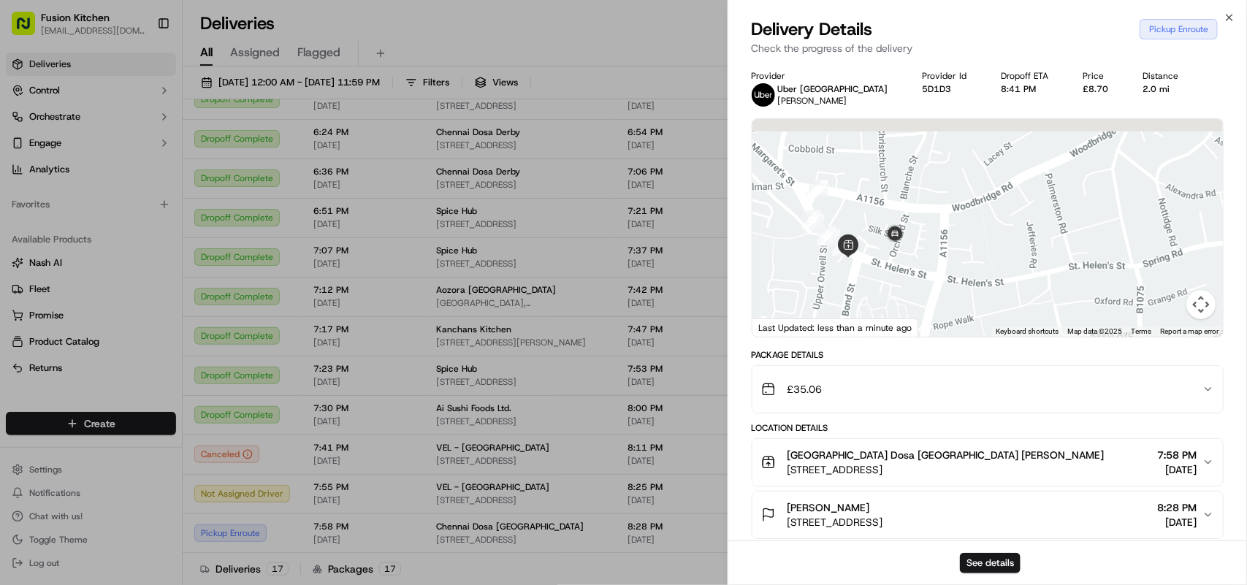
drag, startPoint x: 895, startPoint y: 178, endPoint x: 859, endPoint y: 300, distance: 127.9
click at [859, 300] on div at bounding box center [988, 228] width 471 height 218
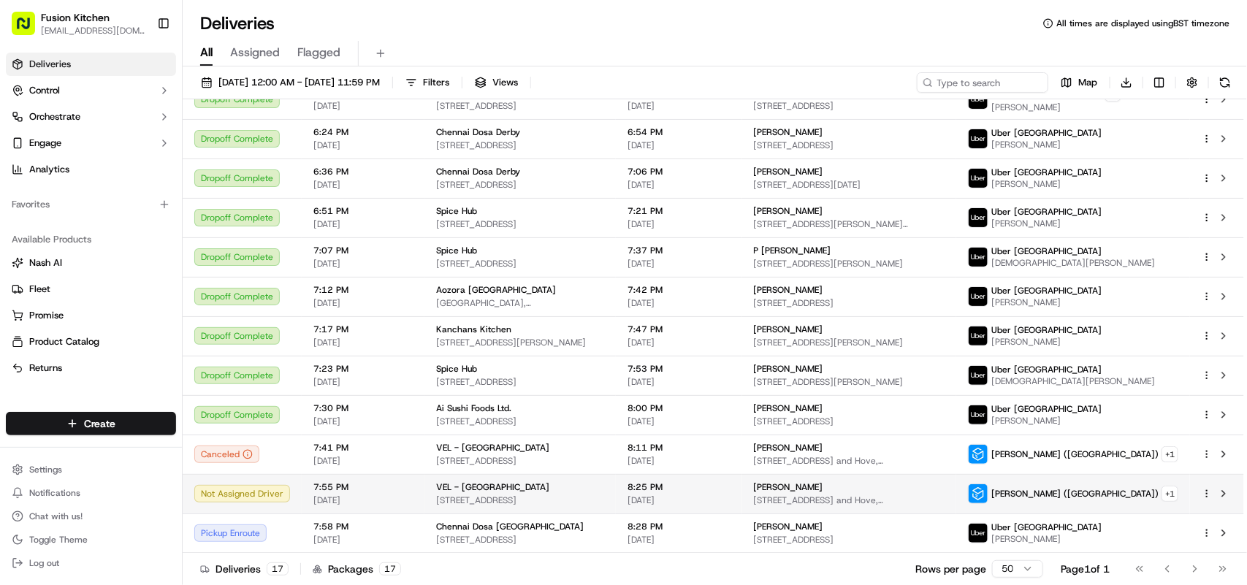
click at [521, 499] on span "[STREET_ADDRESS]" at bounding box center [520, 501] width 168 height 12
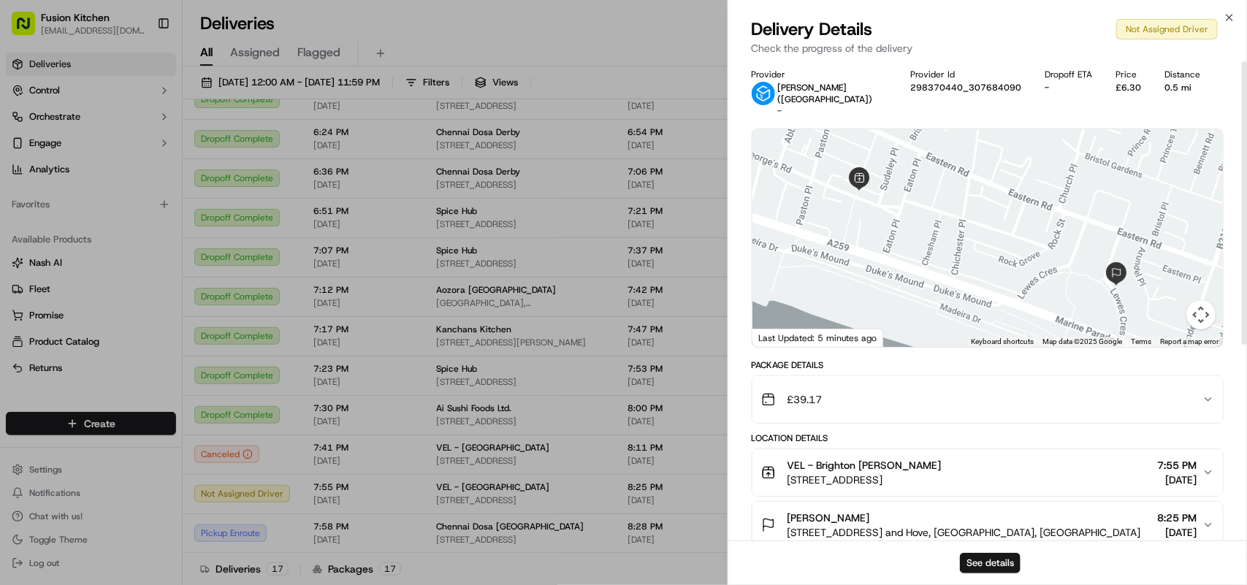
scroll to position [0, 0]
click at [498, 482] on div "VEL - [GEOGRAPHIC_DATA]" at bounding box center [520, 488] width 168 height 12
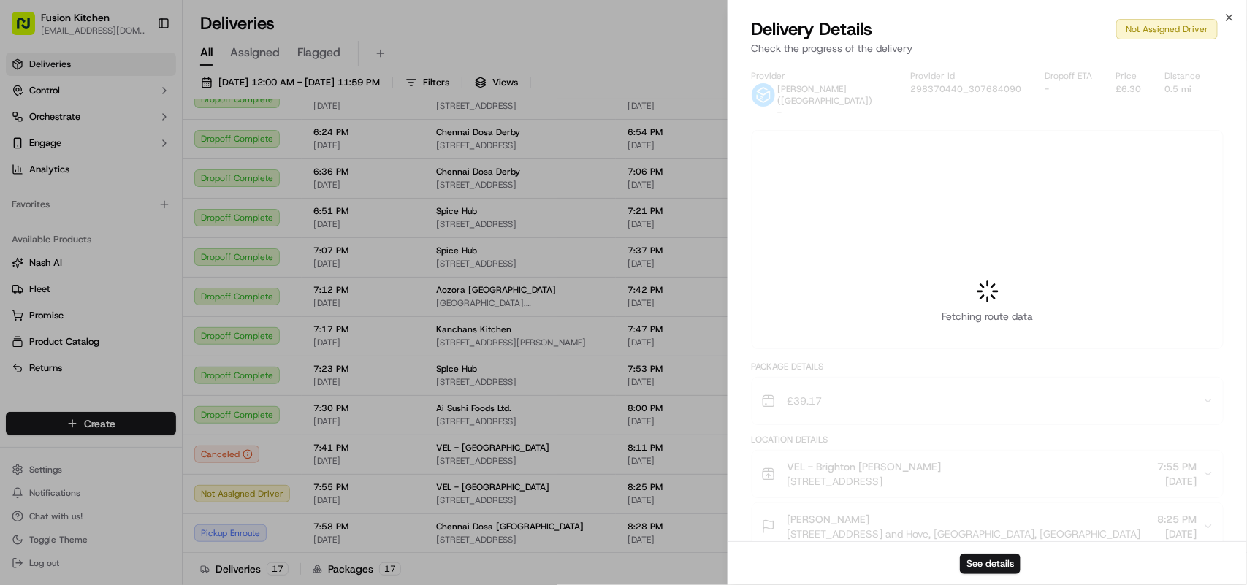
click at [508, 504] on div at bounding box center [623, 292] width 1247 height 585
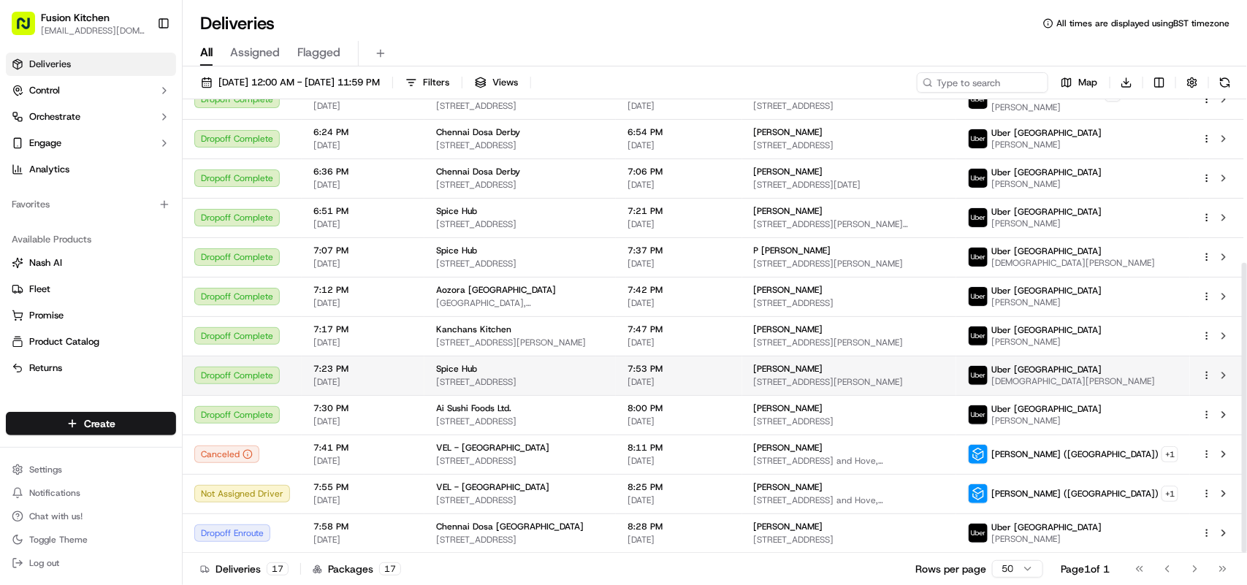
scroll to position [256, 0]
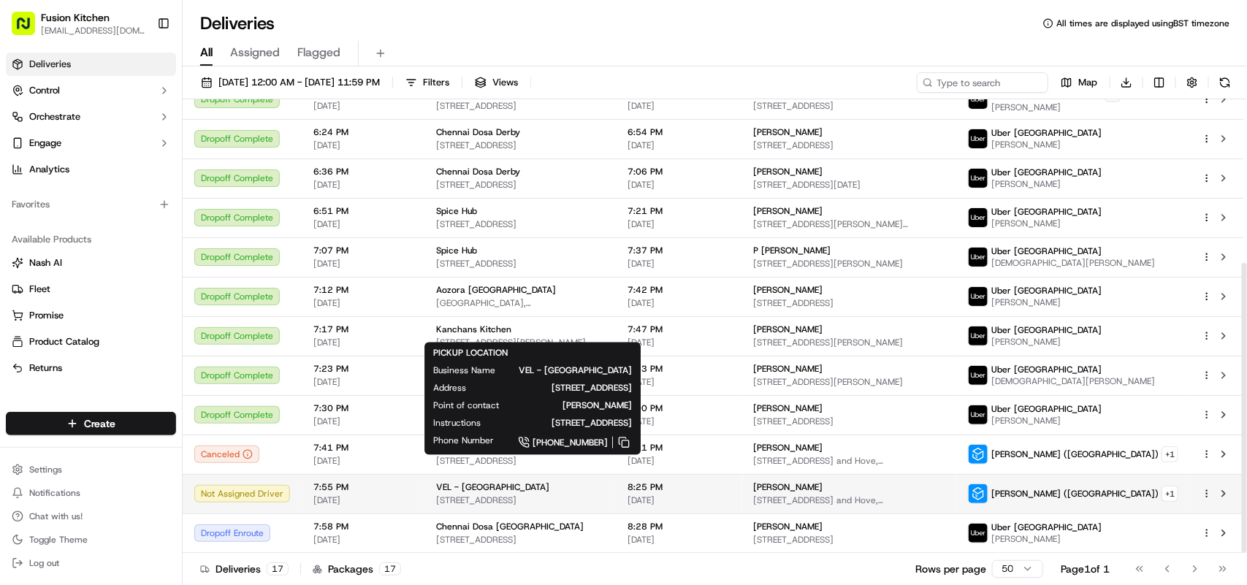
click at [512, 501] on span "[STREET_ADDRESS]" at bounding box center [520, 501] width 168 height 12
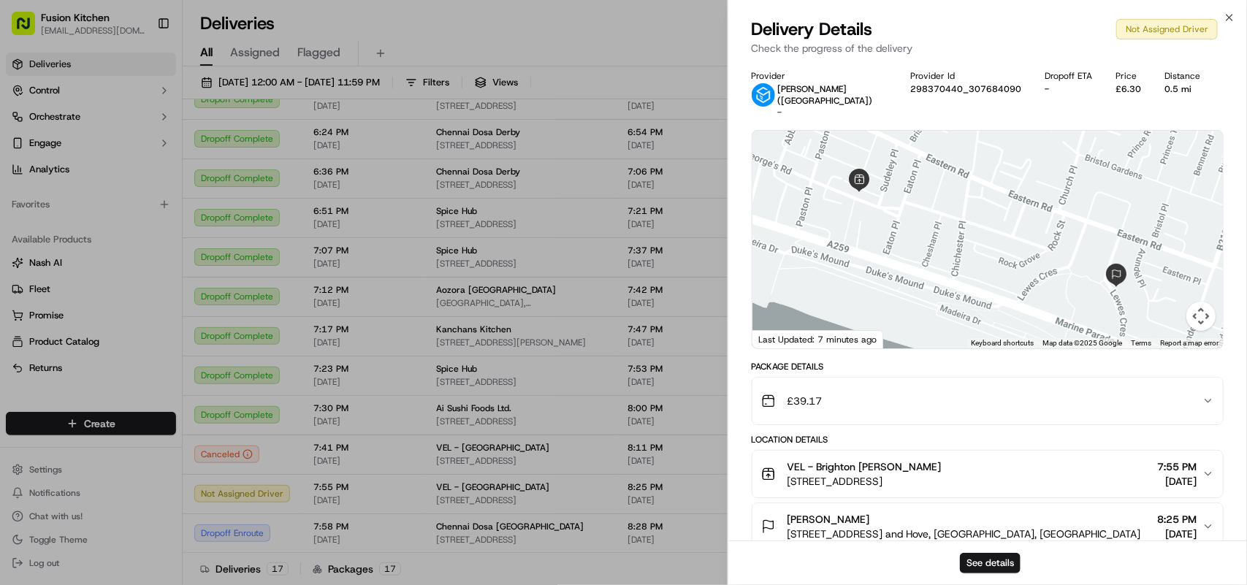
scroll to position [330, 0]
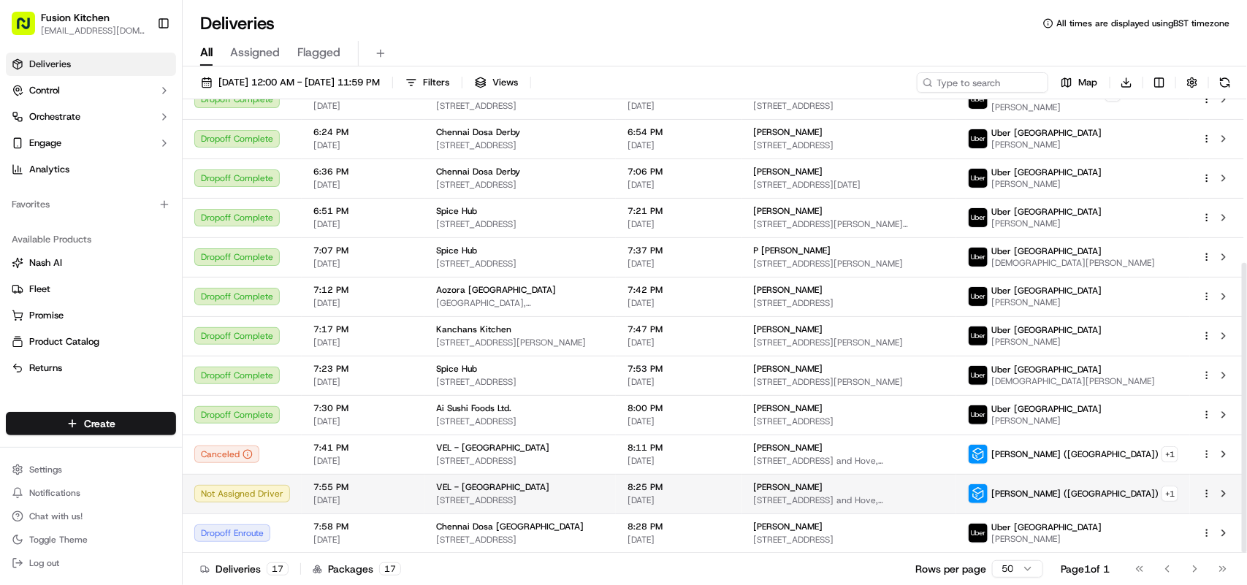
click at [490, 482] on span "VEL - [GEOGRAPHIC_DATA]" at bounding box center [492, 488] width 113 height 12
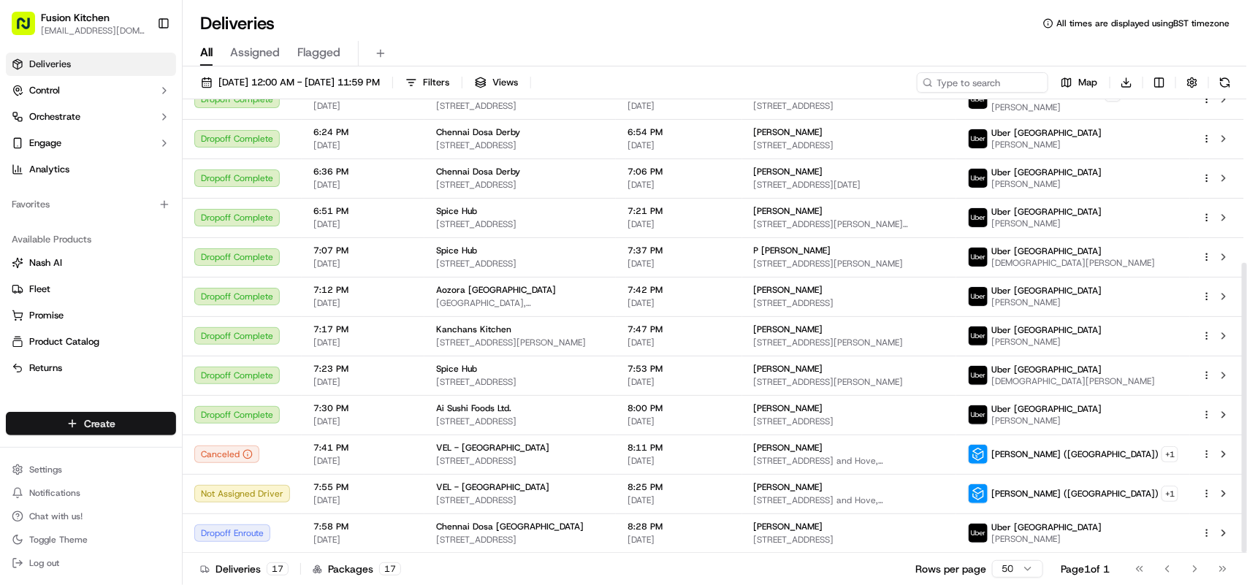
click at [104, 427] on html "Fusion Kitchen [EMAIL_ADDRESS][DOMAIN_NAME] Toggle Sidebar Deliveries Control O…" at bounding box center [623, 292] width 1247 height 585
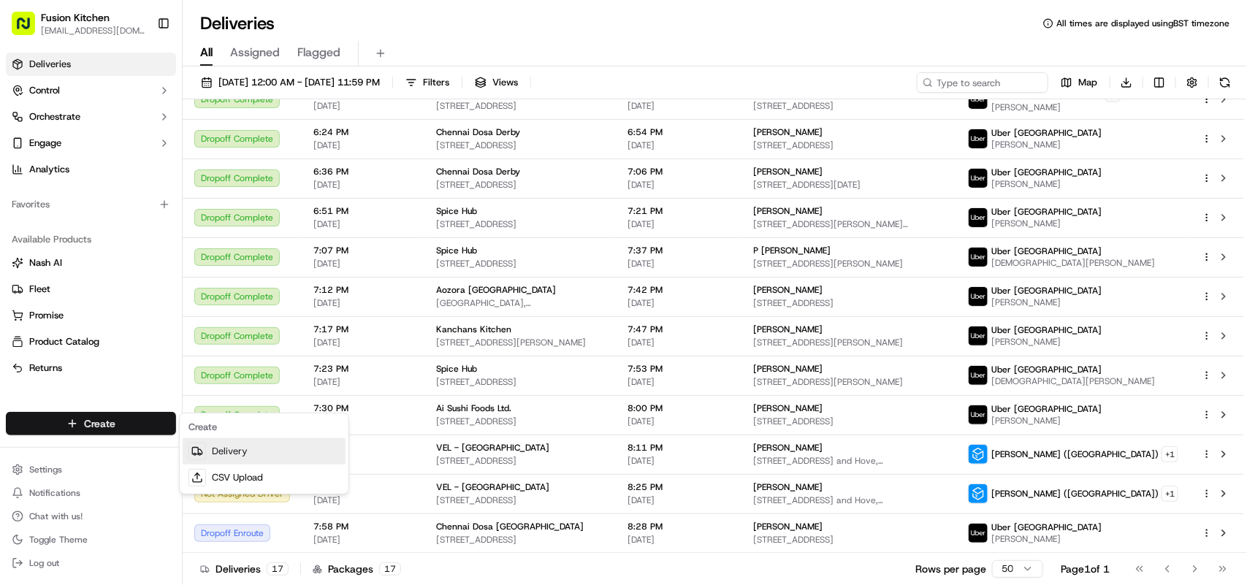
click at [241, 441] on link "Delivery" at bounding box center [264, 451] width 163 height 26
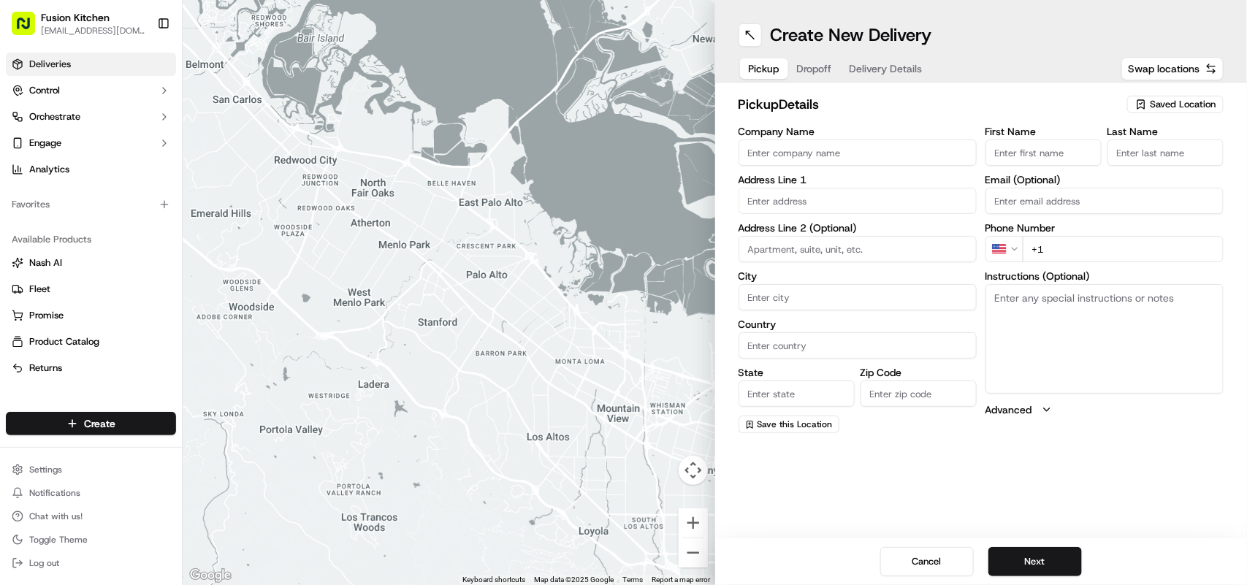
click at [61, 72] on link "Deliveries" at bounding box center [91, 64] width 170 height 23
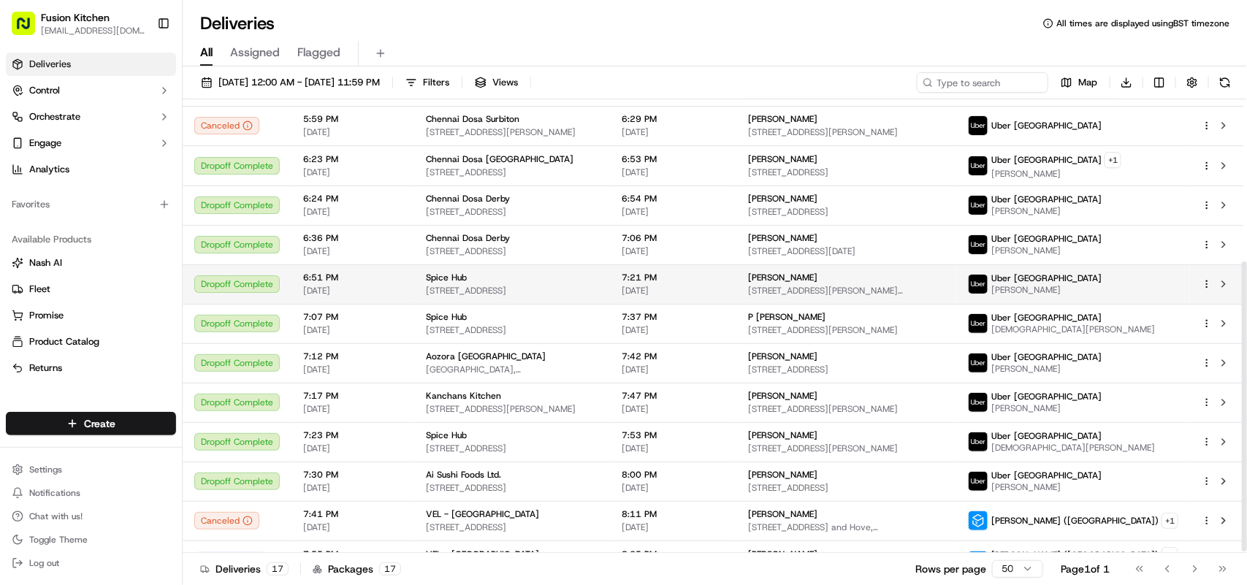
scroll to position [256, 0]
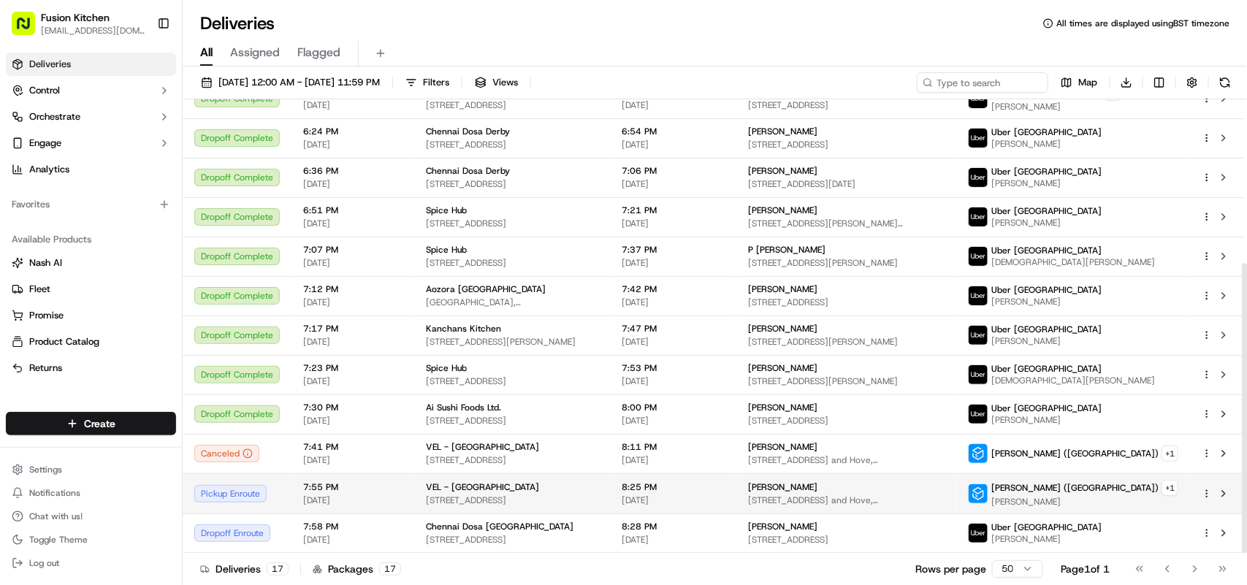
click at [470, 491] on span "VEL - [GEOGRAPHIC_DATA]" at bounding box center [482, 488] width 113 height 12
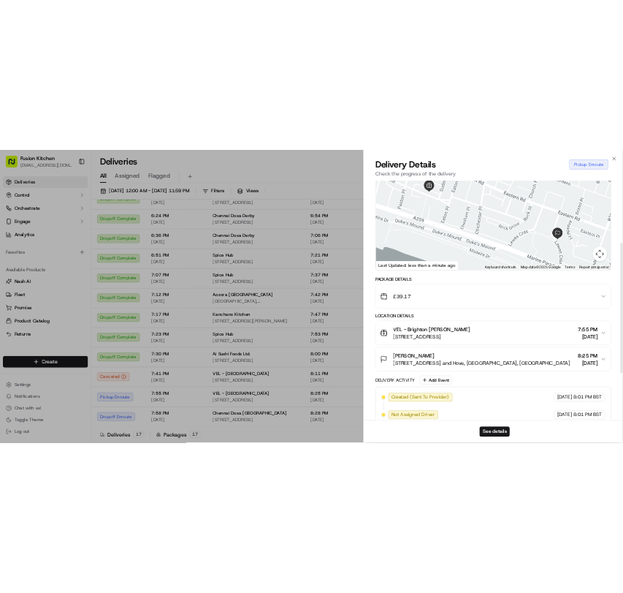
scroll to position [0, 0]
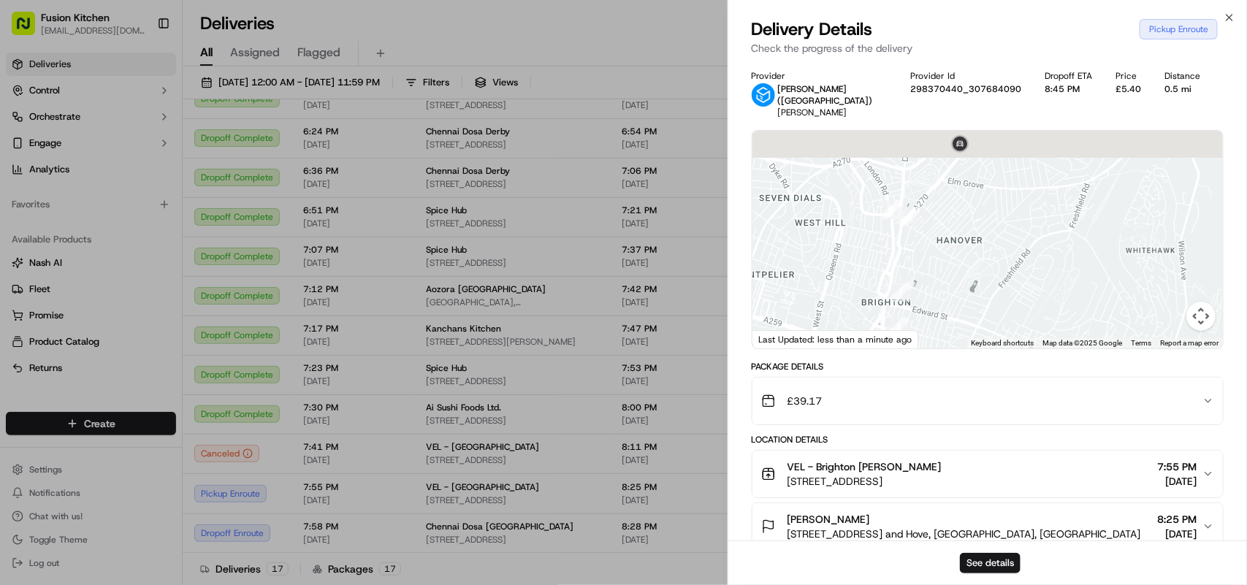
drag, startPoint x: 962, startPoint y: 159, endPoint x: 1065, endPoint y: 337, distance: 205.9
click at [1065, 337] on div "← Move left → Move right ↑ Move up ↓ Move down + Zoom in - Zoom out Home Jump l…" at bounding box center [988, 239] width 472 height 219
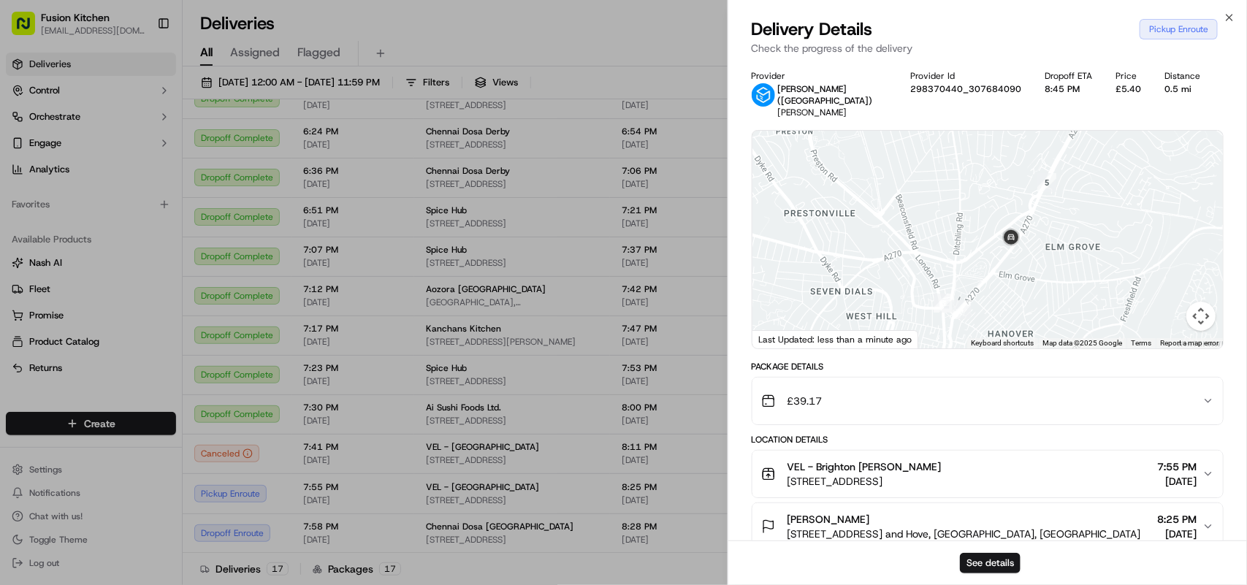
drag, startPoint x: 1014, startPoint y: 237, endPoint x: 1030, endPoint y: 275, distance: 41.3
click at [1030, 275] on div at bounding box center [988, 240] width 471 height 218
drag, startPoint x: 1032, startPoint y: 279, endPoint x: 919, endPoint y: 221, distance: 127.1
click at [919, 221] on div at bounding box center [988, 240] width 471 height 218
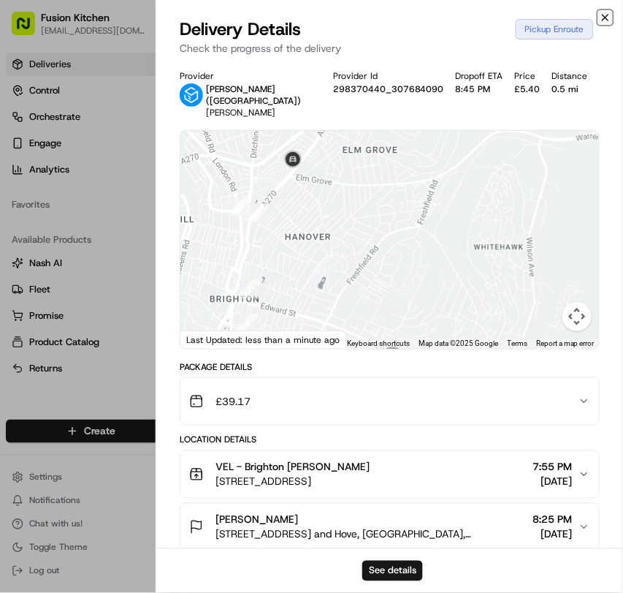
click at [601, 17] on icon "button" at bounding box center [606, 18] width 12 height 12
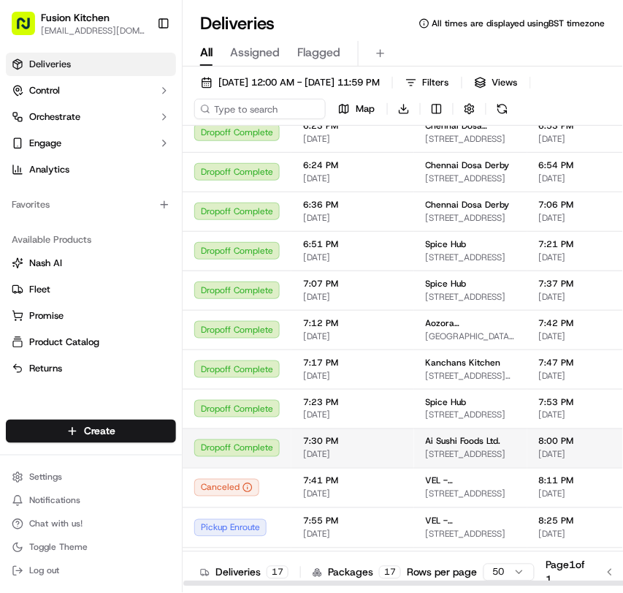
scroll to position [257, 0]
